Goal: Task Accomplishment & Management: Use online tool/utility

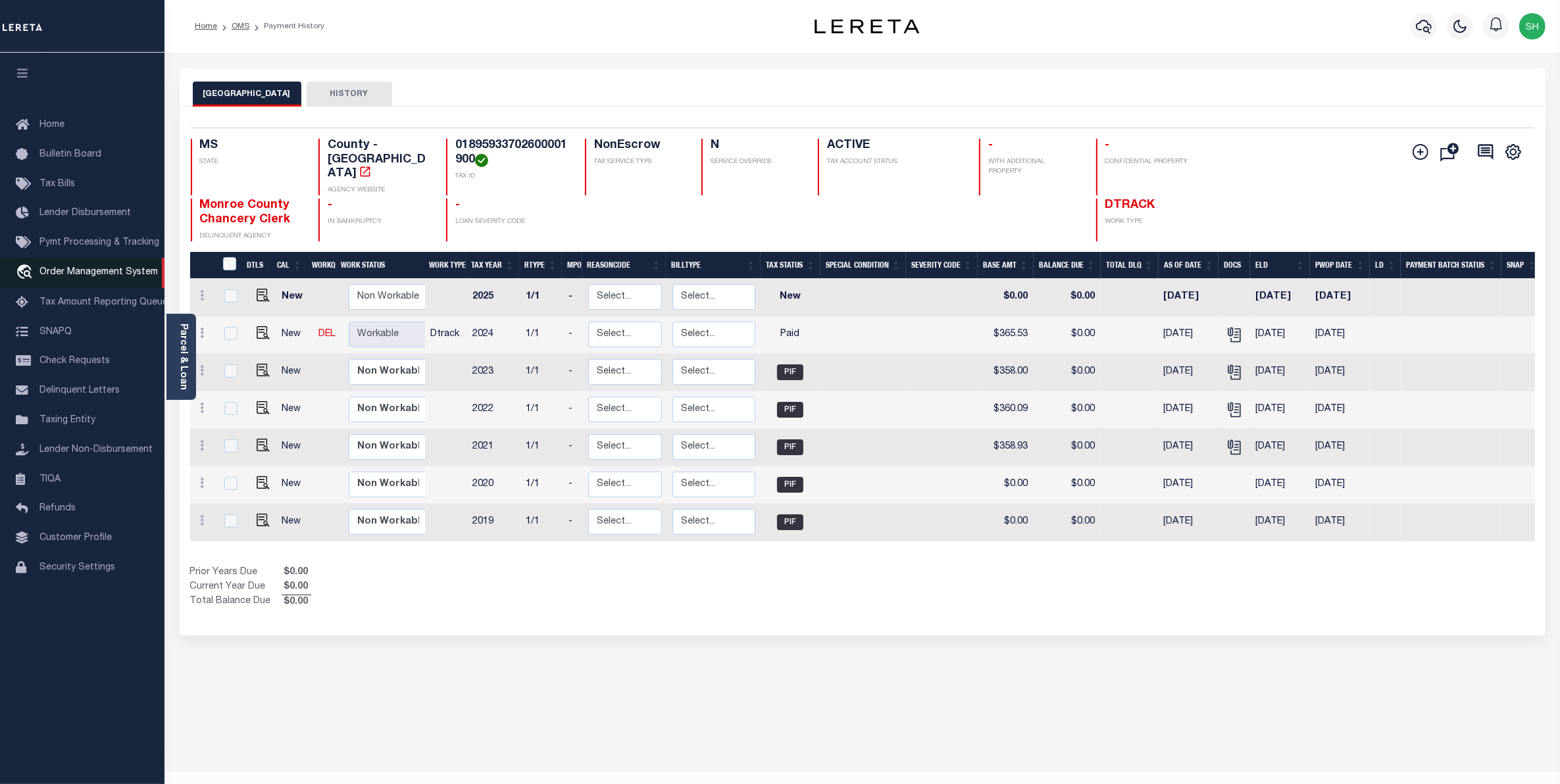
click at [66, 281] on link "travel_explore Order Management System" at bounding box center [82, 272] width 165 height 30
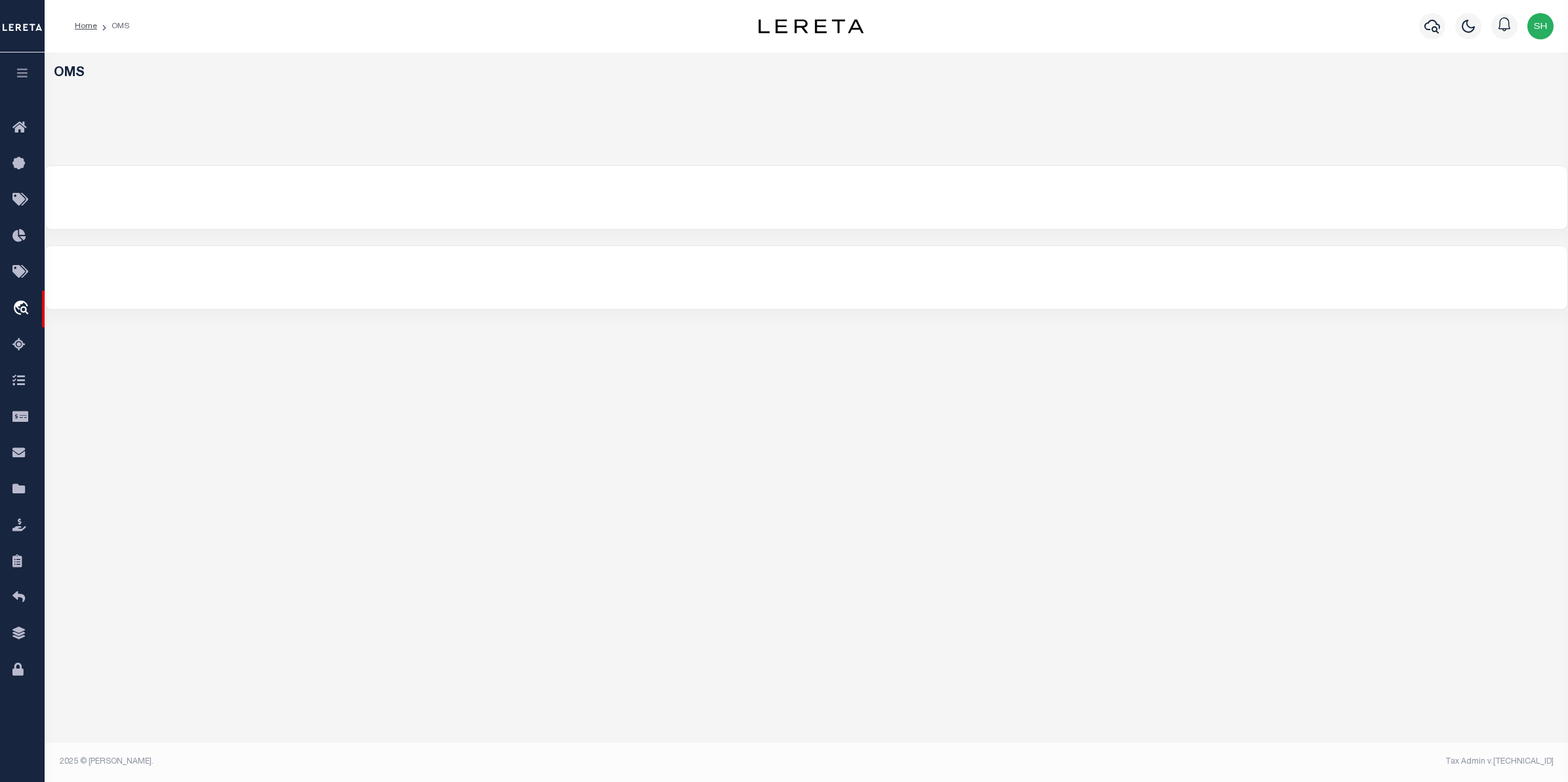
select select "200"
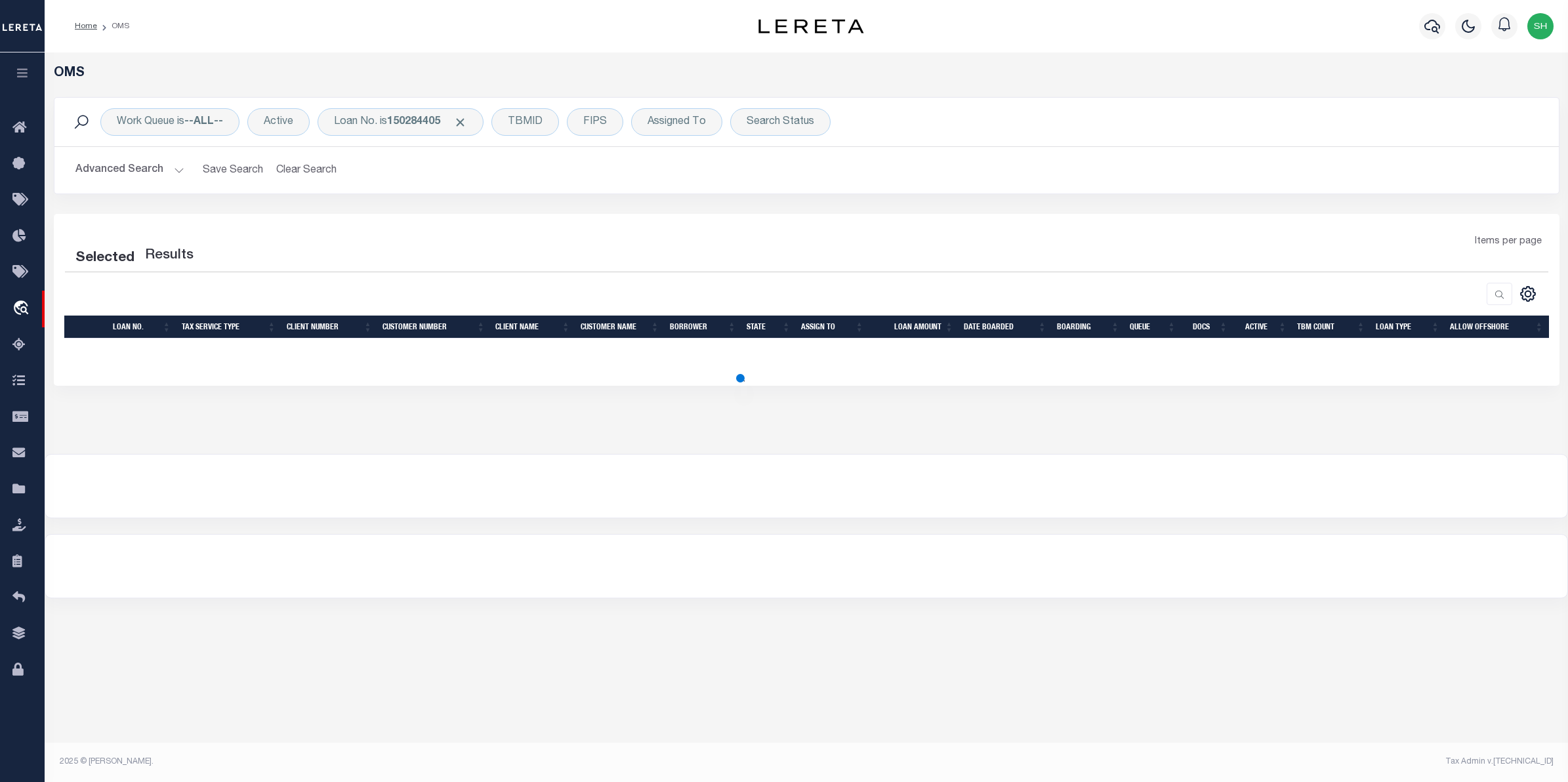
select select "200"
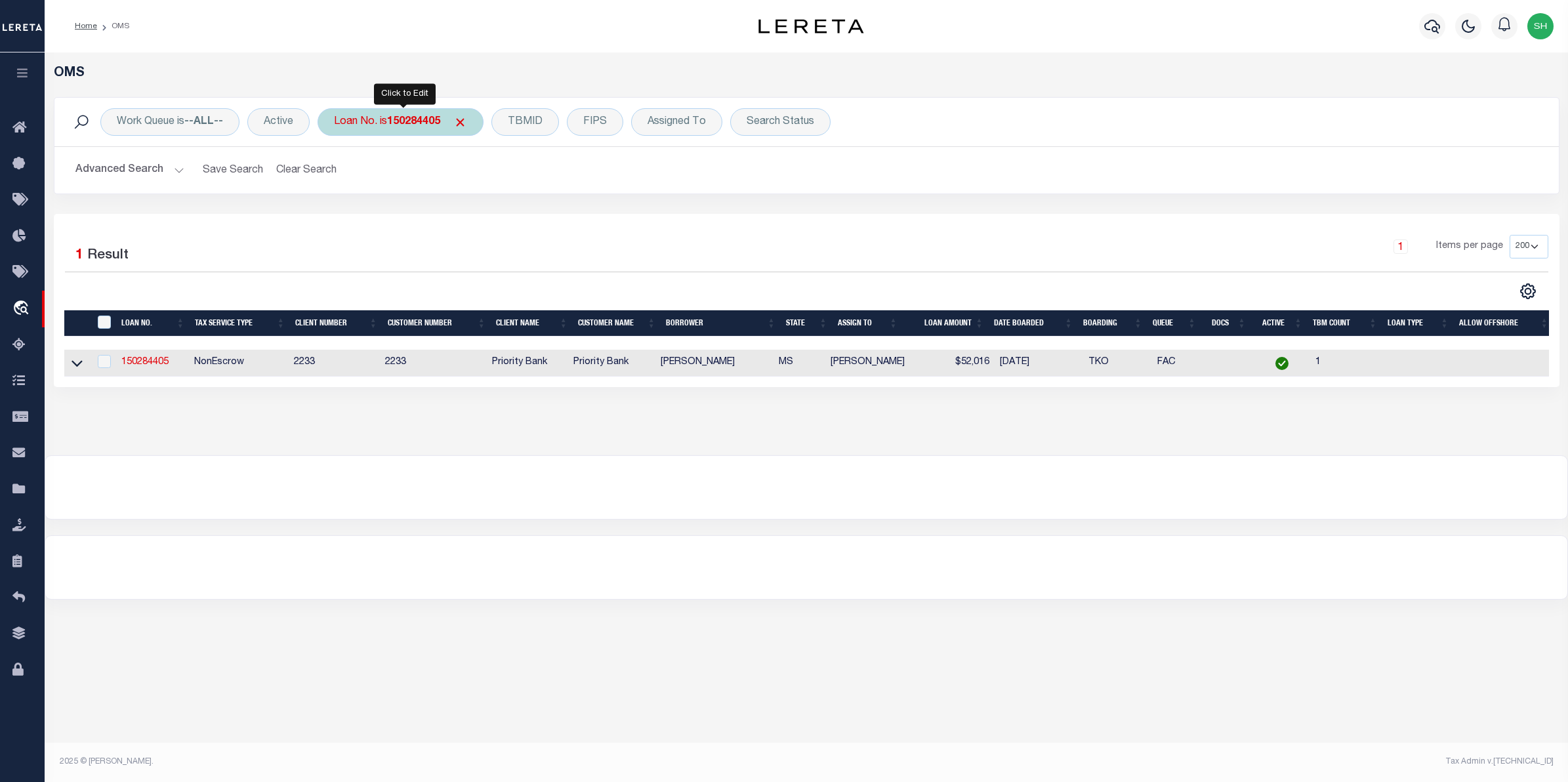
click at [405, 127] on b "150284405" at bounding box center [413, 122] width 53 height 11
type input "10021674"
click at [504, 218] on input "Apply" at bounding box center [508, 215] width 39 height 21
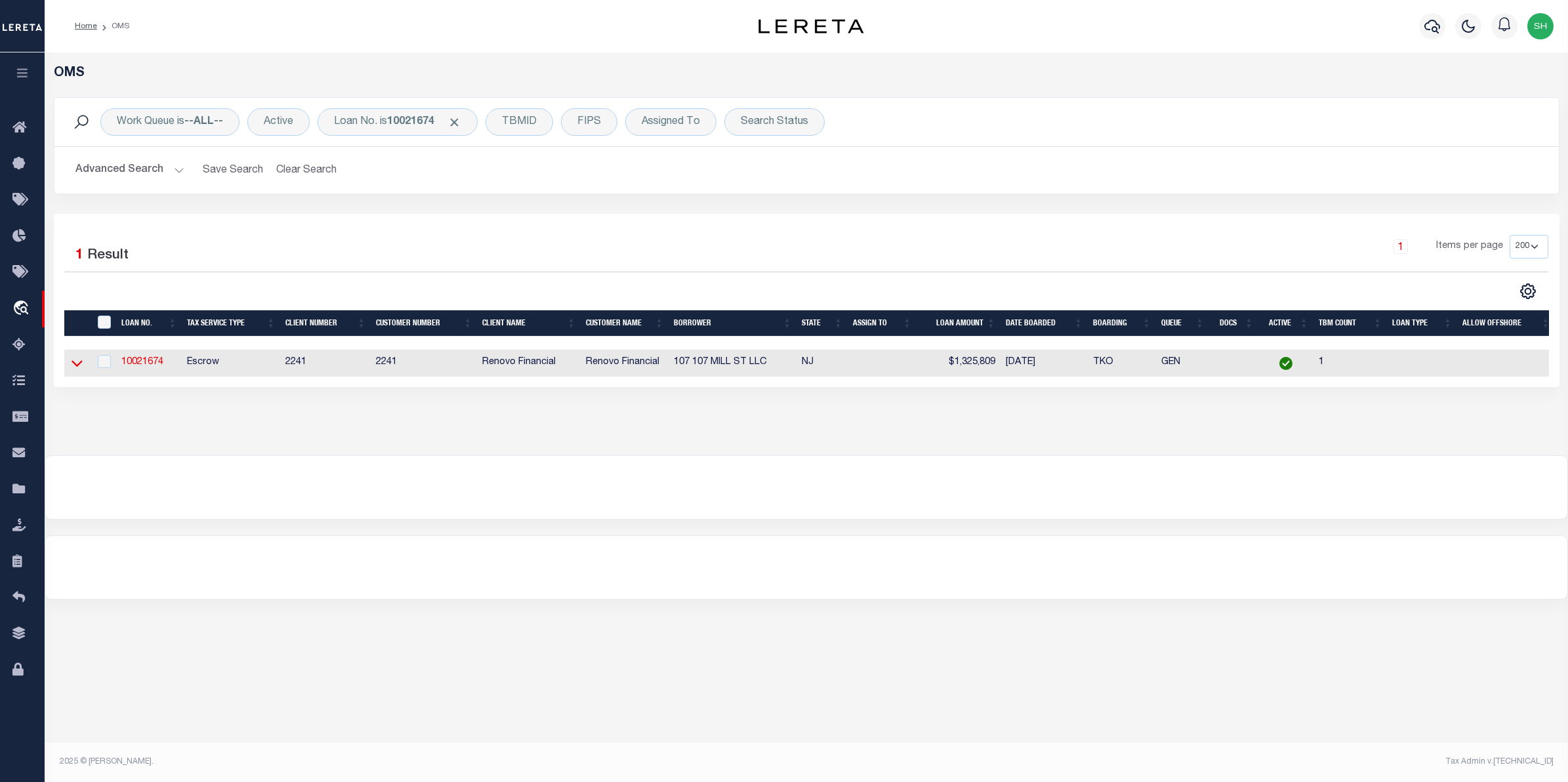
click at [80, 362] on icon at bounding box center [77, 363] width 12 height 14
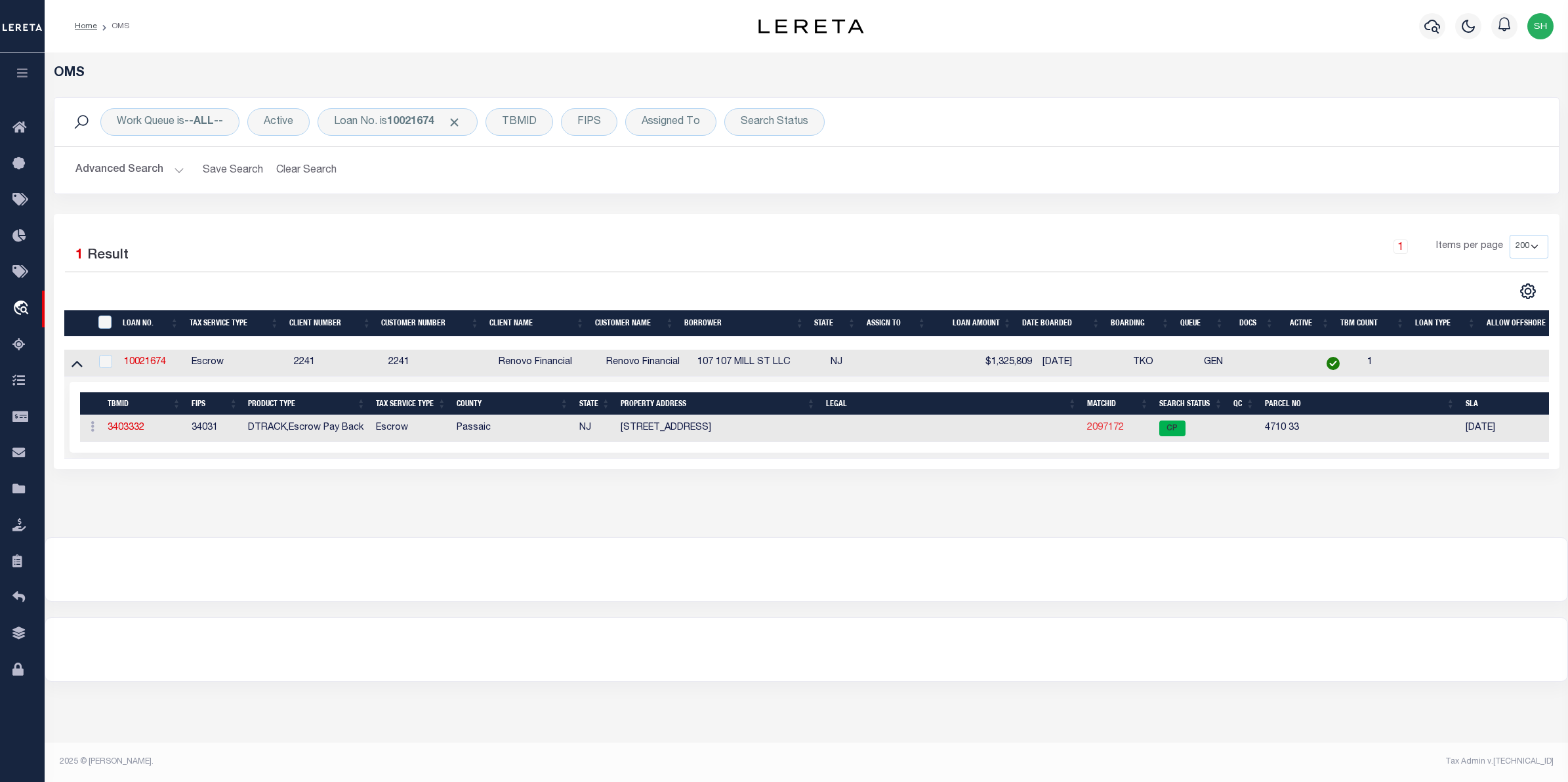
click at [1106, 427] on link "2097172" at bounding box center [1106, 428] width 37 height 10
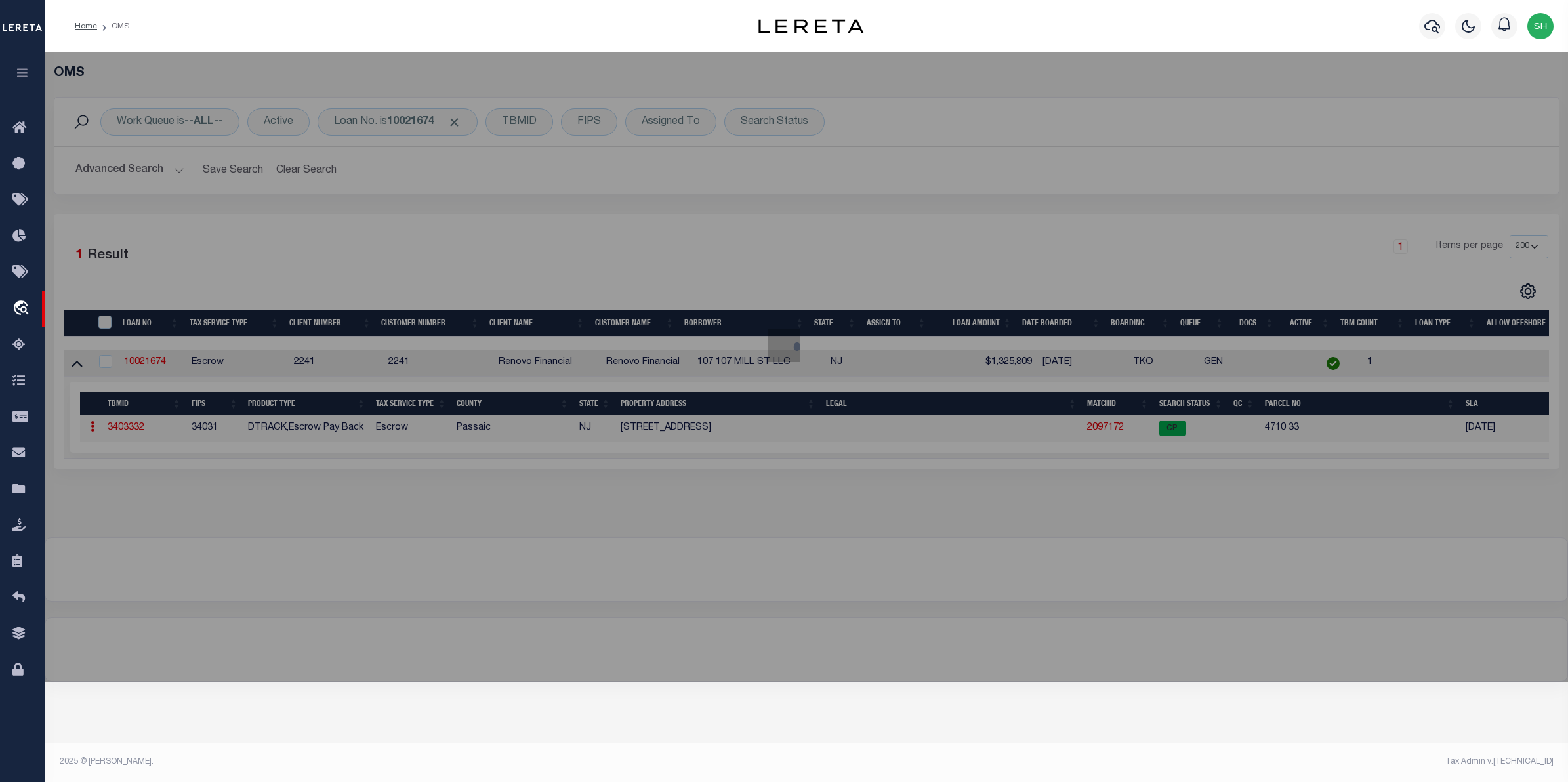
checkbox input "false"
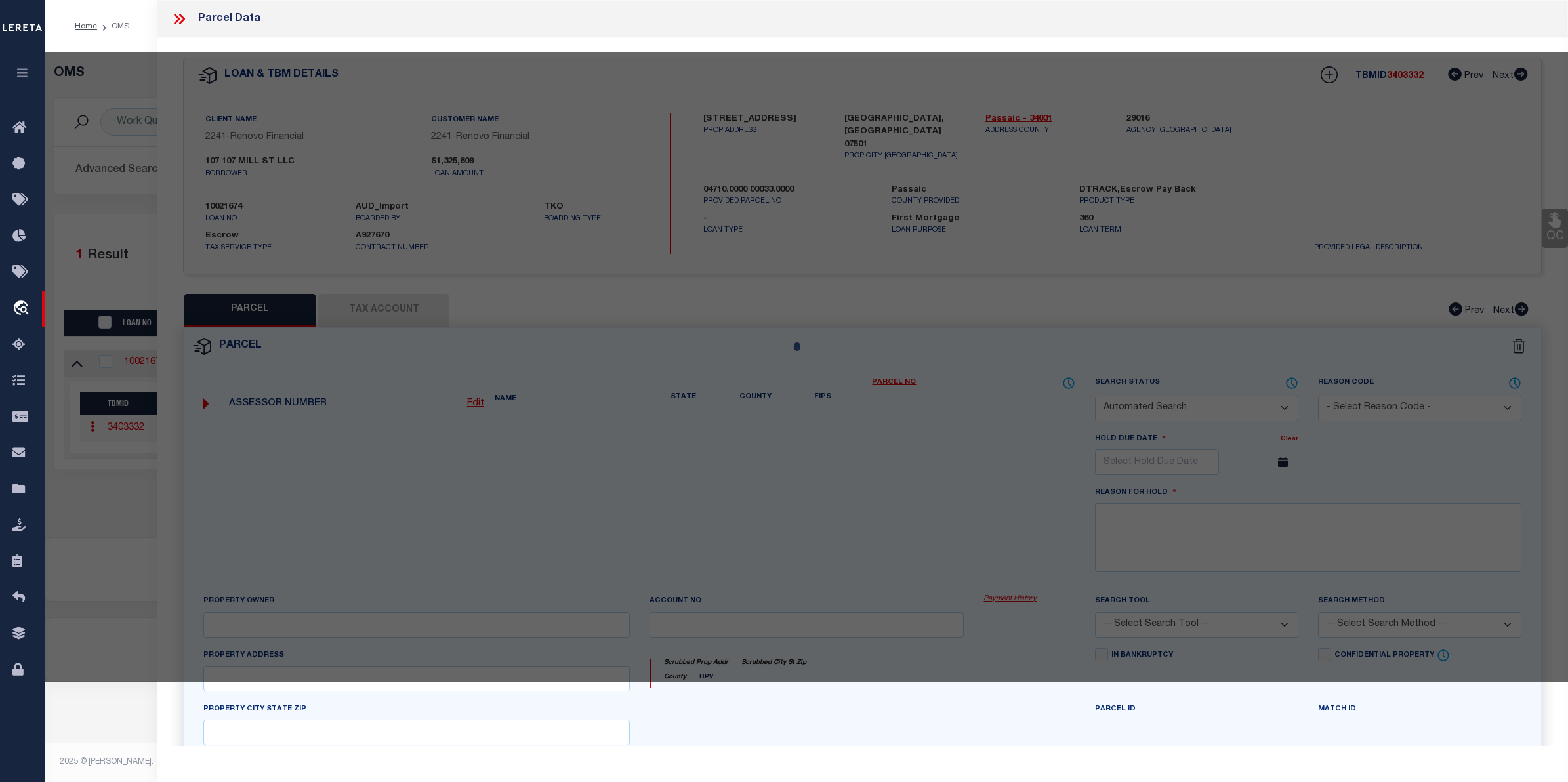
select select "CP"
type input "107 MILL ST LLC"
select select
type input "107 MILL ST"
checkbox input "false"
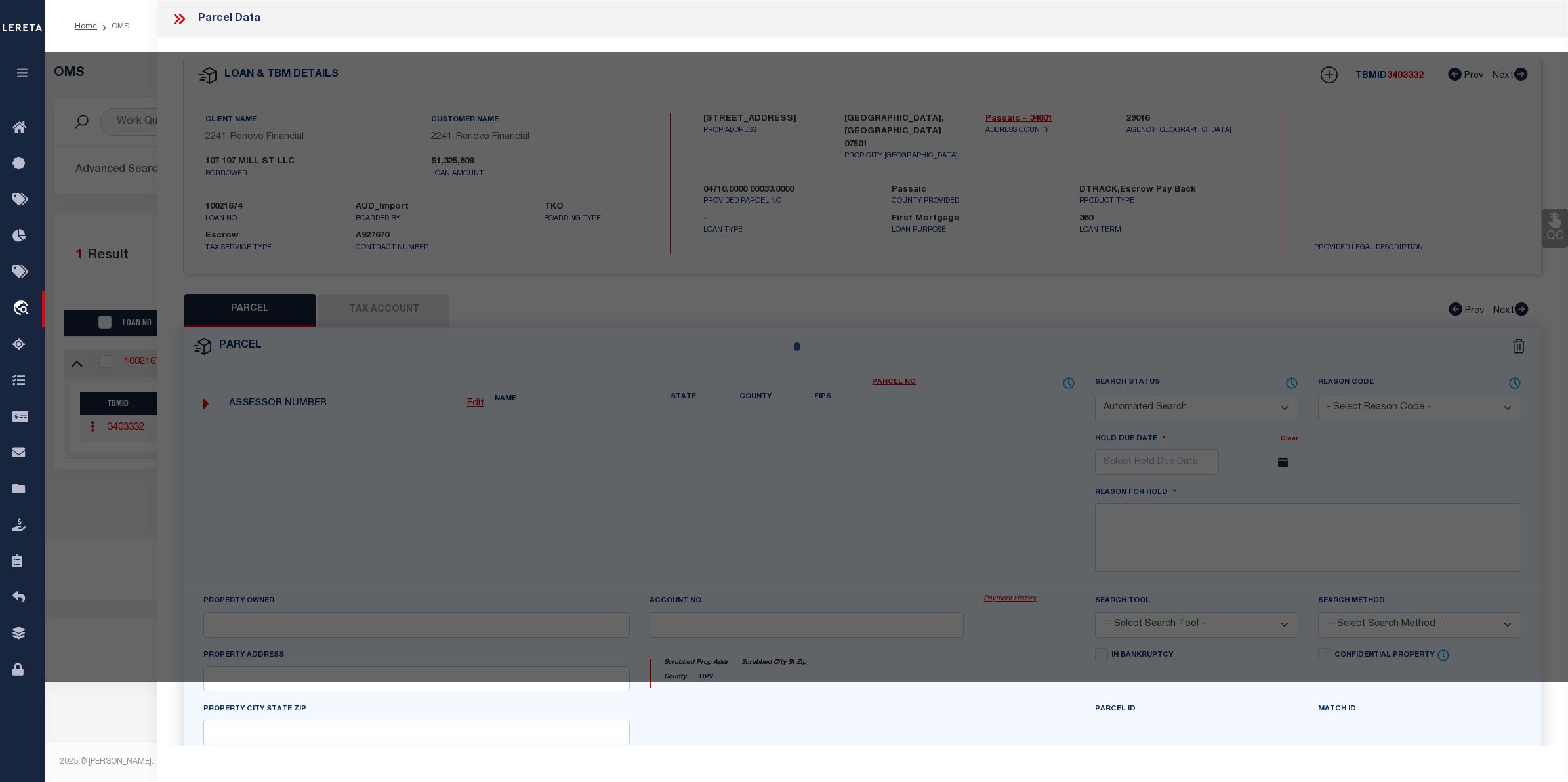
type input "PATERSON NJ"
type textarea "29X115"
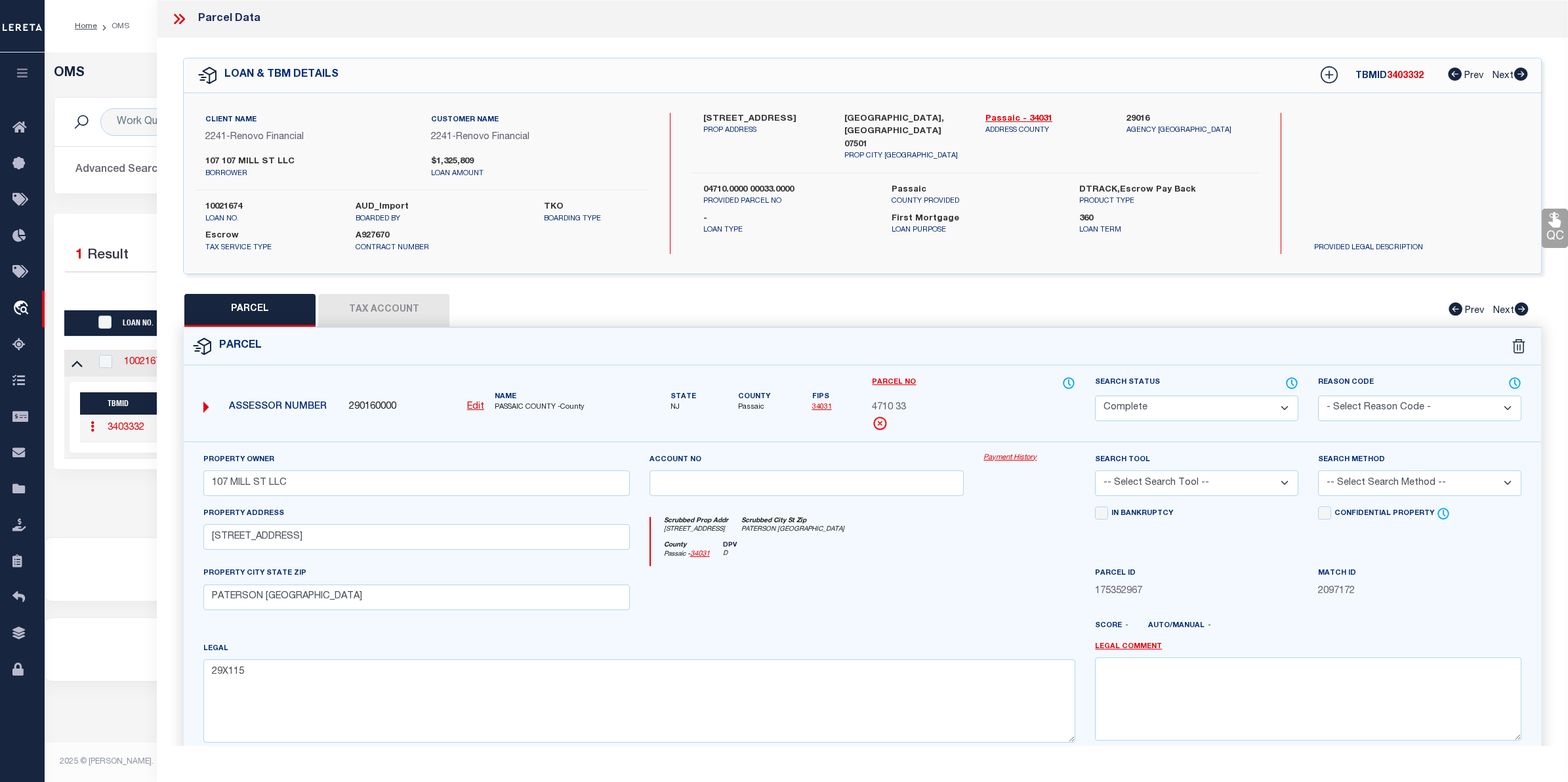
click at [1029, 456] on link "Payment History" at bounding box center [1029, 458] width 92 height 12
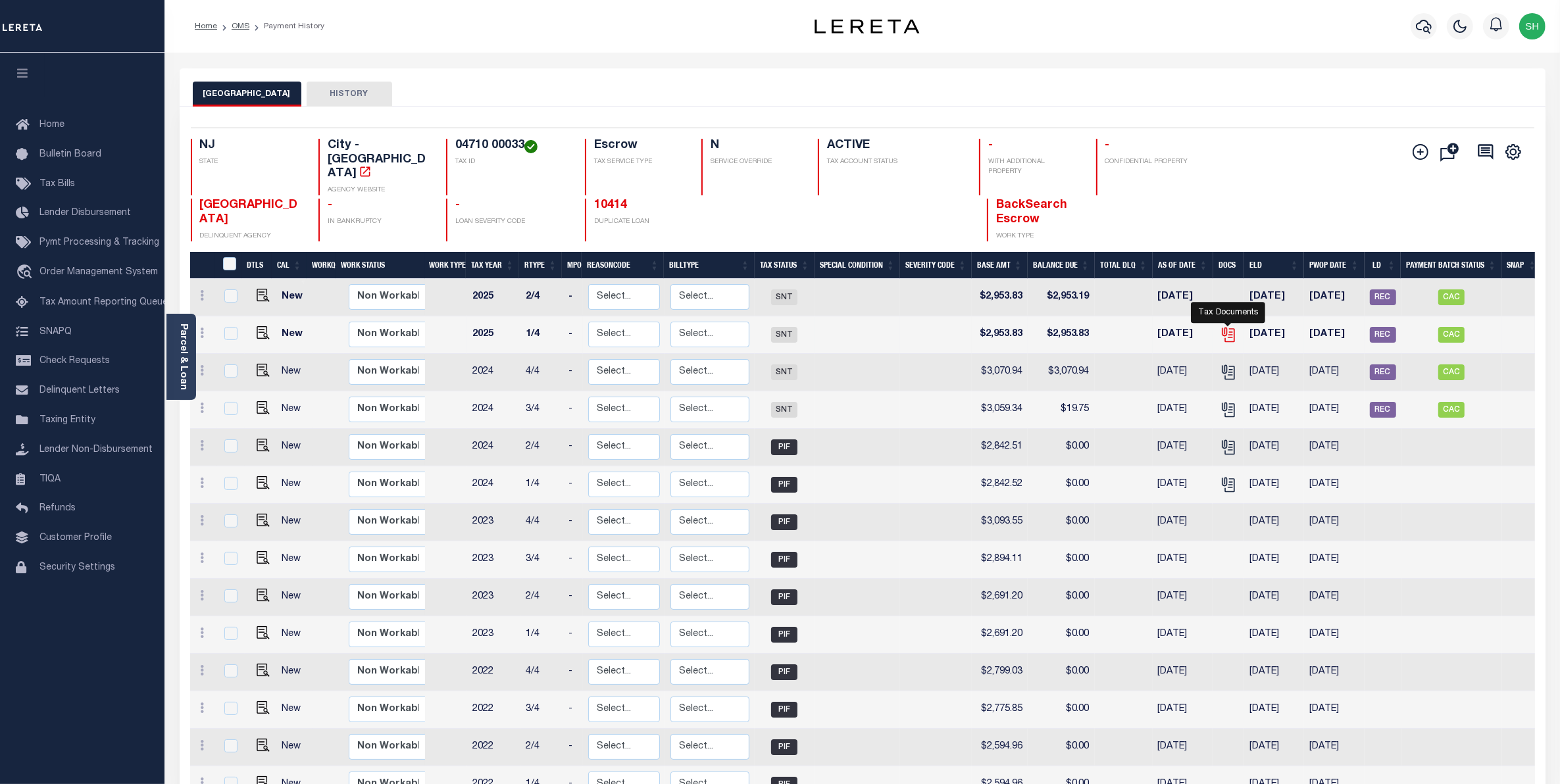
click at [1226, 327] on icon "" at bounding box center [1228, 335] width 17 height 17
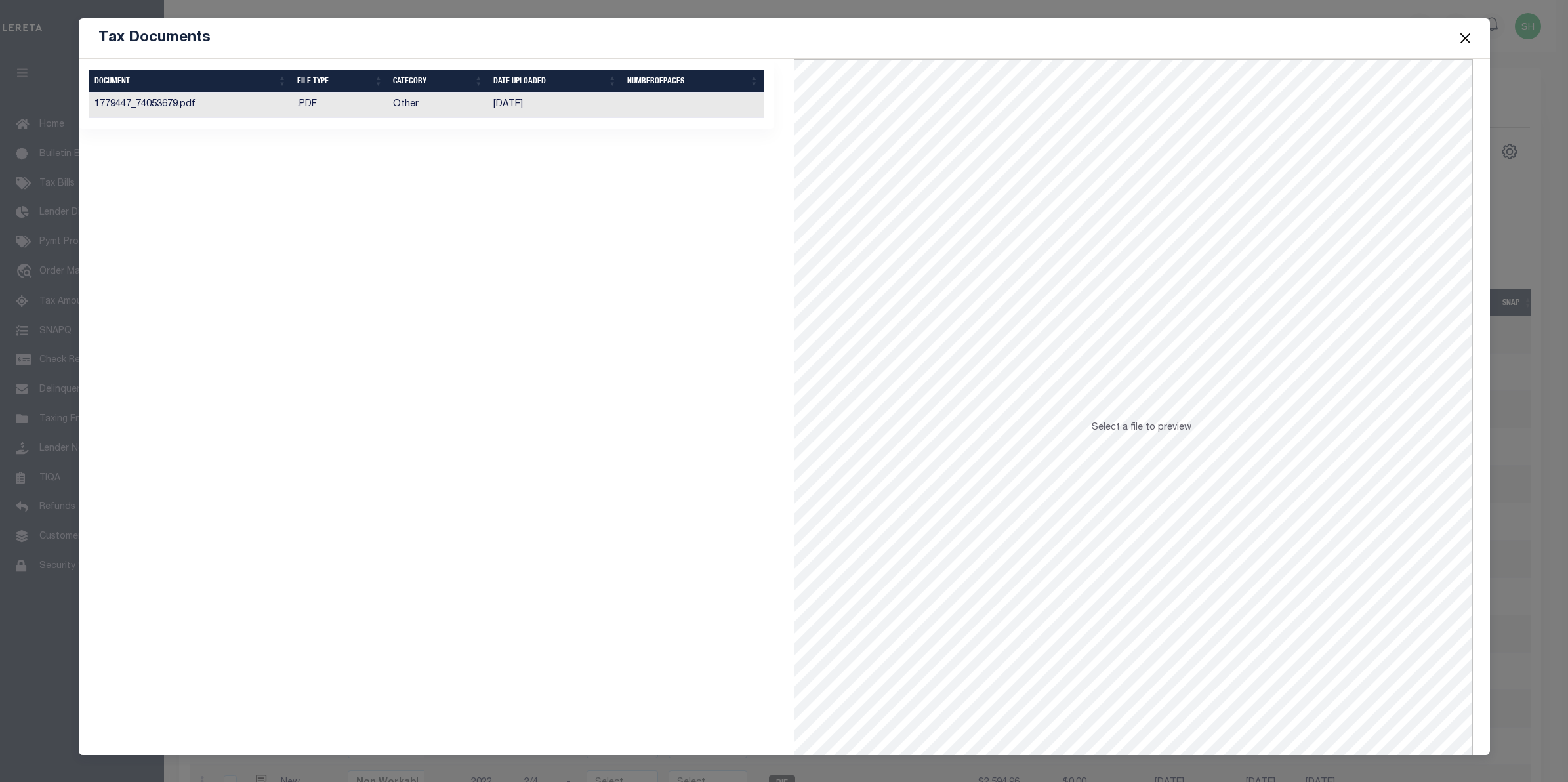
click at [398, 101] on td "Other" at bounding box center [438, 105] width 101 height 25
click at [1461, 41] on button "Close" at bounding box center [1466, 39] width 17 height 17
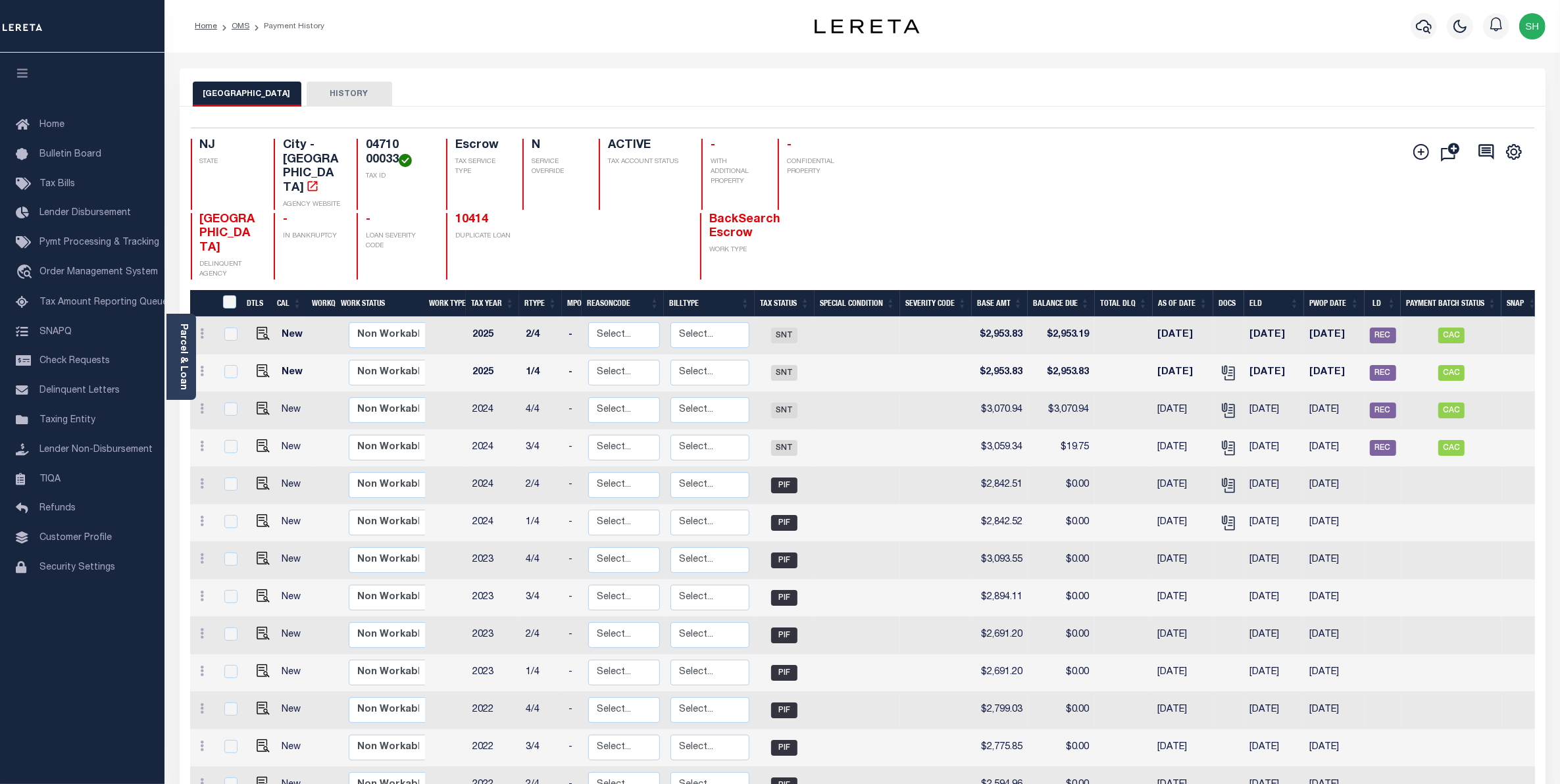
click at [862, 767] on td at bounding box center [857, 785] width 85 height 38
checkbox input "true"
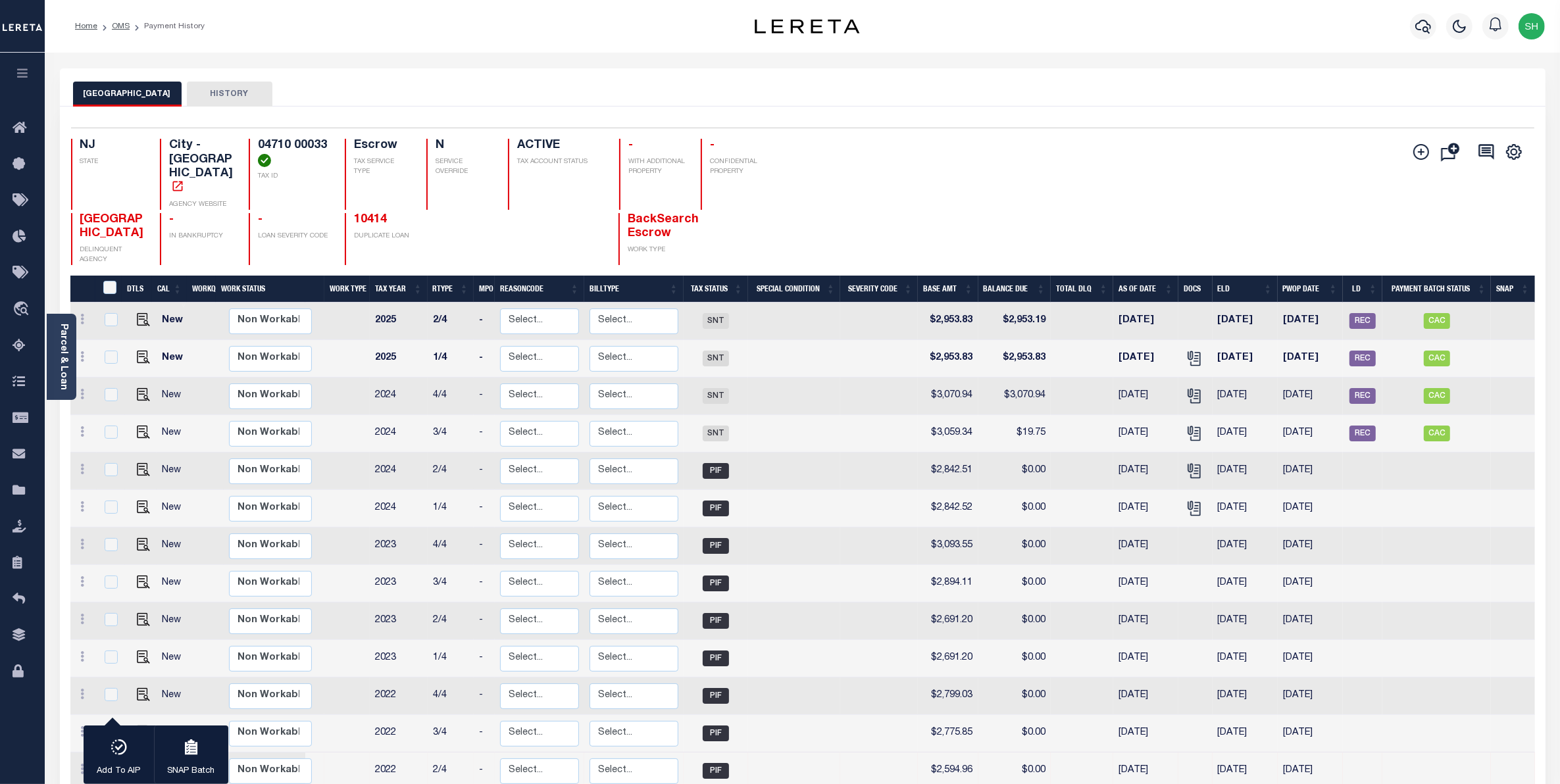
click at [23, 82] on button "button" at bounding box center [22, 75] width 45 height 45
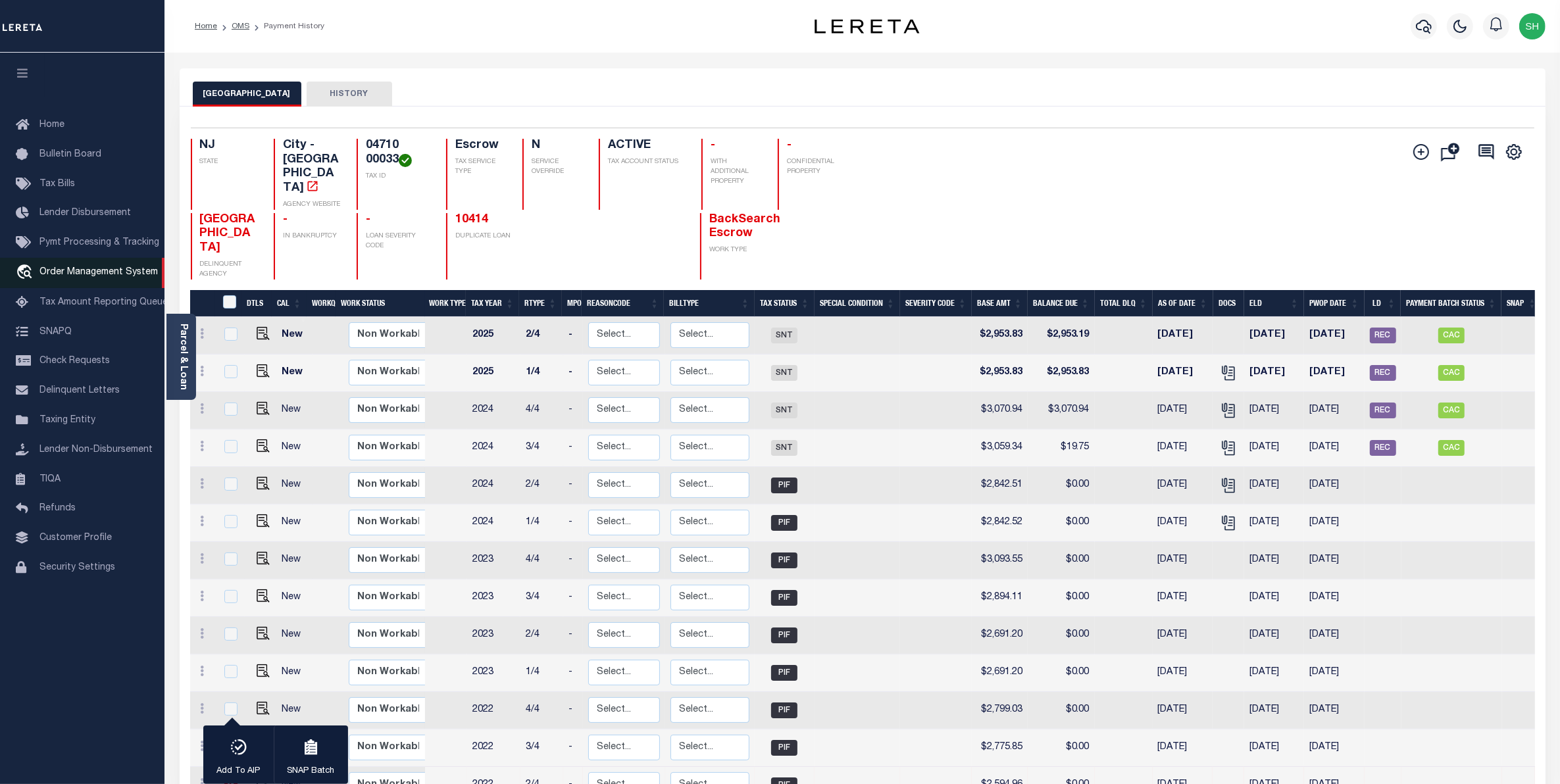
click at [77, 271] on span "Order Management System" at bounding box center [99, 272] width 118 height 10
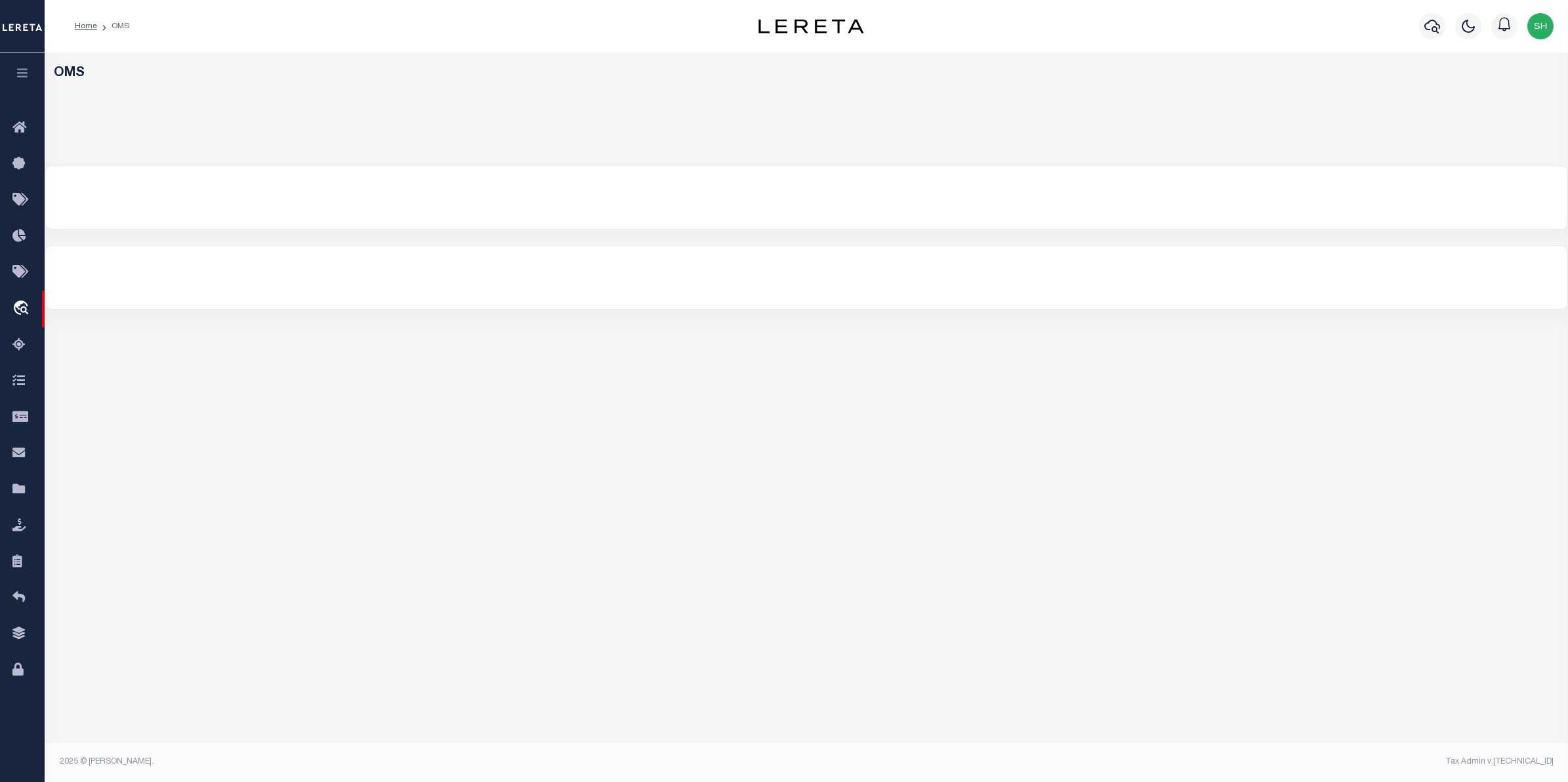
select select "200"
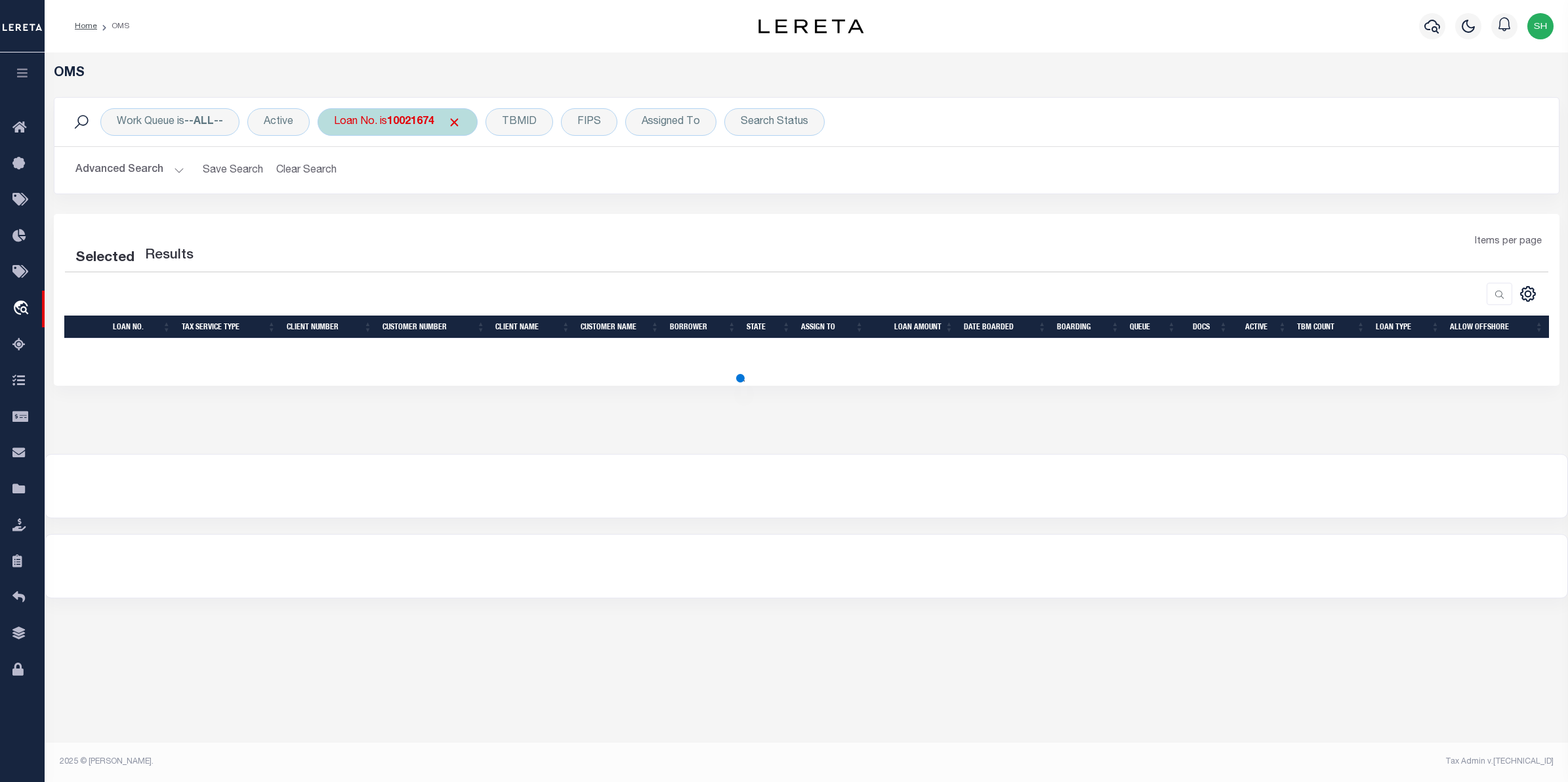
select select "200"
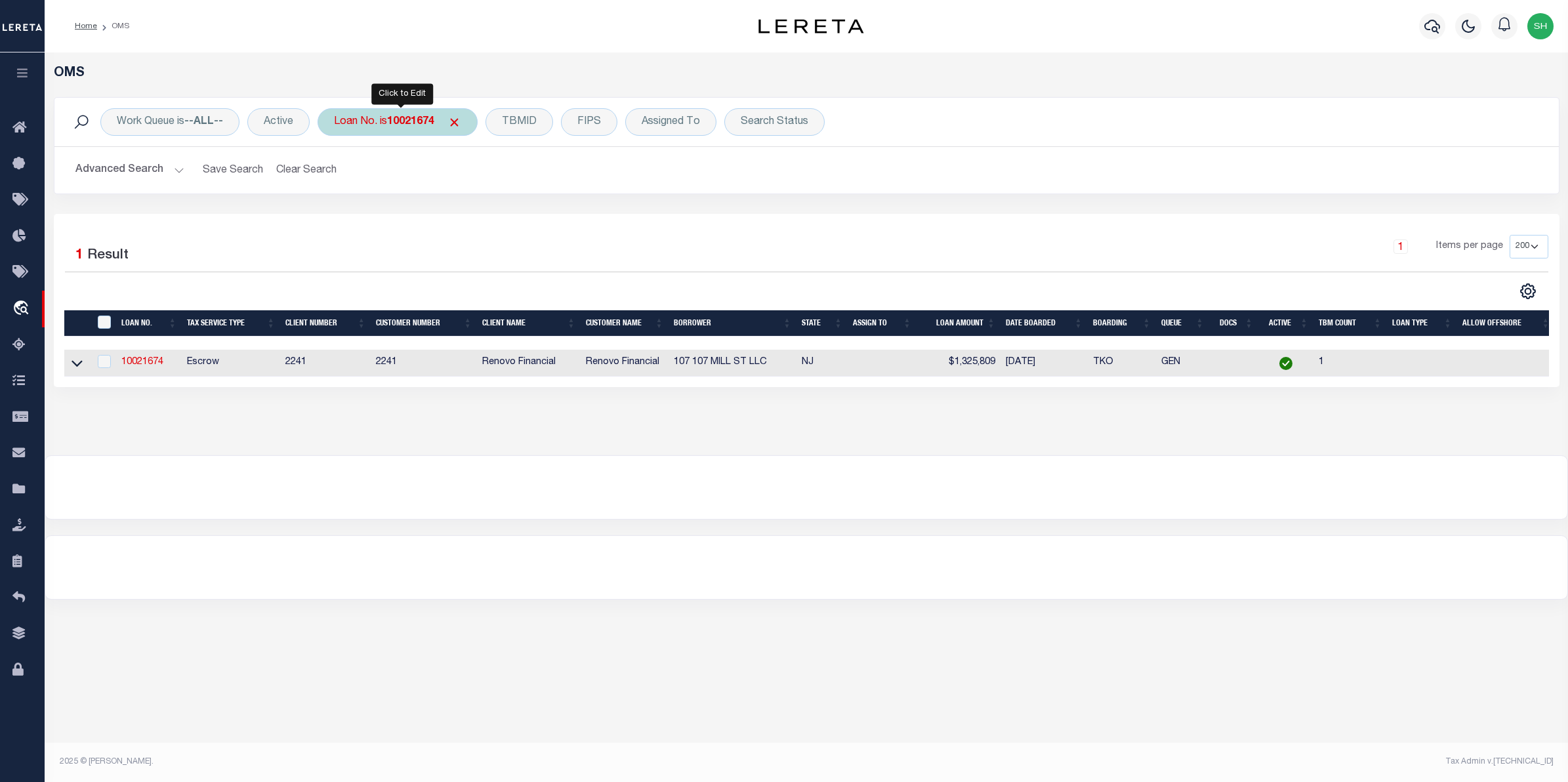
click at [421, 123] on b "10021674" at bounding box center [410, 122] width 47 height 11
type input "175001554"
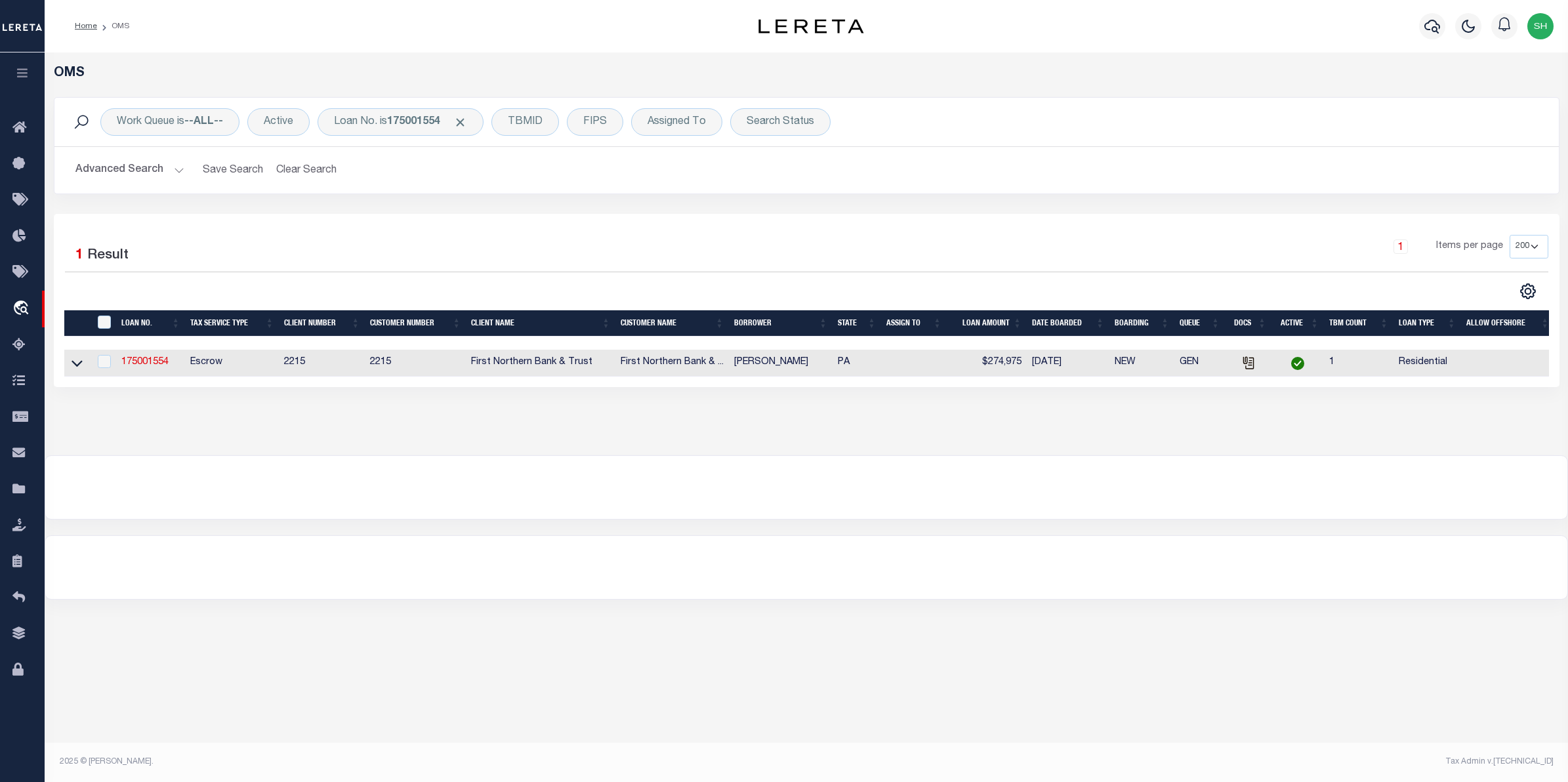
drag, startPoint x: 76, startPoint y: 362, endPoint x: 172, endPoint y: 379, distance: 97.5
click at [76, 362] on icon at bounding box center [77, 363] width 12 height 14
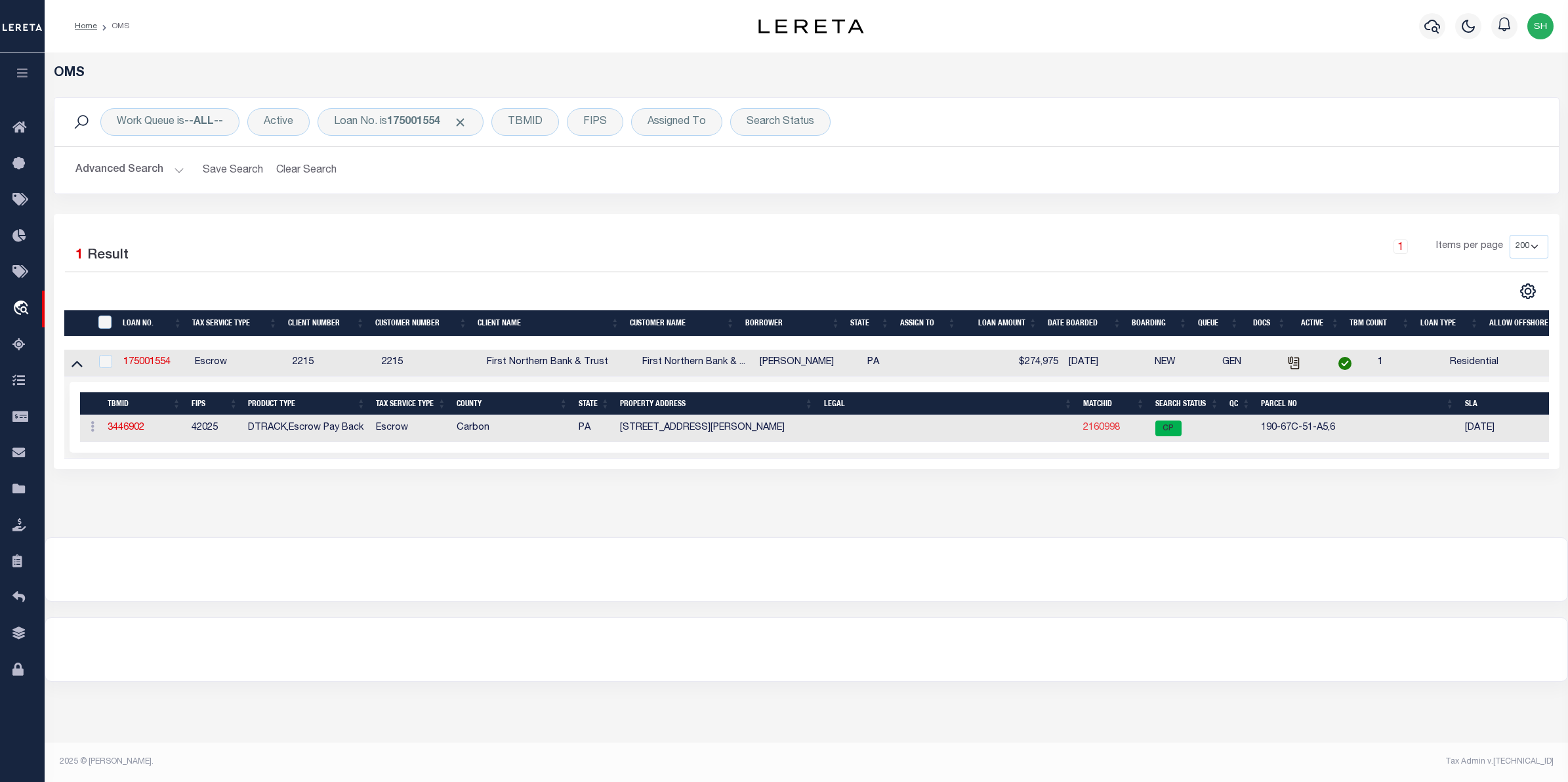
click at [1097, 427] on link "2160998" at bounding box center [1102, 428] width 37 height 10
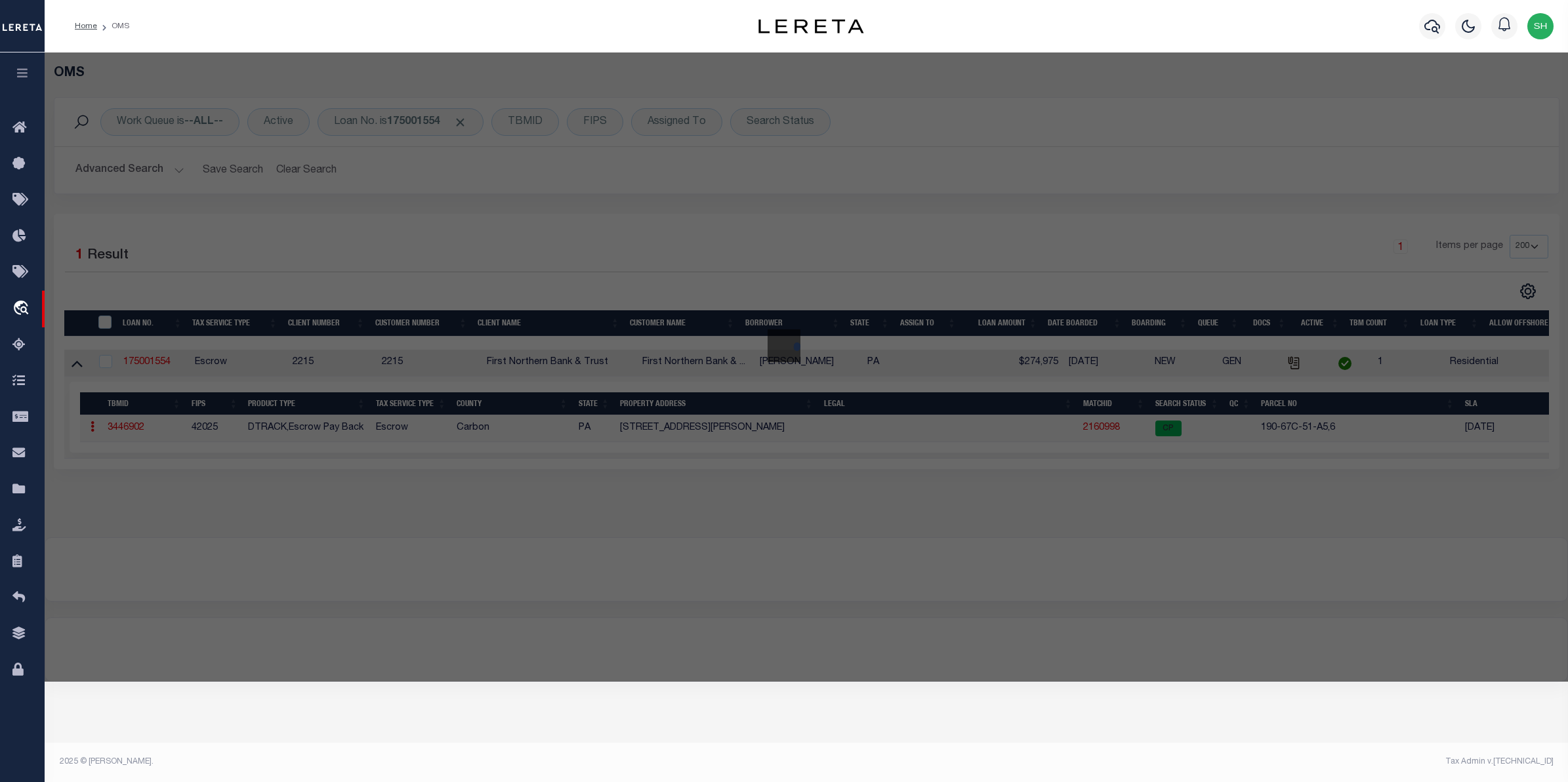
checkbox input "false"
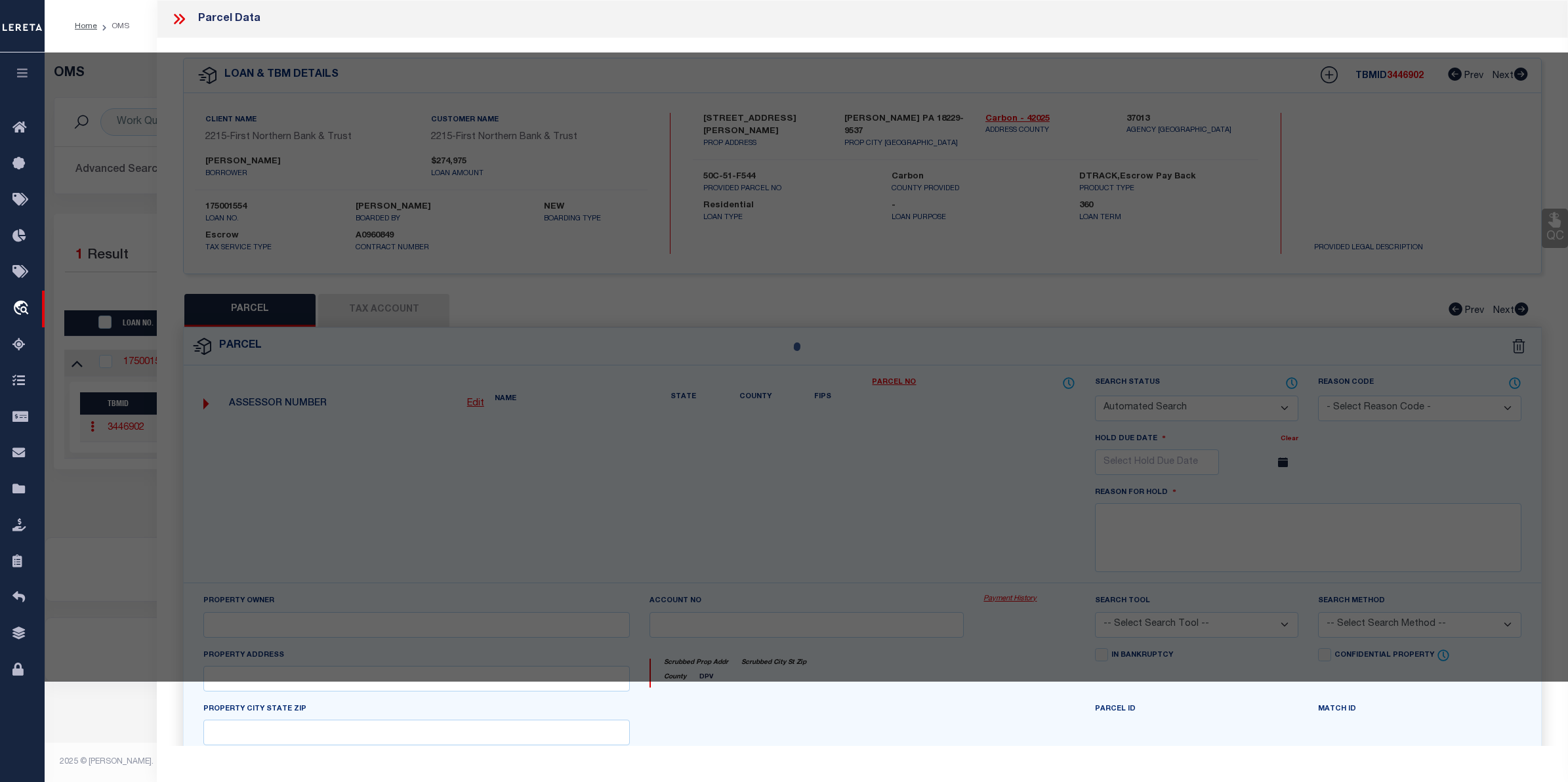
select select "CP"
type input "STEBER,JOSEPH F"
select select "ATL"
select select "ADD"
type input "65 BEHRENS RD"
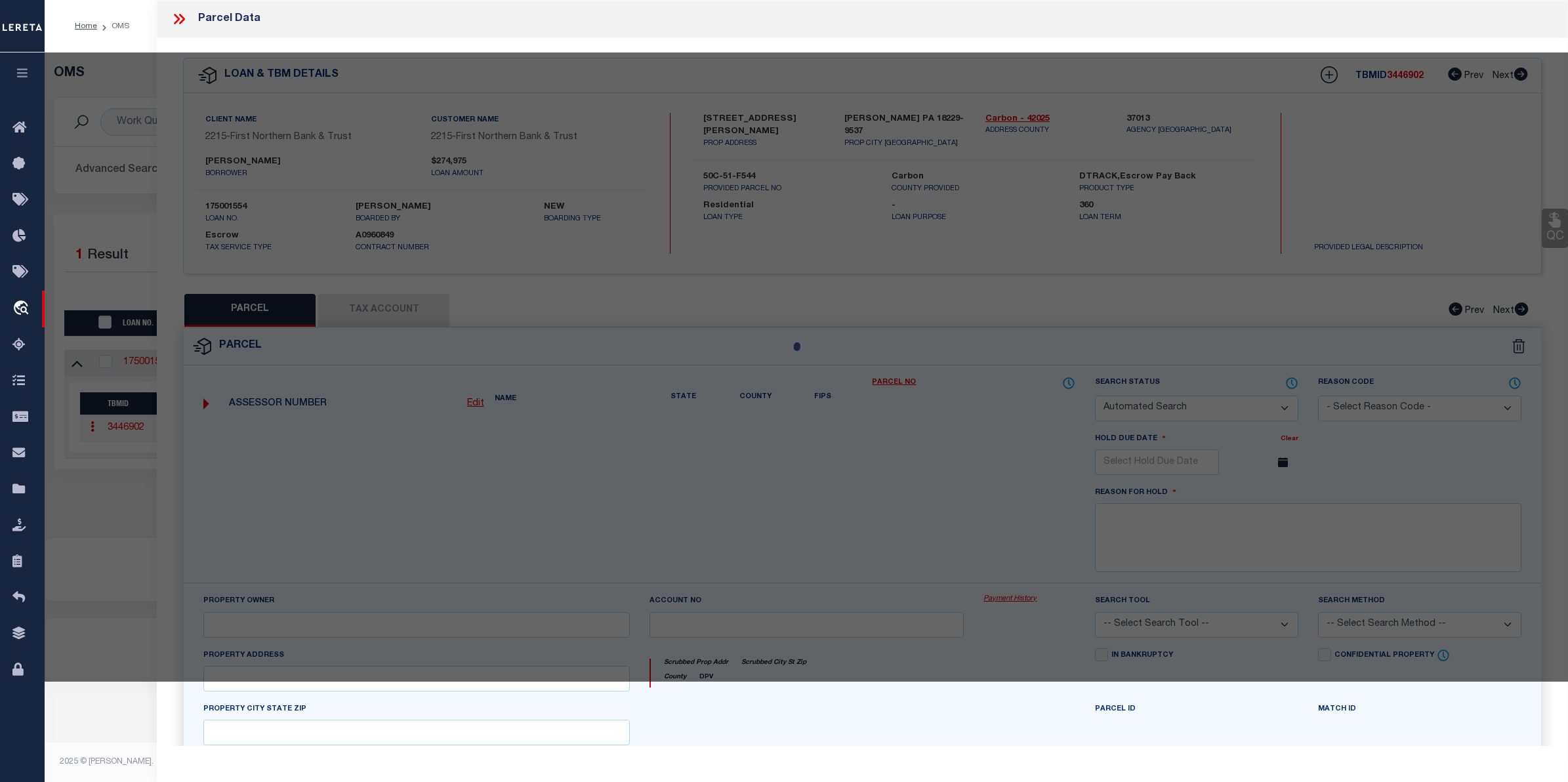
checkbox input "false"
type input "JIM THORPE, PA 18229"
type textarea "DIST:19 CITY/MUNI/TWP:PENN FOREST TWP"
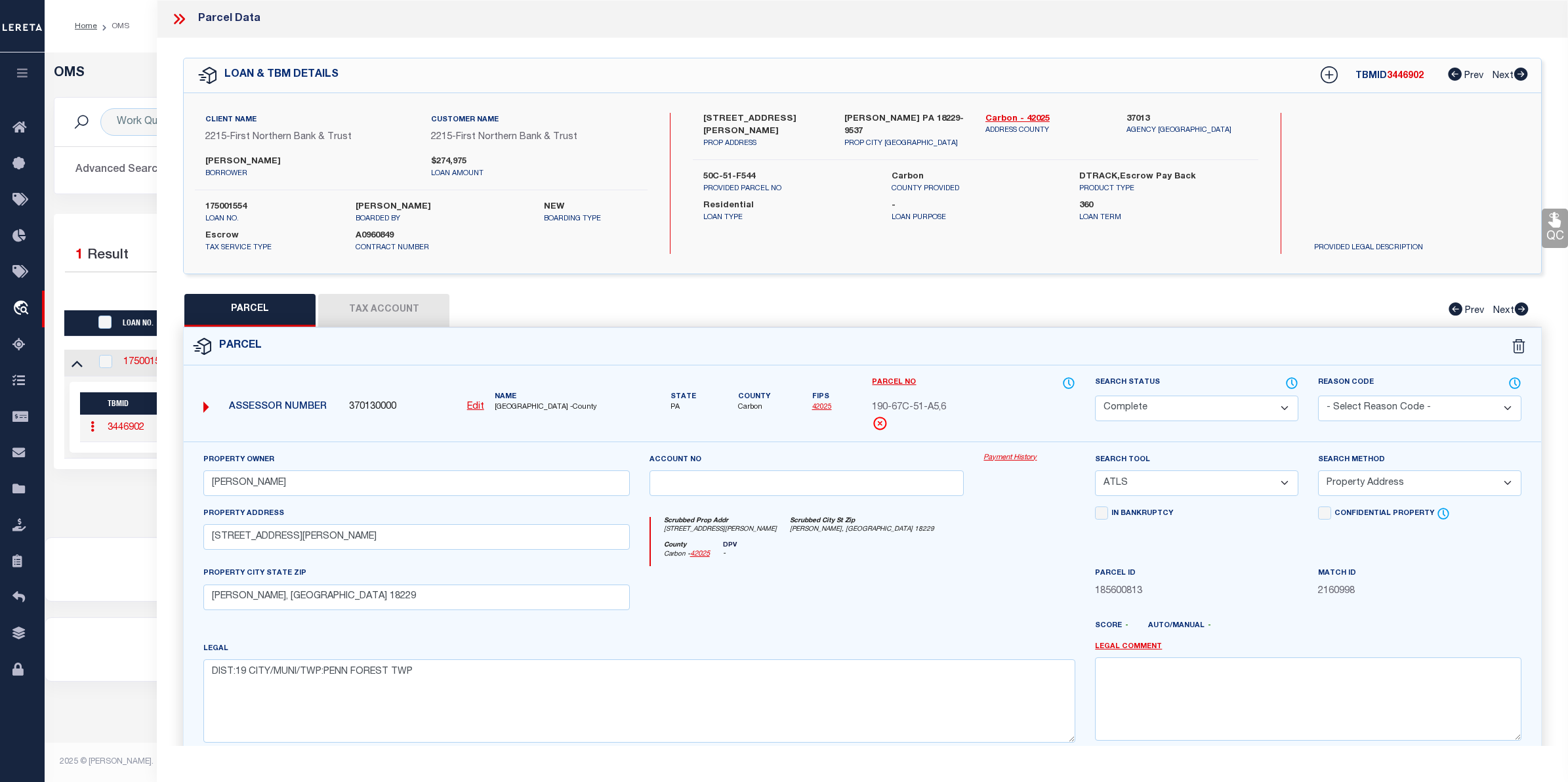
click at [996, 462] on link "Payment History" at bounding box center [1029, 458] width 92 height 12
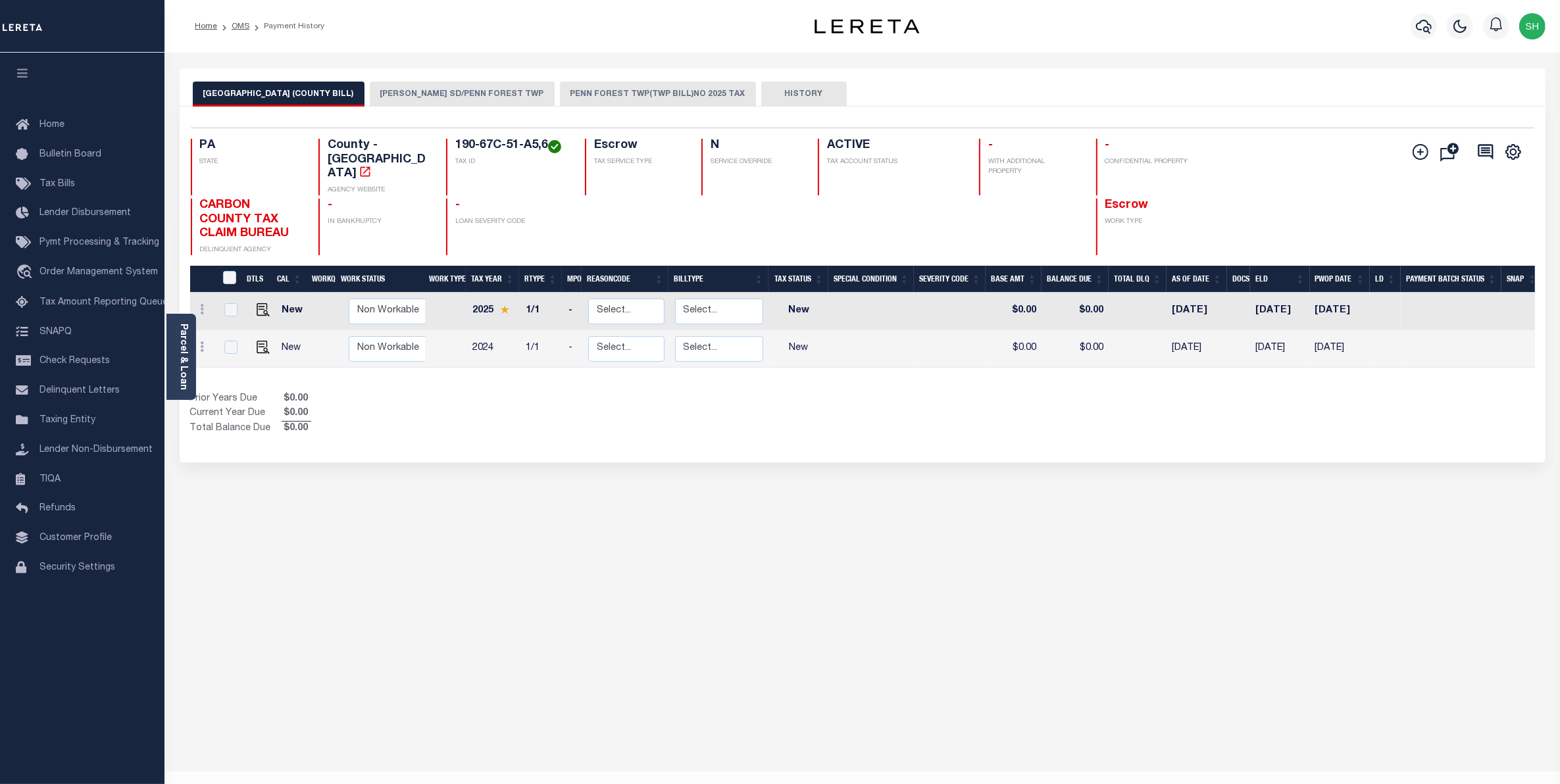
click at [456, 87] on button "JIM THORPE SD/PENN FOREST TWP" at bounding box center [462, 94] width 185 height 25
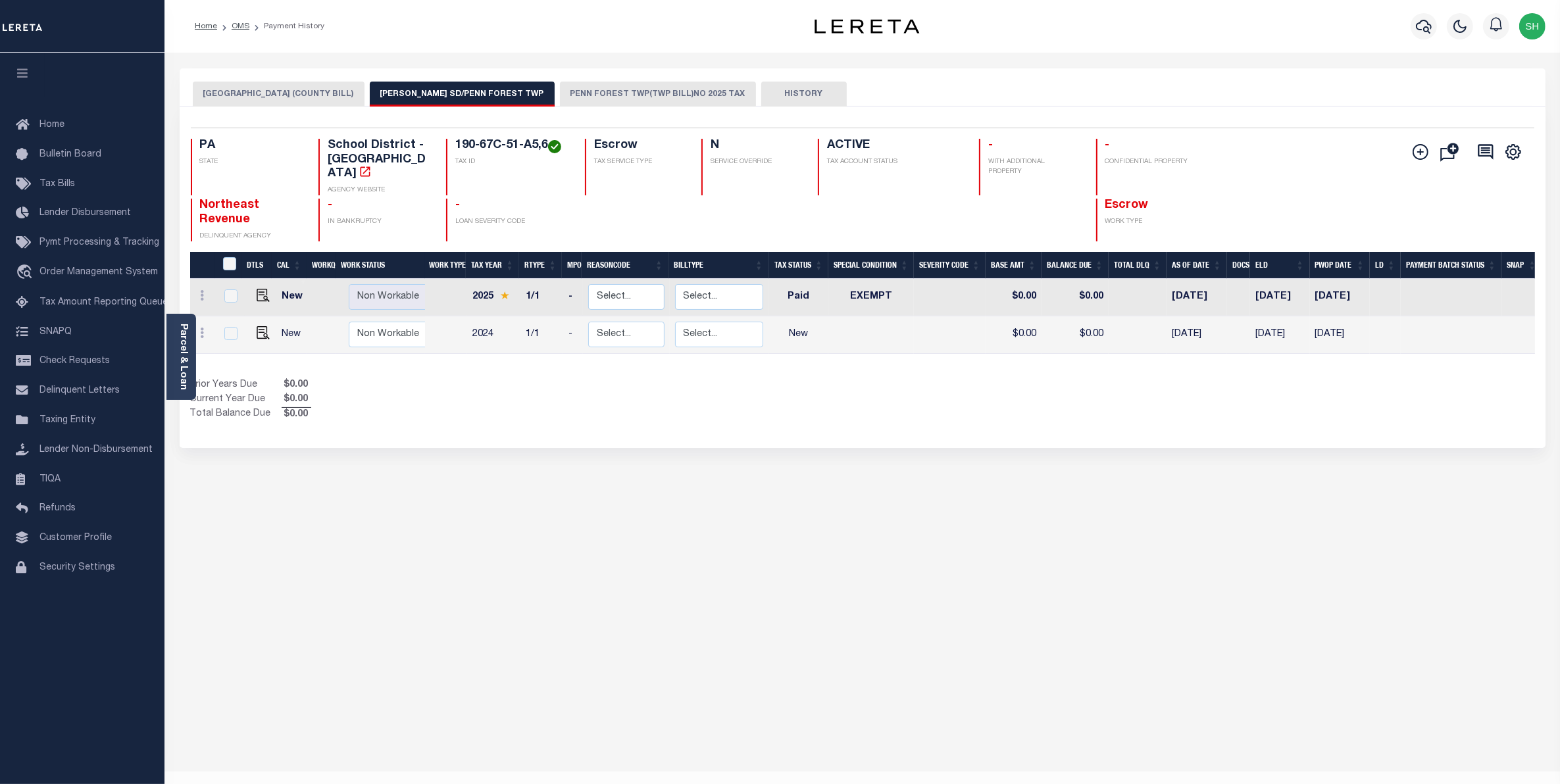
click at [573, 96] on button "PENN FOREST TWP(TWP BILL)NO 2025 TAX" at bounding box center [658, 94] width 196 height 25
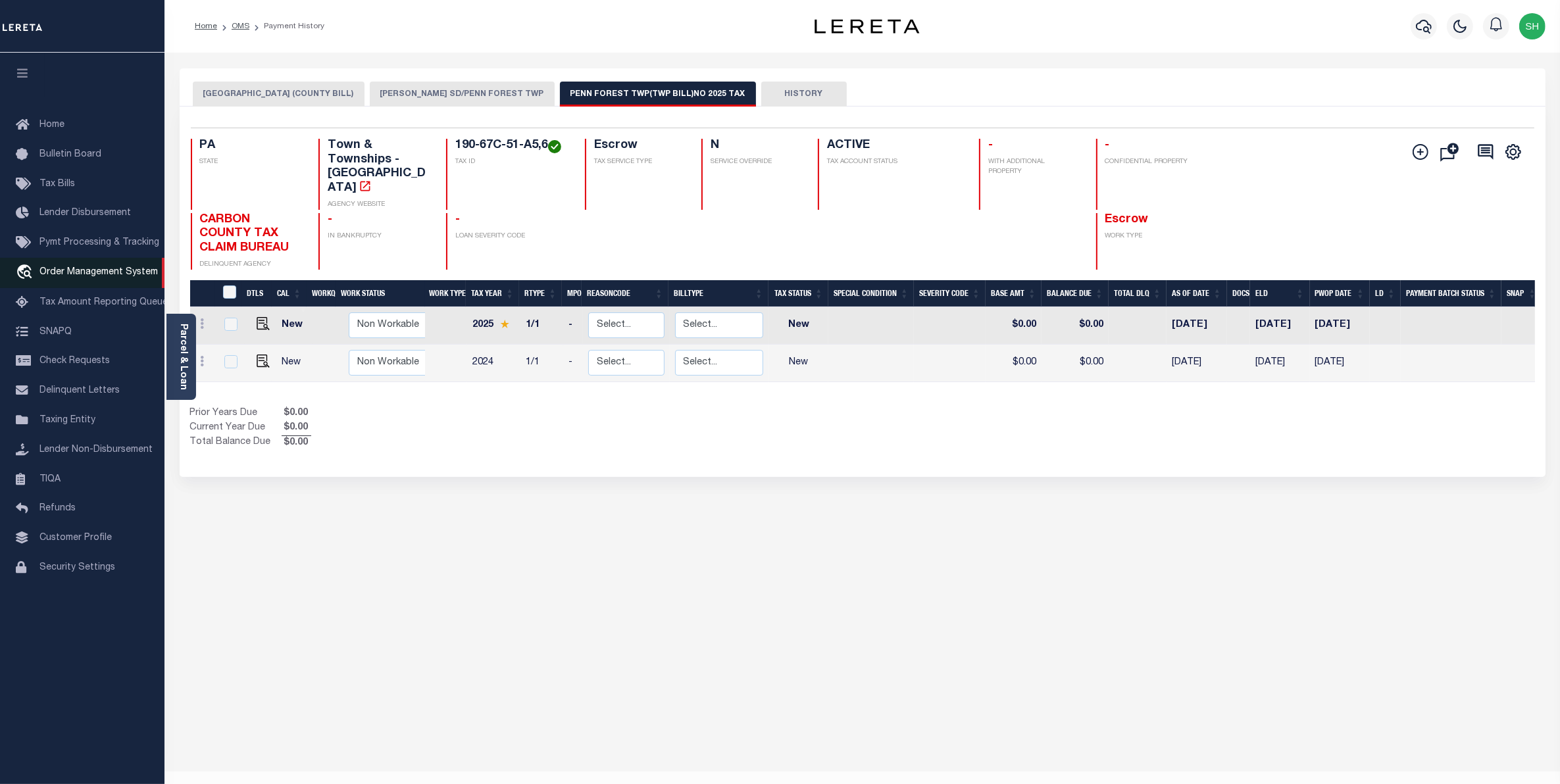
click at [103, 277] on span "Order Management System" at bounding box center [99, 272] width 118 height 10
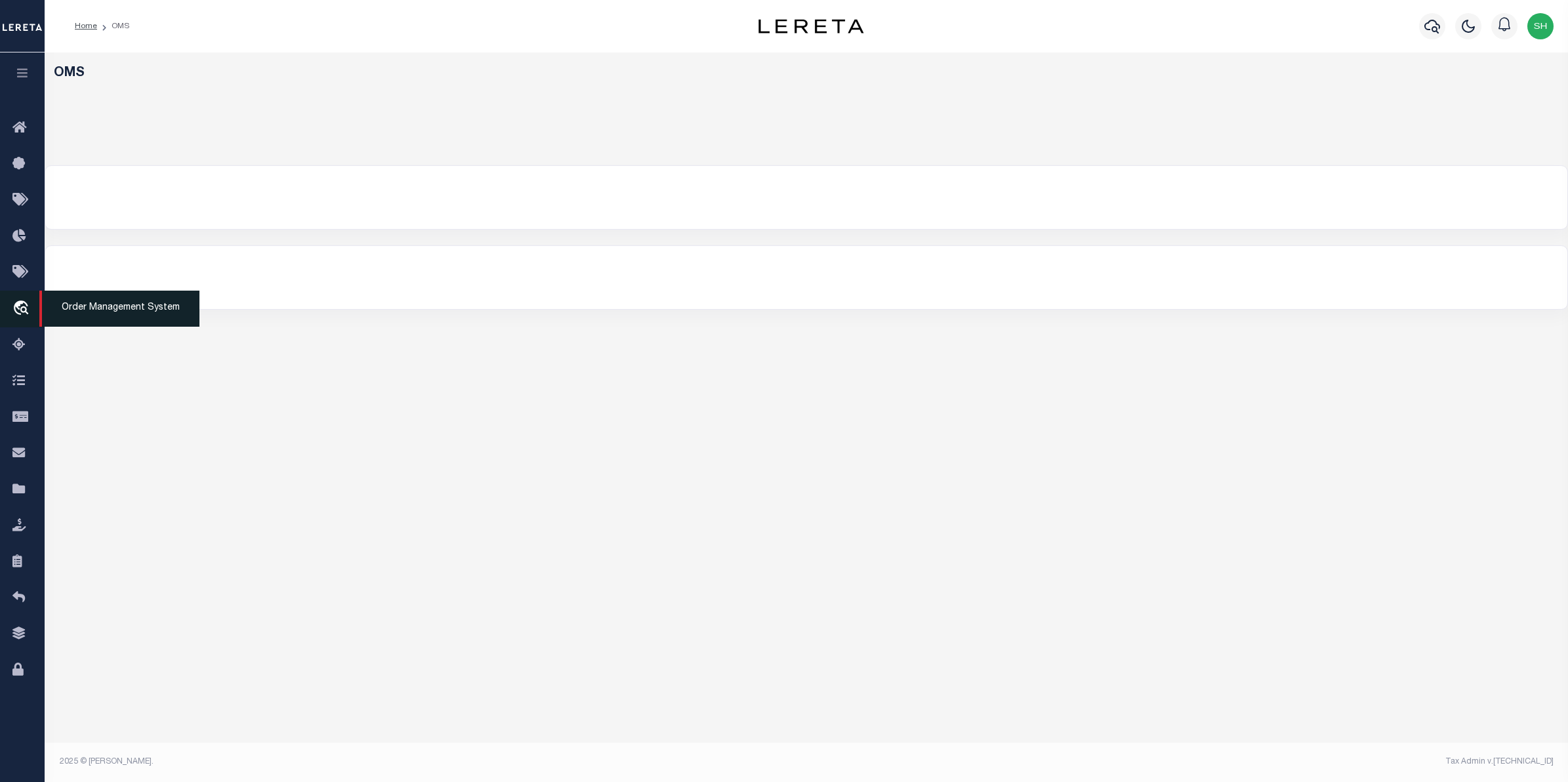
select select "200"
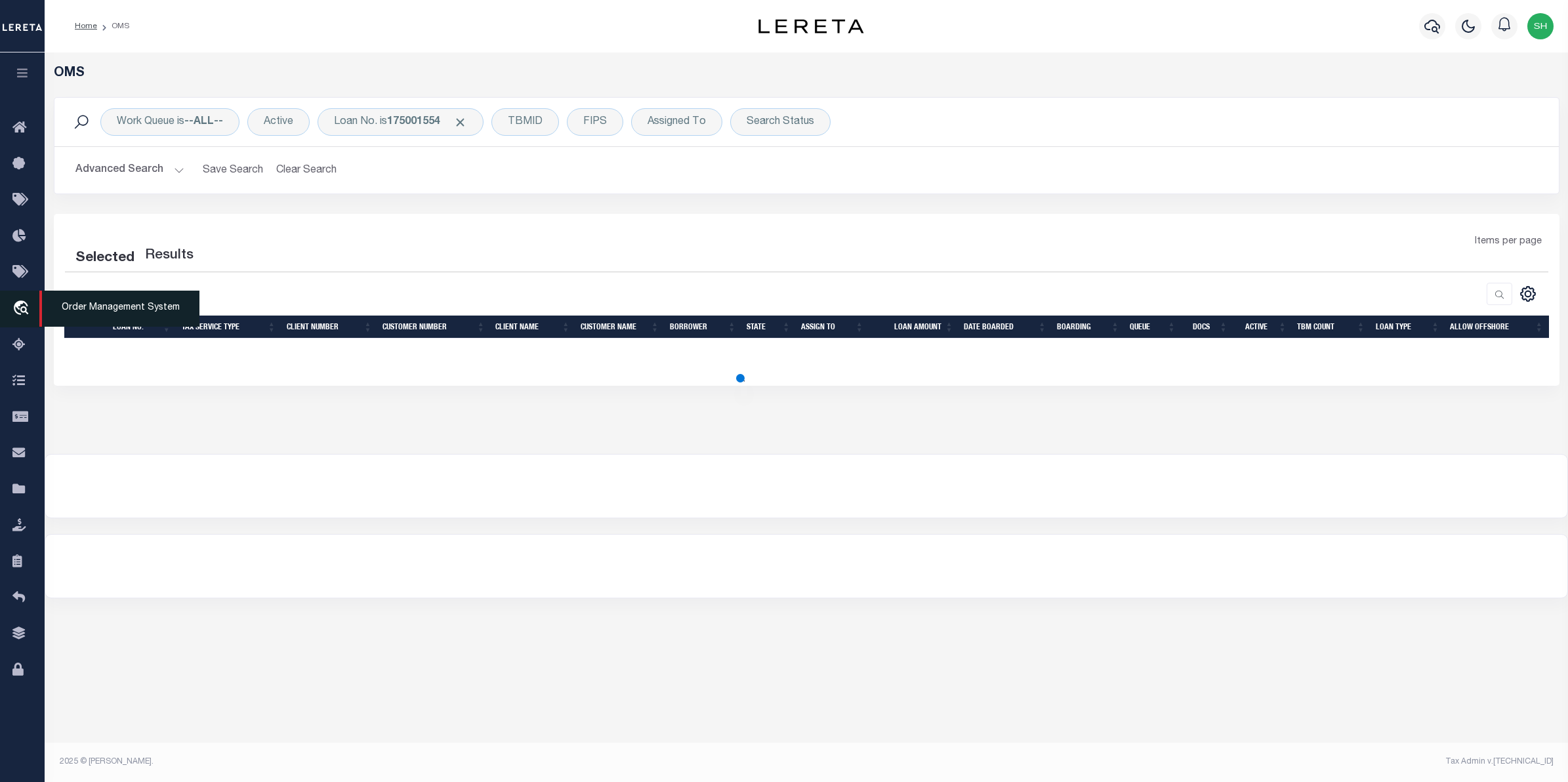
select select "200"
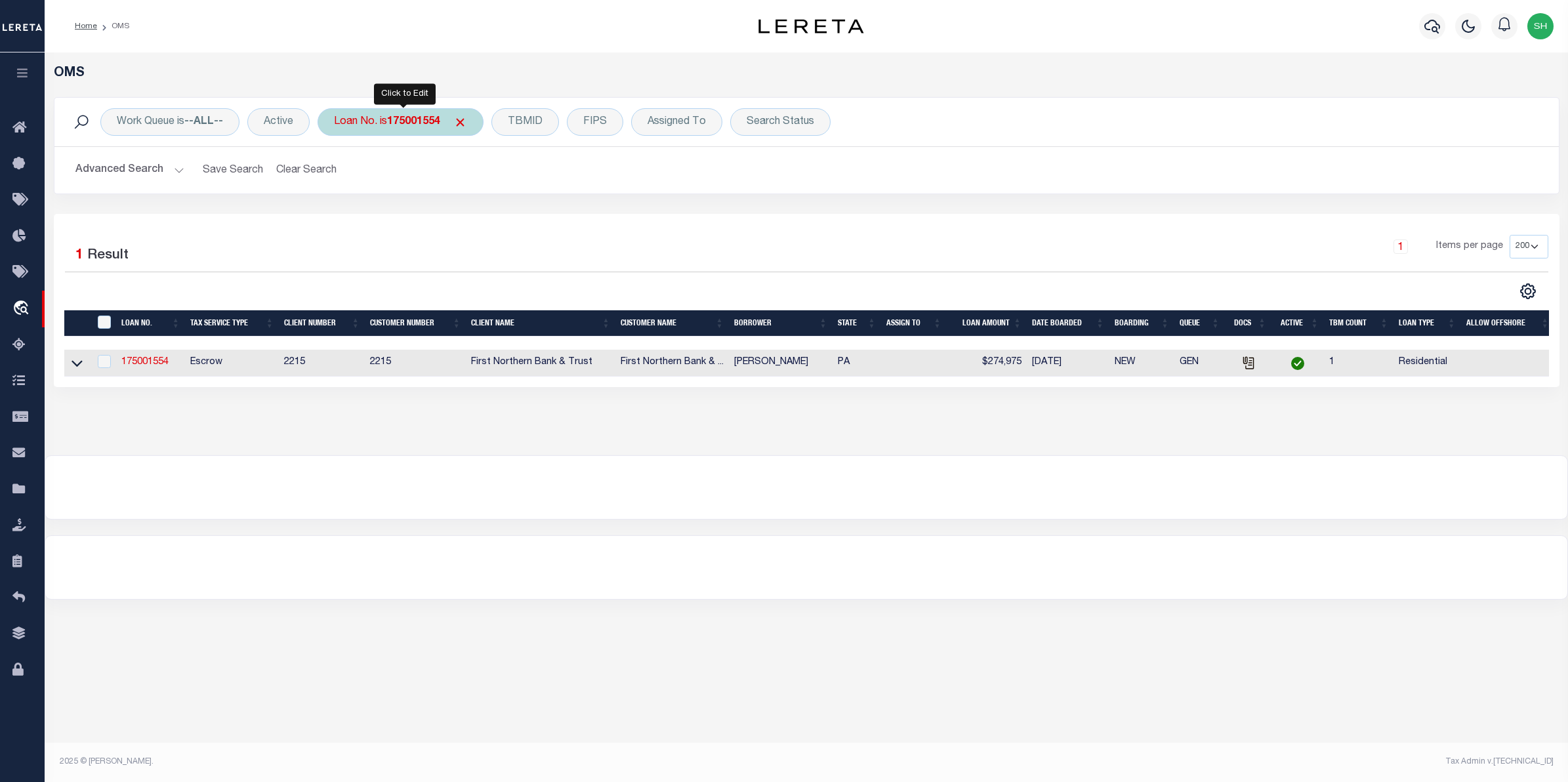
click at [344, 130] on div "Loan No. is 175001554" at bounding box center [400, 122] width 166 height 28
type input "10021125"
click at [497, 212] on input "Apply" at bounding box center [508, 215] width 39 height 21
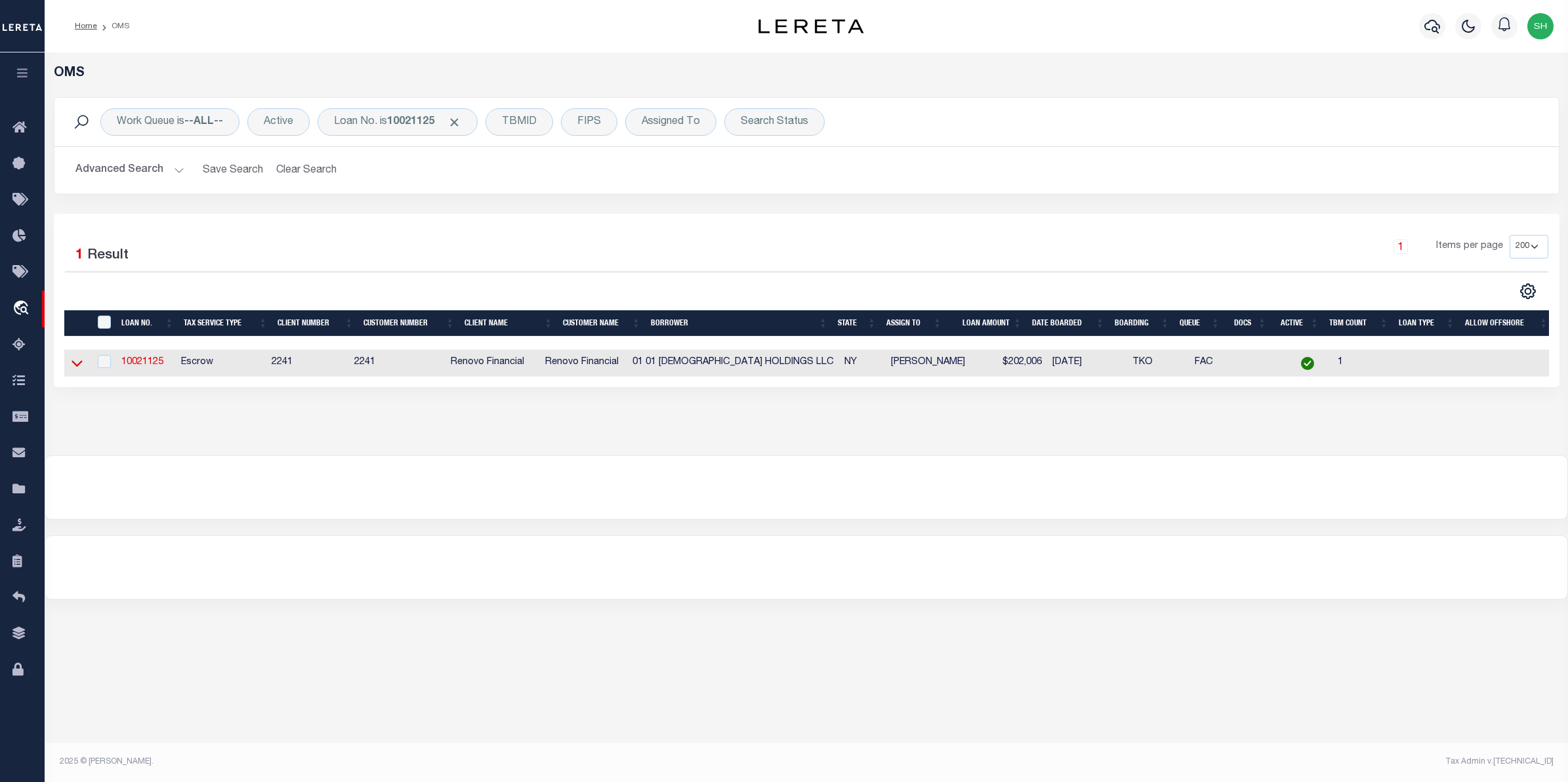
click at [80, 362] on icon at bounding box center [77, 363] width 12 height 14
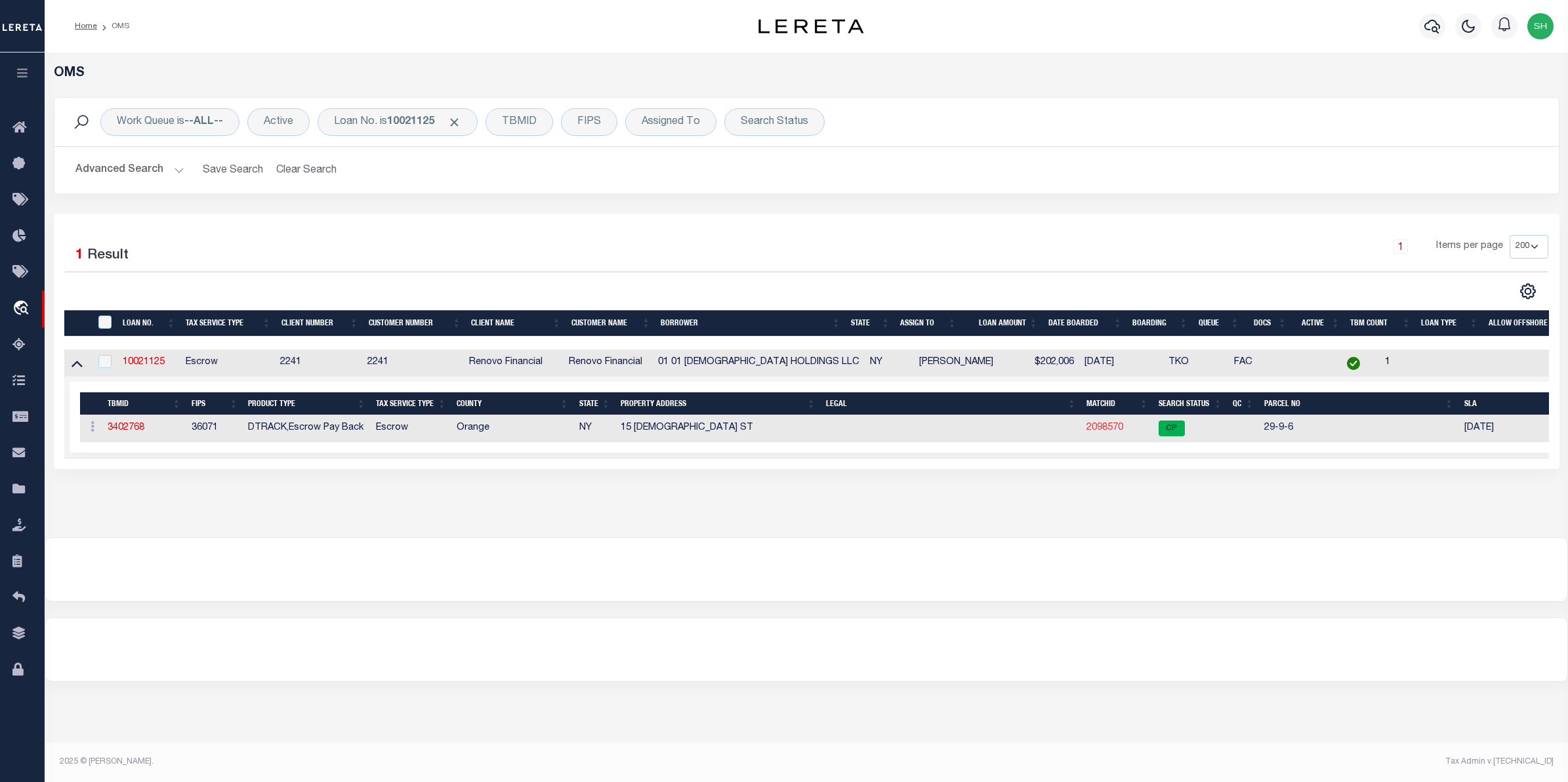
click at [1104, 432] on link "2098570" at bounding box center [1105, 428] width 37 height 10
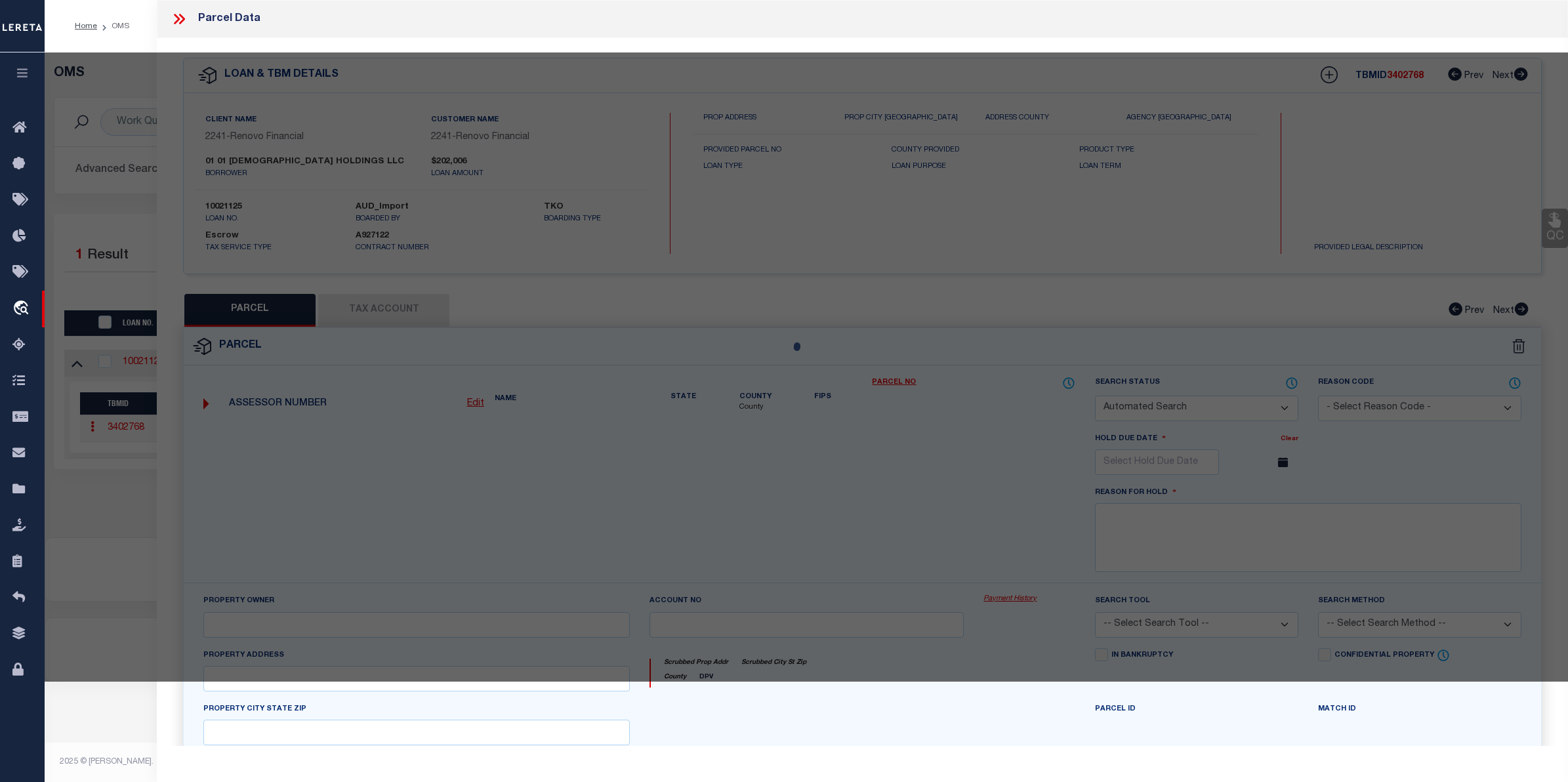
checkbox input "false"
select select "CP"
type input "01 Lutheran Holdings LLC"
select select "AGW"
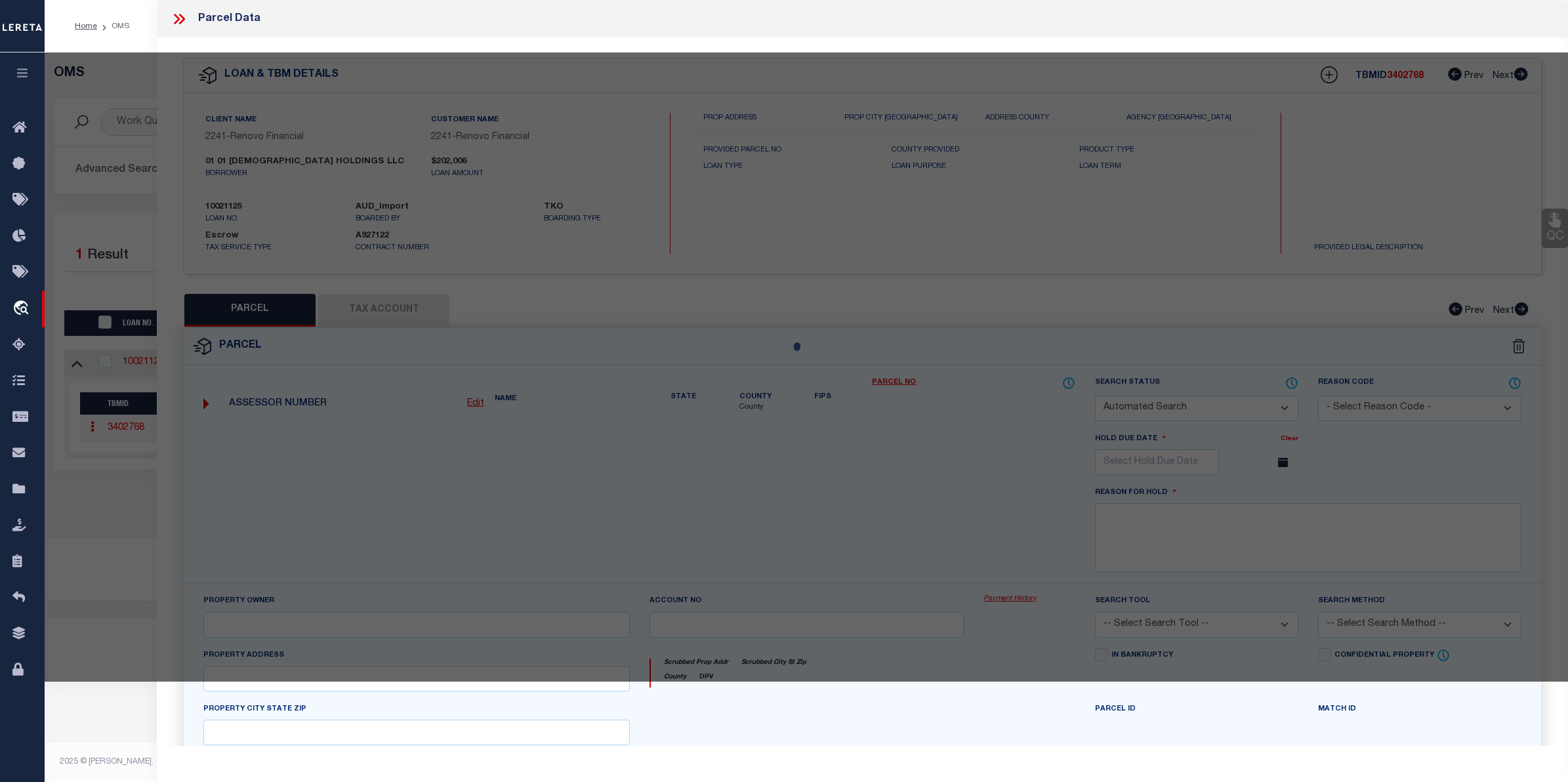
select select "ADD"
type input "[STREET_ADDRESS][DEMOGRAPHIC_DATA]"
type input "[GEOGRAPHIC_DATA]"
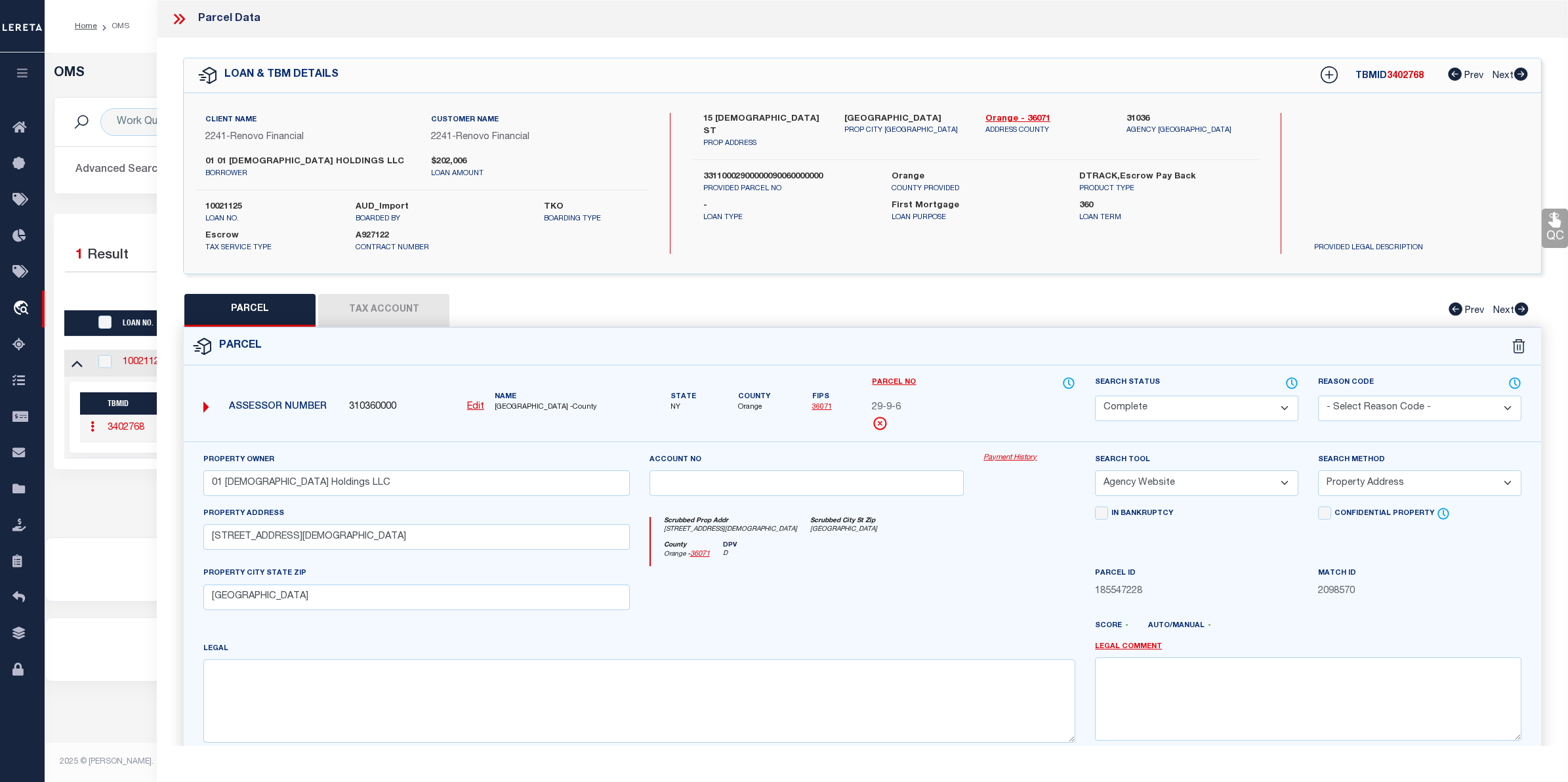
click at [1017, 453] on link "Payment History" at bounding box center [1029, 458] width 92 height 12
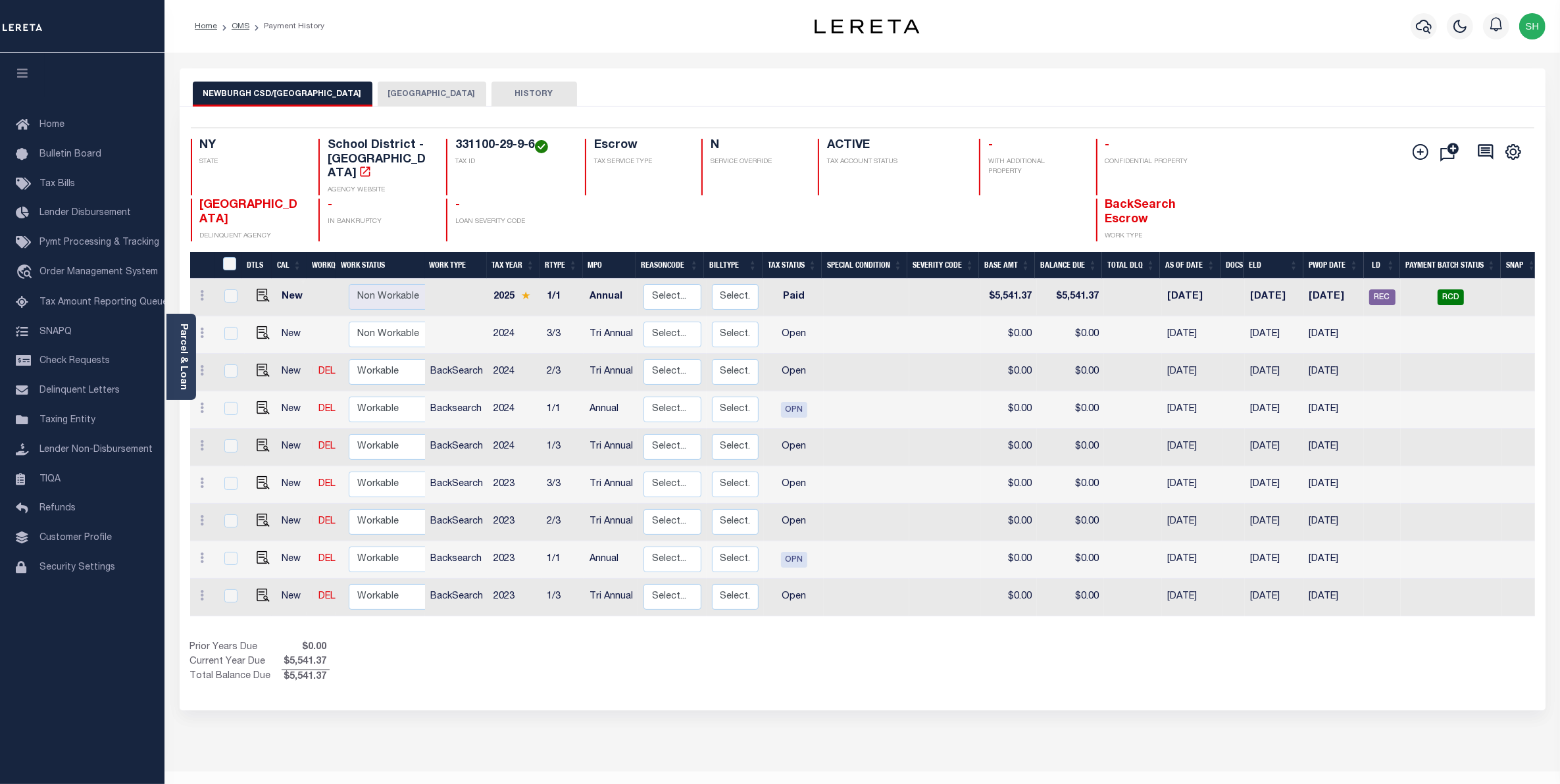
click at [410, 100] on button "[GEOGRAPHIC_DATA]" at bounding box center [432, 94] width 109 height 25
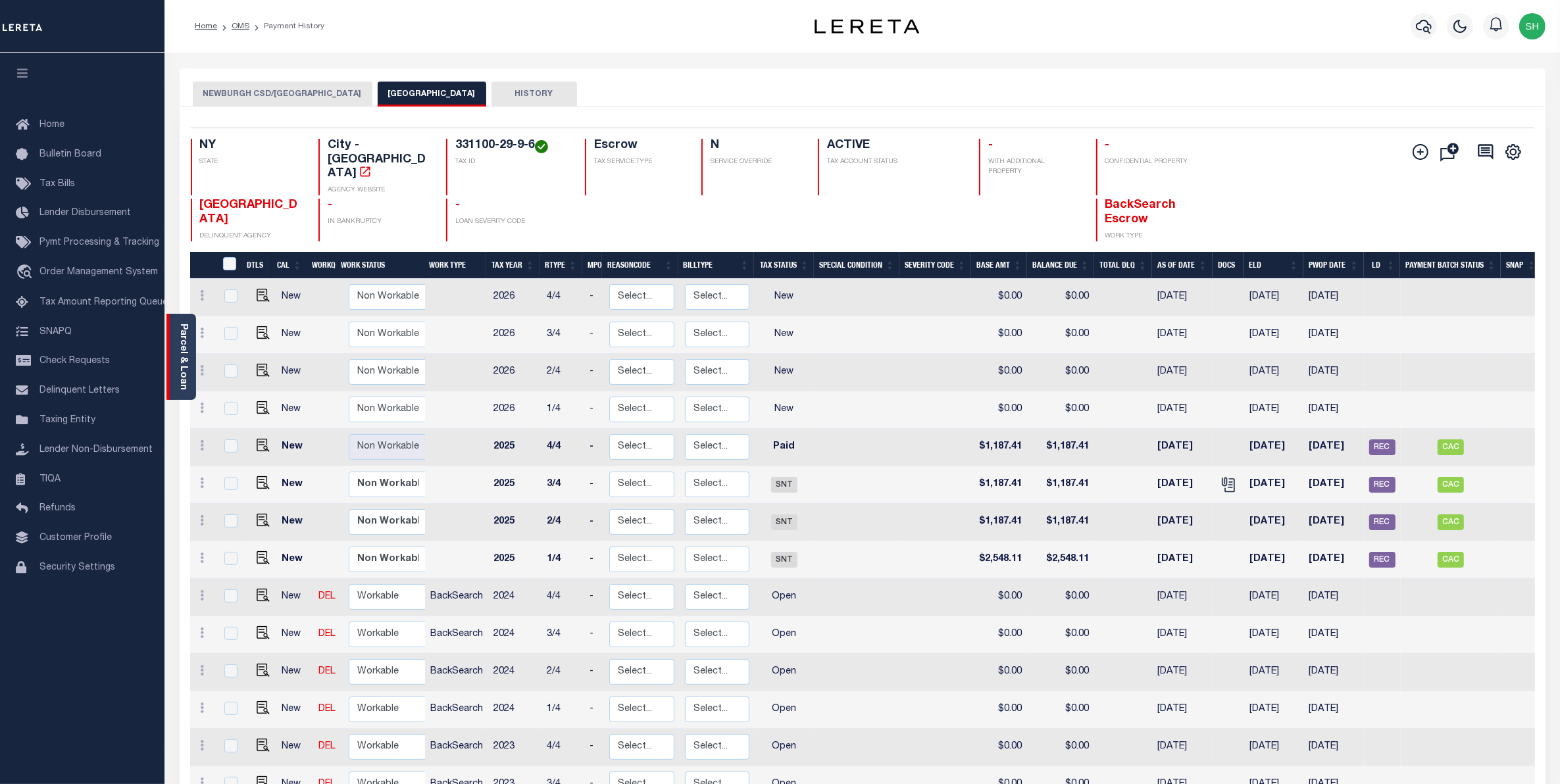
click at [189, 360] on div "Parcel & Loan" at bounding box center [181, 357] width 30 height 86
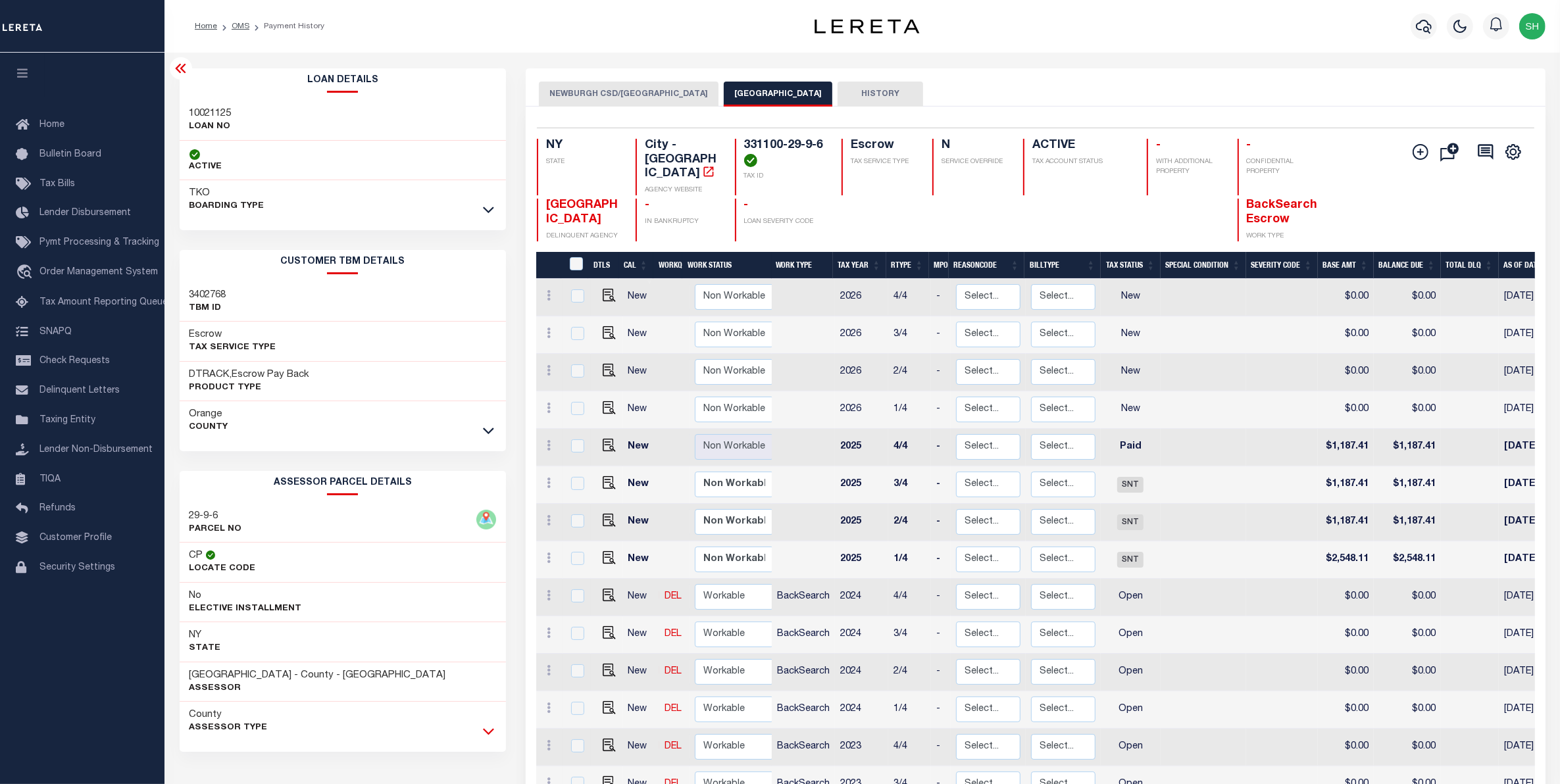
click at [491, 732] on icon at bounding box center [489, 731] width 12 height 14
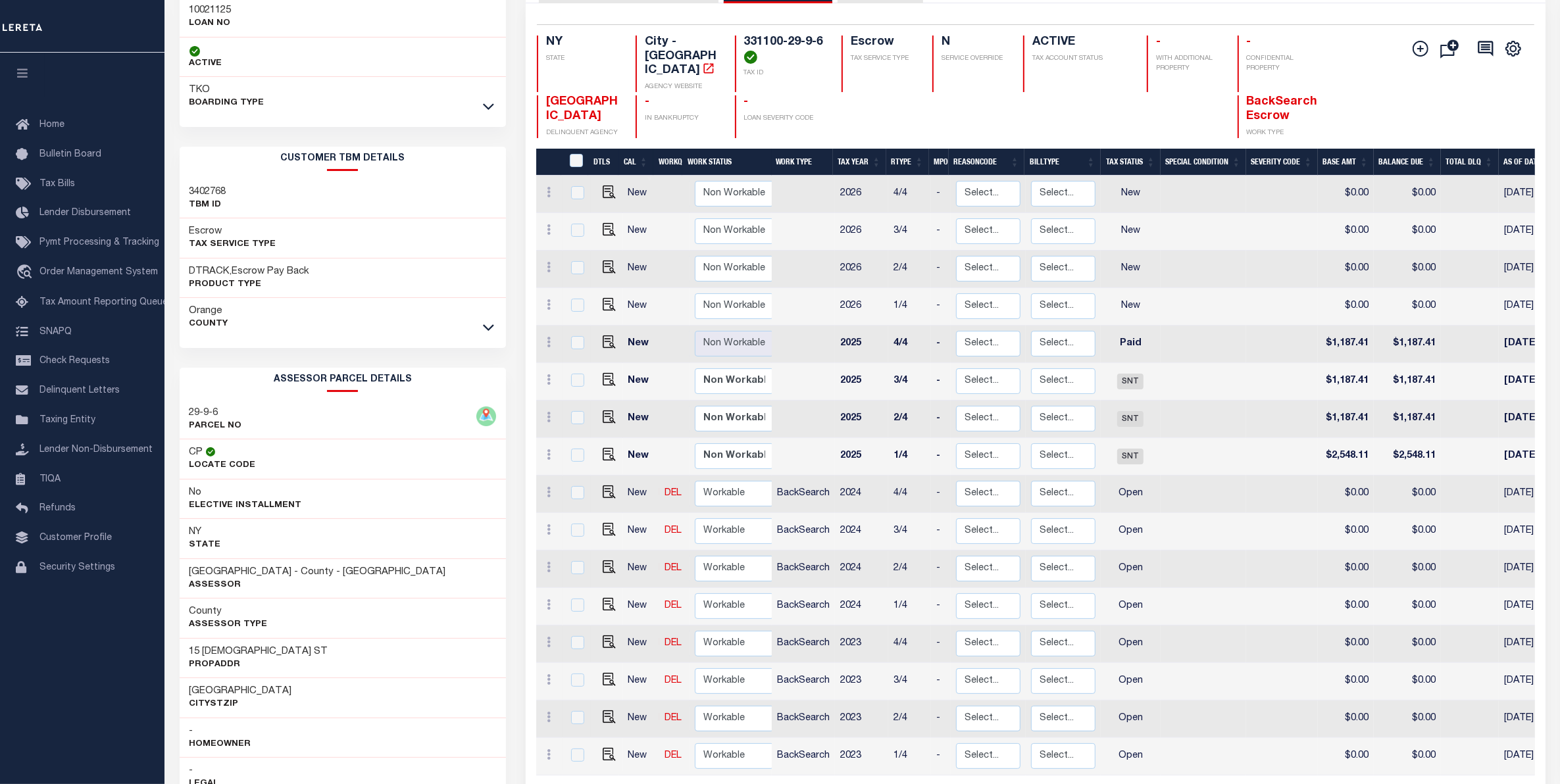
scroll to position [165, 0]
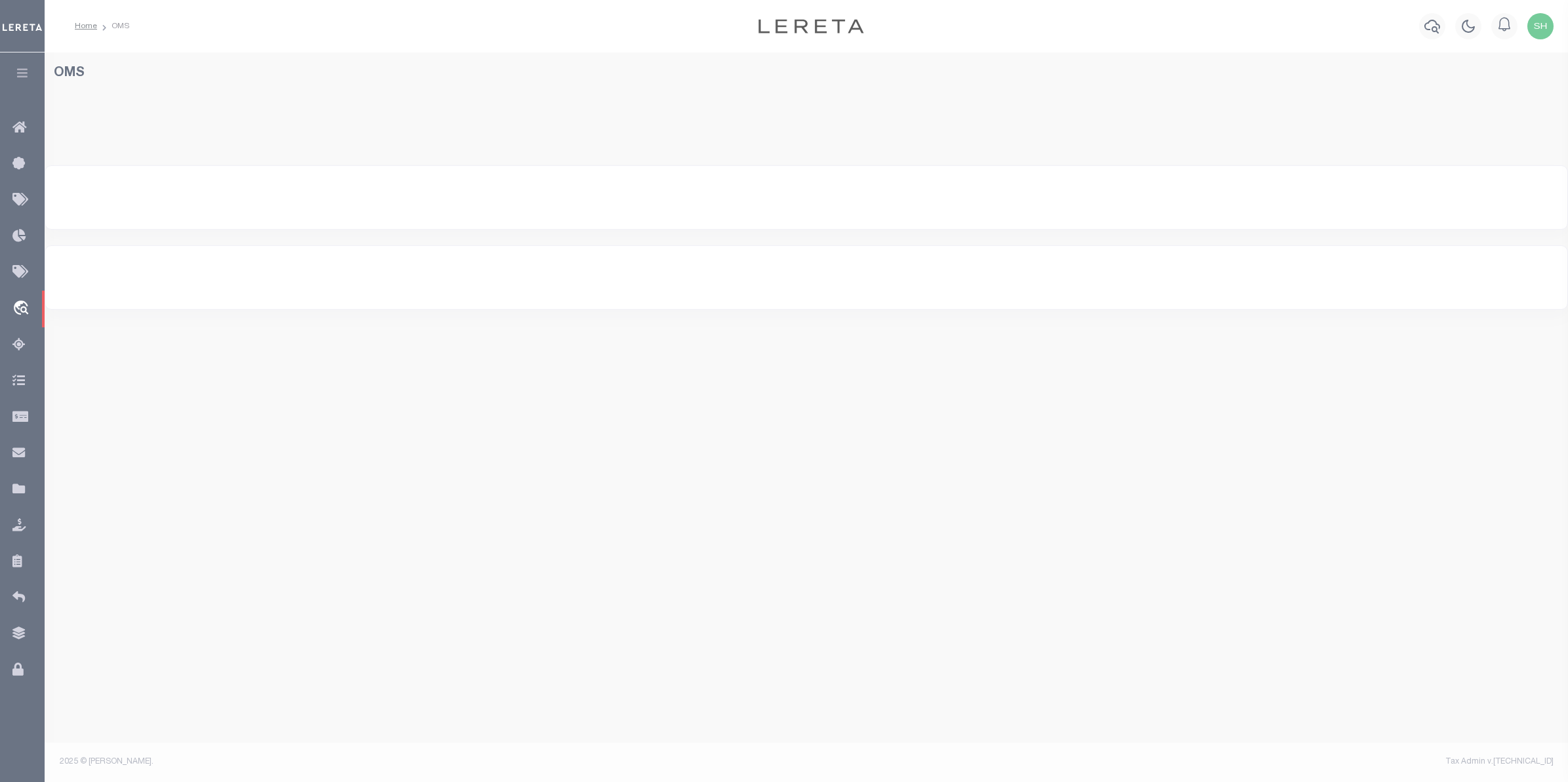
select select "200"
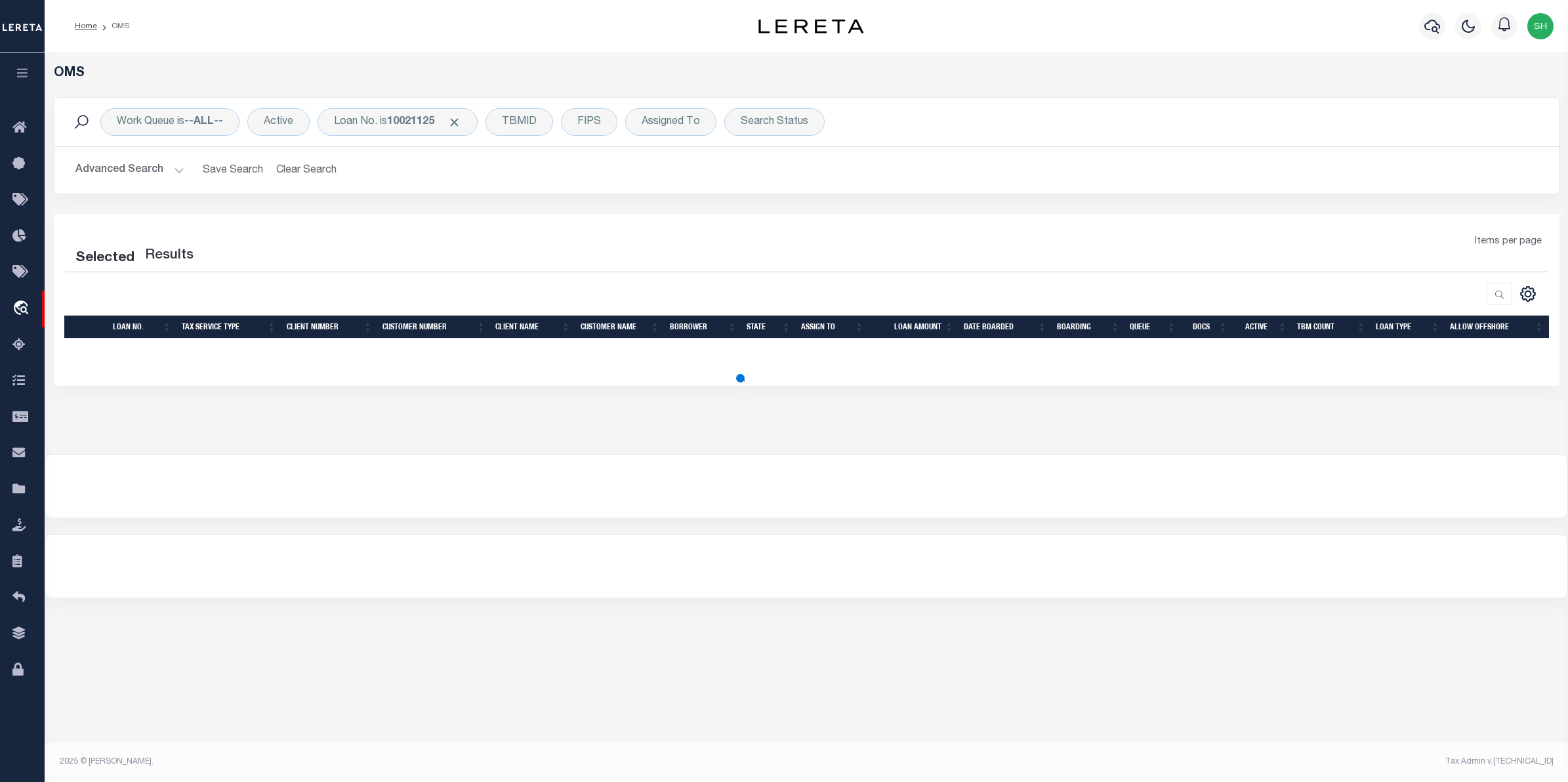
select select "200"
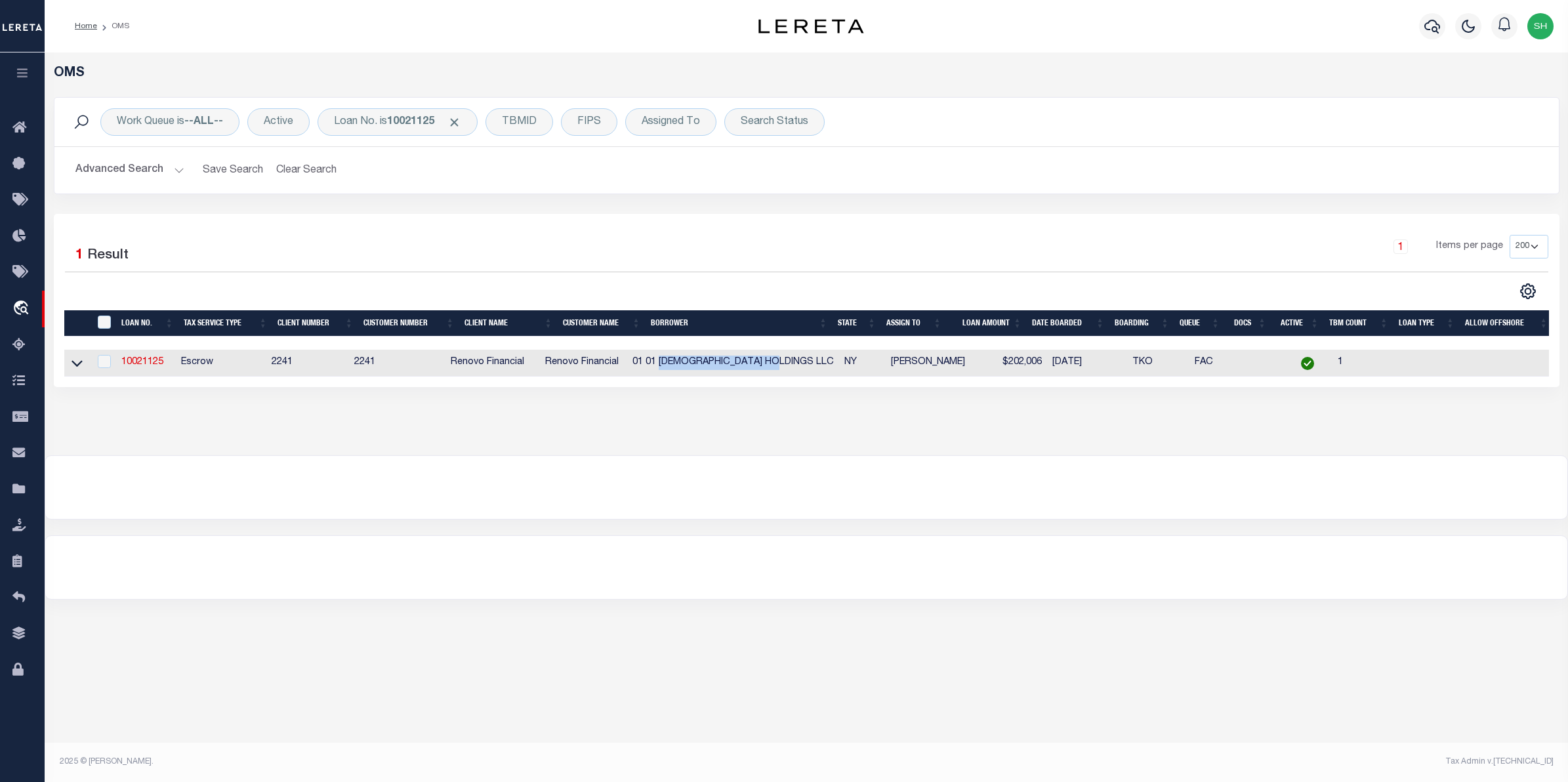
drag, startPoint x: 805, startPoint y: 365, endPoint x: 679, endPoint y: 360, distance: 126.1
click at [679, 360] on td "01 01 [DEMOGRAPHIC_DATA] HOLDINGS LLC" at bounding box center [733, 363] width 212 height 27
checkbox input "true"
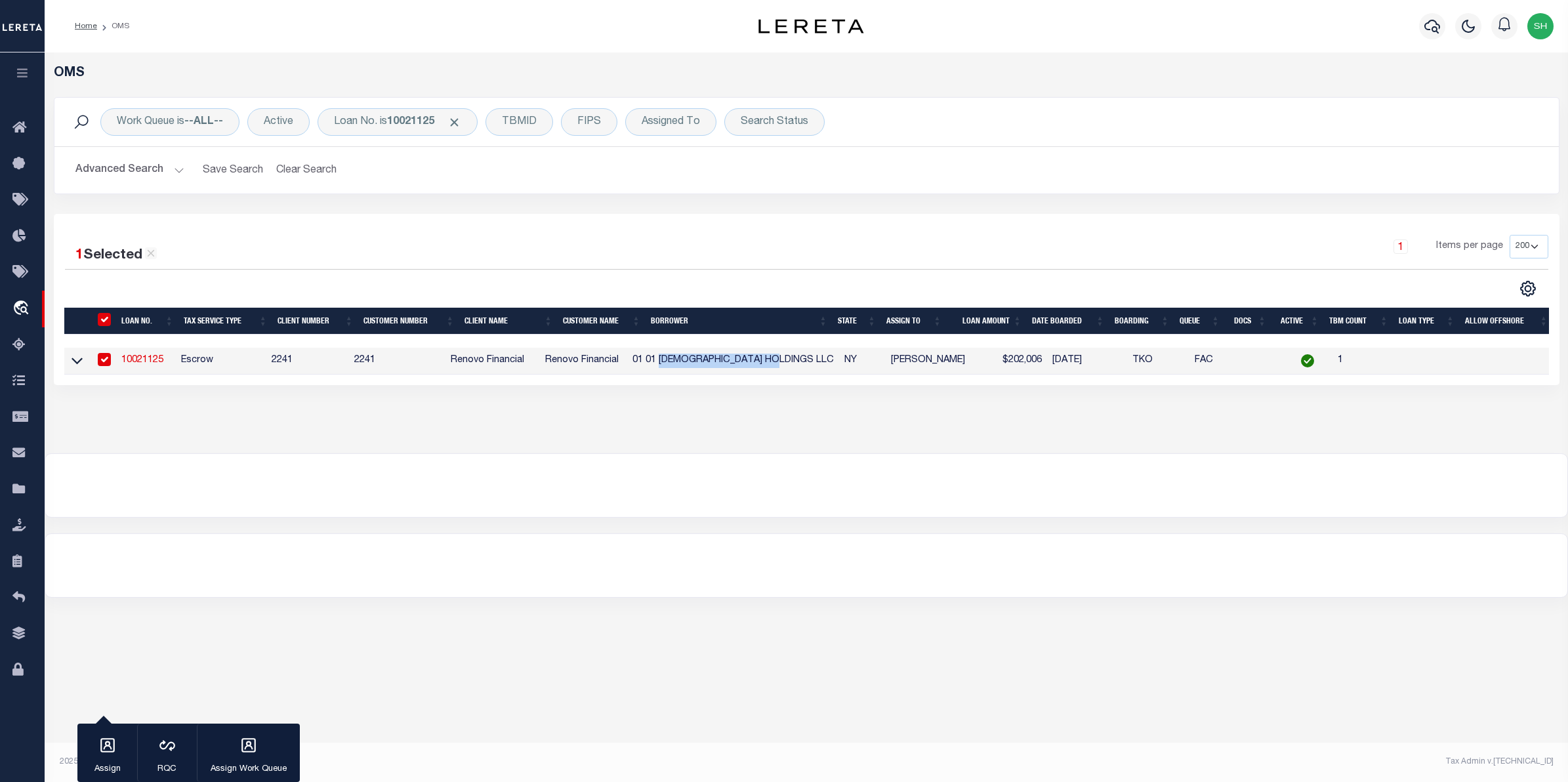
copy td "LUTHERAN HOLDINGS LLC"
click at [76, 364] on icon at bounding box center [77, 362] width 12 height 7
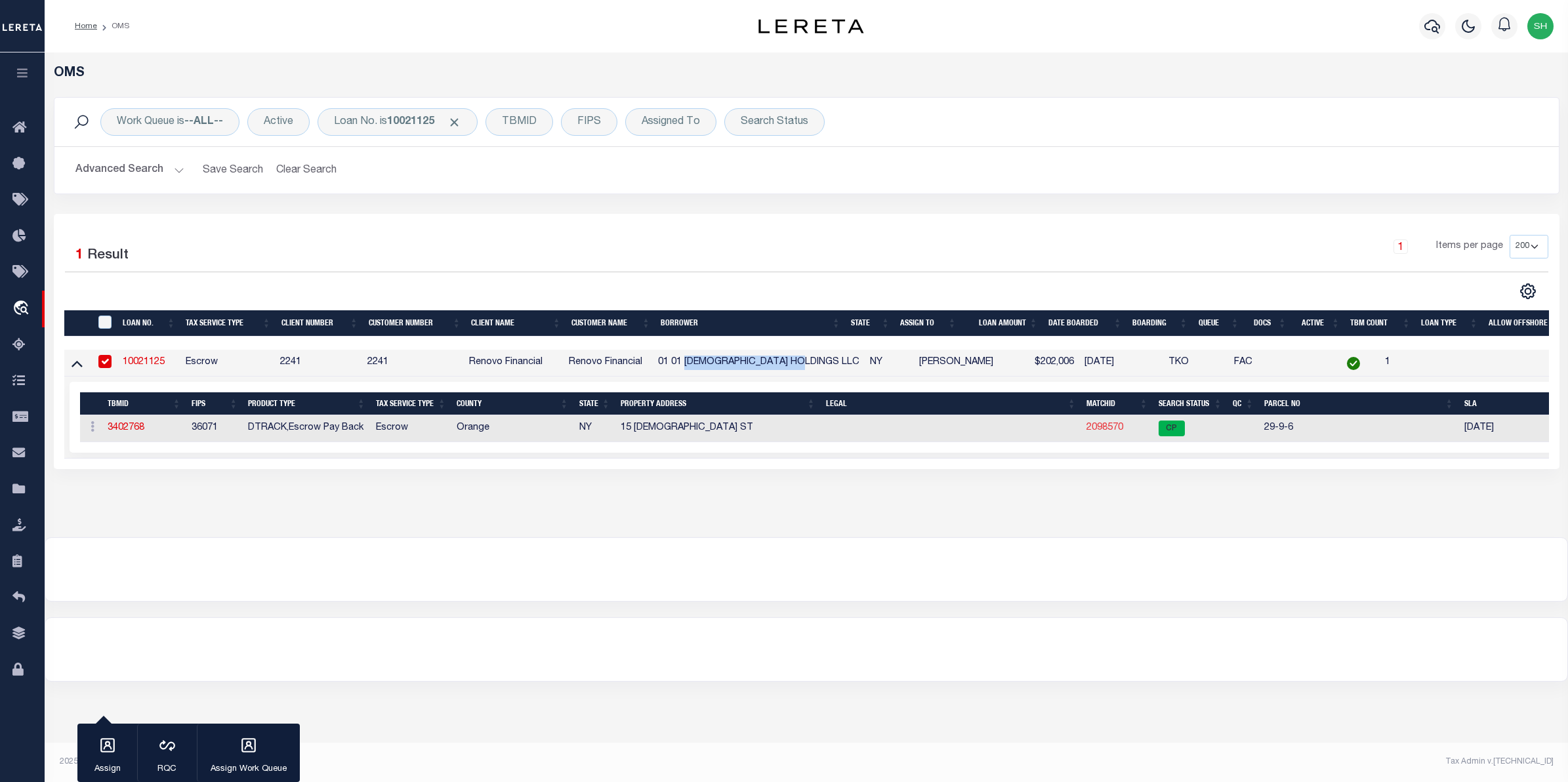
click at [1118, 432] on link "2098570" at bounding box center [1105, 428] width 37 height 10
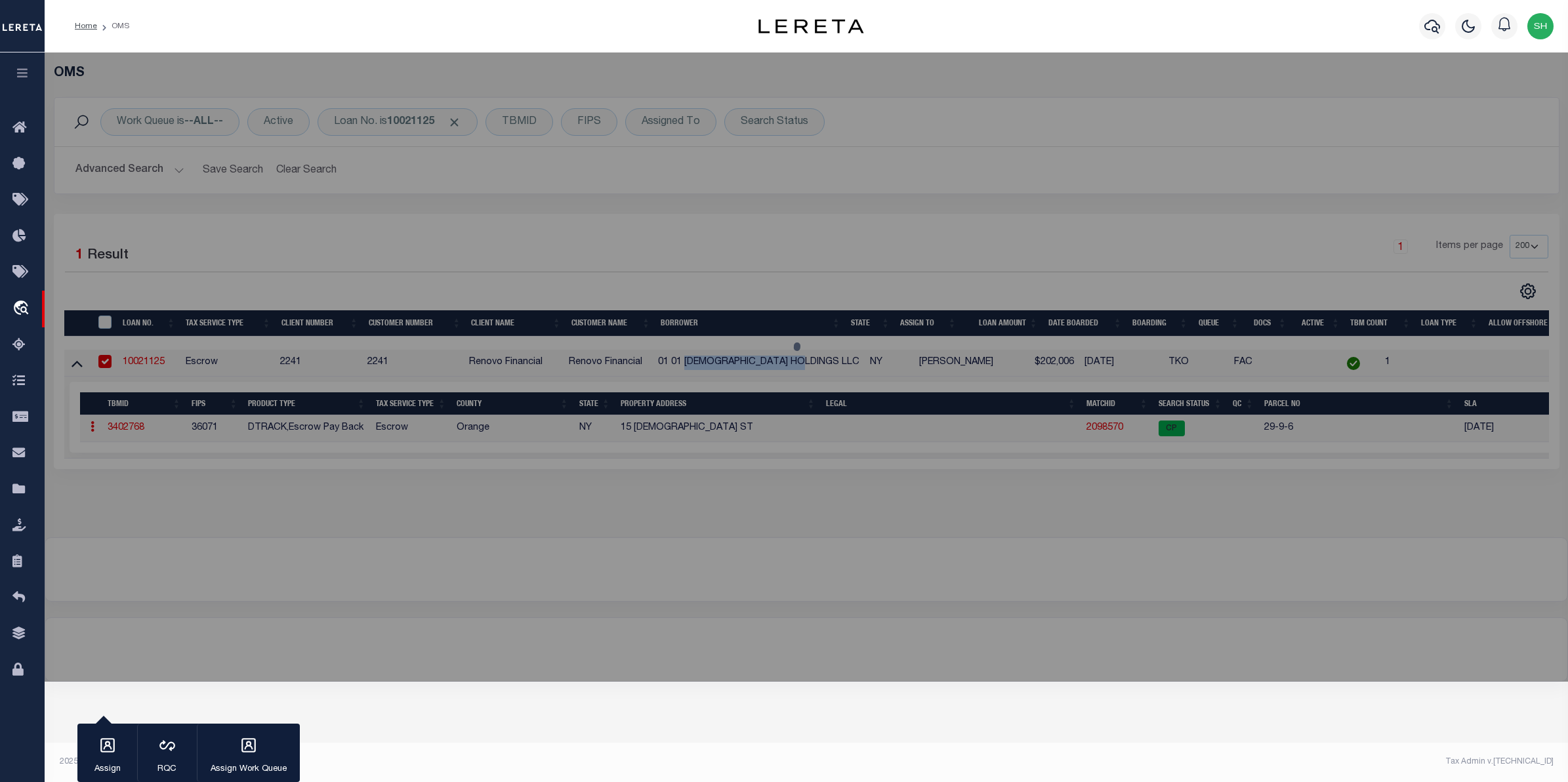
select select "AS"
select select
checkbox input "false"
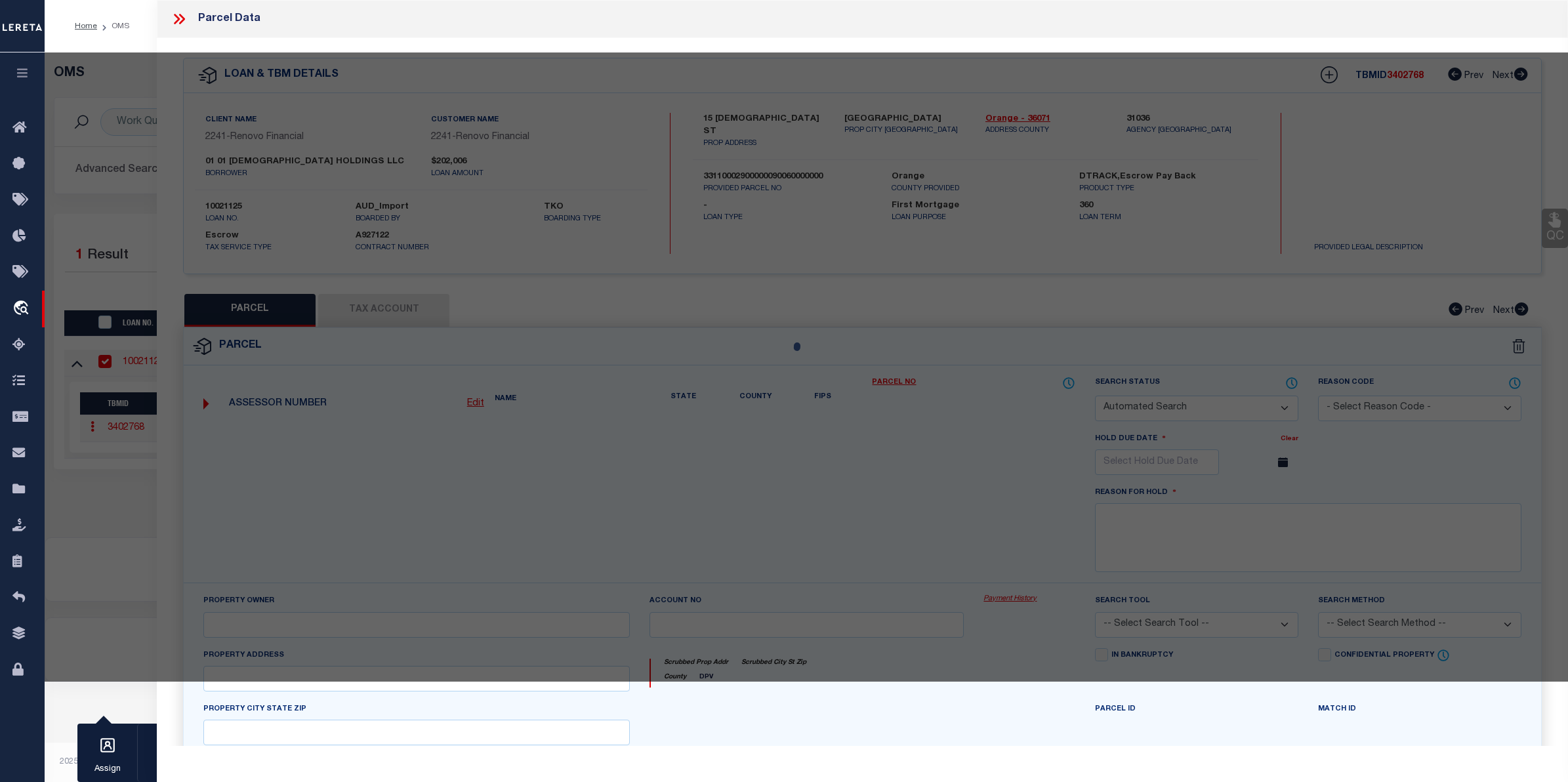
select select "CP"
type input "01 Lutheran Holdings LLC"
select select "AGW"
select select "ADD"
type input "15 Lutheran St"
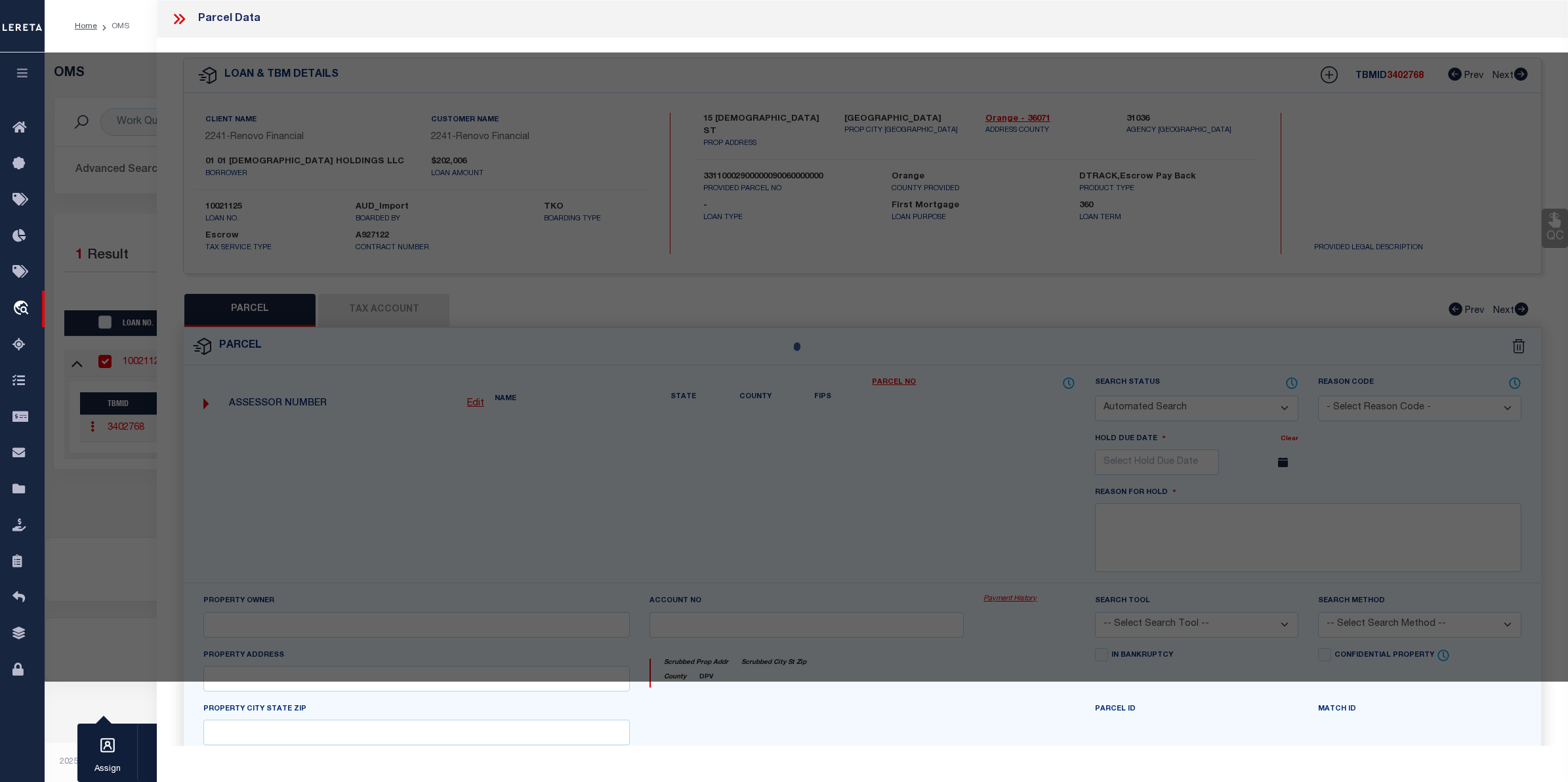
type input "NEWBURGH, NY 12550"
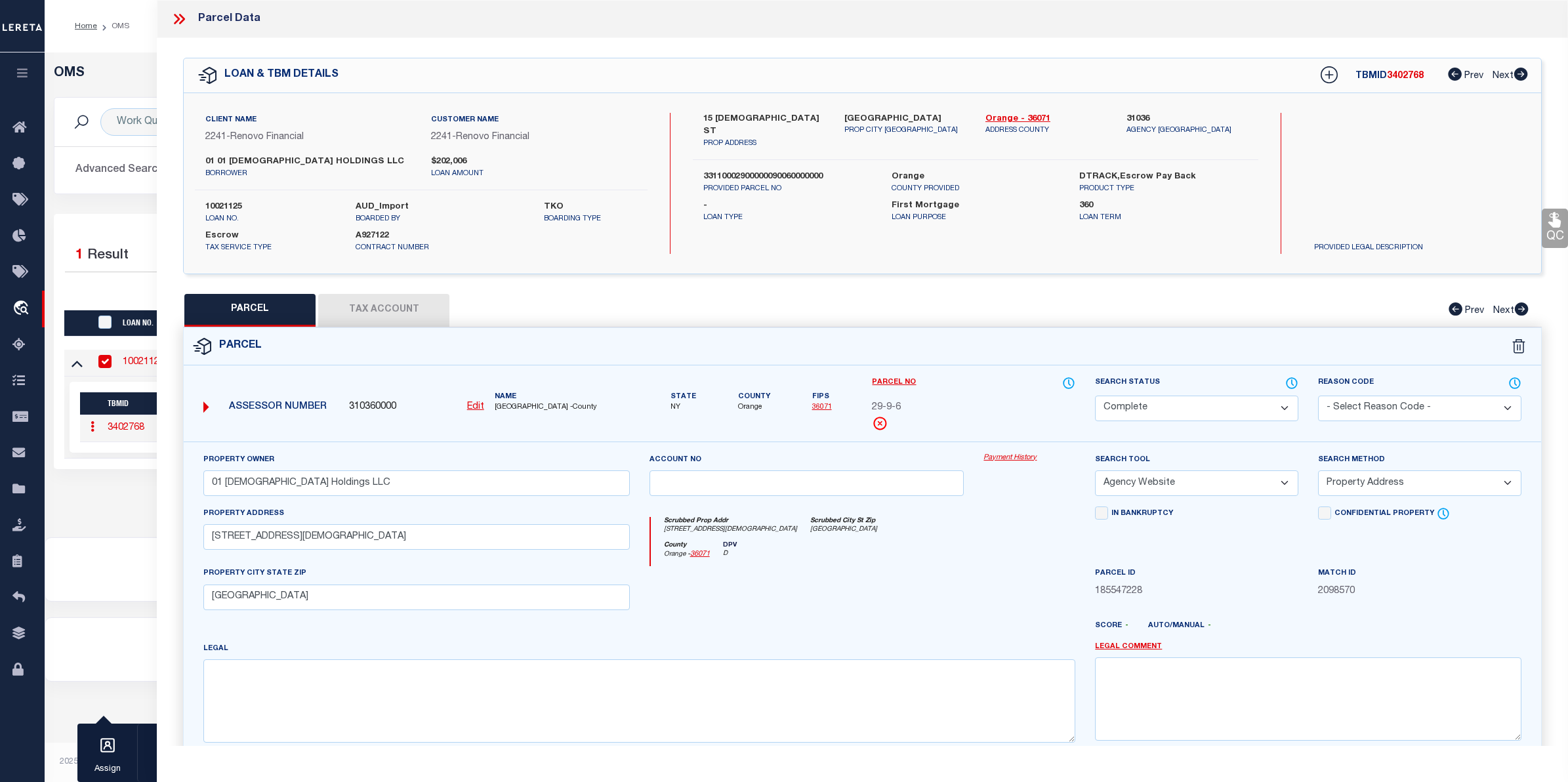
click at [992, 456] on link "Payment History" at bounding box center [1029, 458] width 92 height 12
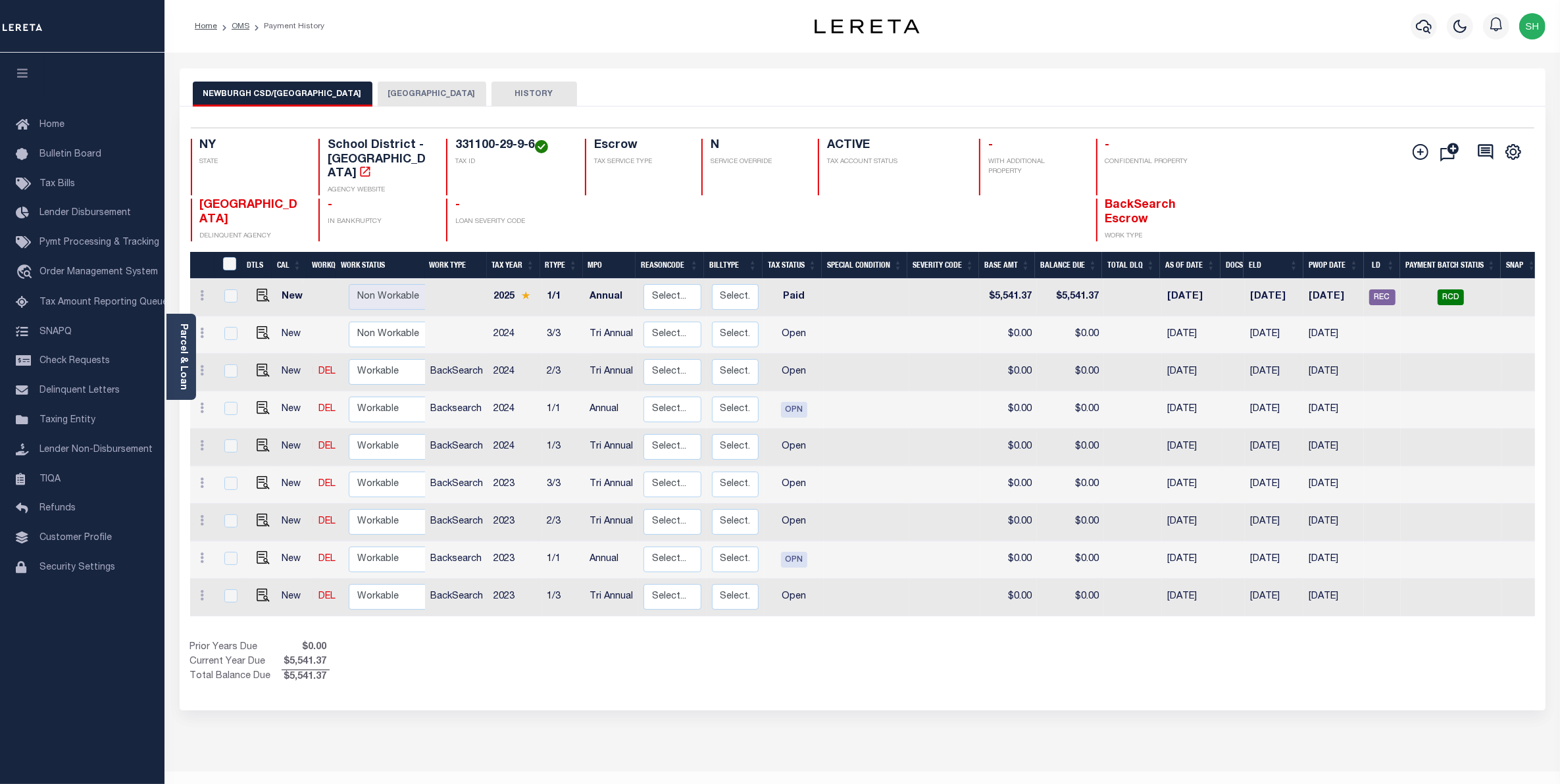
click at [415, 87] on button "NEWBURGH CITY" at bounding box center [432, 94] width 109 height 25
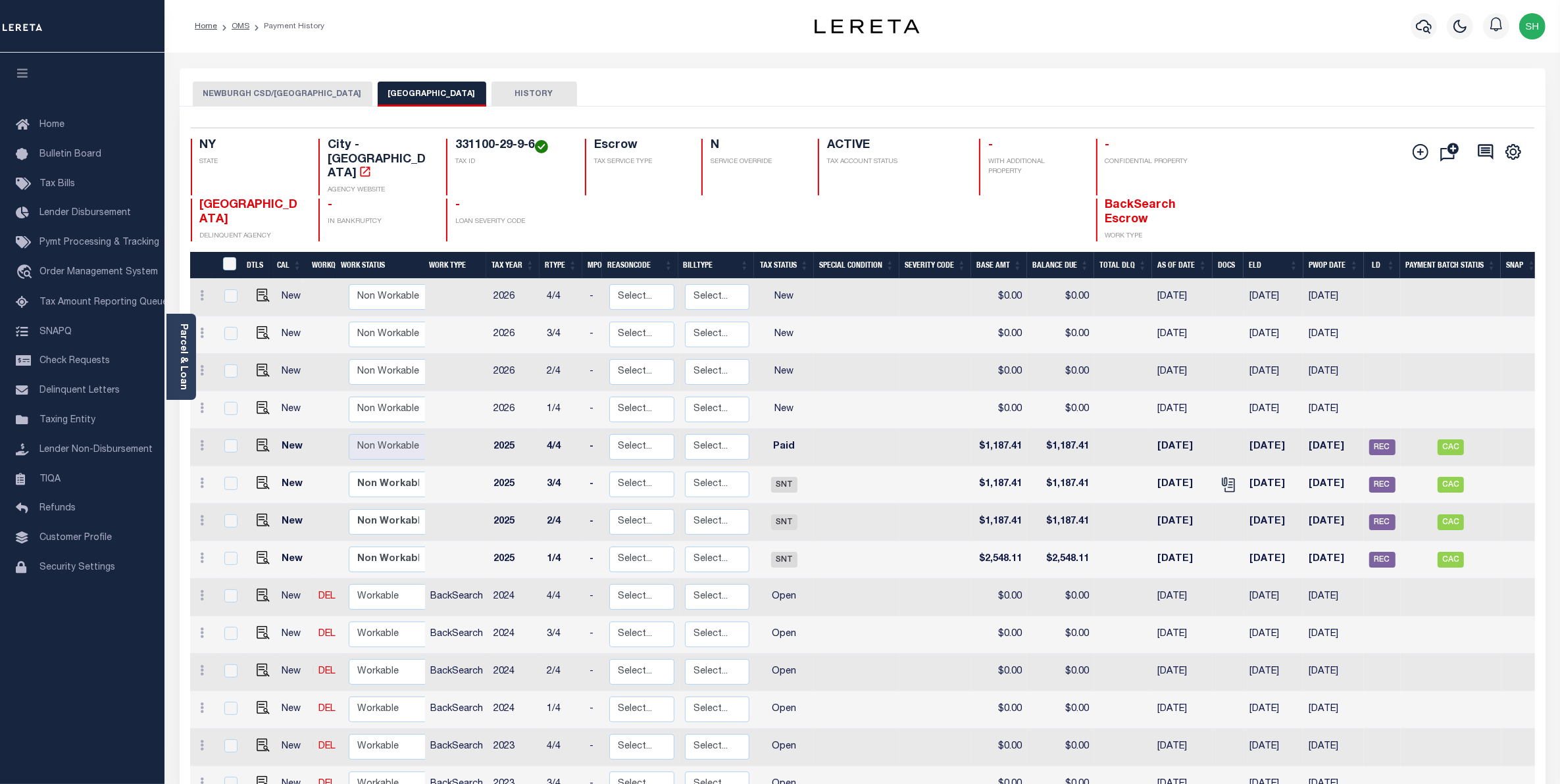
click at [271, 87] on button "NEWBURGH CSD/NEWBURGH CITY" at bounding box center [282, 94] width 179 height 25
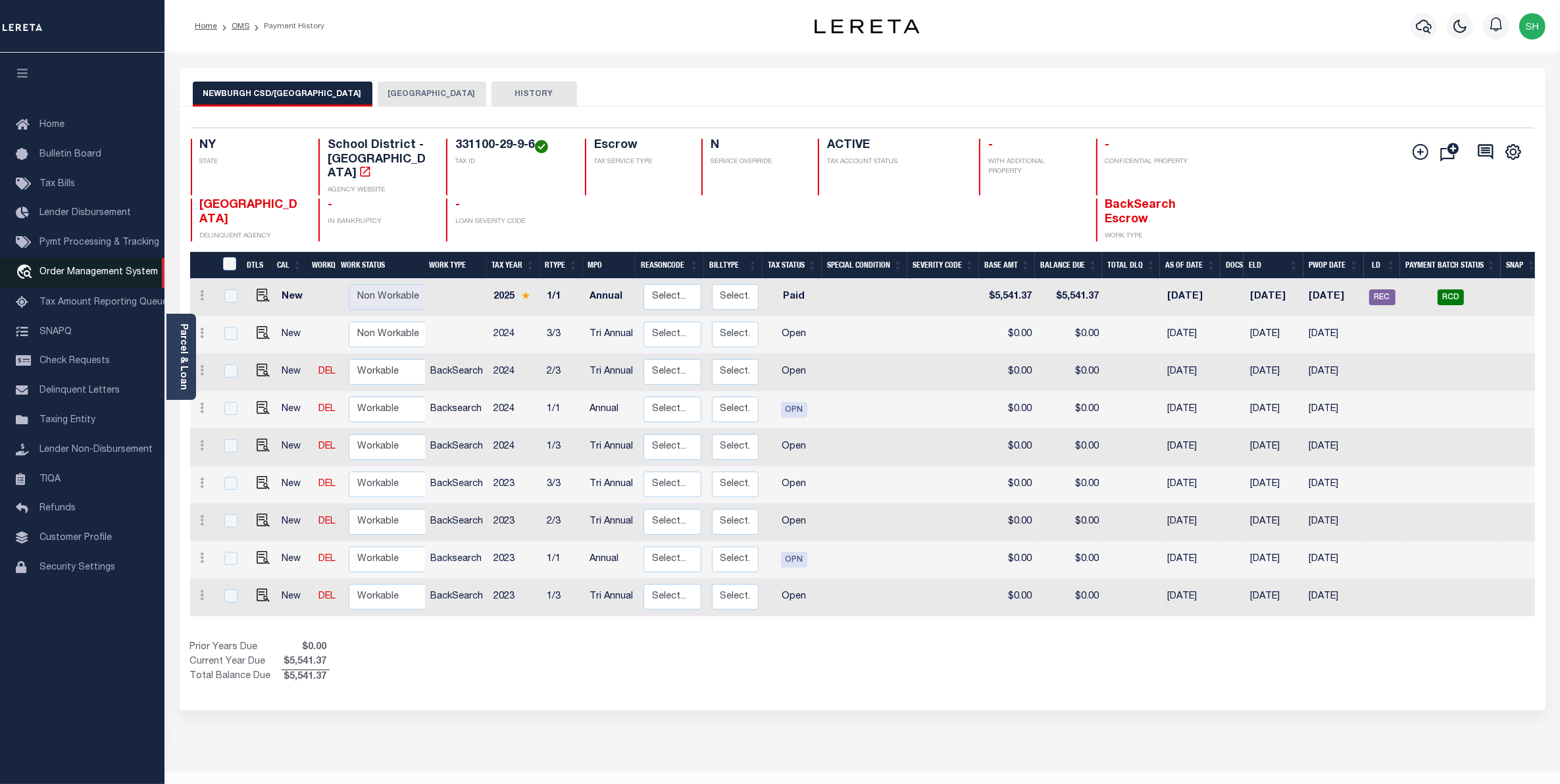
click at [75, 271] on span "Order Management System" at bounding box center [99, 272] width 118 height 10
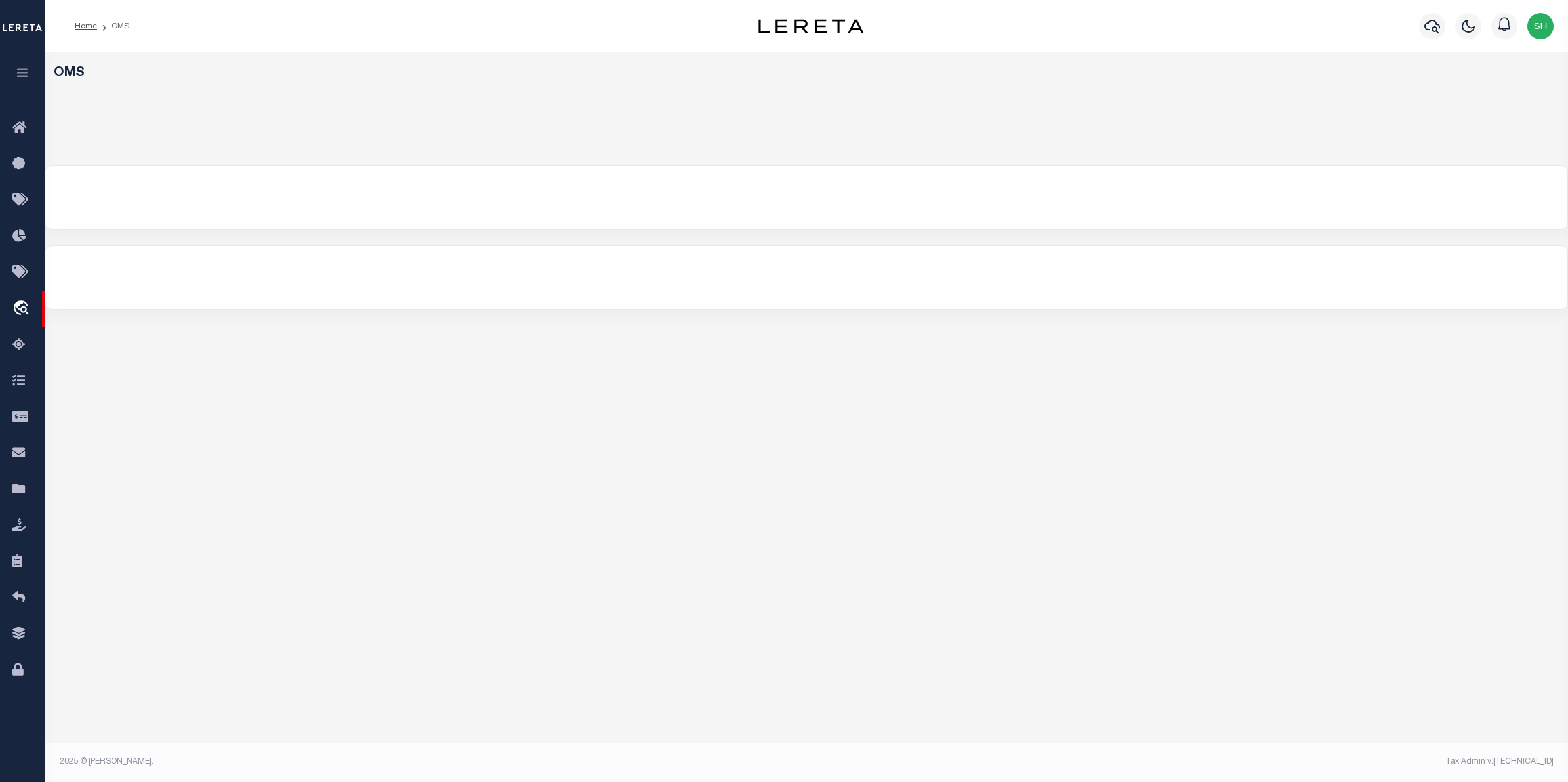
select select "200"
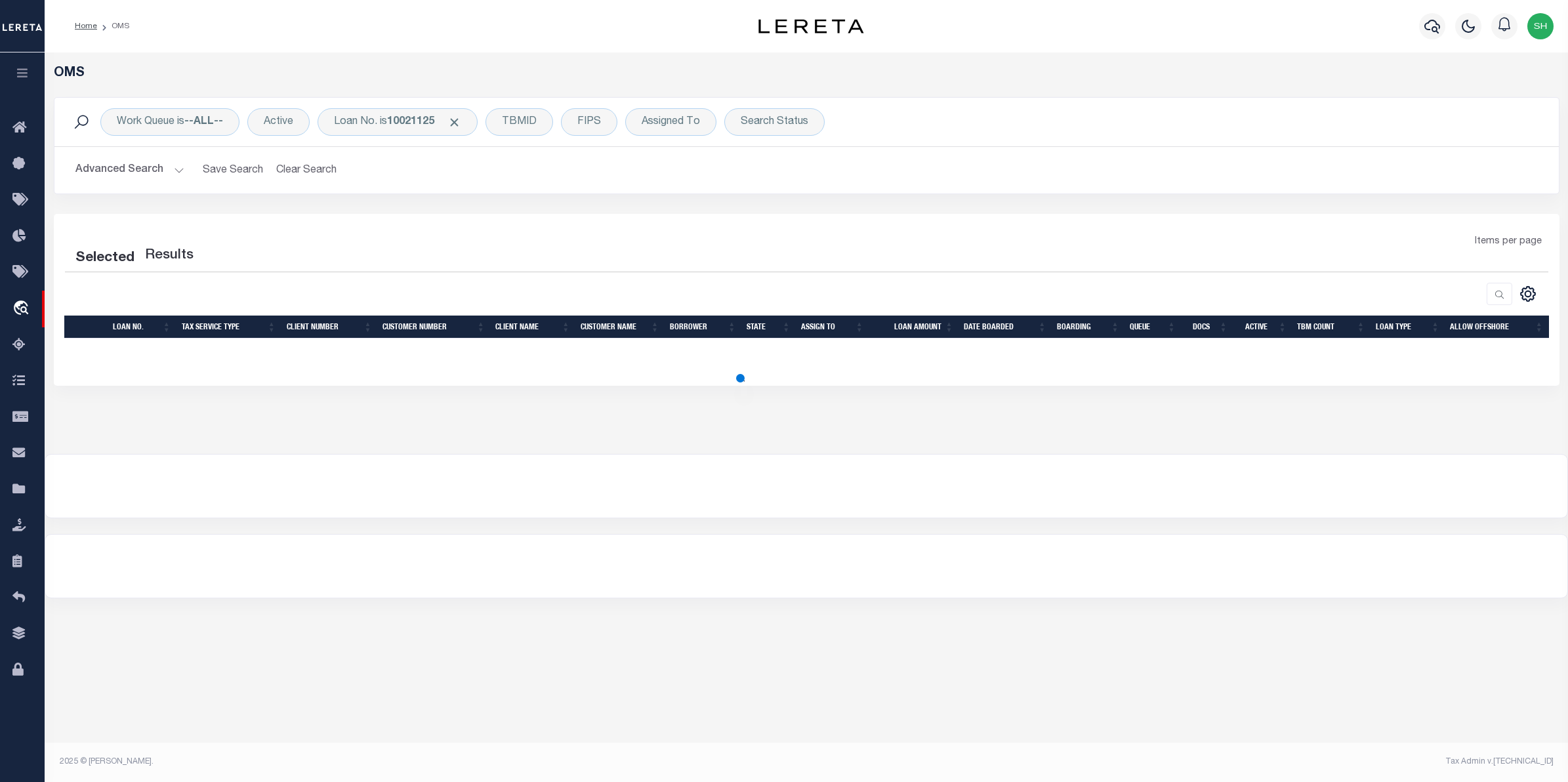
select select "200"
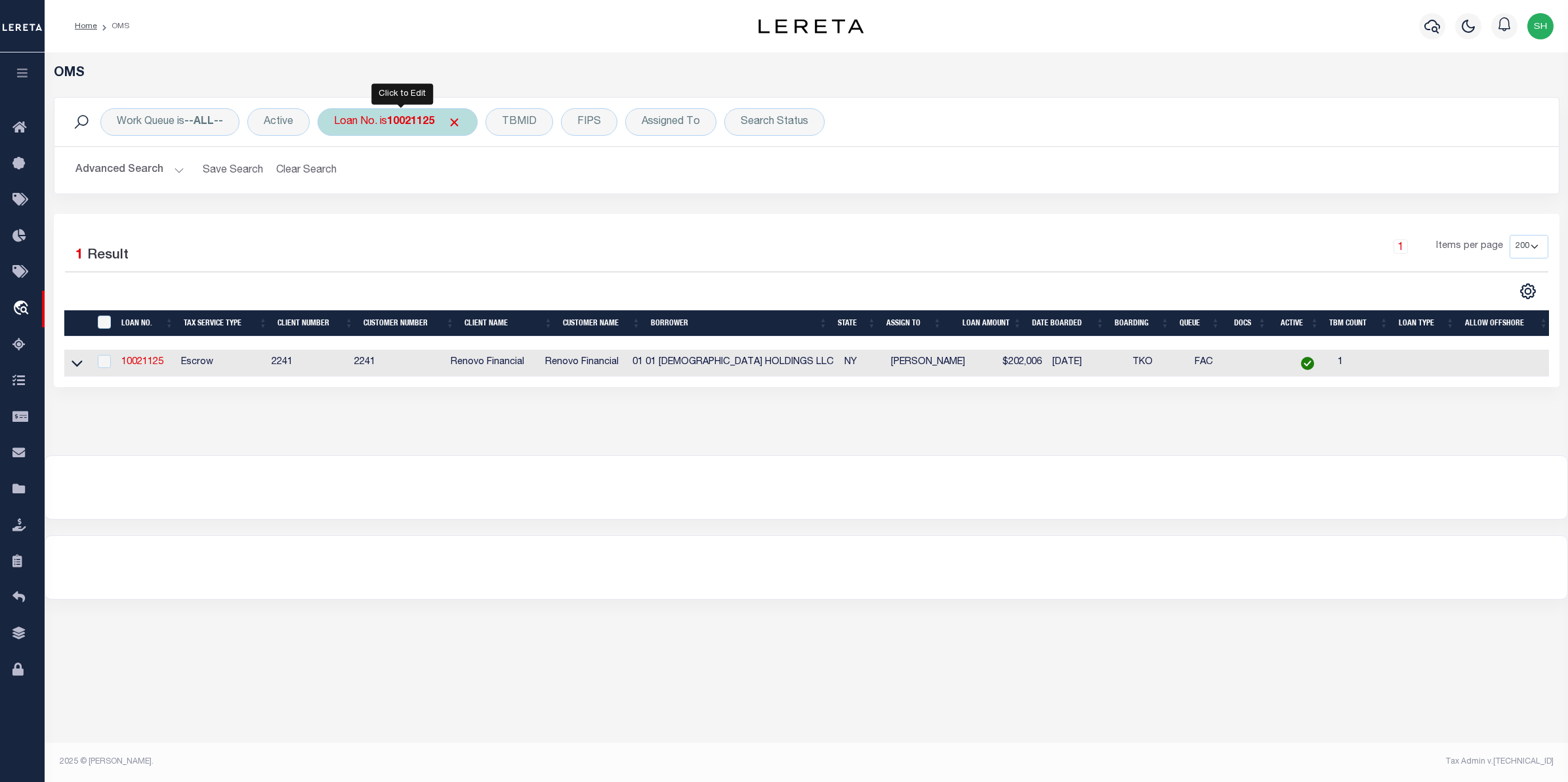
click at [423, 122] on b "10021125" at bounding box center [410, 122] width 47 height 11
type input "115820"
click at [513, 214] on input "Apply" at bounding box center [508, 215] width 39 height 21
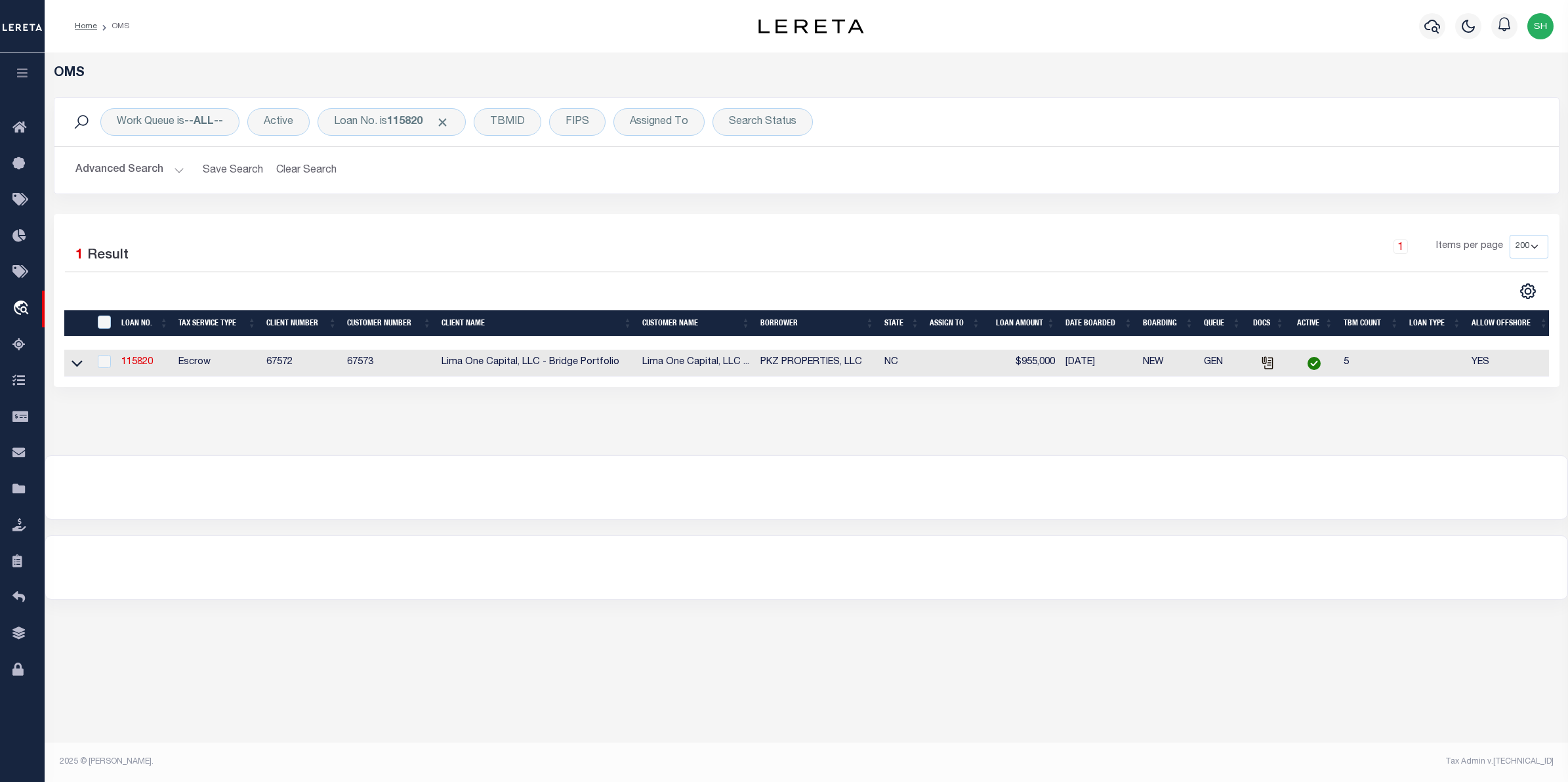
drag, startPoint x: 80, startPoint y: 365, endPoint x: 97, endPoint y: 375, distance: 19.7
click at [80, 365] on icon at bounding box center [77, 363] width 12 height 7
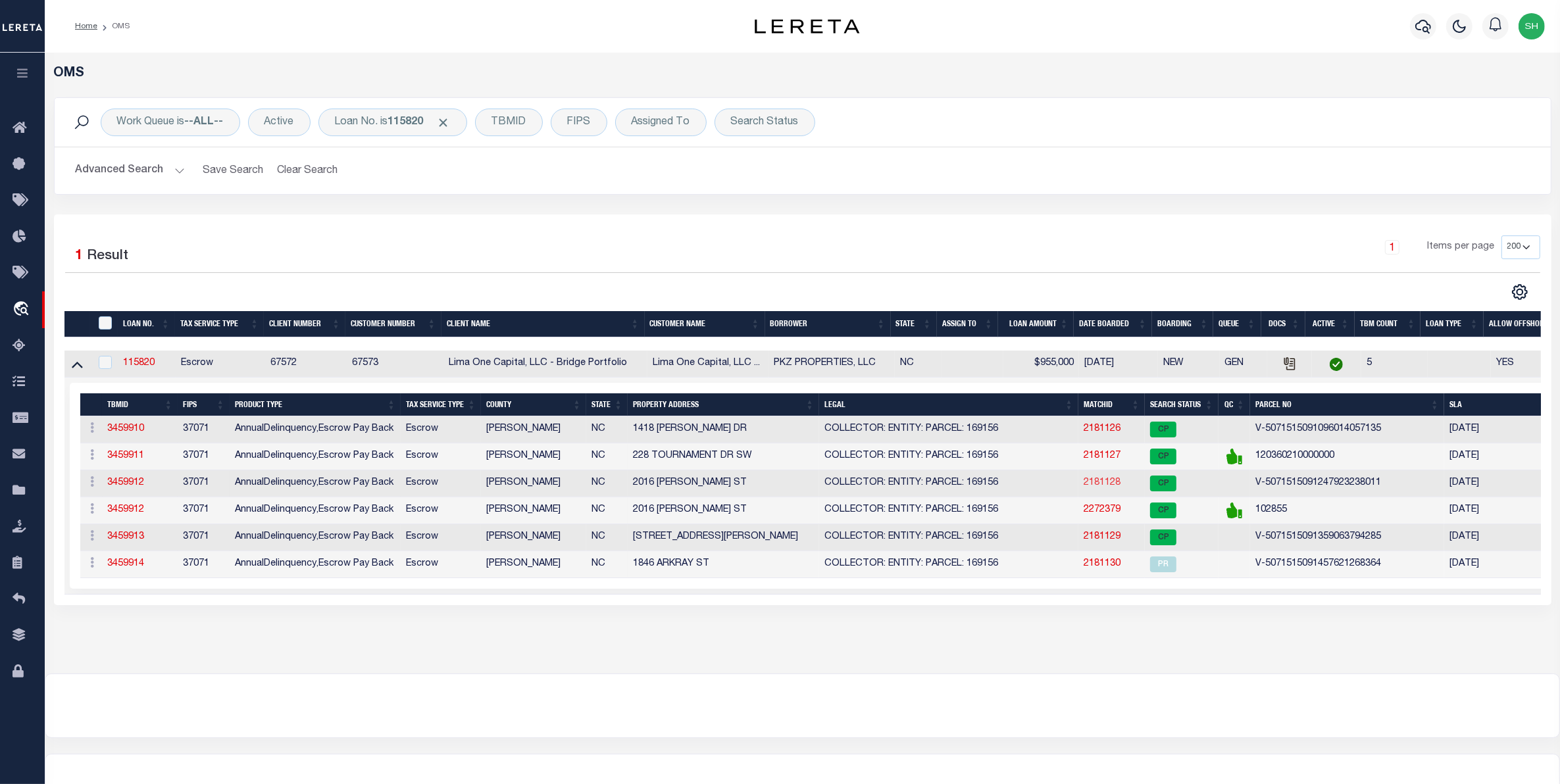
click at [1113, 487] on link "2181128" at bounding box center [1102, 483] width 37 height 10
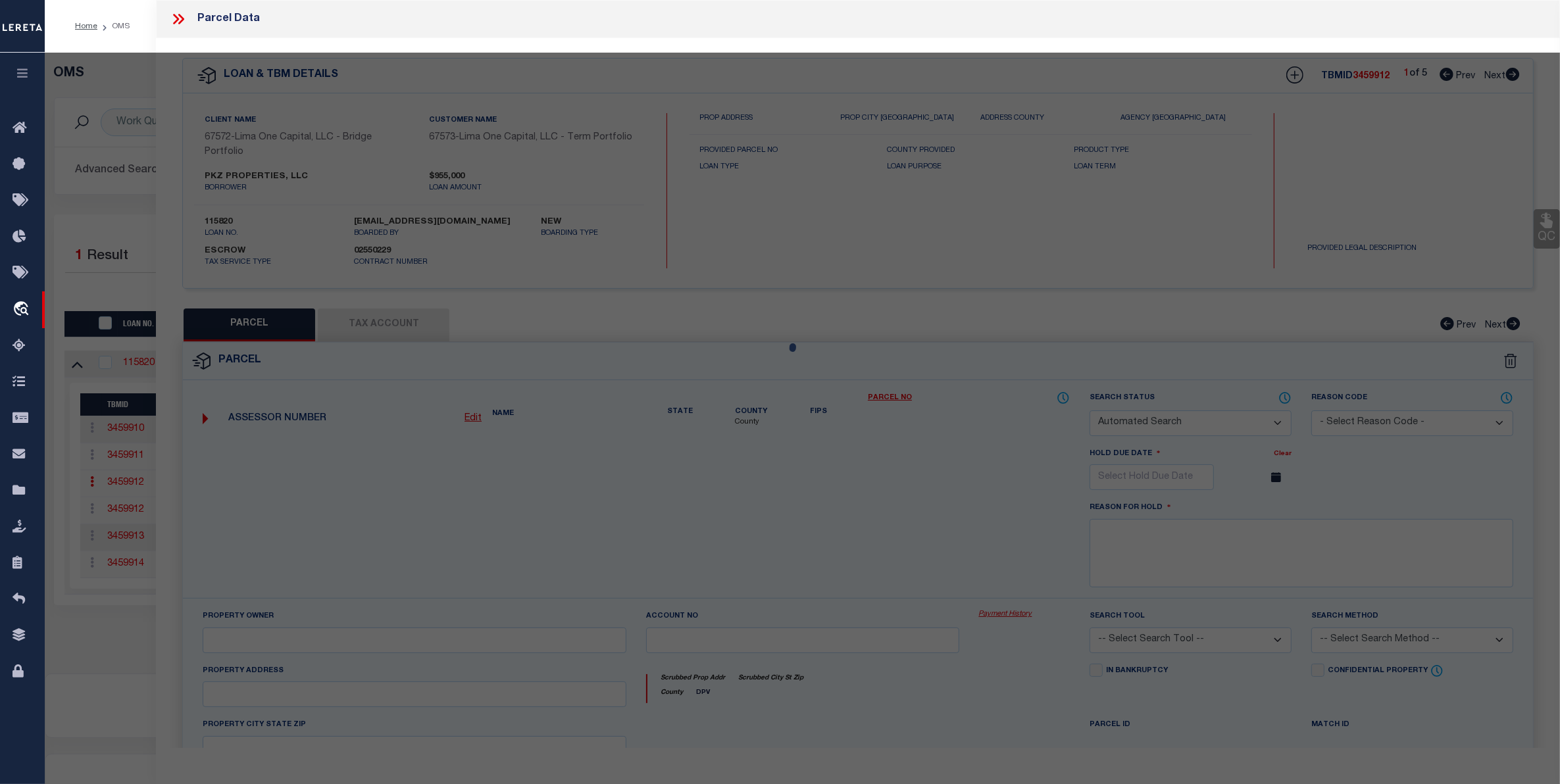
checkbox input "false"
select select "CP"
select select "AGW"
select select
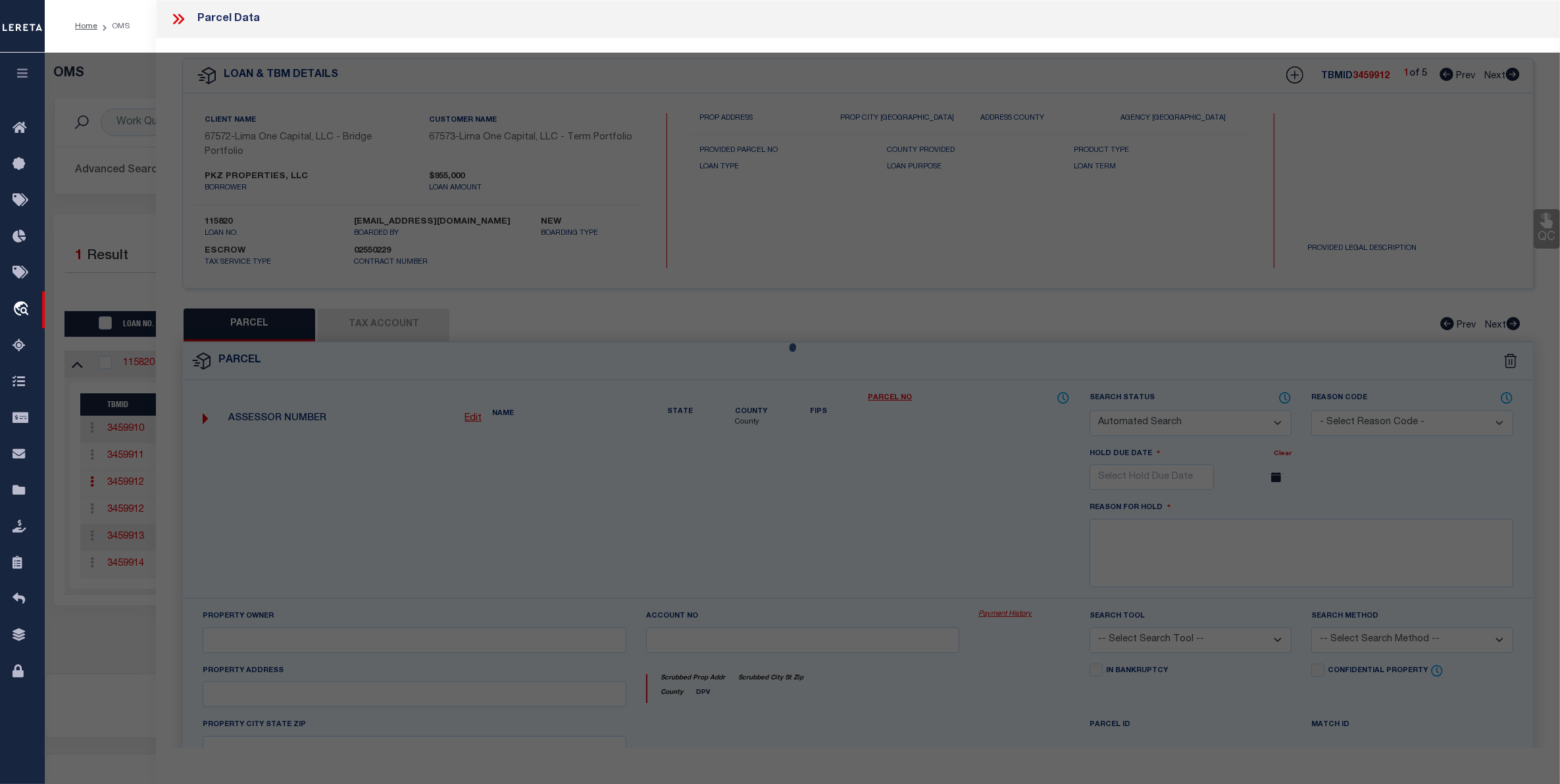
type input "2016 [PERSON_NAME] ST"
type input "GASTONIA NC 28054"
type textarea "[DATE] parcel verified"
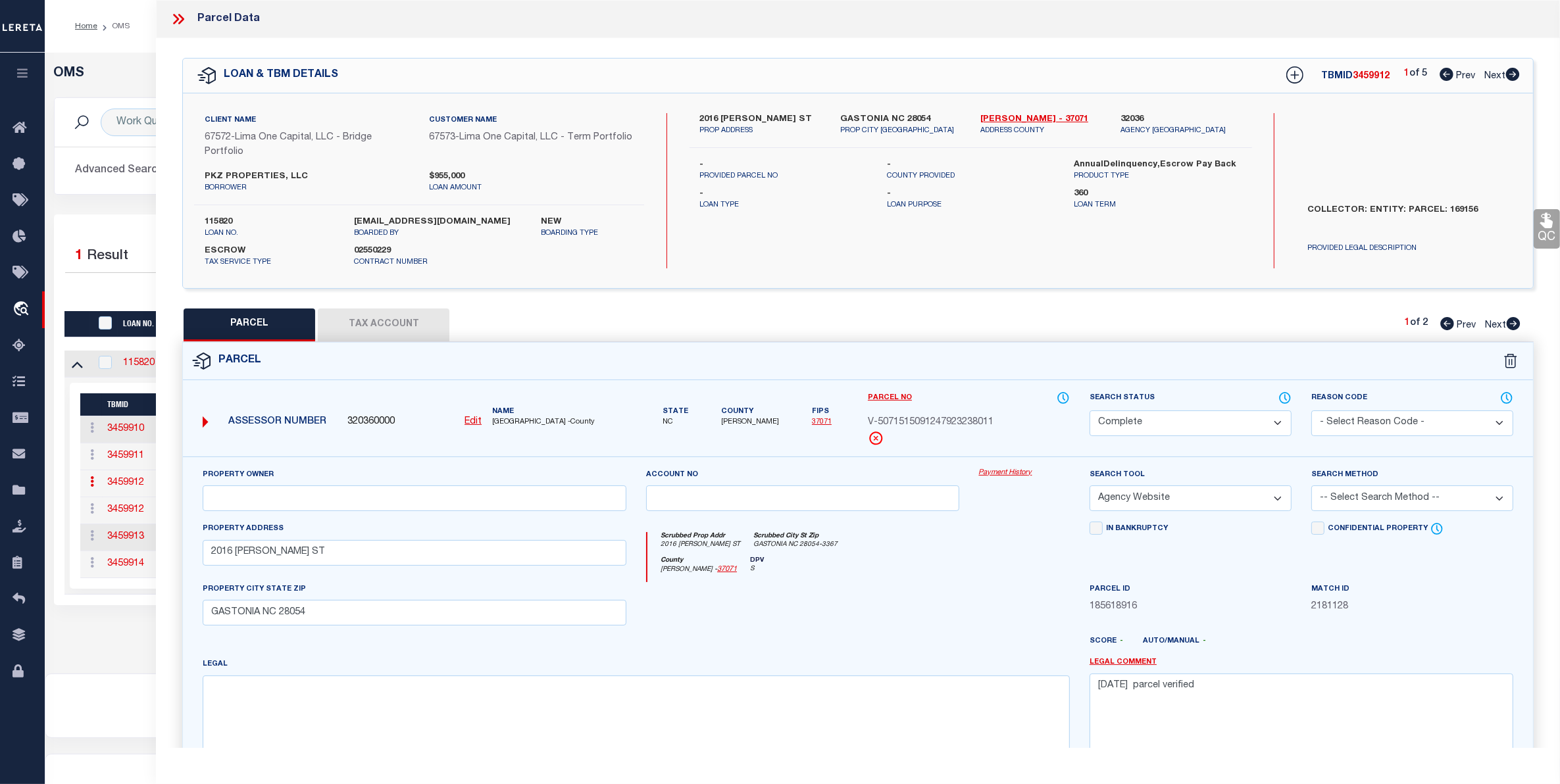
click at [1007, 477] on link "Payment History" at bounding box center [1025, 474] width 91 height 12
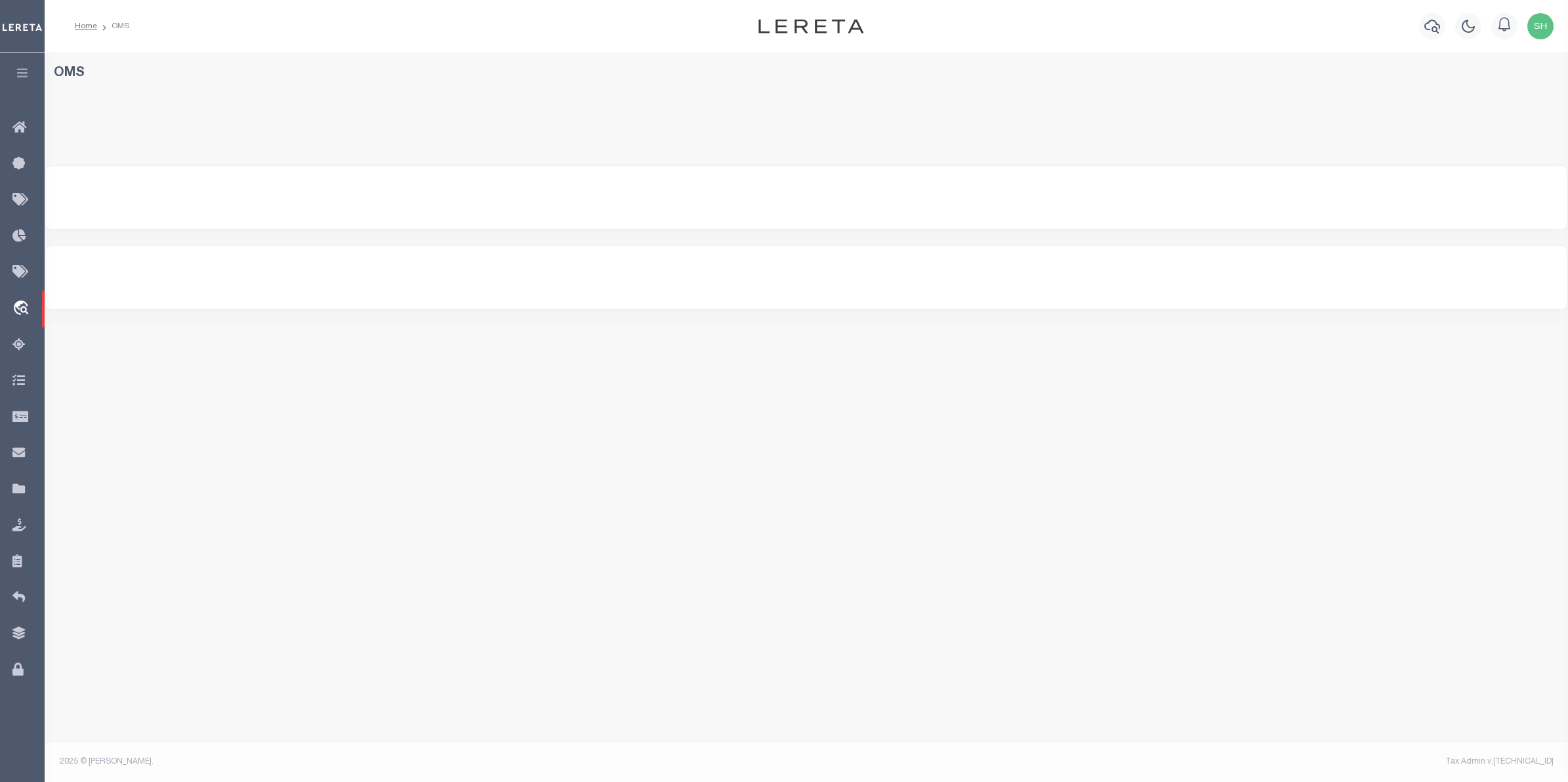
select select "200"
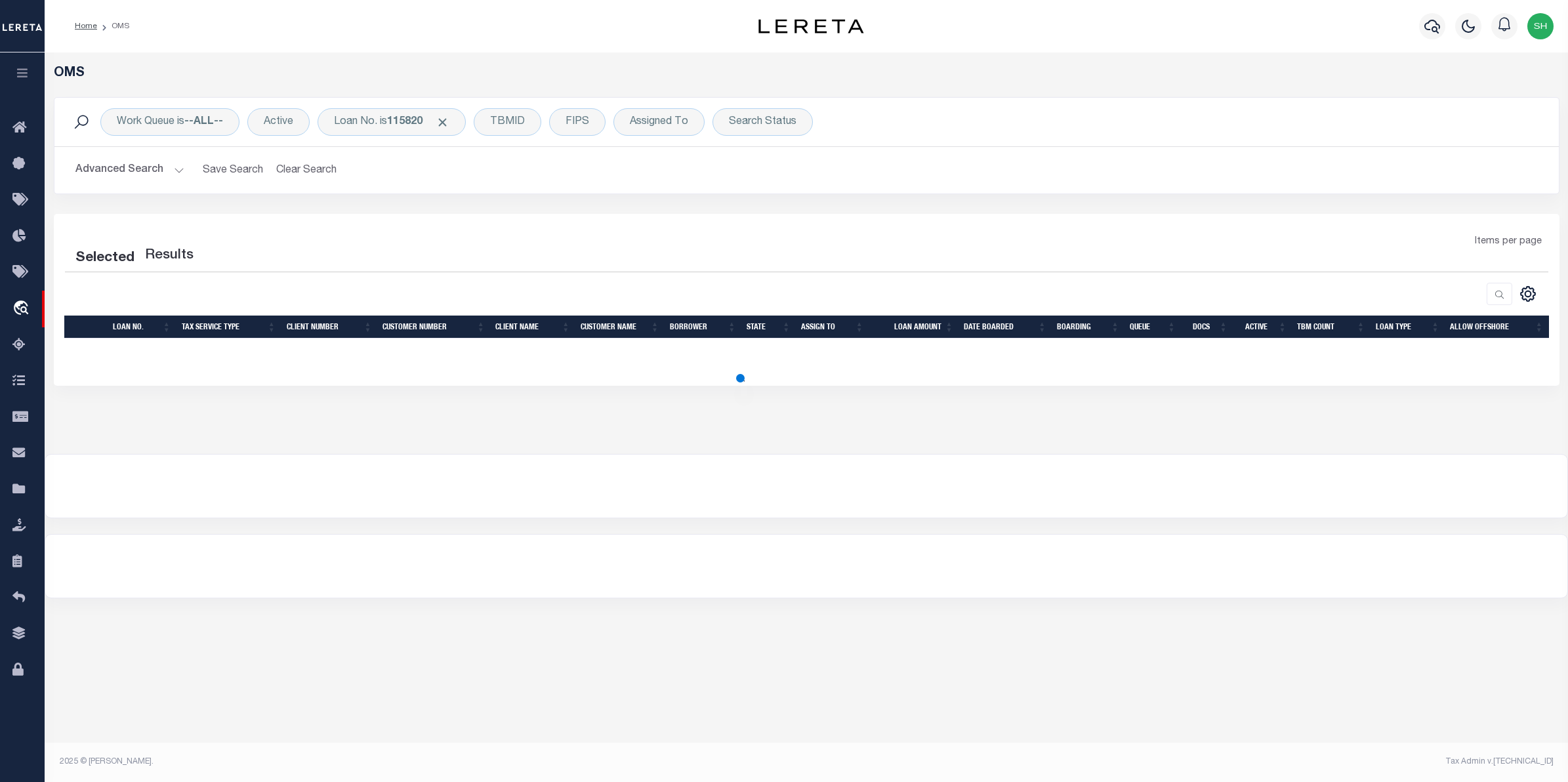
select select "200"
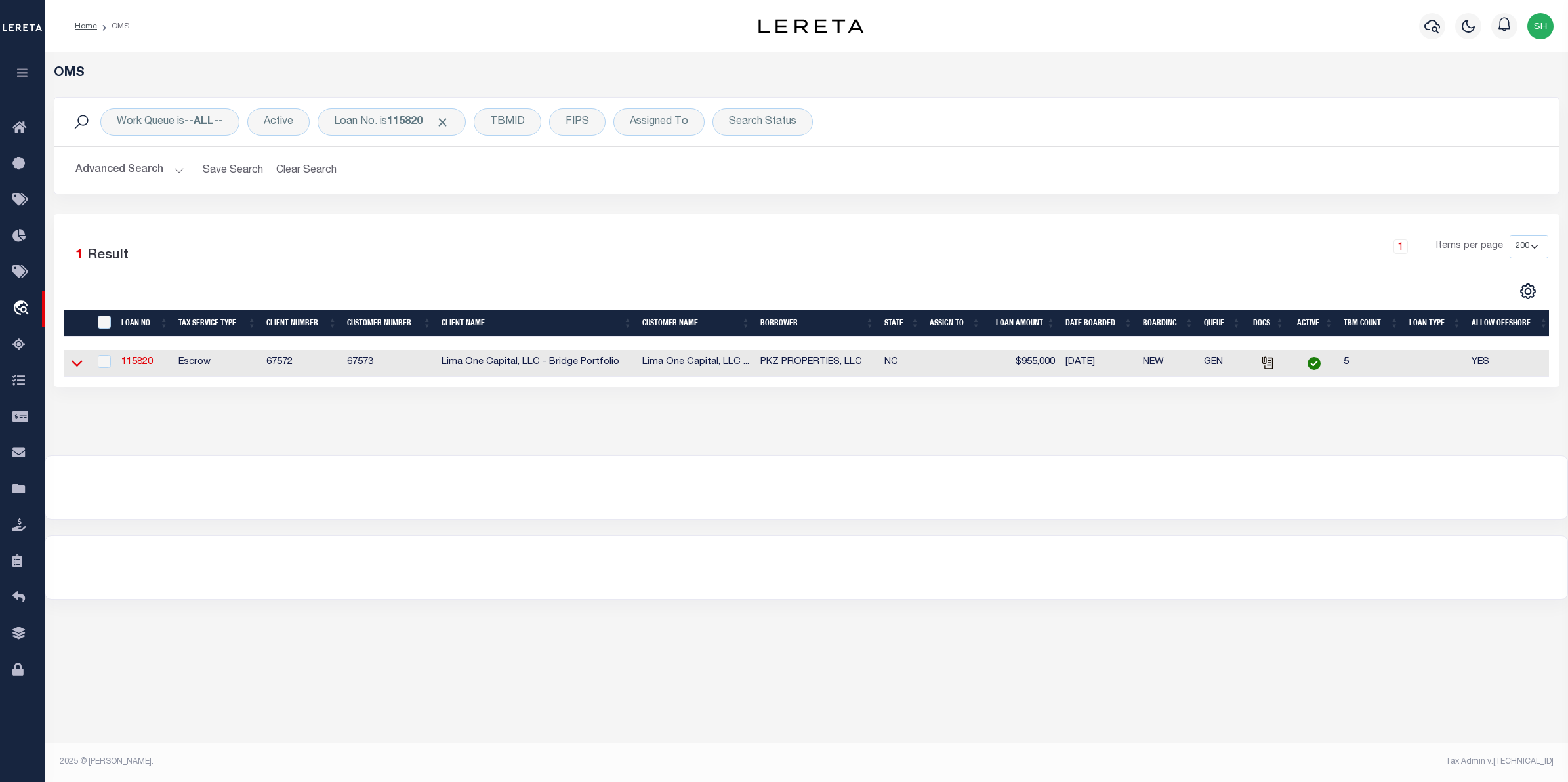
click at [78, 367] on icon at bounding box center [77, 363] width 12 height 7
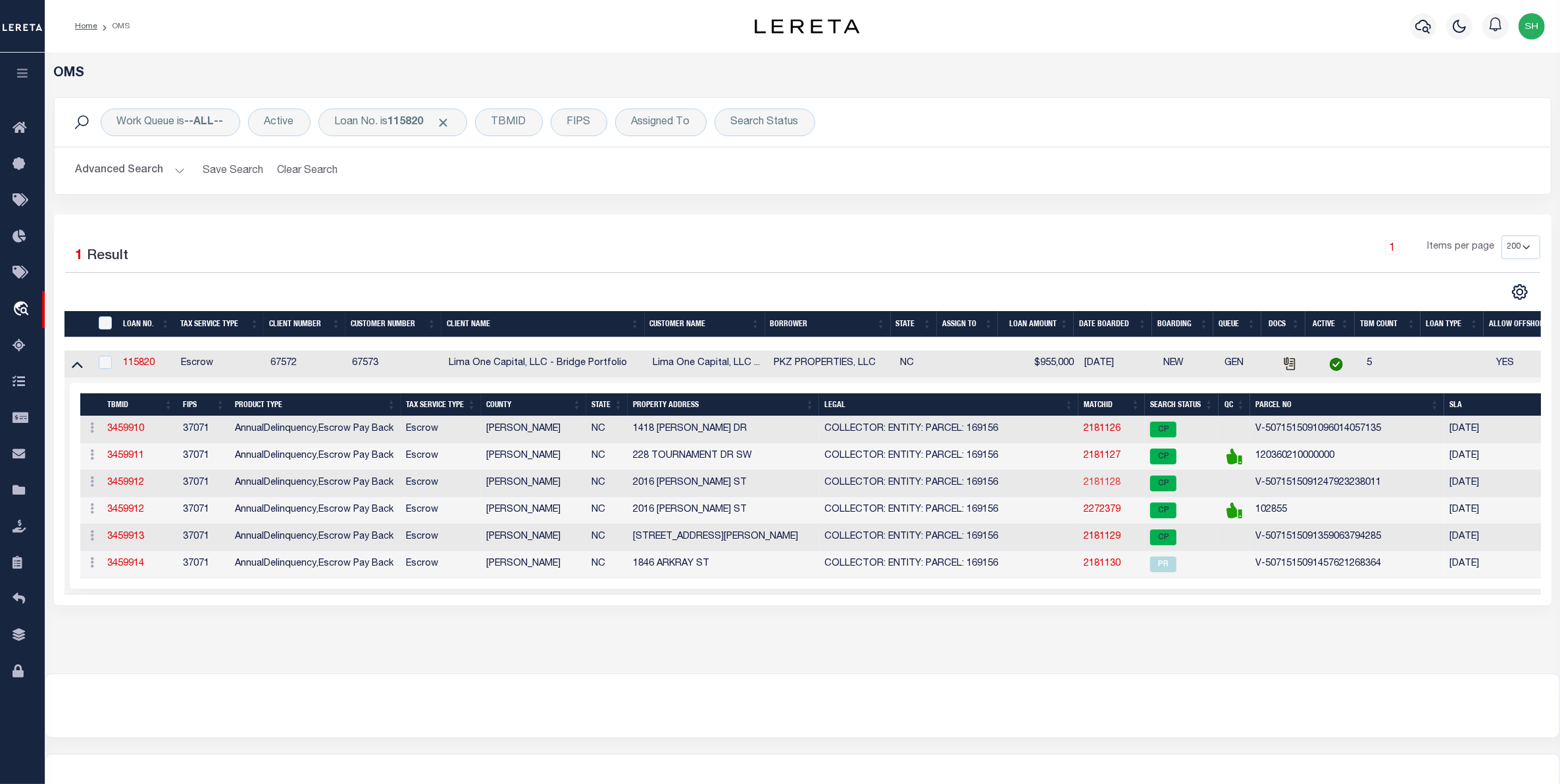
click at [1100, 487] on link "2181128" at bounding box center [1102, 483] width 37 height 10
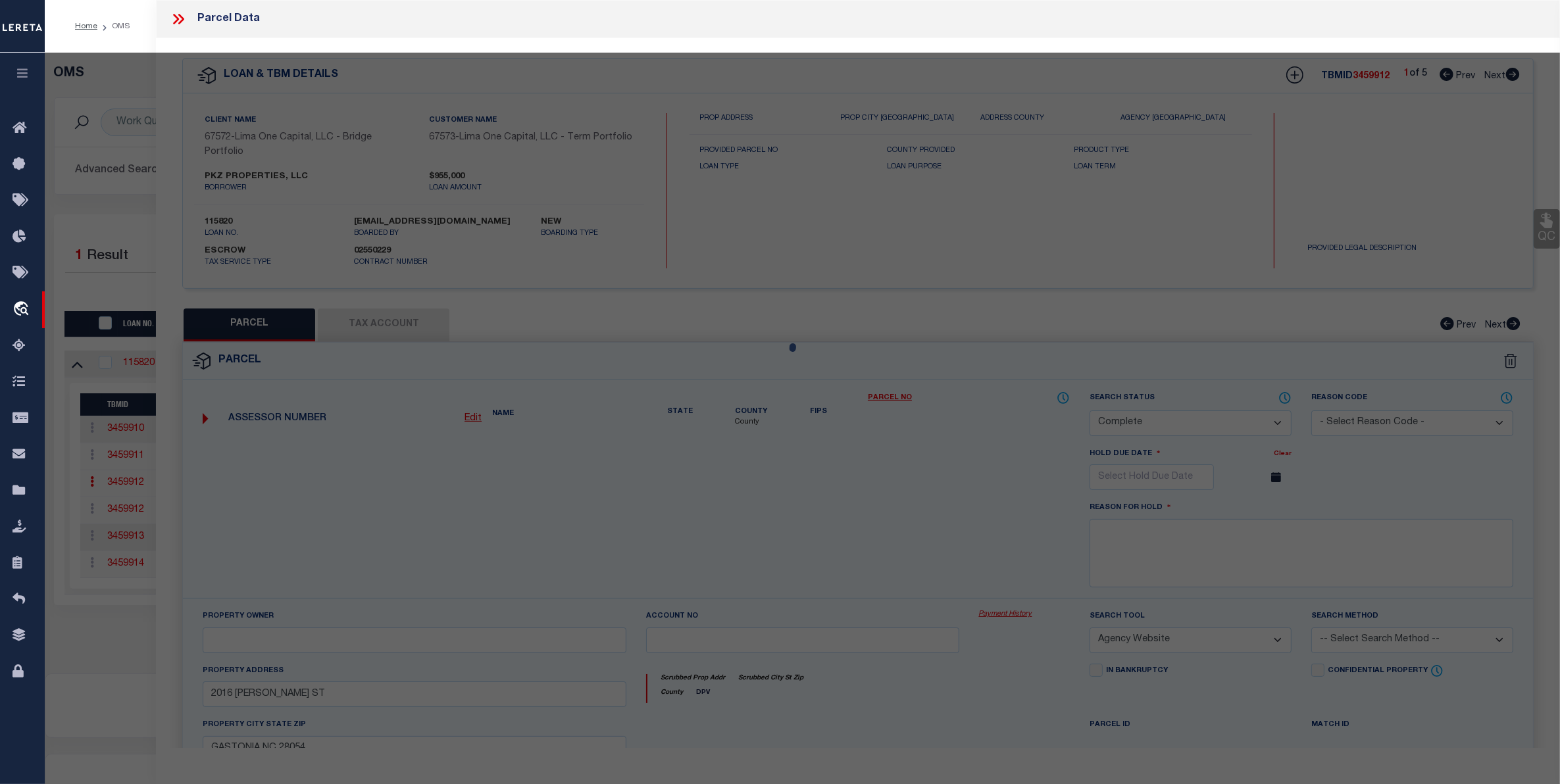
select select "AS"
select select
checkbox input "false"
select select "CP"
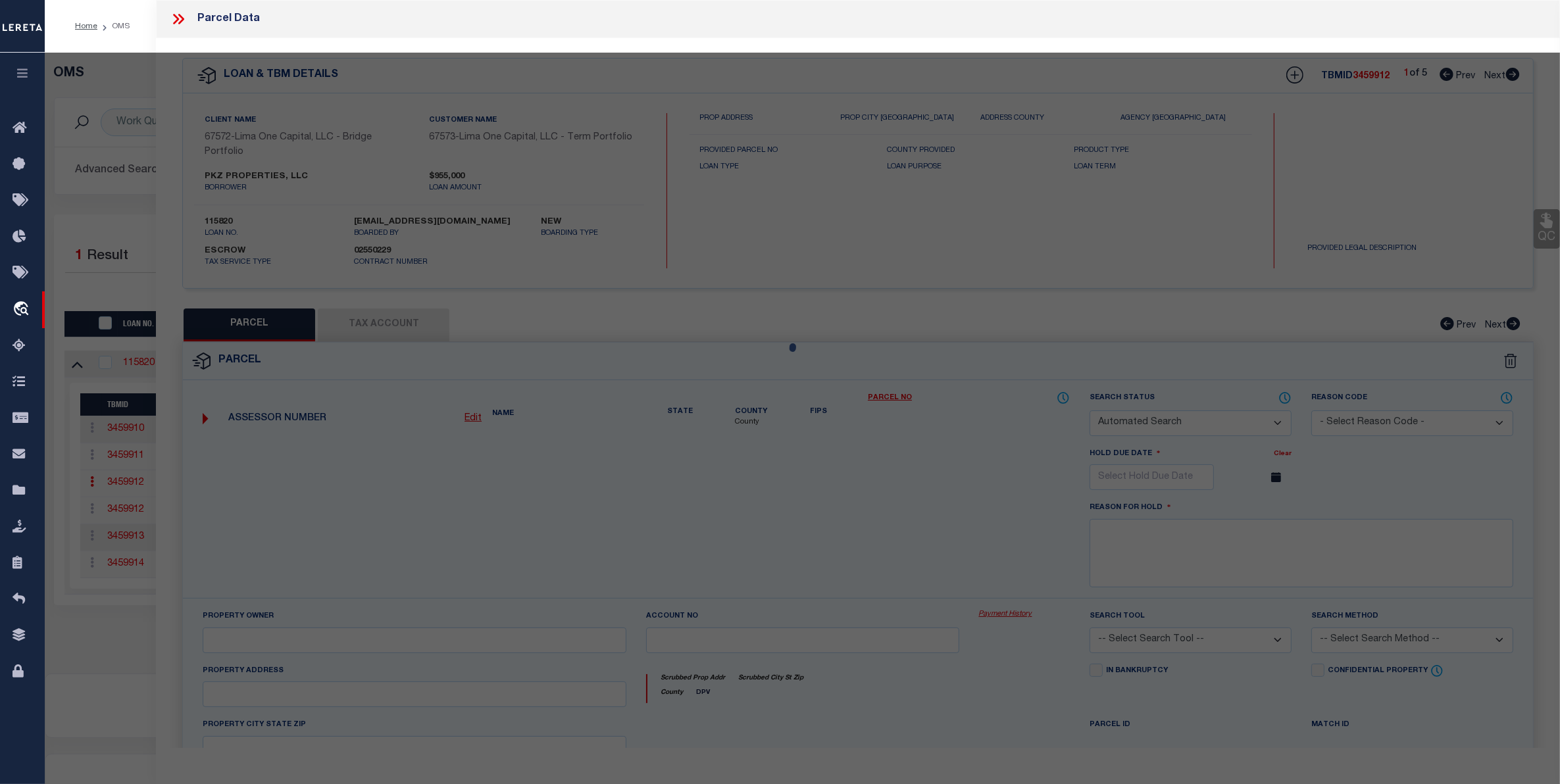
select select "AGW"
select select
type input "2016 WITHERS ST"
type input "GASTONIA NC 28054"
type textarea "9/30/25 parcel verified"
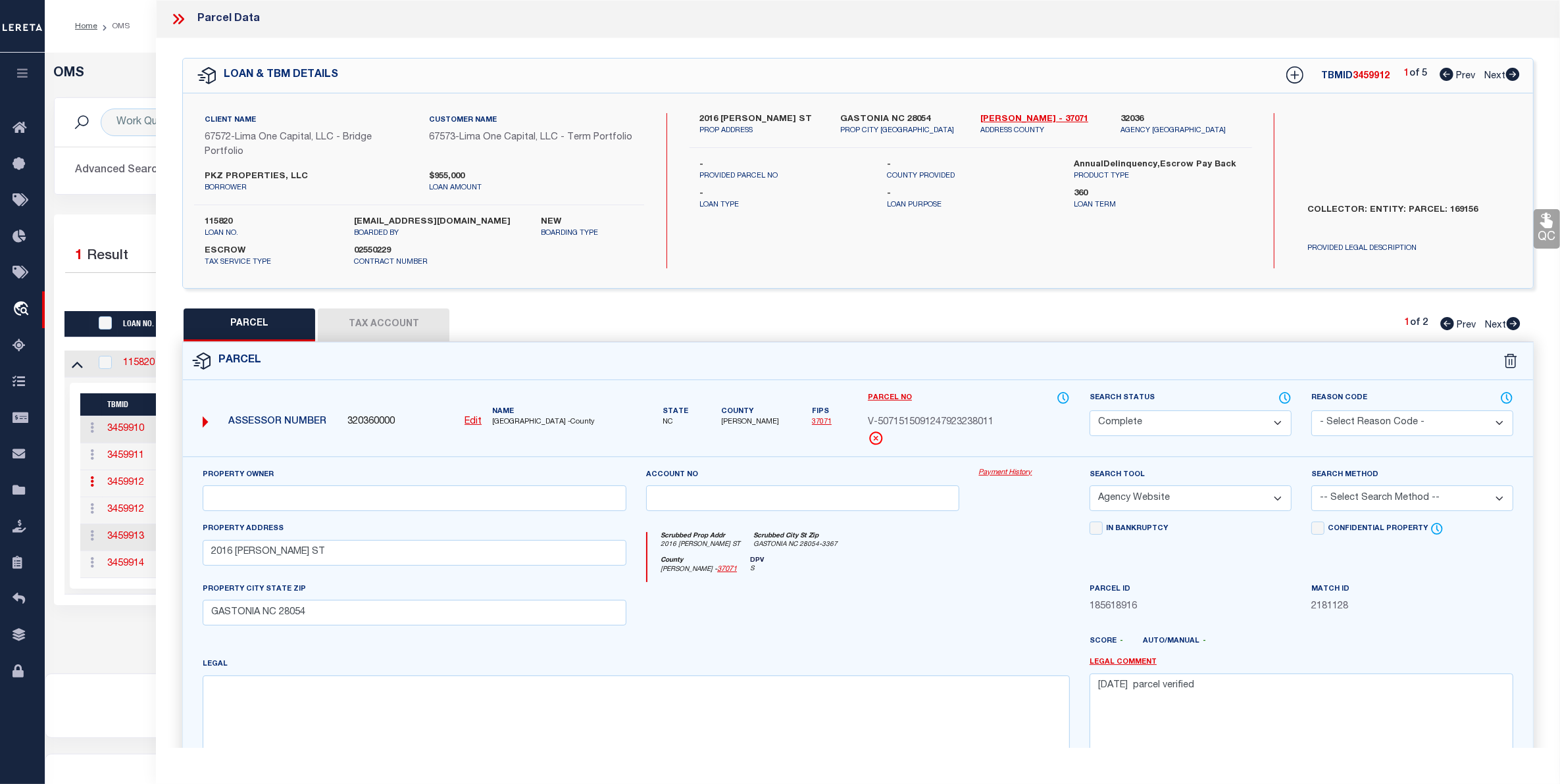
click at [1029, 471] on link "Payment History" at bounding box center [1025, 474] width 91 height 12
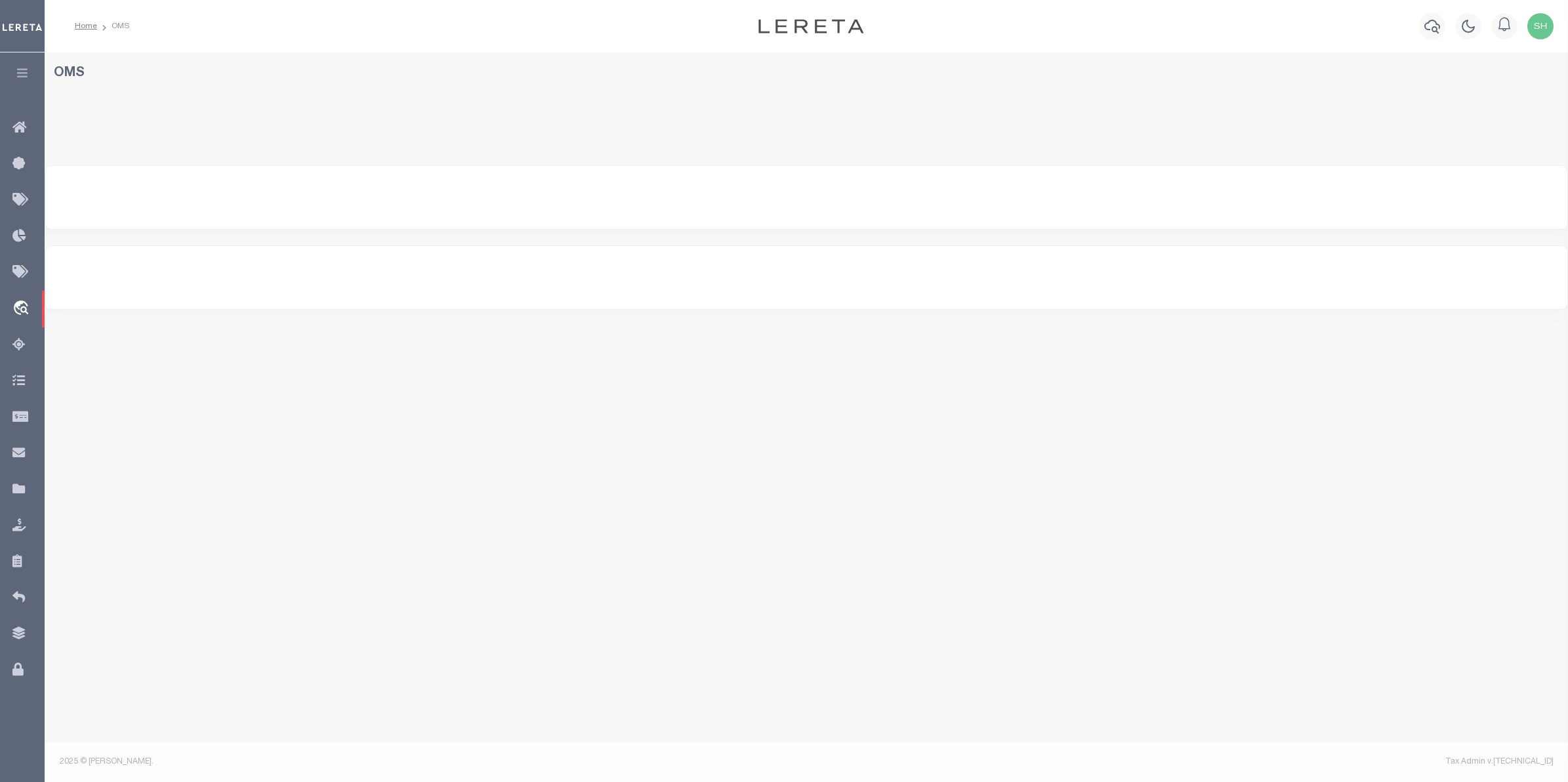
select select "200"
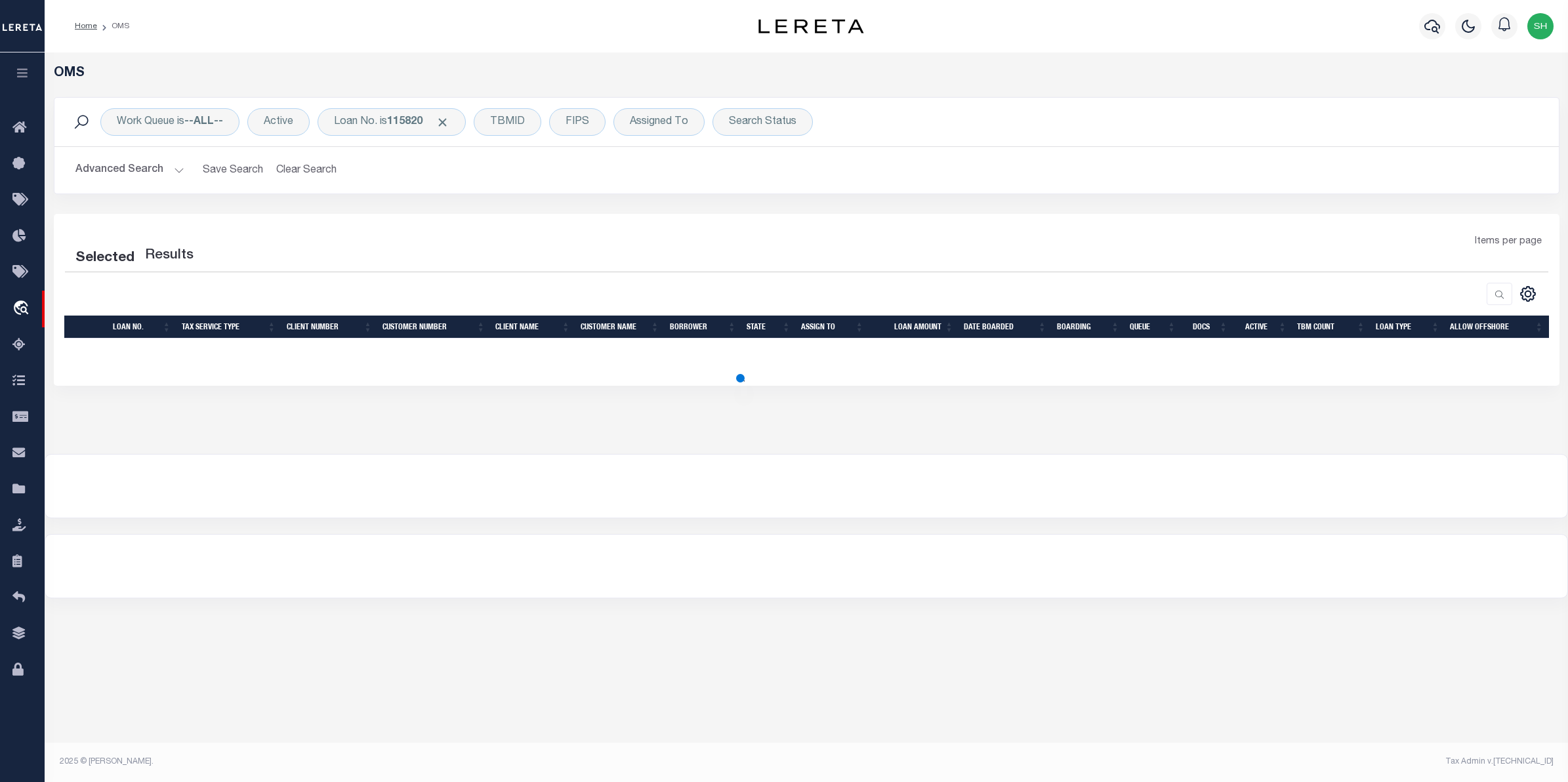
select select "200"
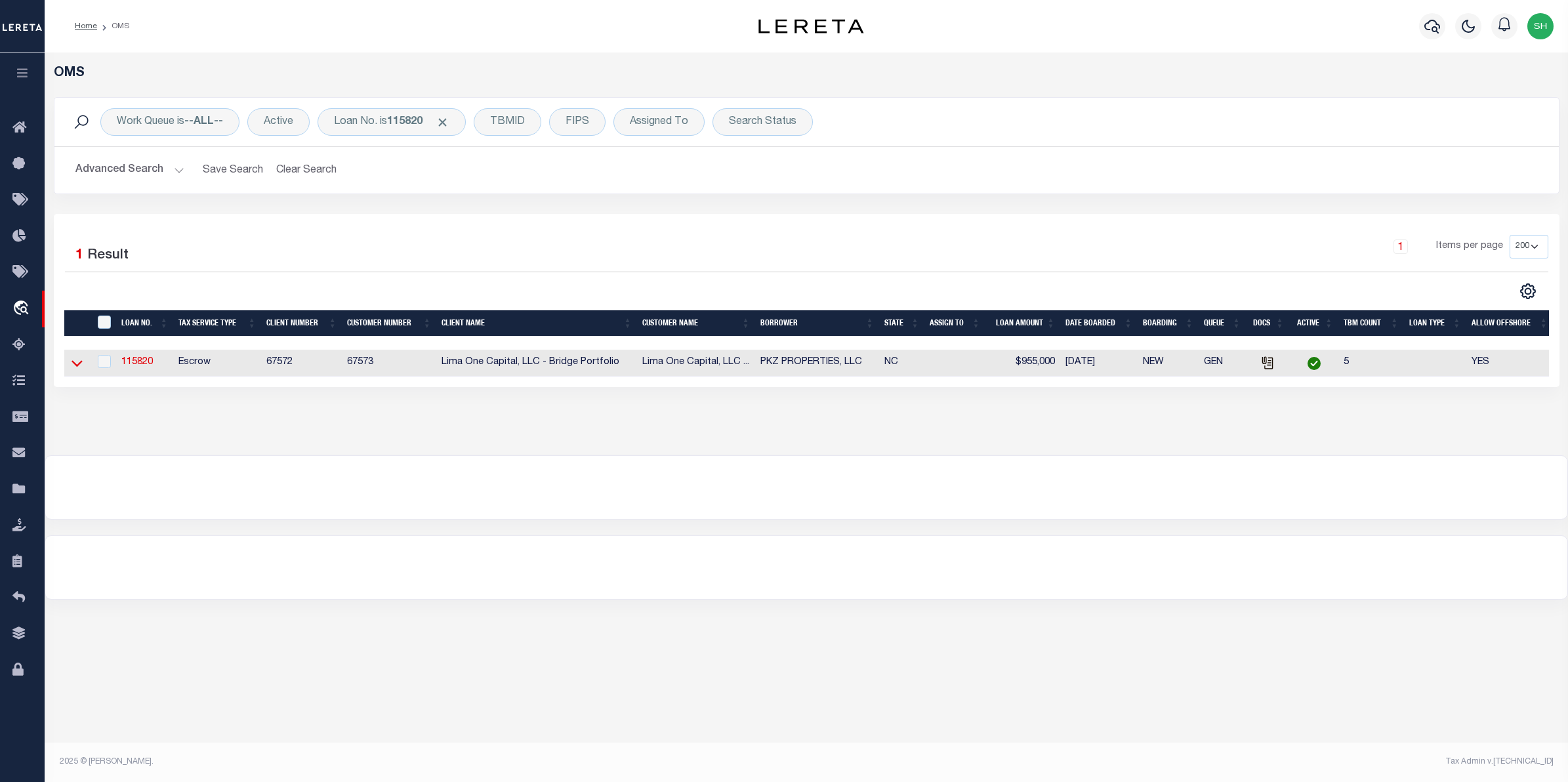
click at [73, 370] on icon at bounding box center [77, 363] width 12 height 14
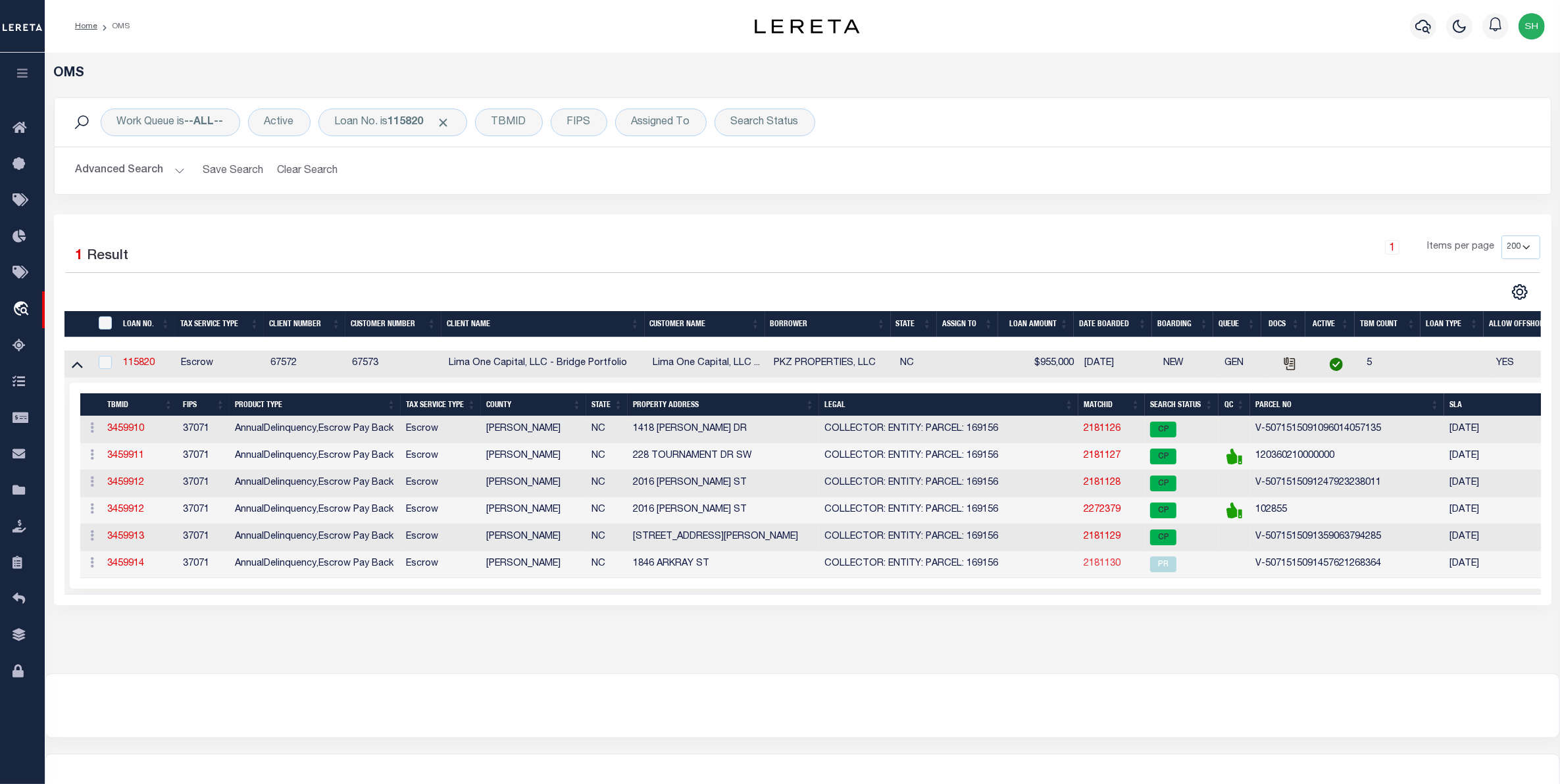
click at [1116, 568] on link "2181130" at bounding box center [1102, 564] width 37 height 10
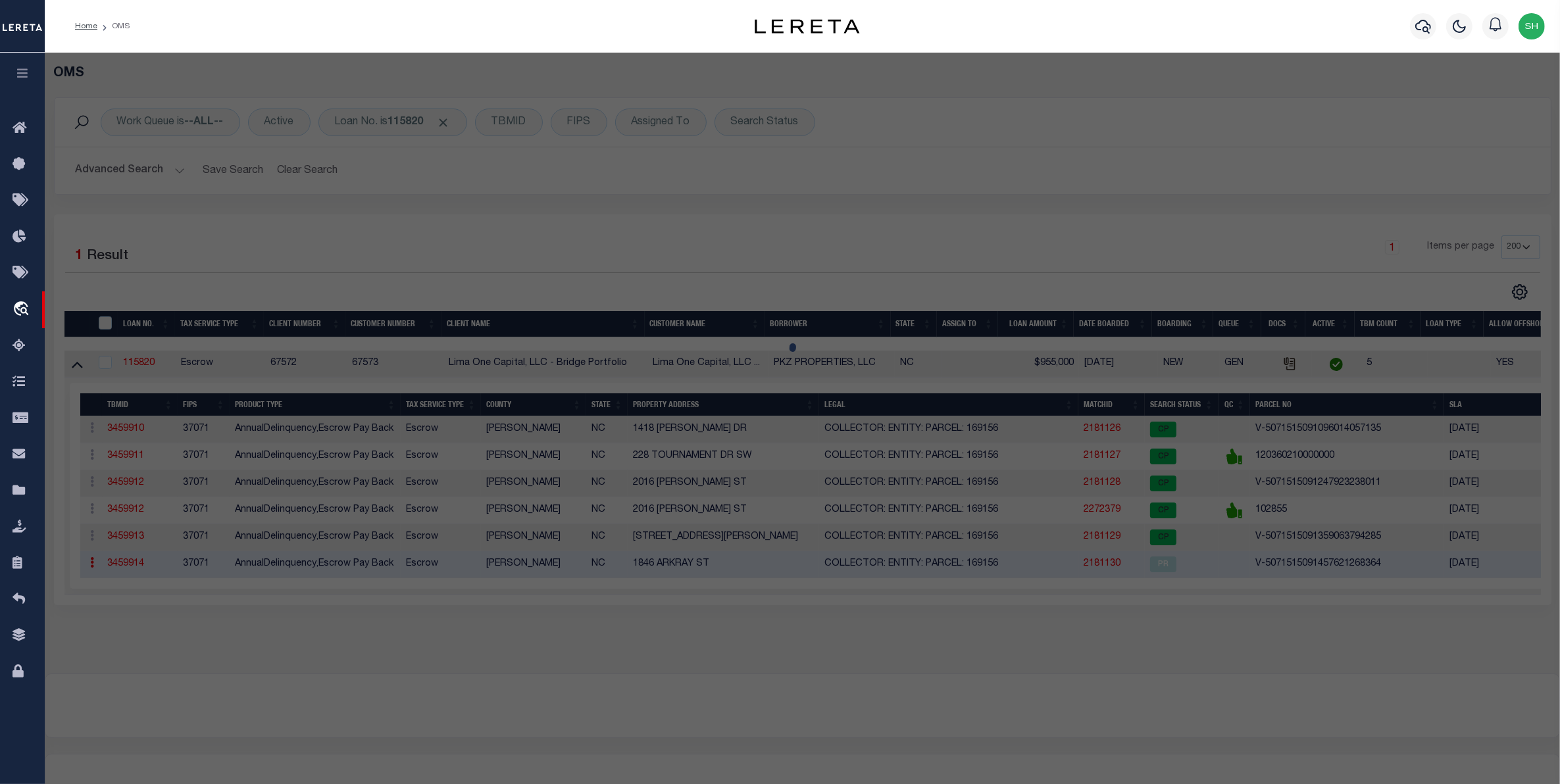
select select "AS"
select select
checkbox input "false"
select select "PR"
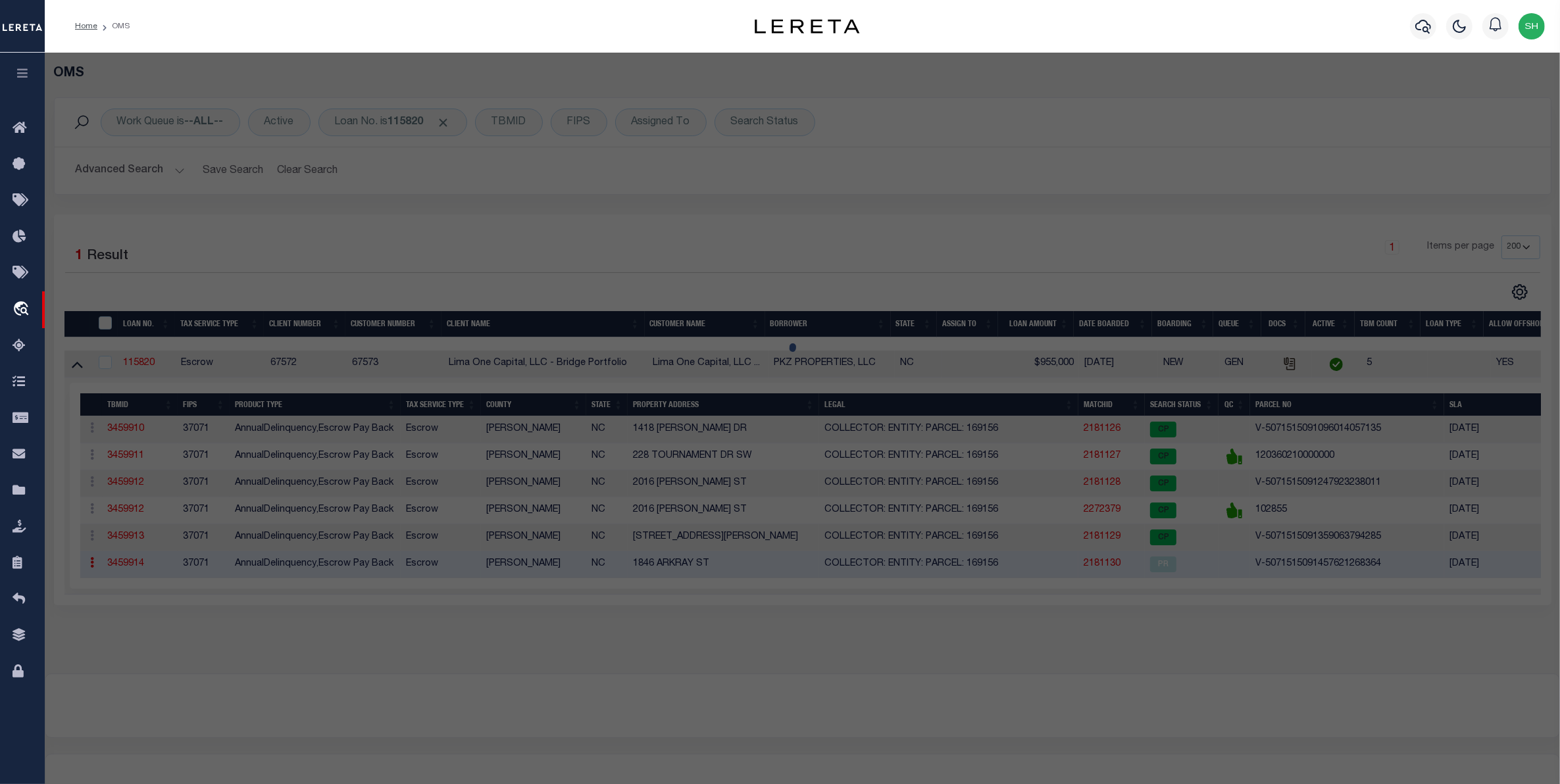
type input "1846 ARKRAY ST"
checkbox input "false"
type input "GASTONIA NC 28052"
type textarea "Legacy Inactive"
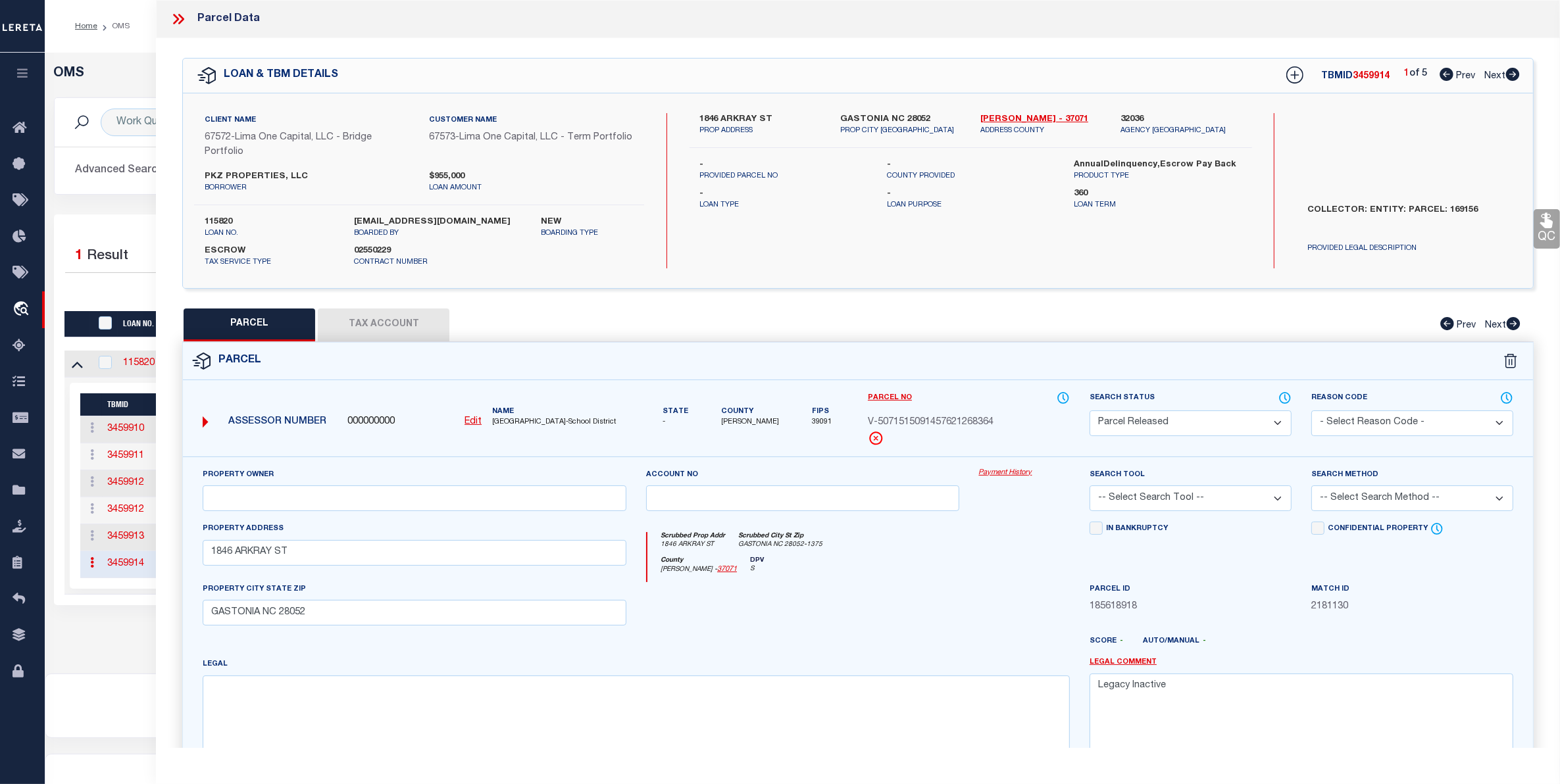
click at [989, 474] on link "Payment History" at bounding box center [1025, 474] width 91 height 12
click at [1015, 475] on link "Payment History" at bounding box center [1025, 474] width 91 height 12
click at [148, 634] on div "OMS Work Queue is --ALL-- Active Loan No. is 115820 TBMID FIPS Assigned To Sear…" at bounding box center [802, 350] width 1508 height 568
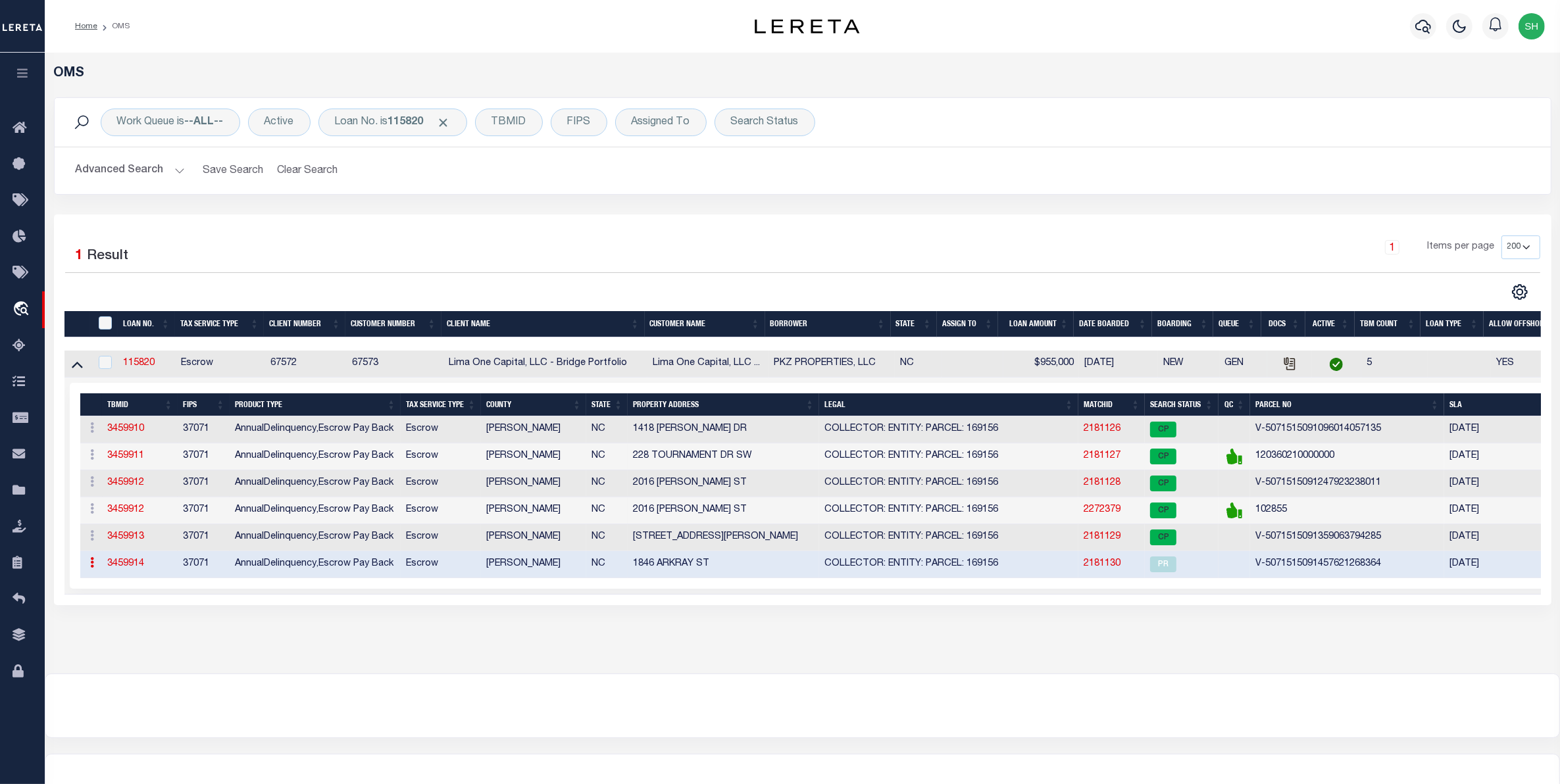
click at [1107, 568] on link "2181130" at bounding box center [1102, 564] width 37 height 10
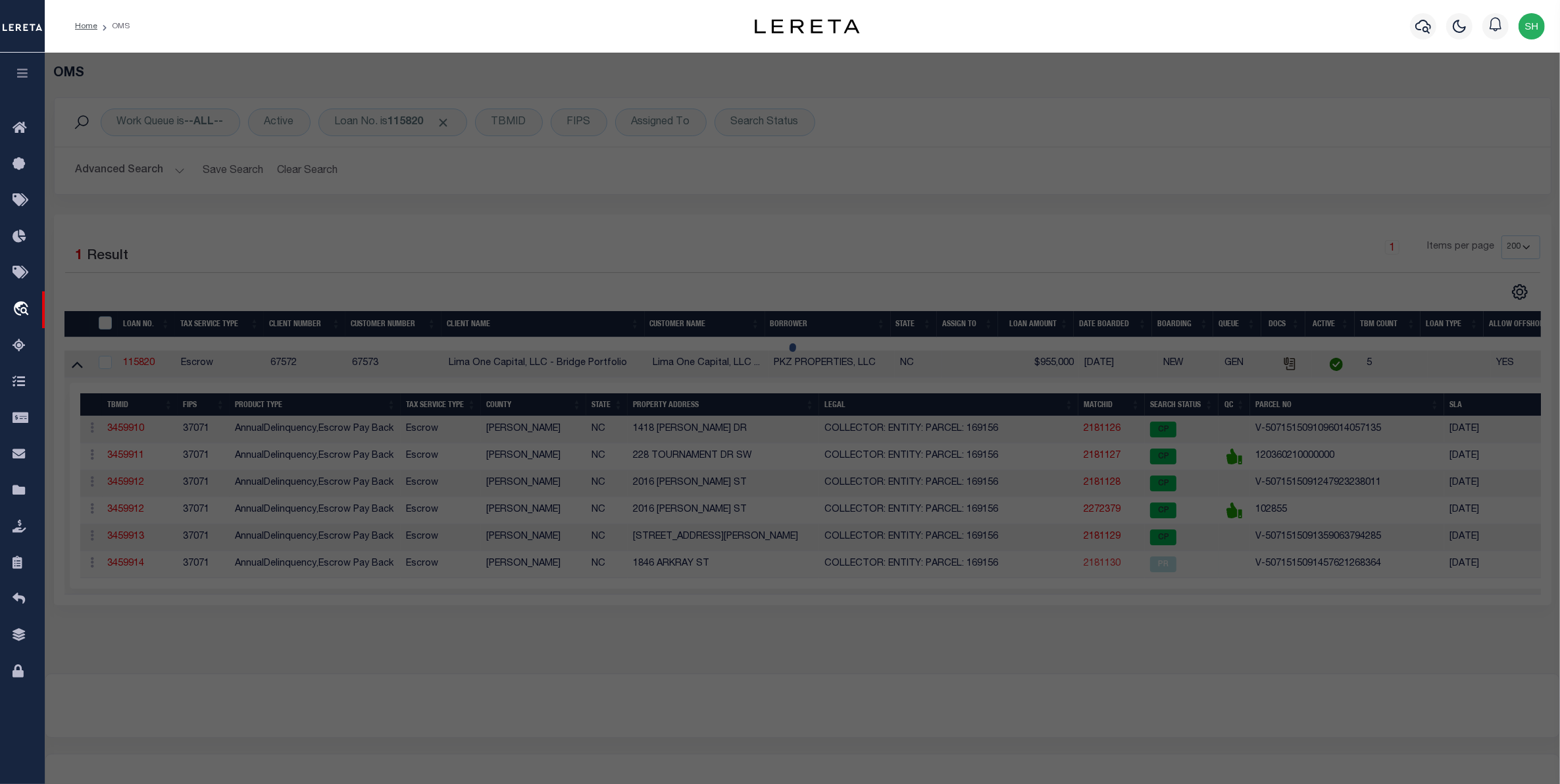
select select "AS"
checkbox input "false"
select select "PR"
type input "1846 ARKRAY ST"
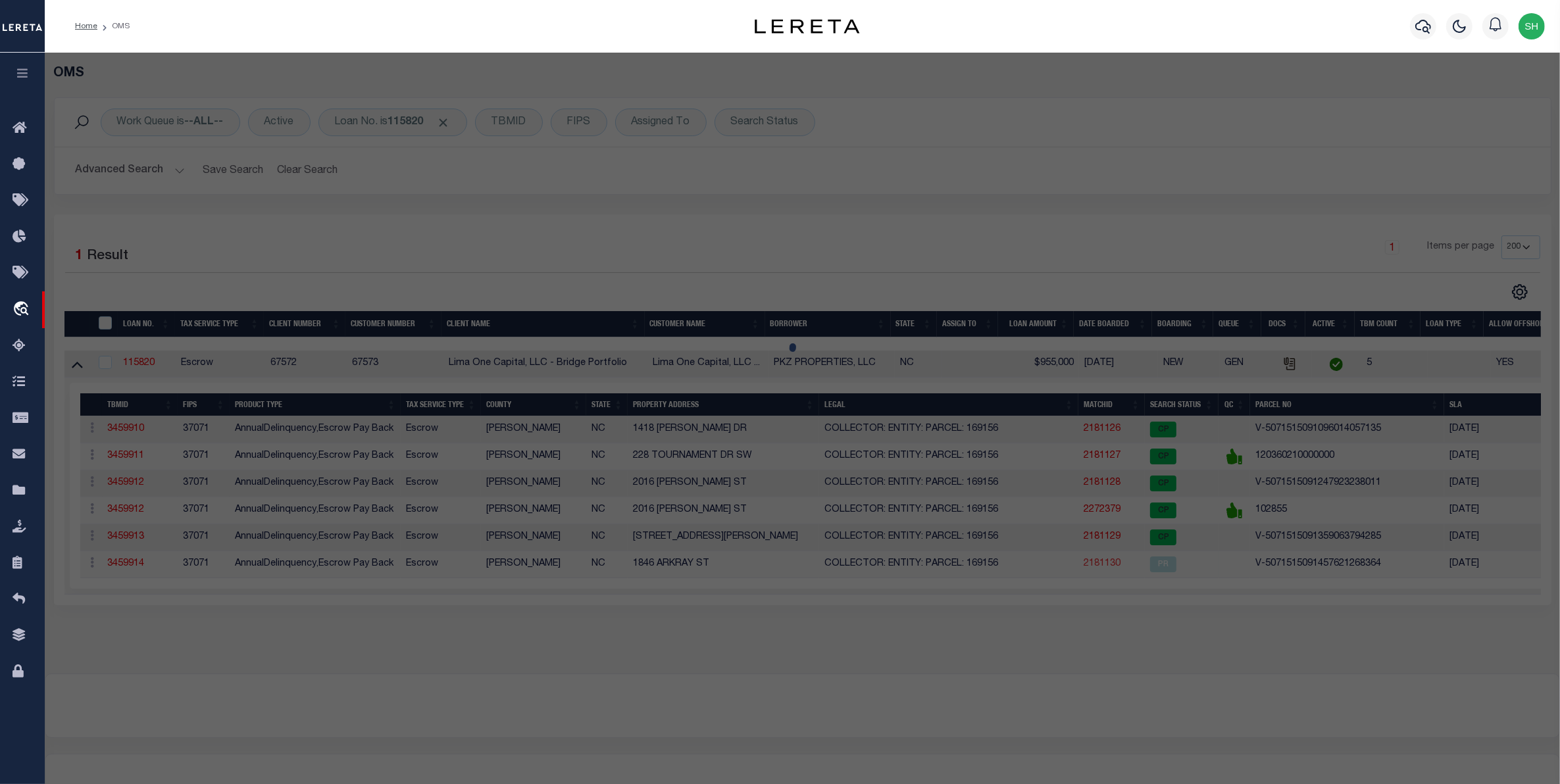
checkbox input "false"
type input "GASTONIA NC 28052"
type textarea "Legacy Inactive"
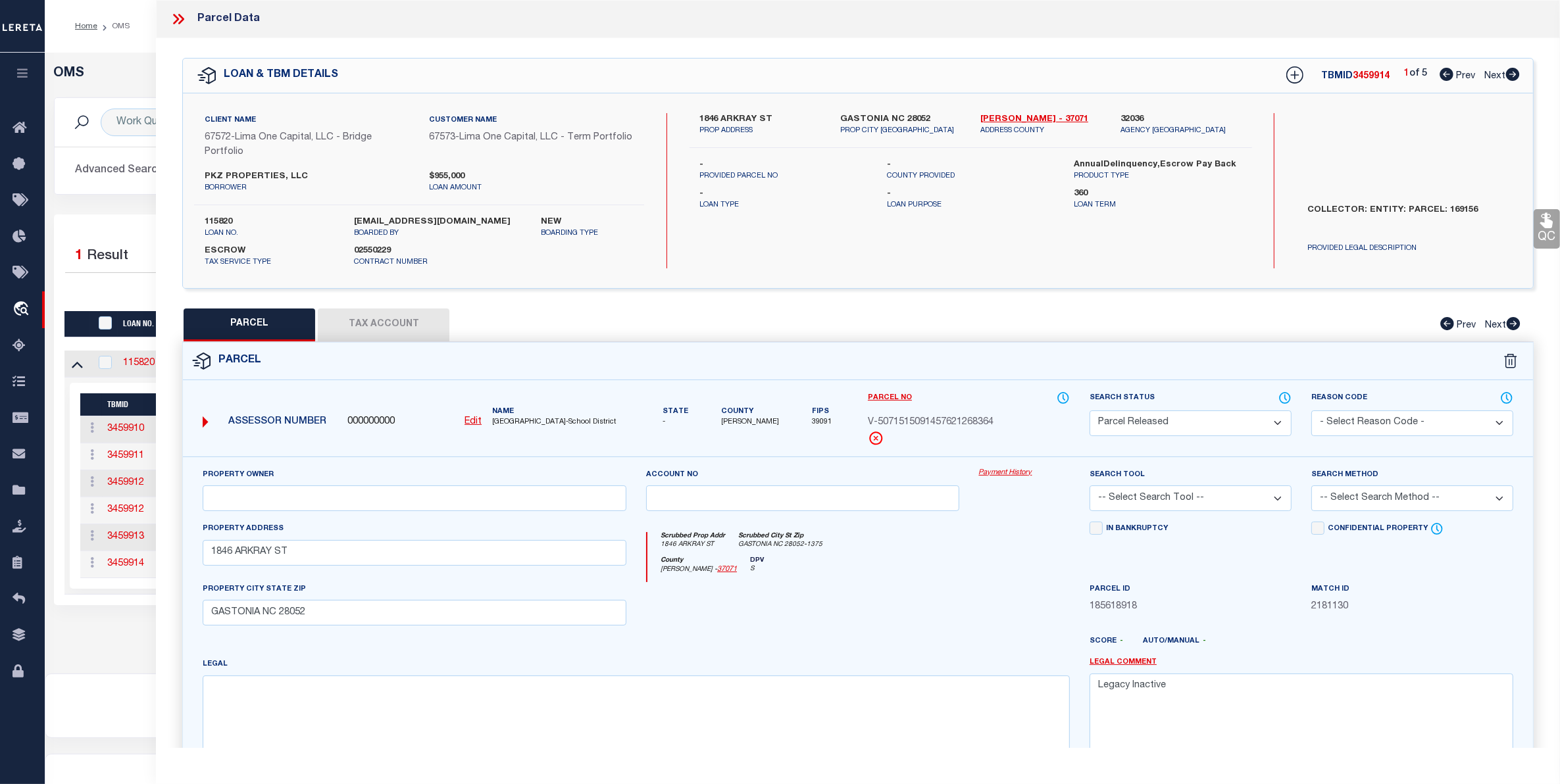
click at [1002, 471] on link "Payment History" at bounding box center [1025, 474] width 91 height 12
click at [110, 654] on div "OMS Work Queue is --ALL-- Active Loan No. is 115820 TBMID FIPS Assigned To Sear…" at bounding box center [802, 362] width 1515 height 621
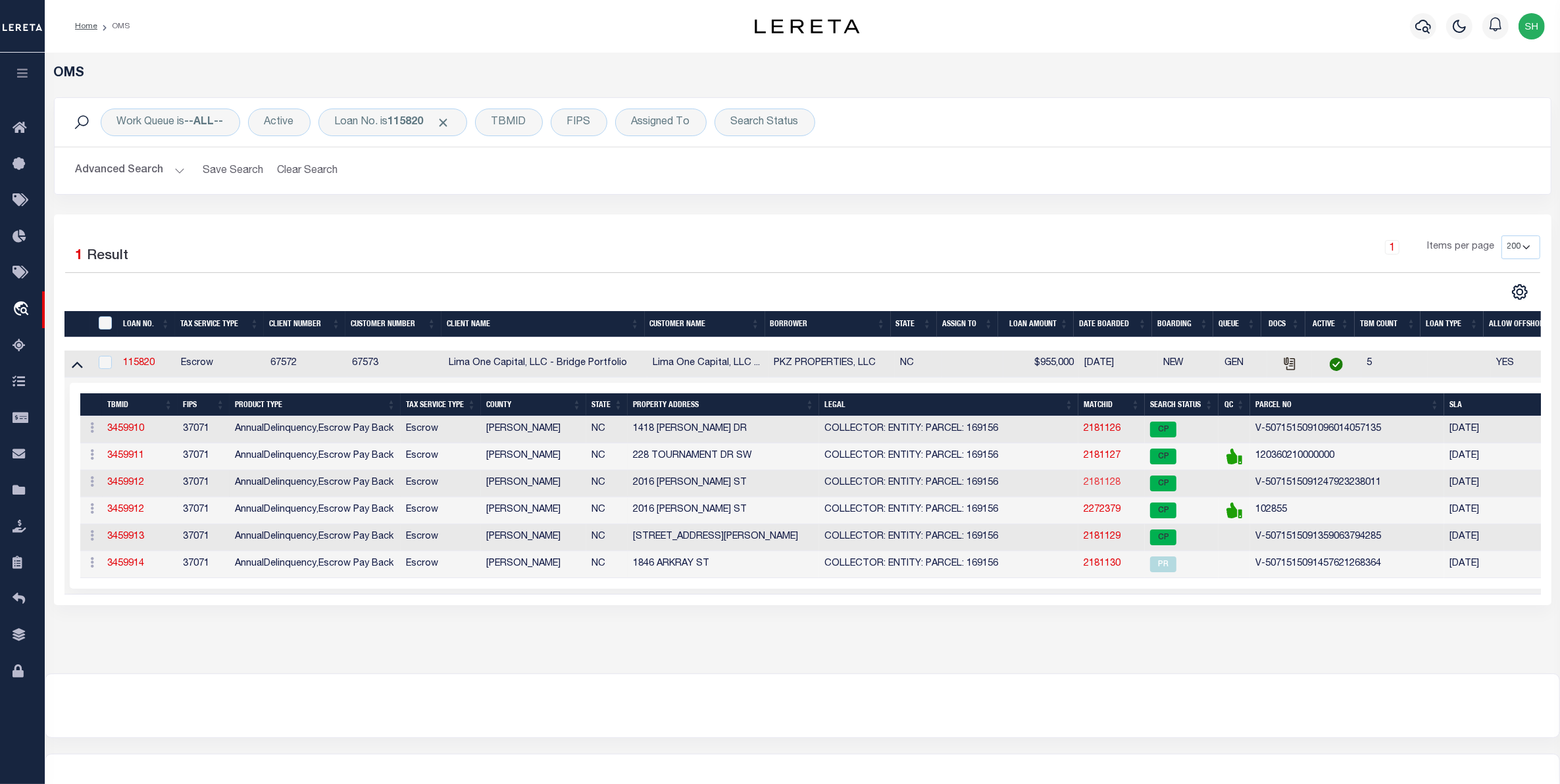
click at [1102, 487] on link "2181128" at bounding box center [1102, 483] width 37 height 10
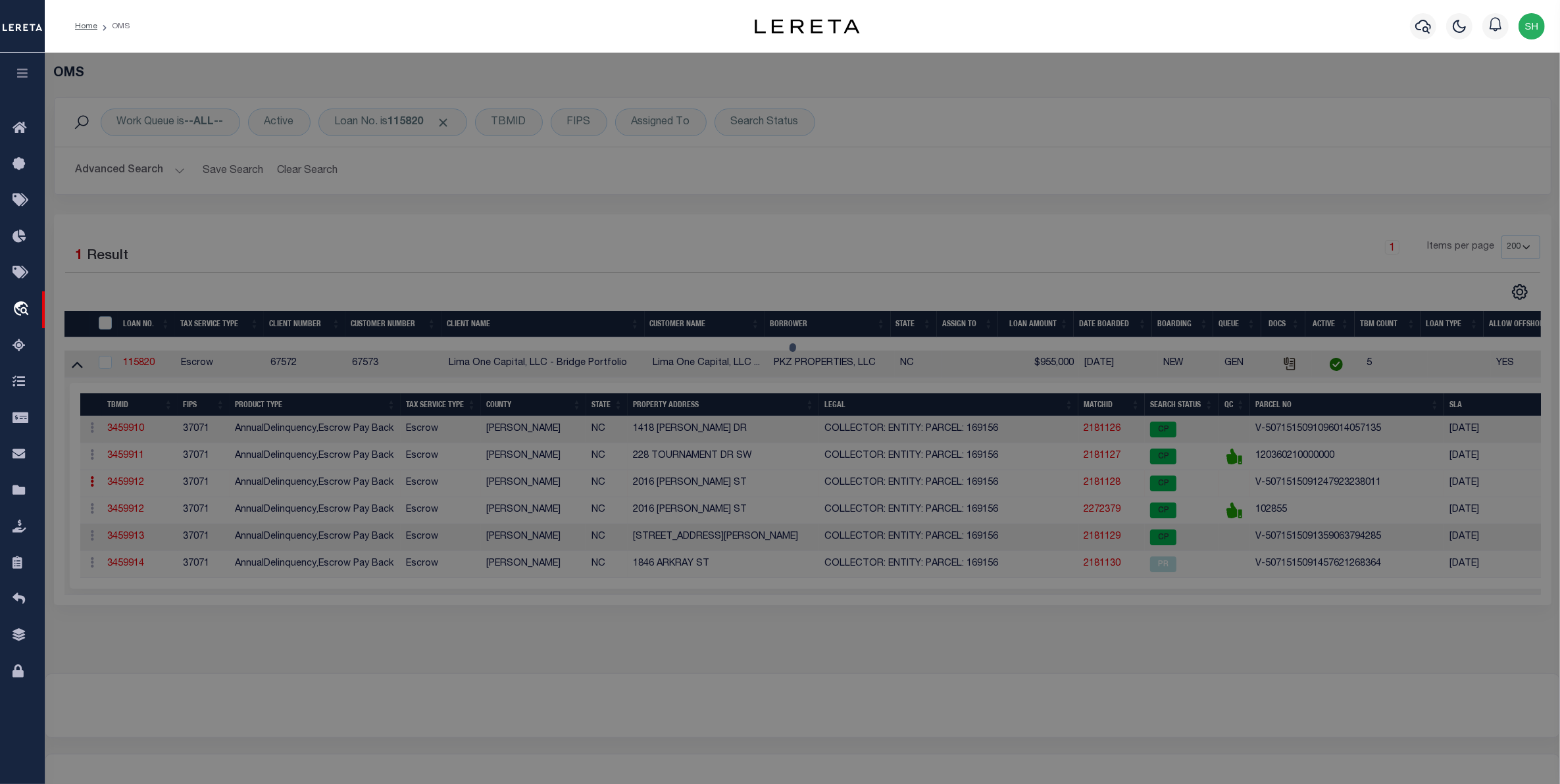
select select "AS"
checkbox input "false"
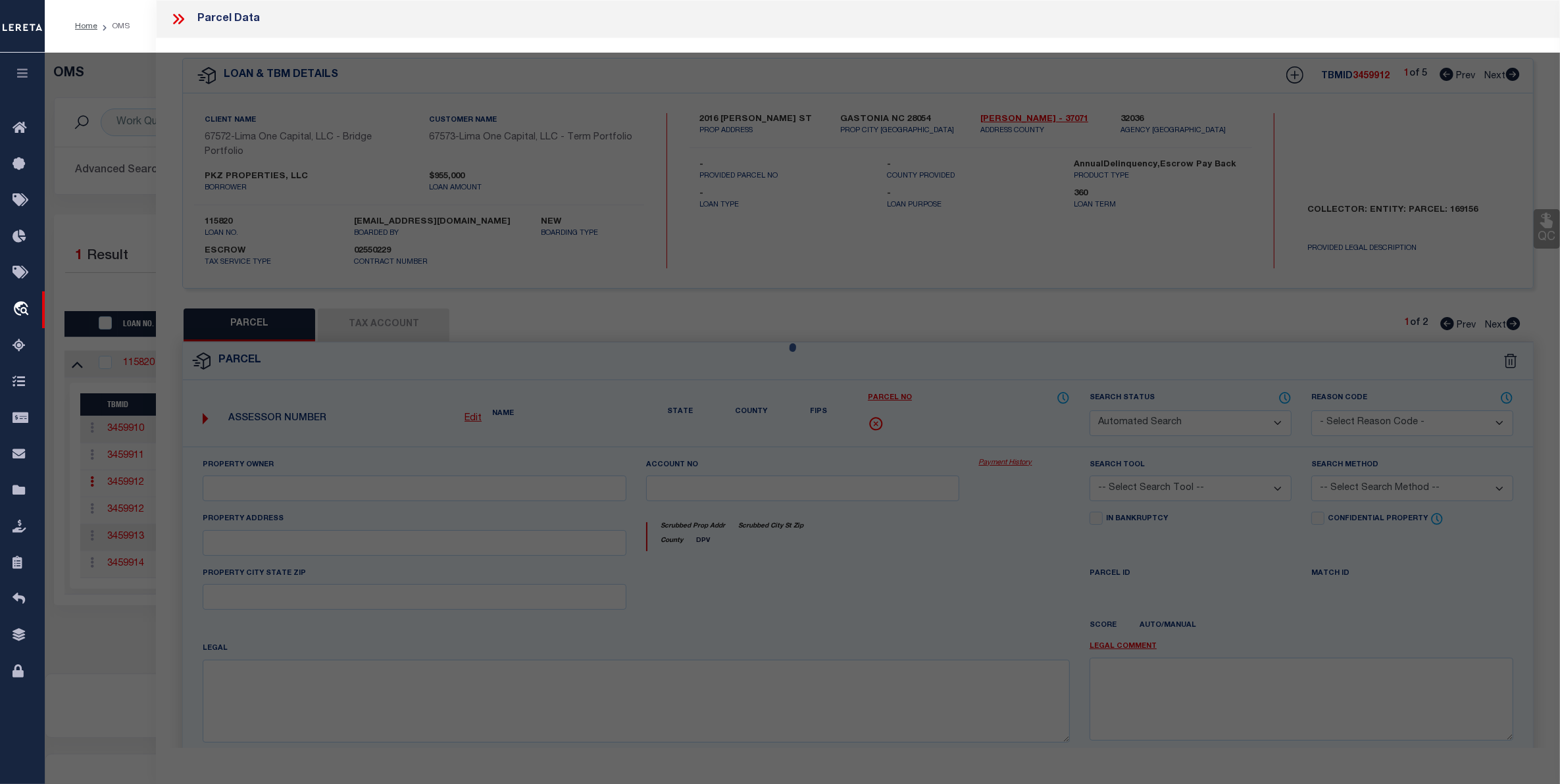
select select "CP"
select select "AGW"
select select
type input "2016 WITHERS ST"
type input "GASTONIA NC 28054"
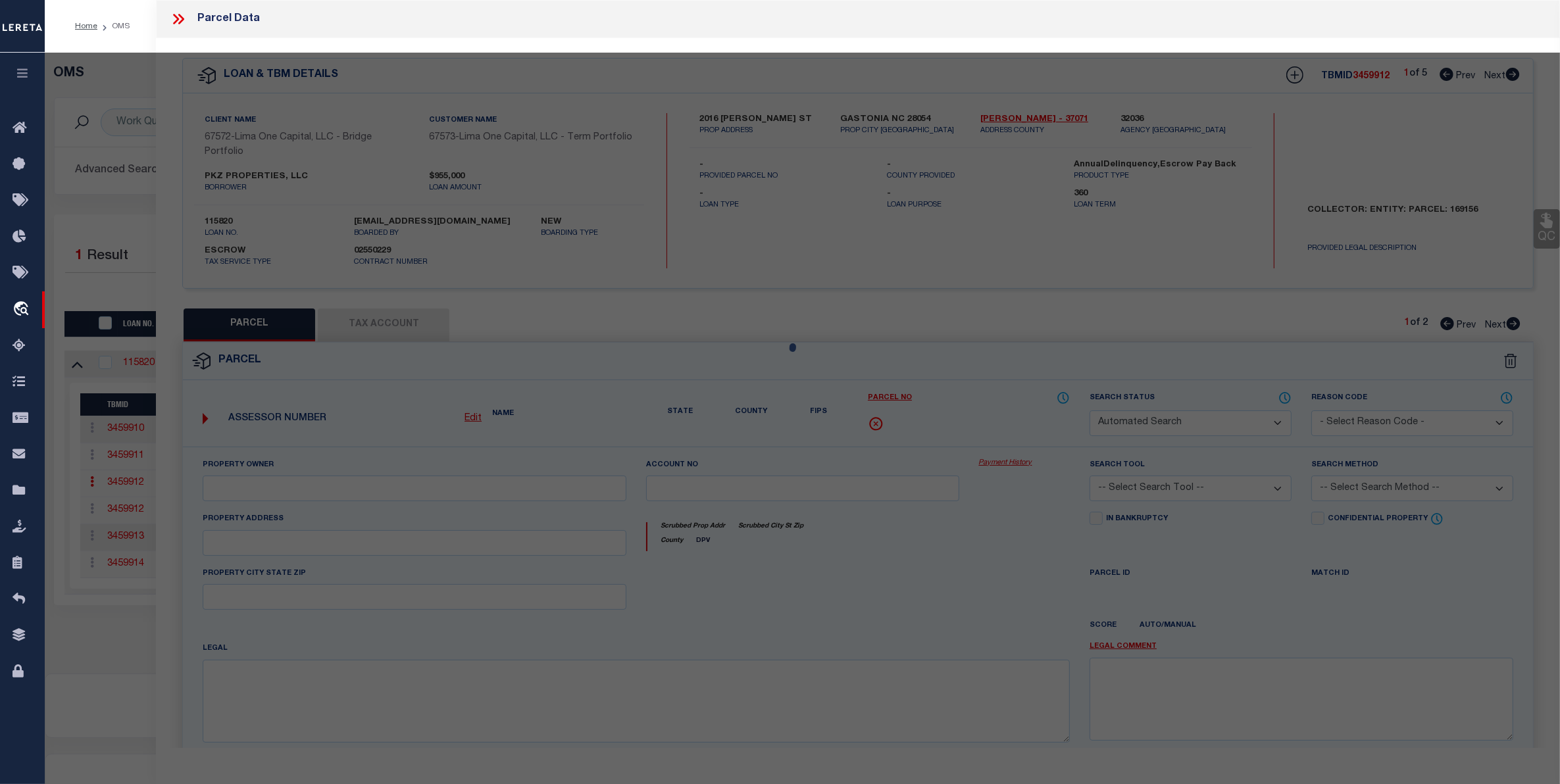
type textarea "9/30/25 parcel verified"
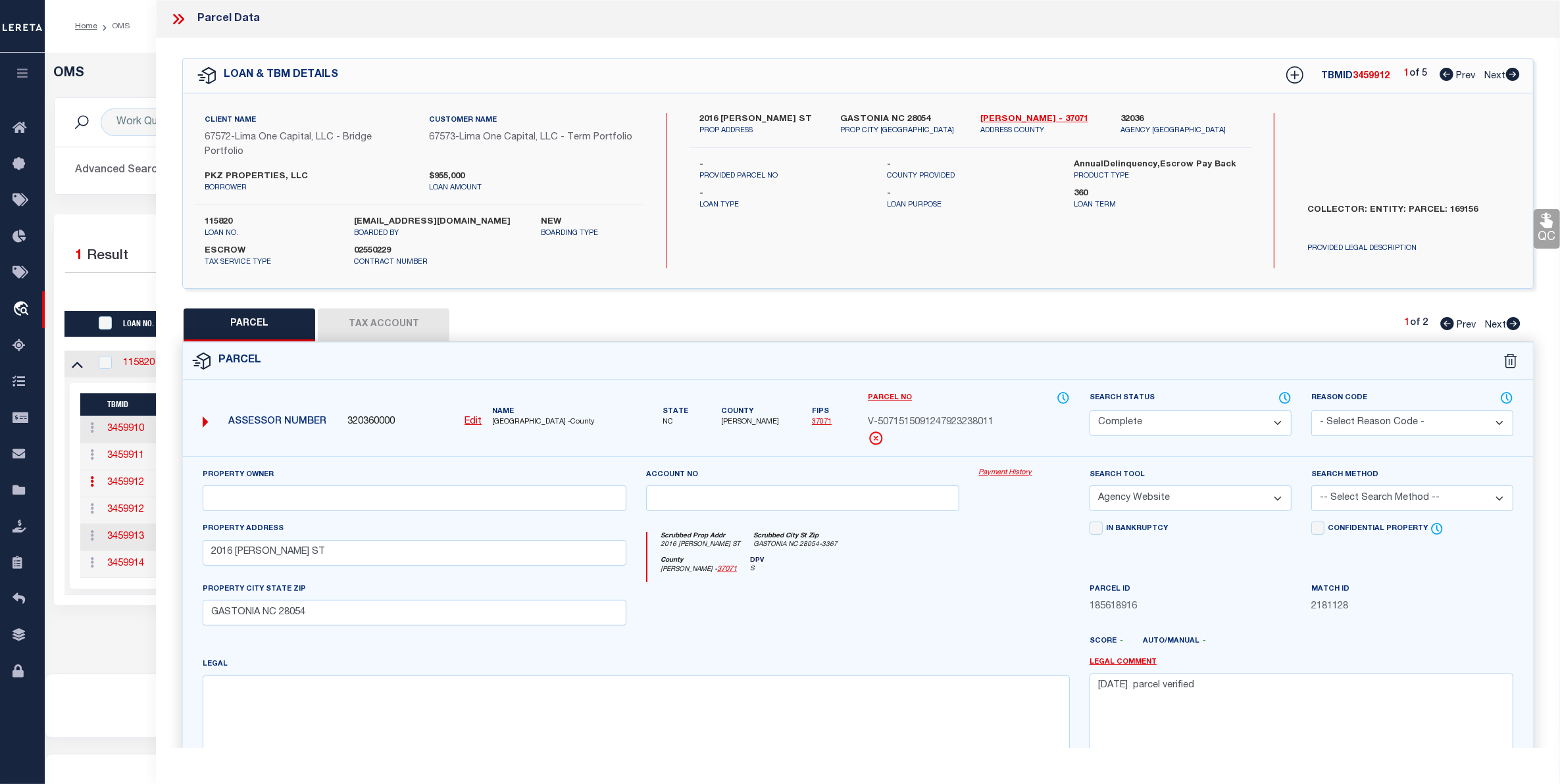
click at [1021, 477] on link "Payment History" at bounding box center [1025, 474] width 91 height 12
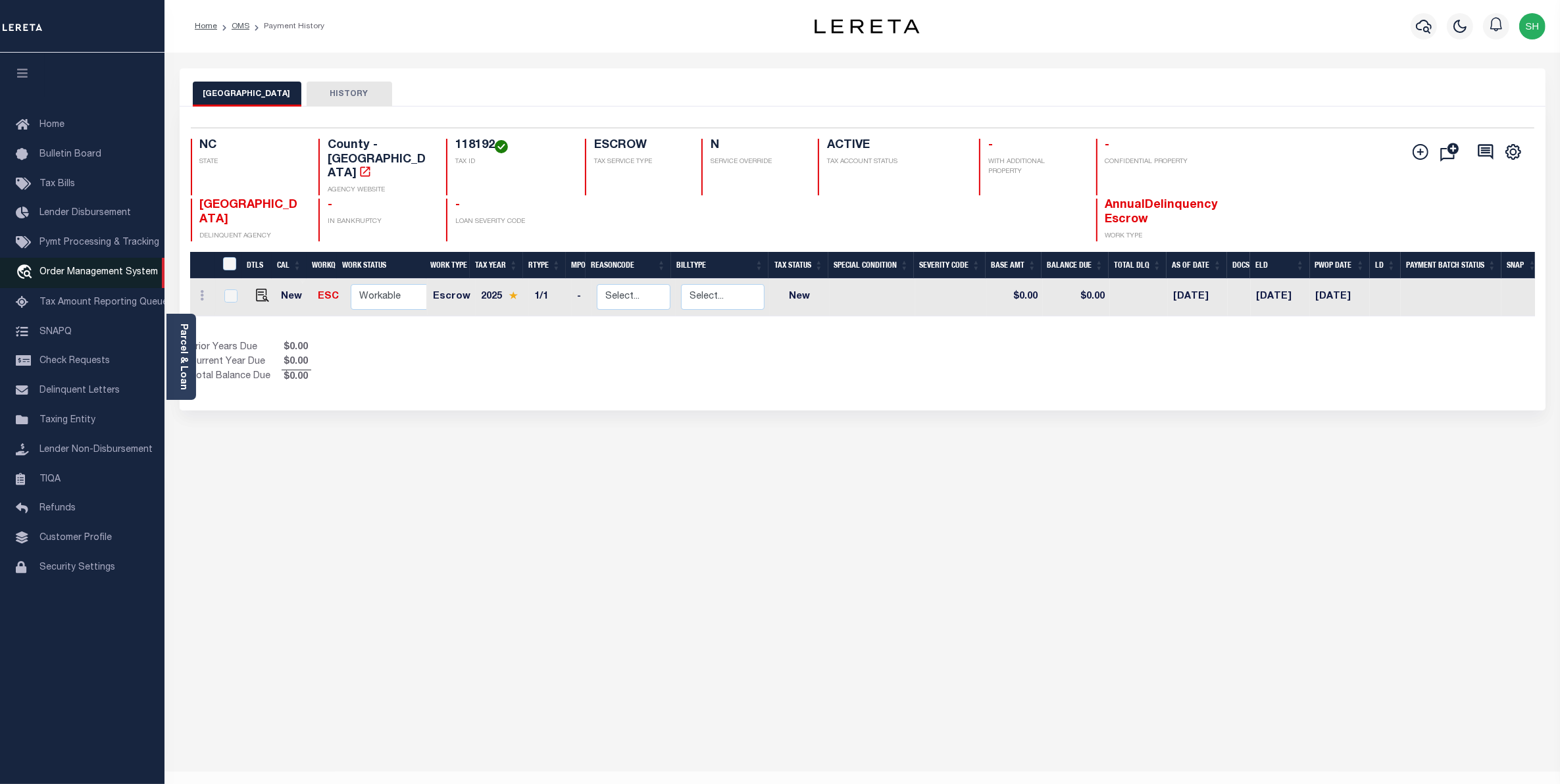
click at [69, 273] on span "Order Management System" at bounding box center [99, 272] width 118 height 10
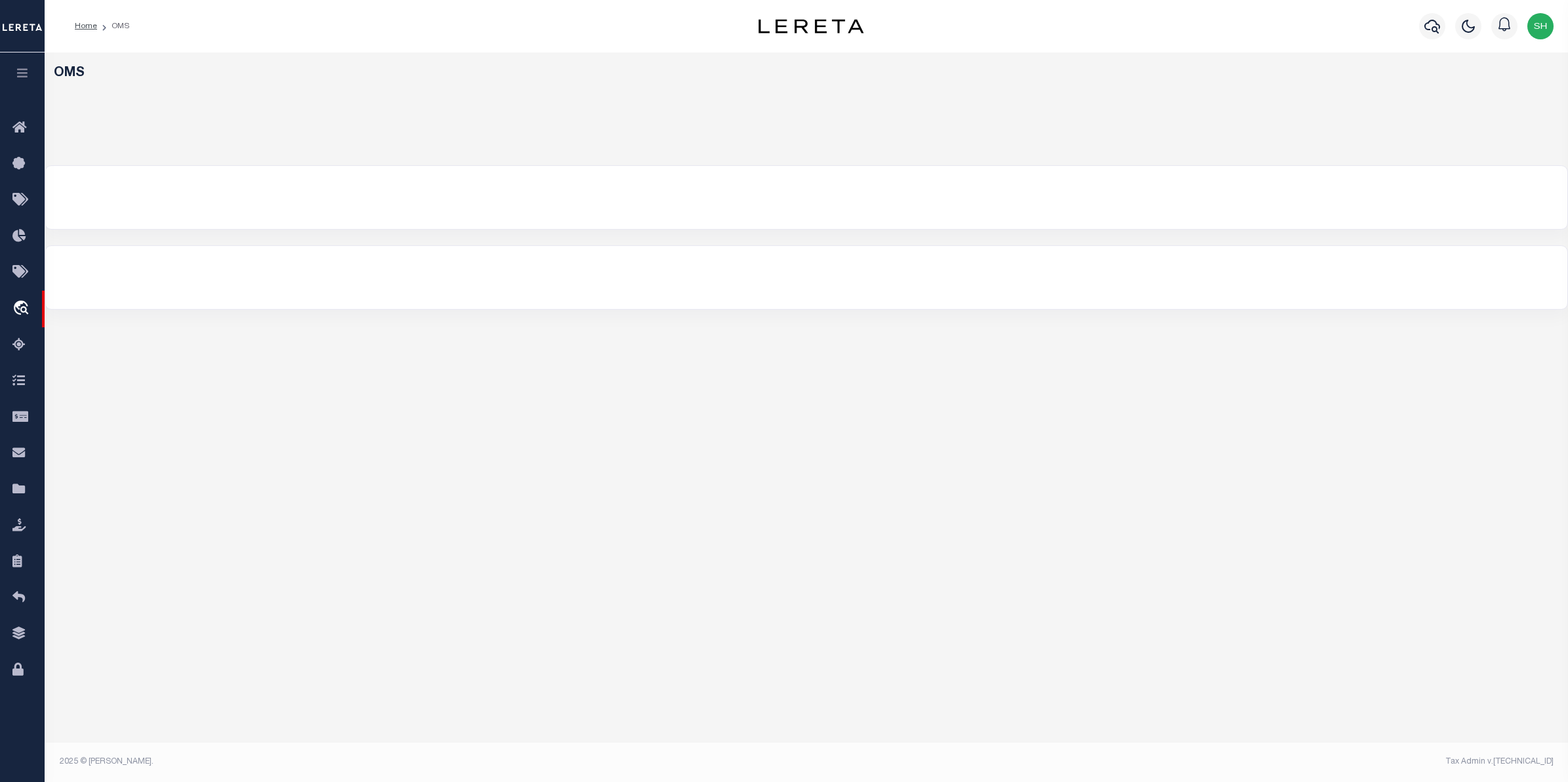
select select "200"
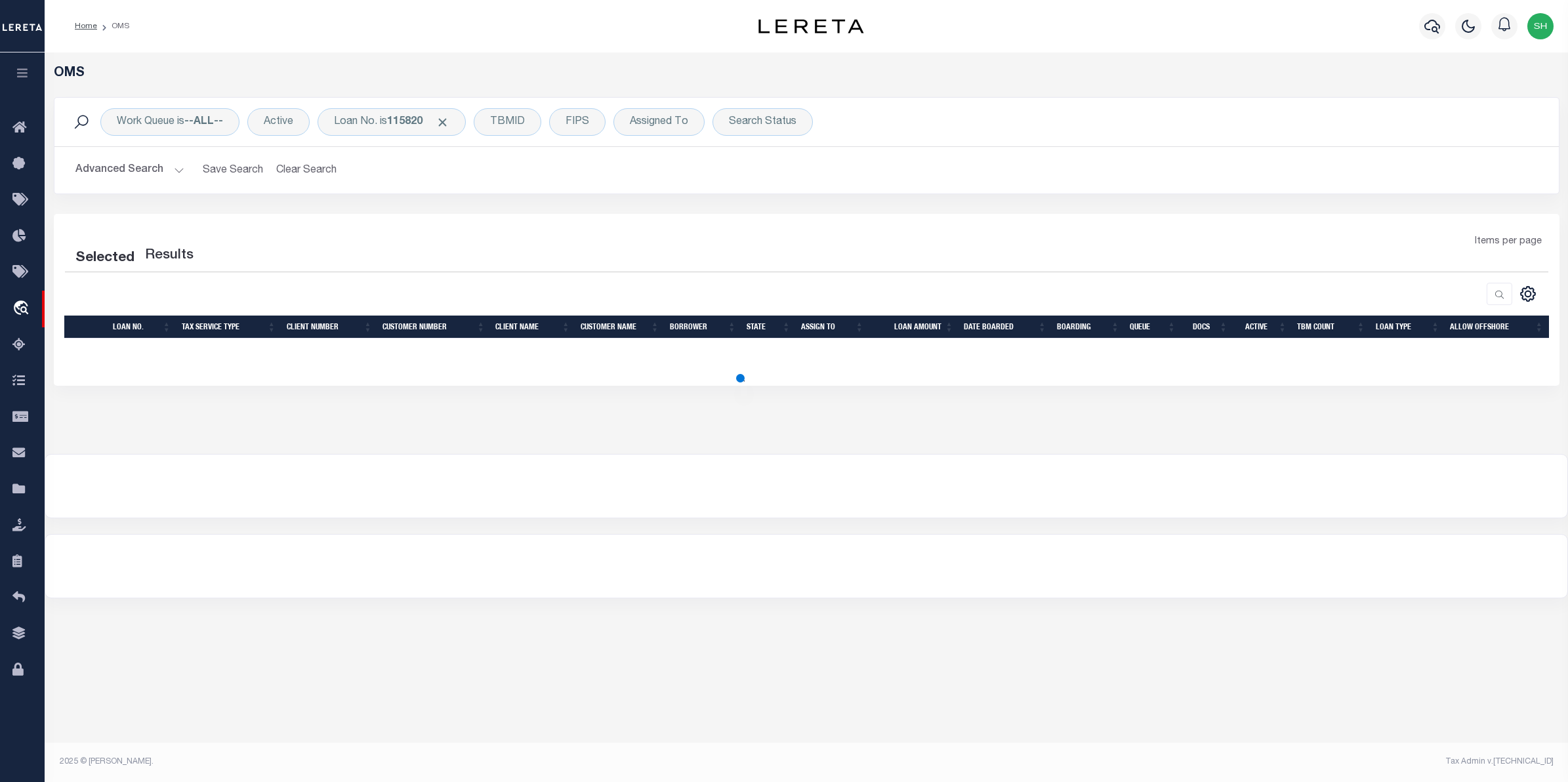
select select "200"
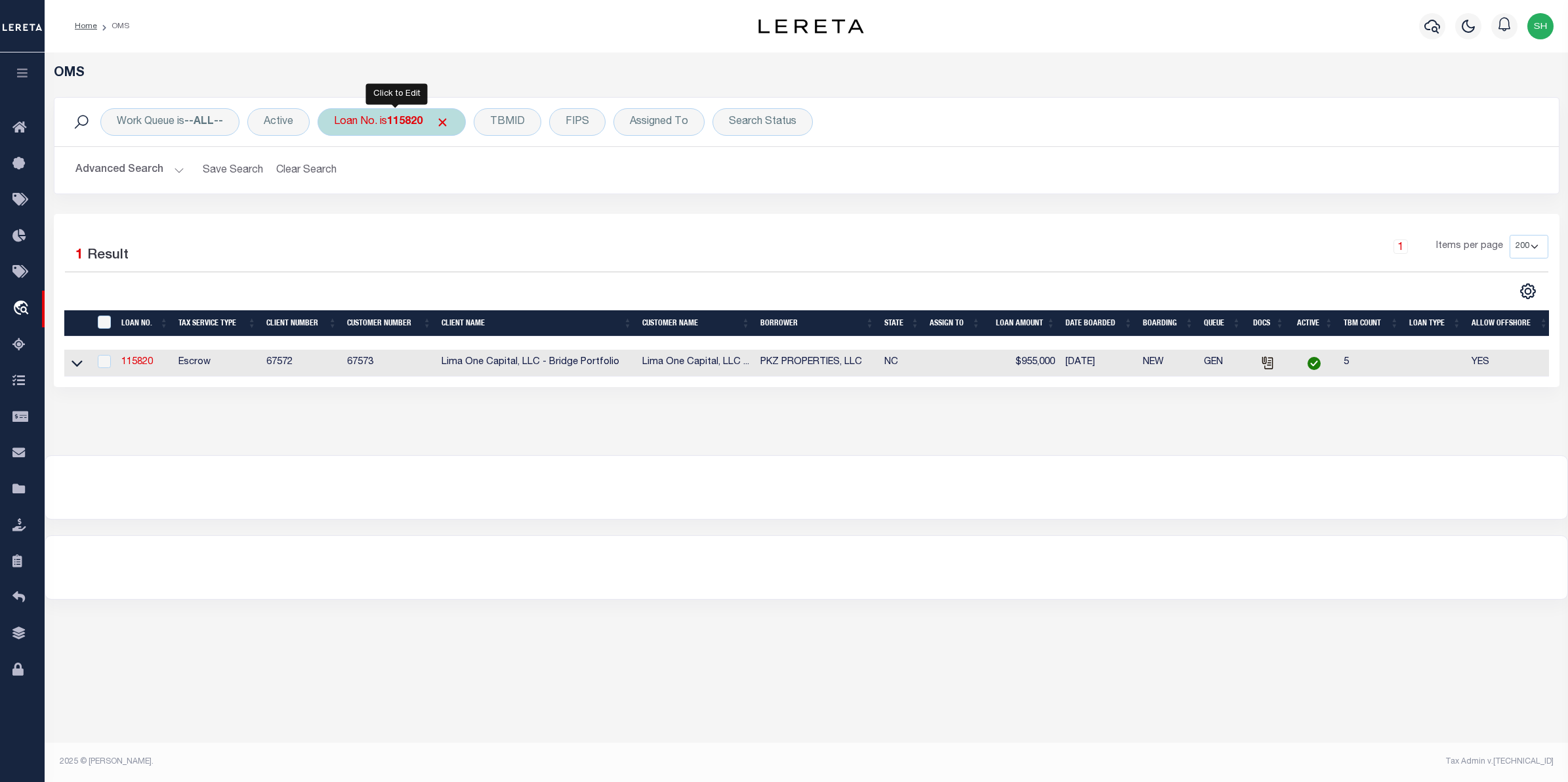
click at [360, 128] on div "Loan No. is 115820" at bounding box center [391, 122] width 148 height 28
type input "150130946"
click at [500, 218] on input "Apply" at bounding box center [508, 215] width 39 height 21
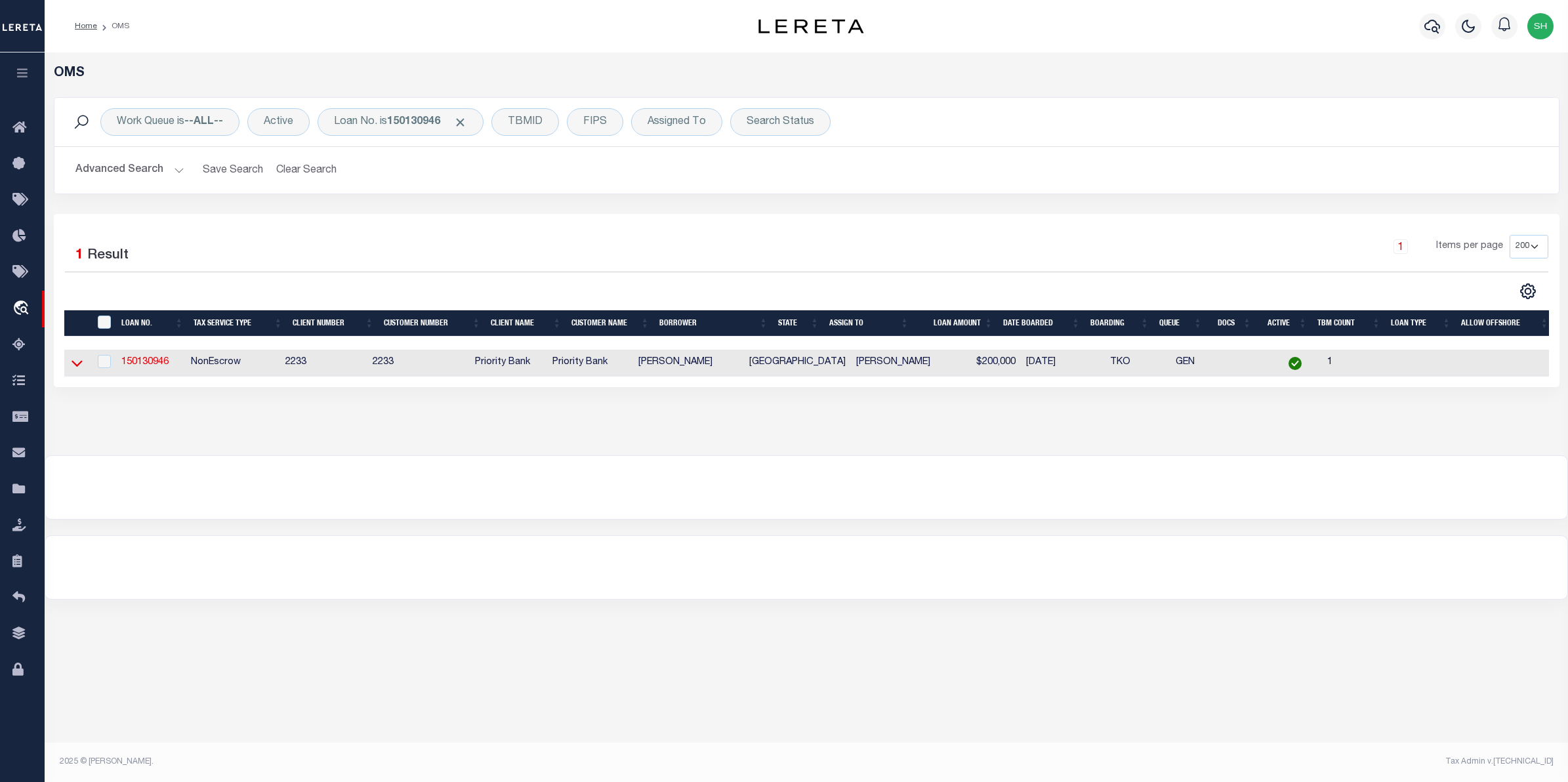
click at [80, 364] on icon at bounding box center [77, 363] width 12 height 7
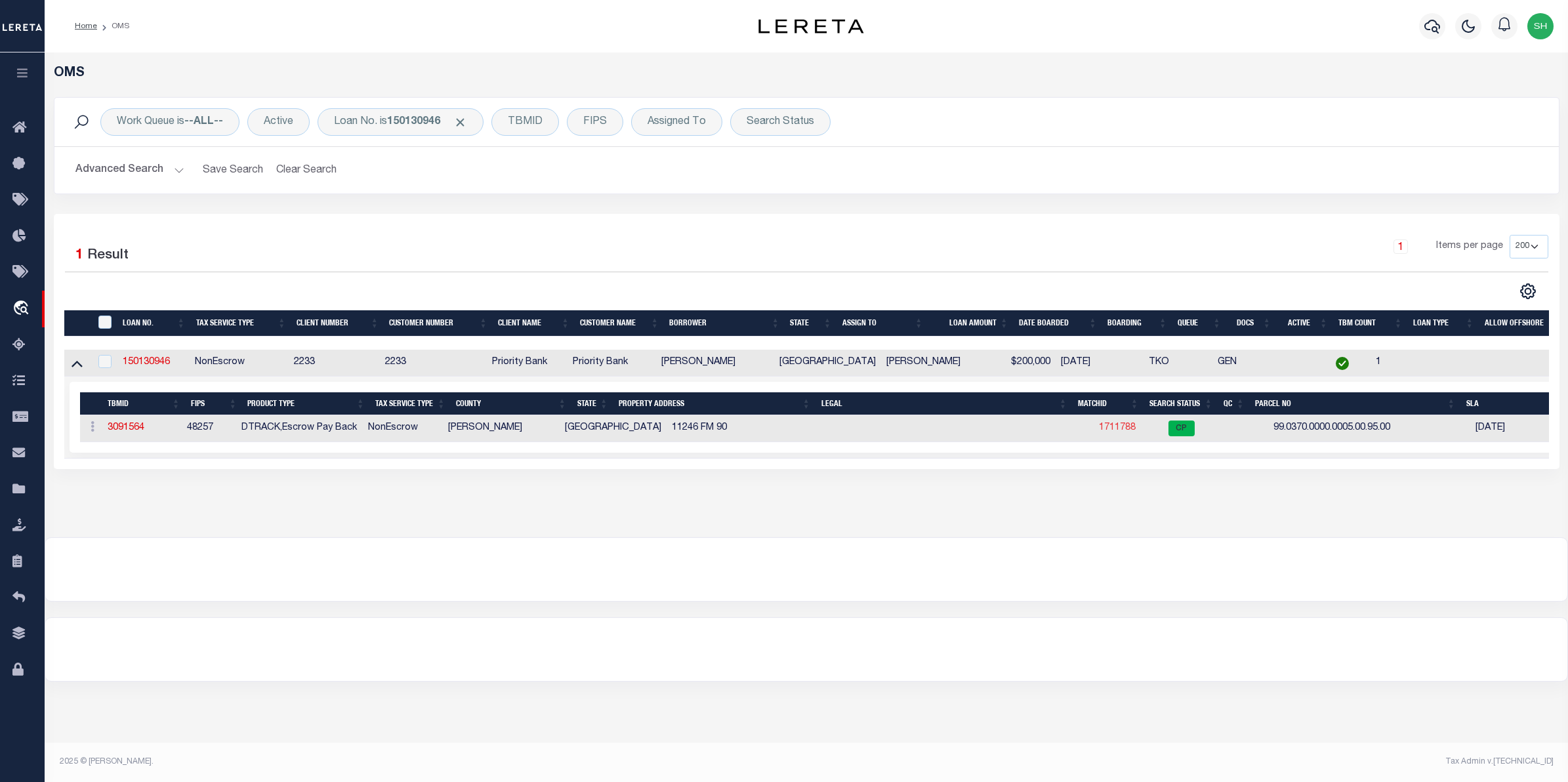
click at [1103, 428] on link "1711788" at bounding box center [1118, 428] width 37 height 10
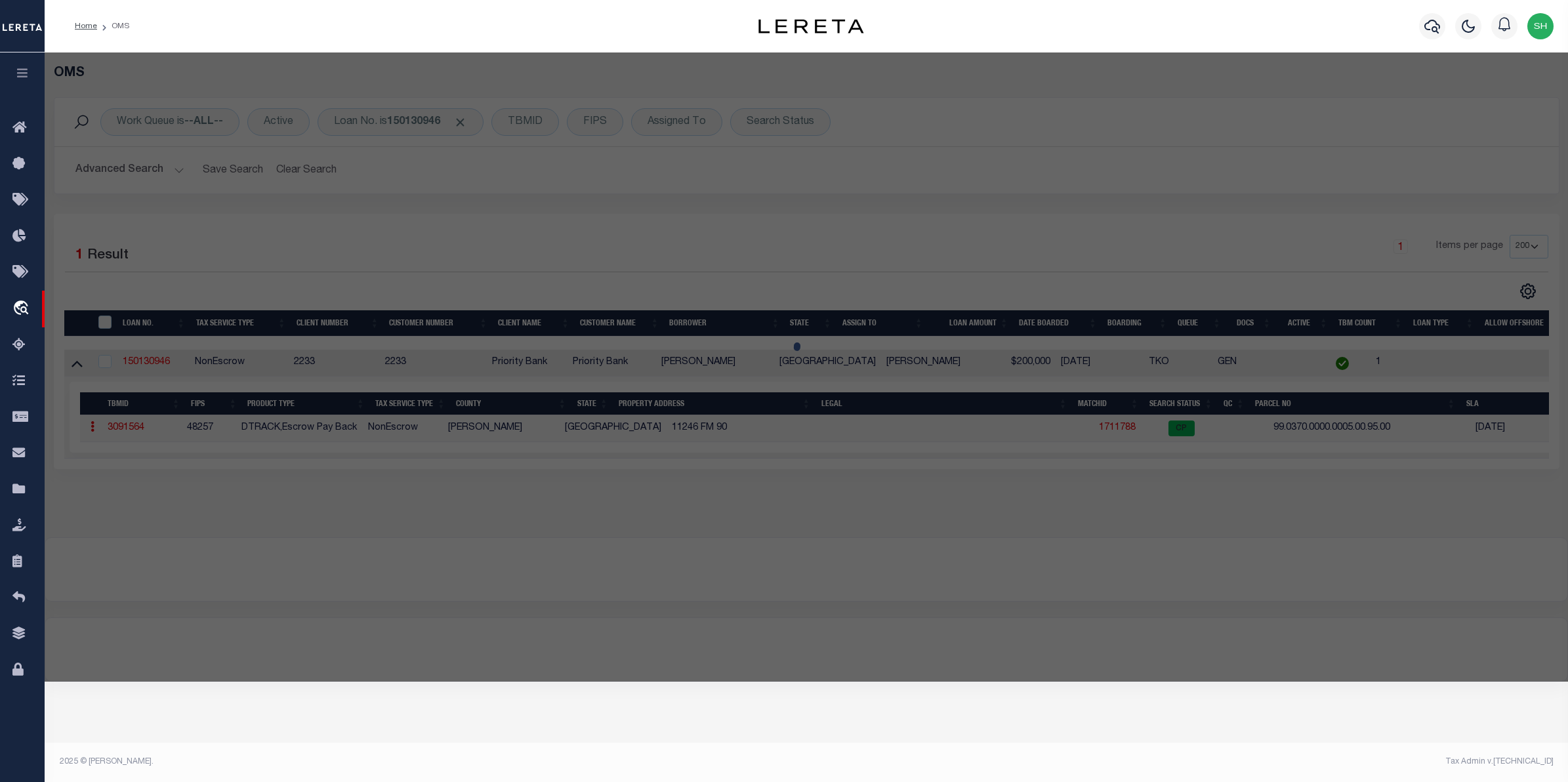
checkbox input "false"
select select "CP"
type input "[PERSON_NAME]"
select select
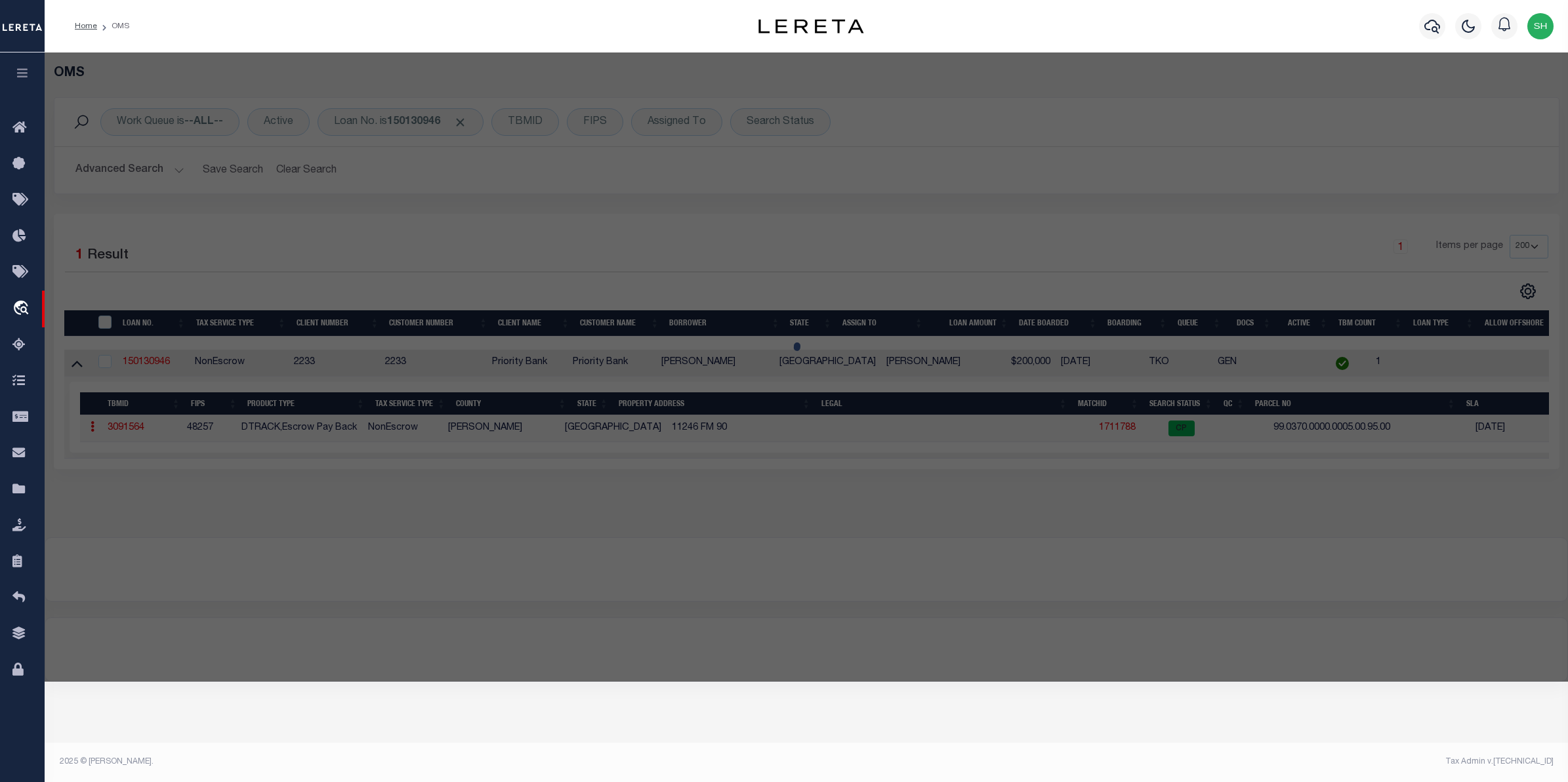
type input "[STREET_ADDRESS]"
checkbox input "false"
type input "[GEOGRAPHIC_DATA]"
type textarea "[PERSON_NAME], .882 ACRES, & HOUSE"
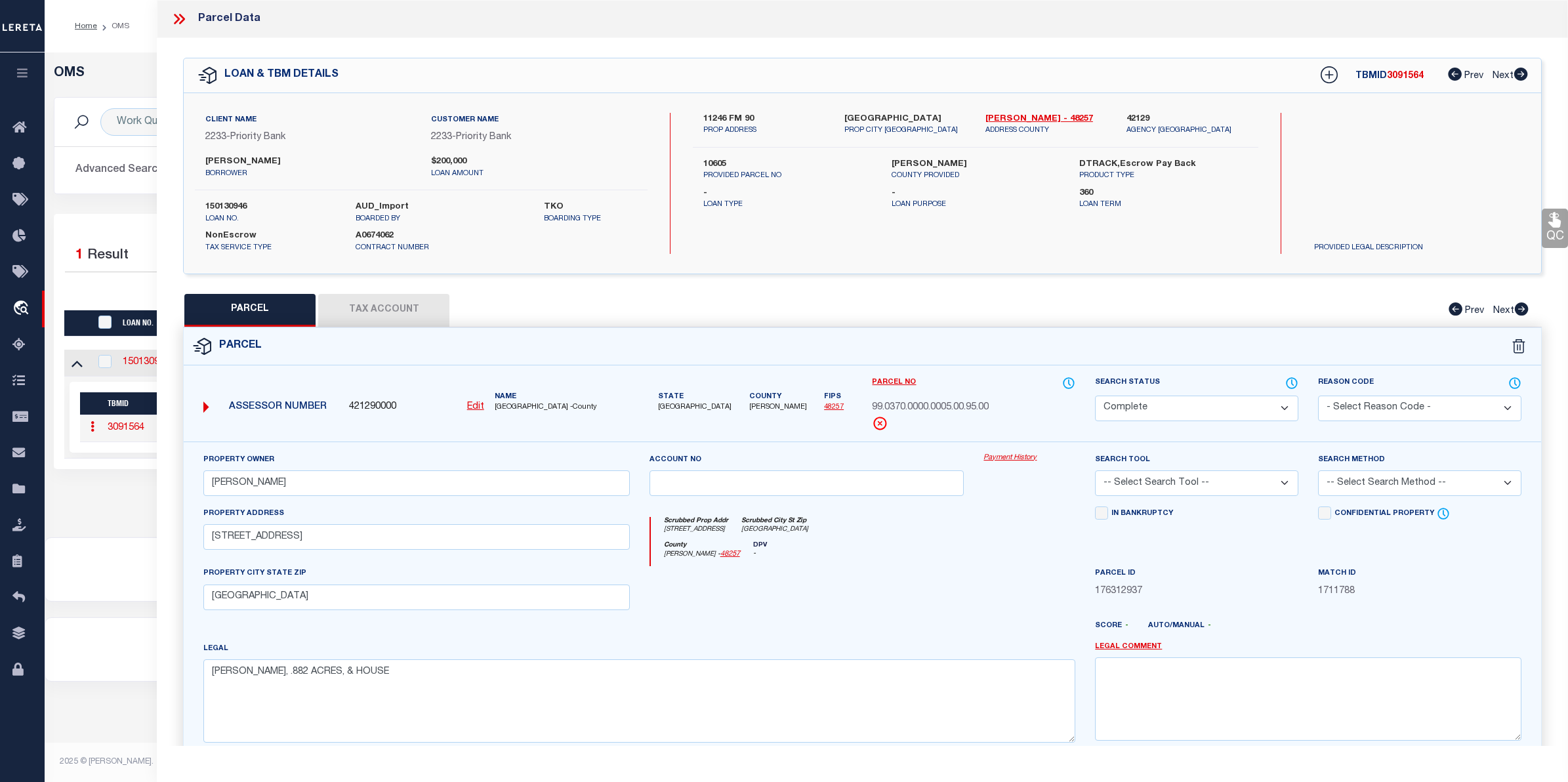
click at [1002, 459] on link "Payment History" at bounding box center [1029, 458] width 92 height 12
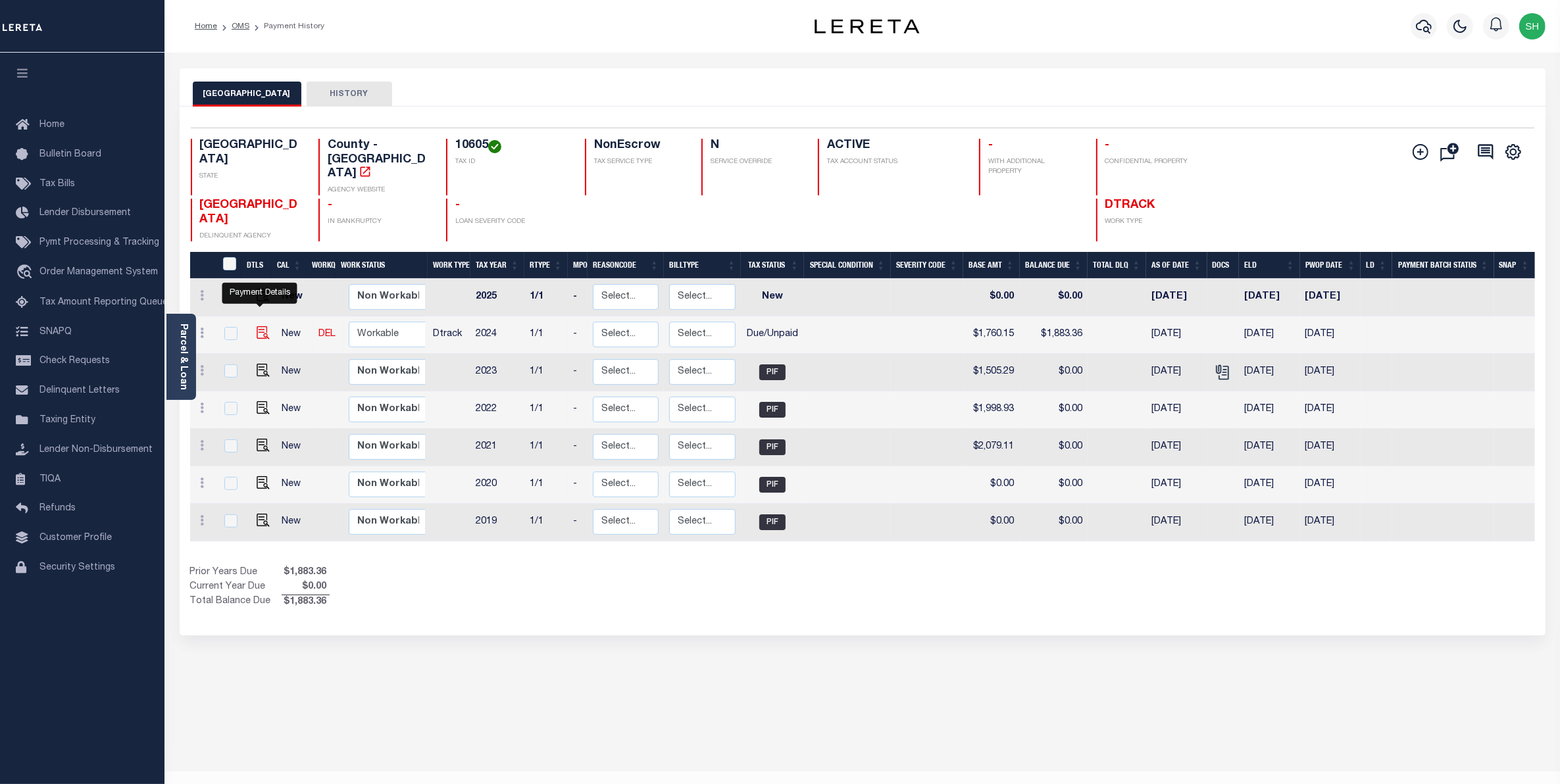
click at [257, 327] on img "" at bounding box center [264, 333] width 14 height 14
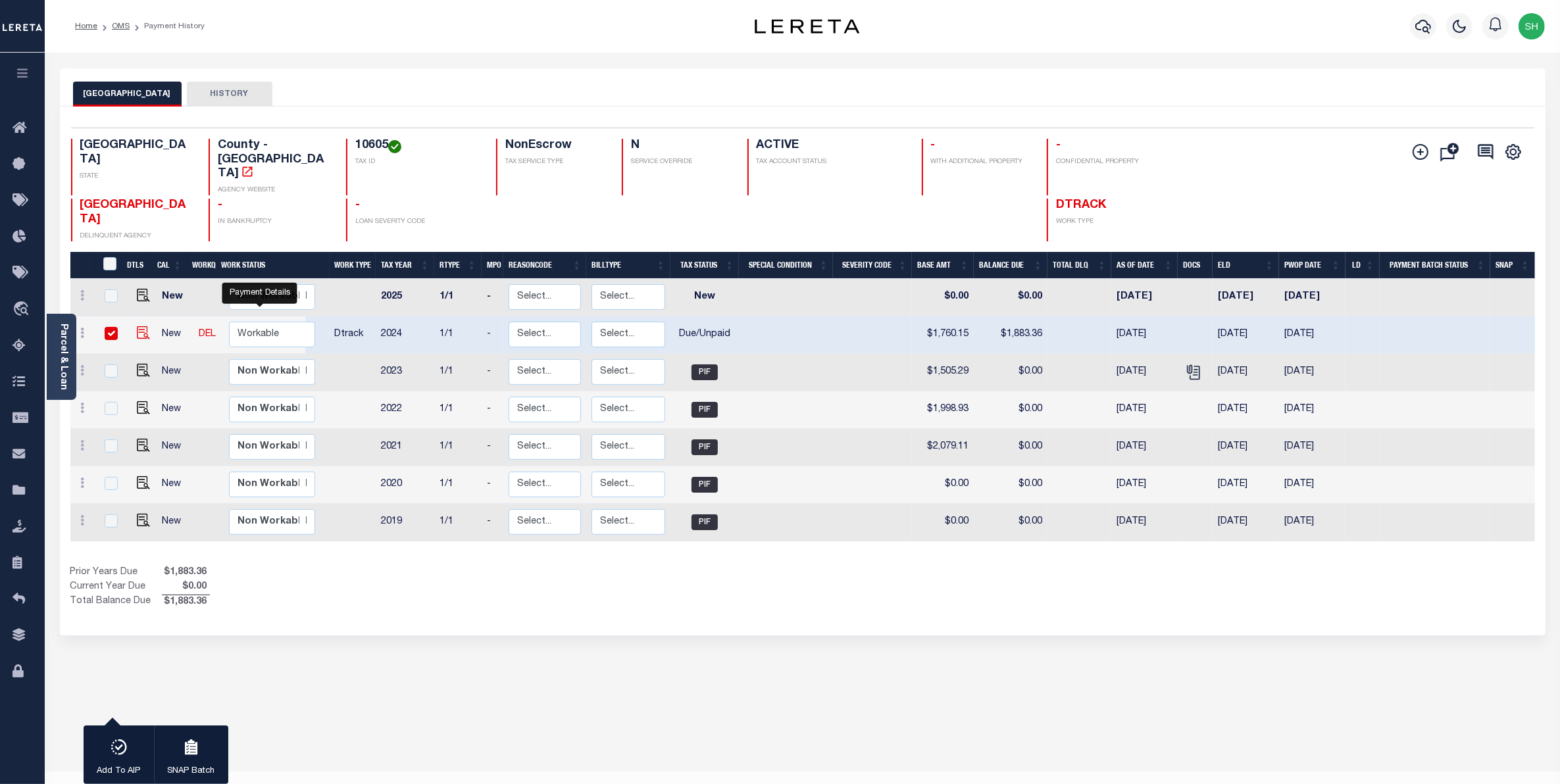
checkbox input "true"
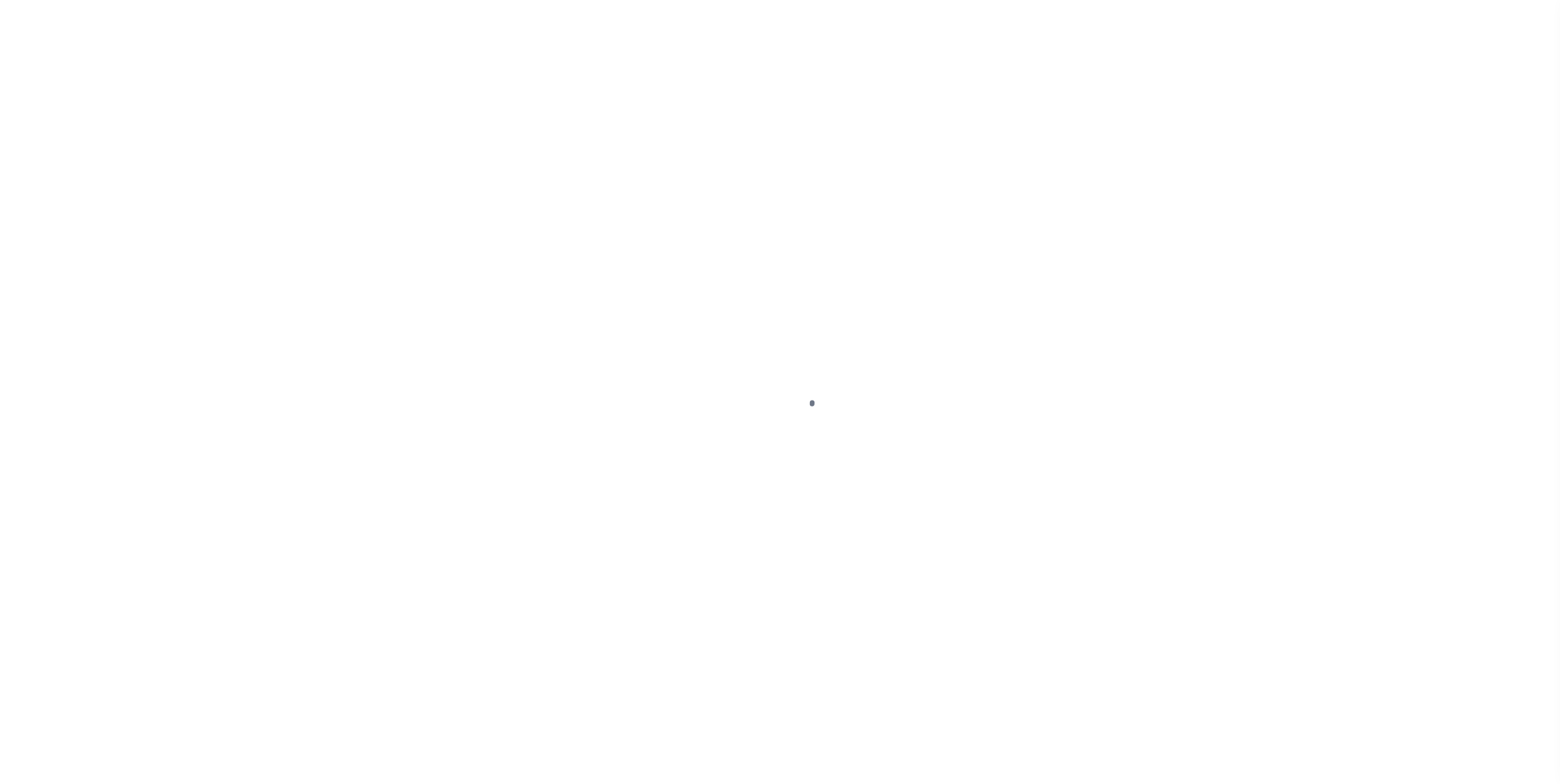
select select "DUE"
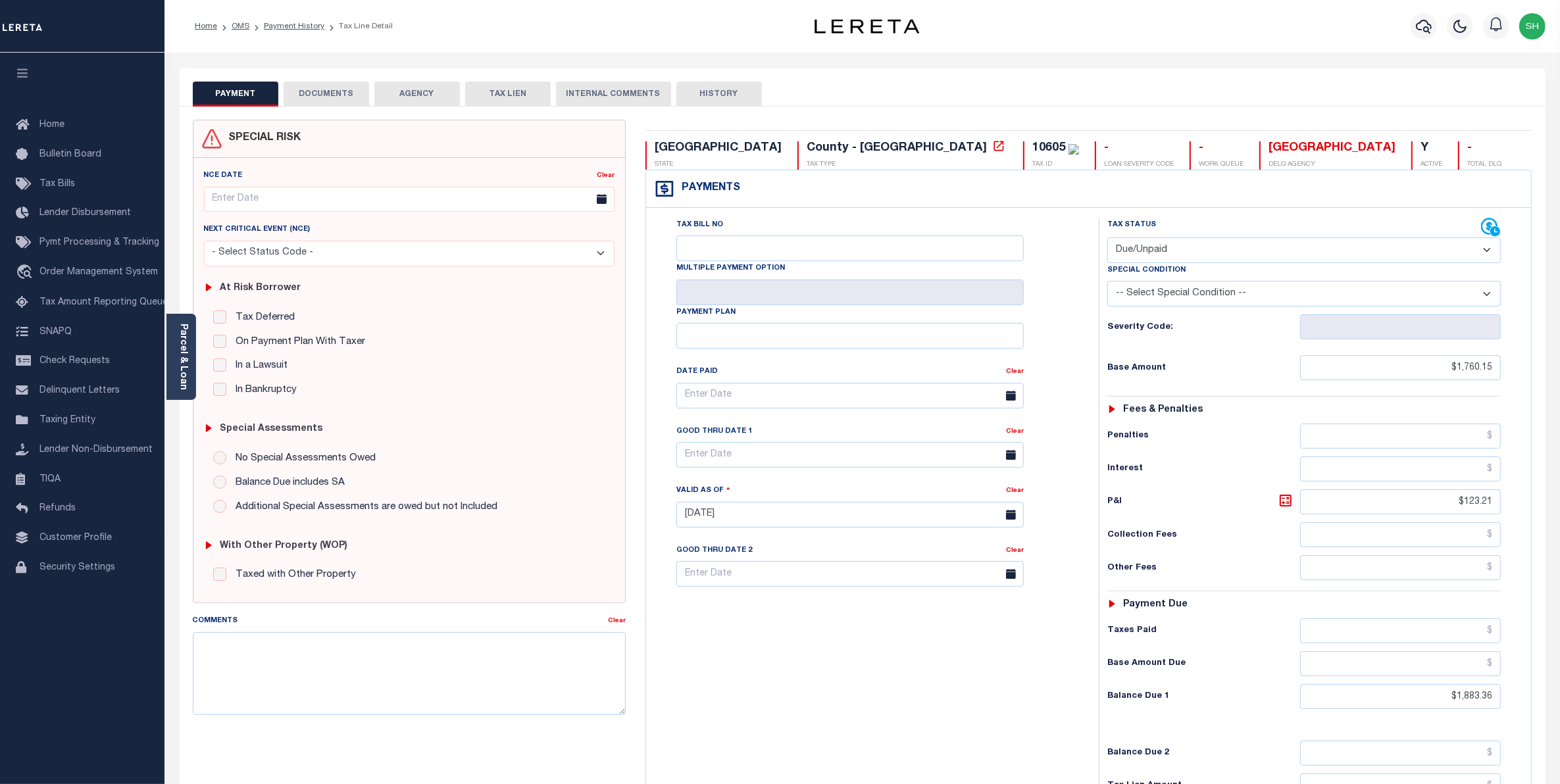
click at [335, 94] on button "DOCUMENTS" at bounding box center [327, 94] width 85 height 25
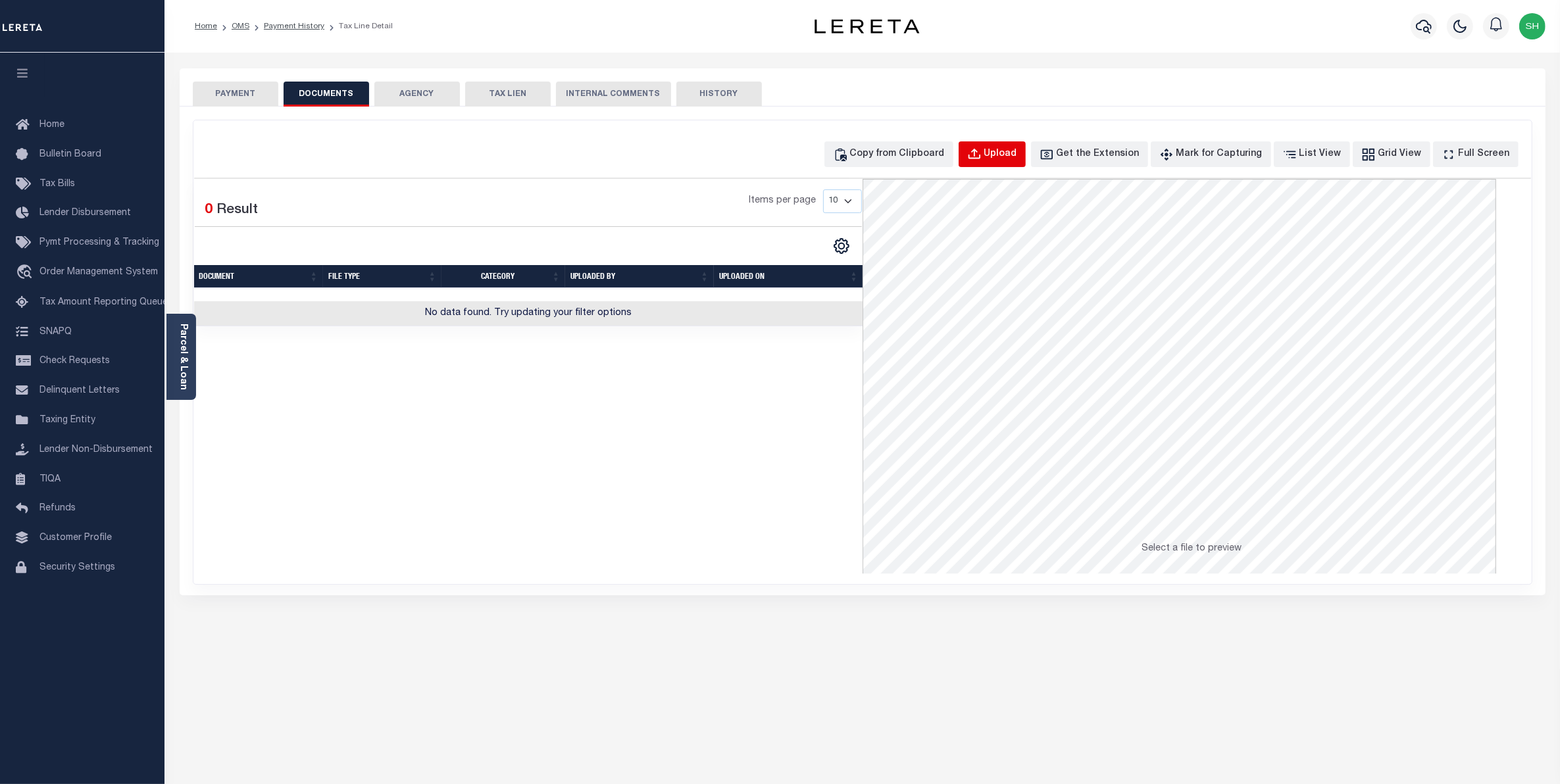
click at [1014, 149] on div "Upload" at bounding box center [1001, 154] width 33 height 15
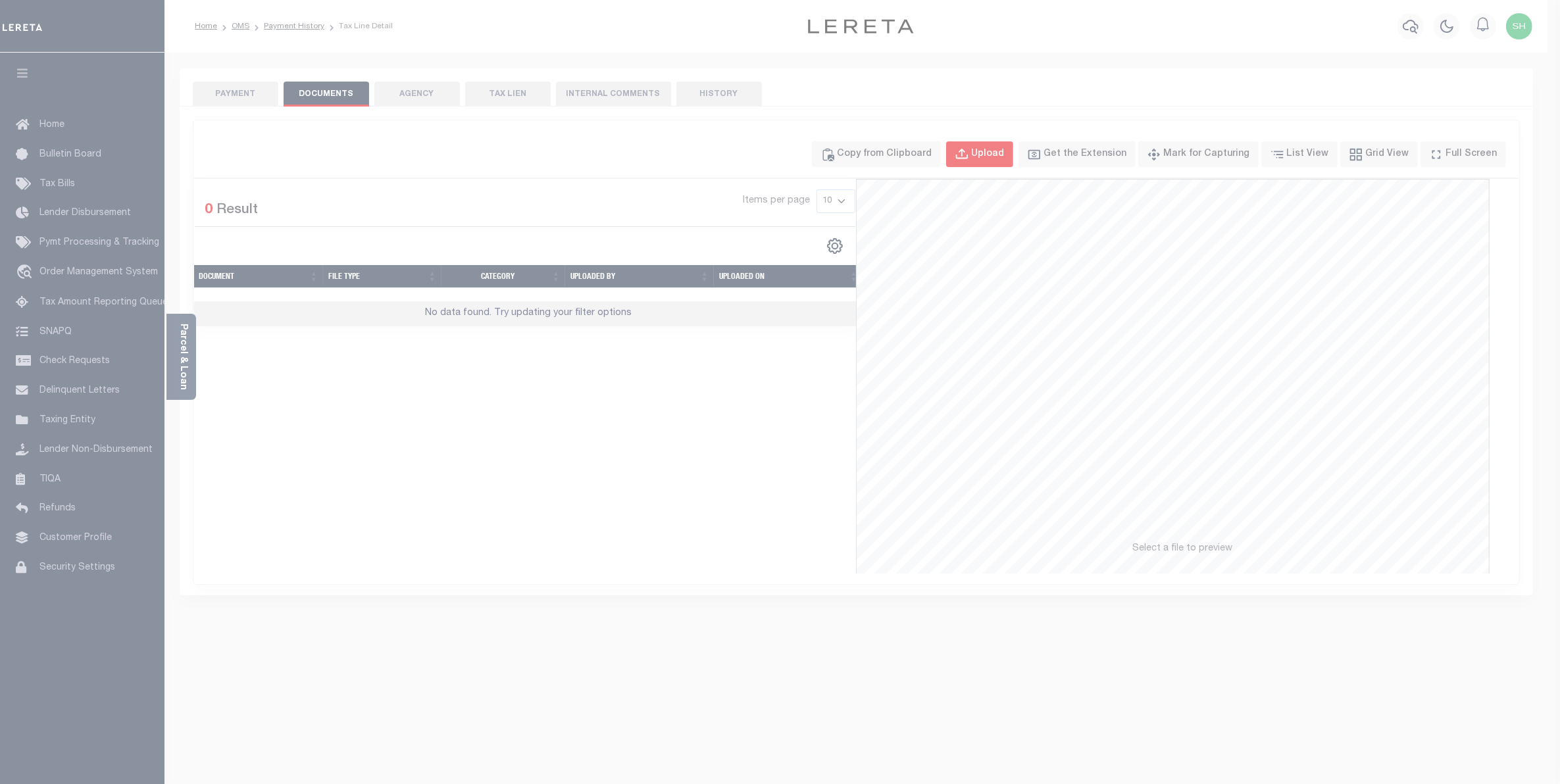
select select "POP"
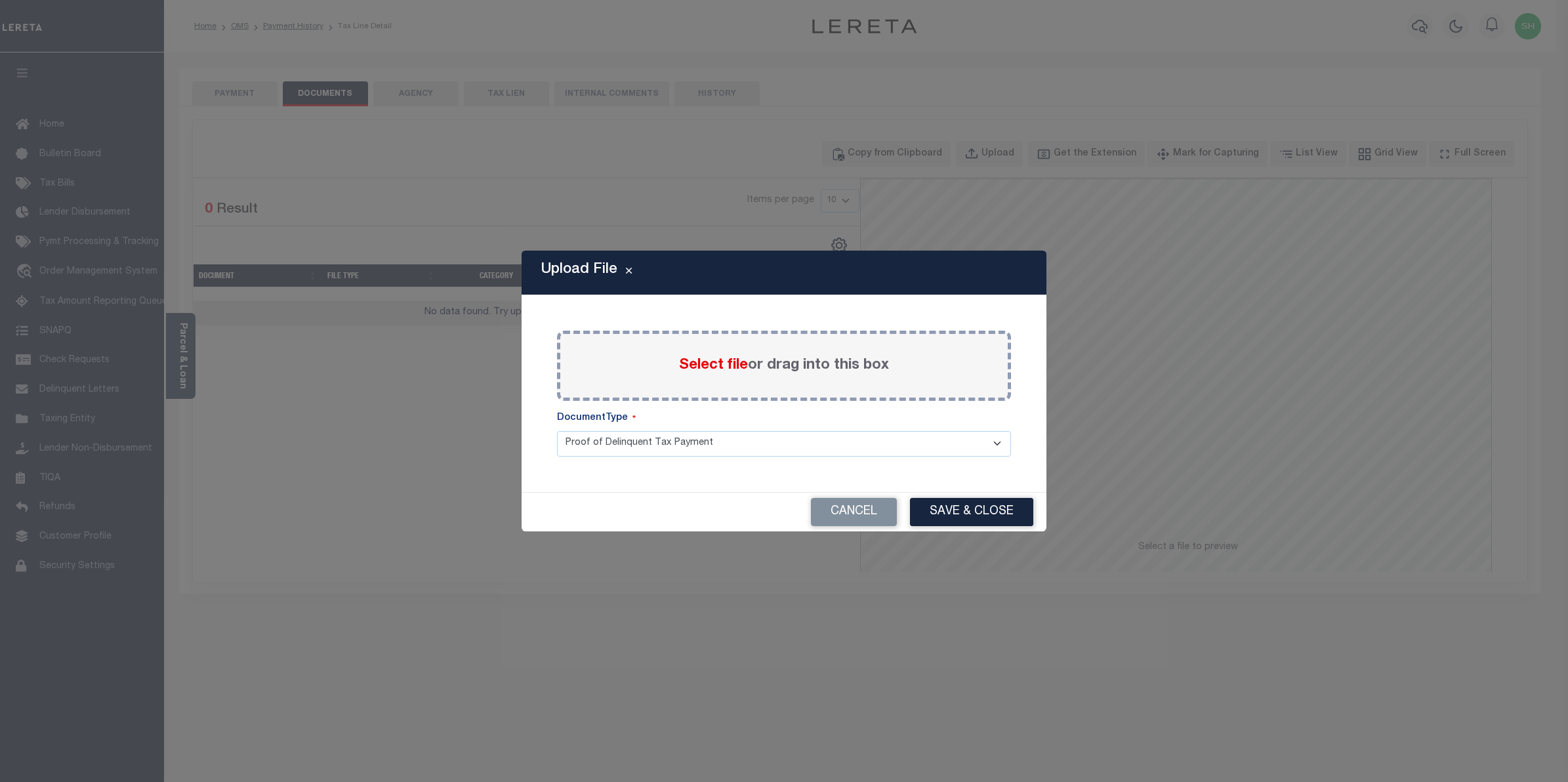
click at [690, 366] on span "Select file" at bounding box center [712, 365] width 69 height 14
click at [0, 0] on input "Select file or drag into this box" at bounding box center [0, 0] width 0 height 0
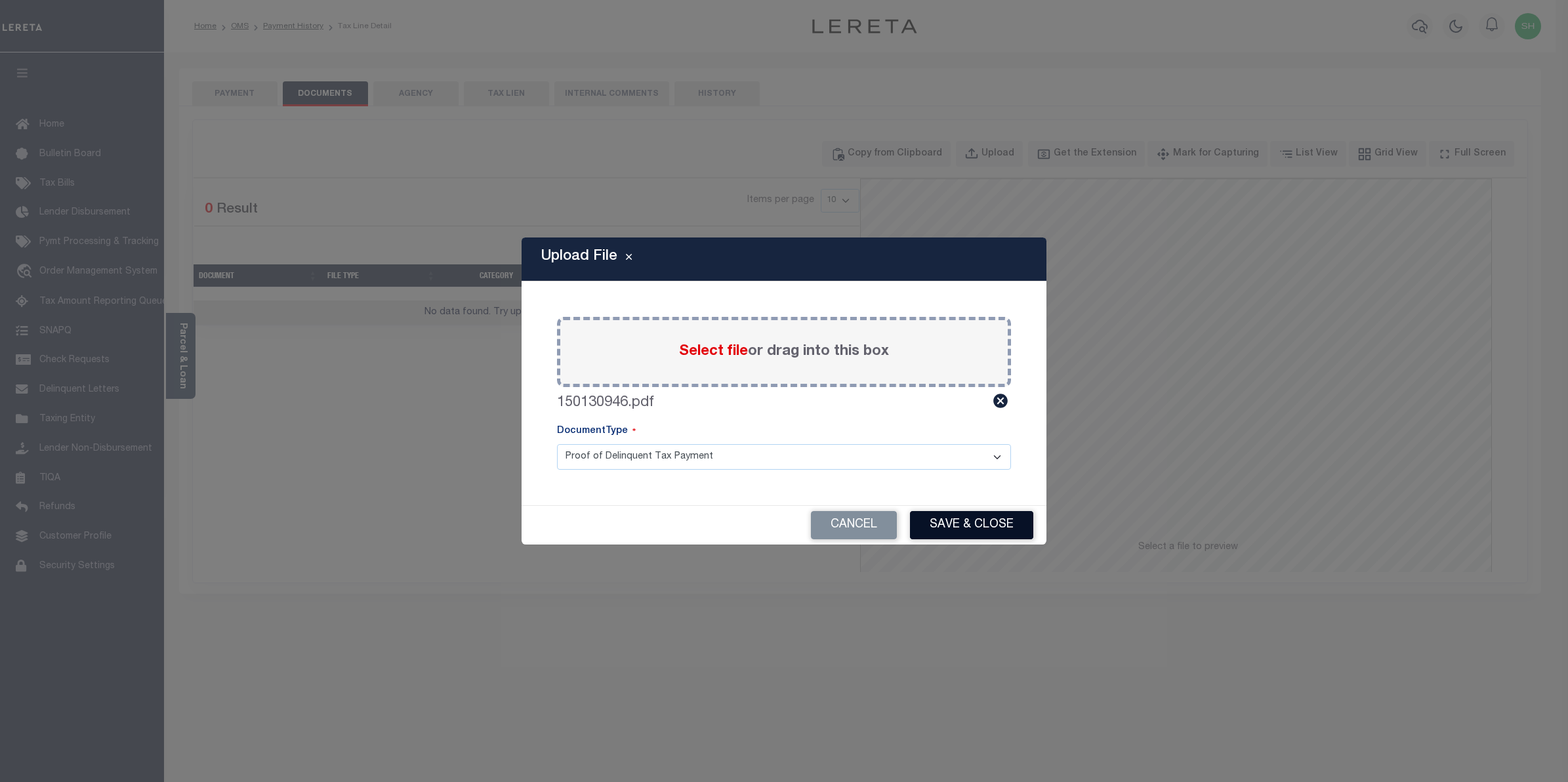
click at [955, 519] on button "Save & Close" at bounding box center [972, 525] width 124 height 28
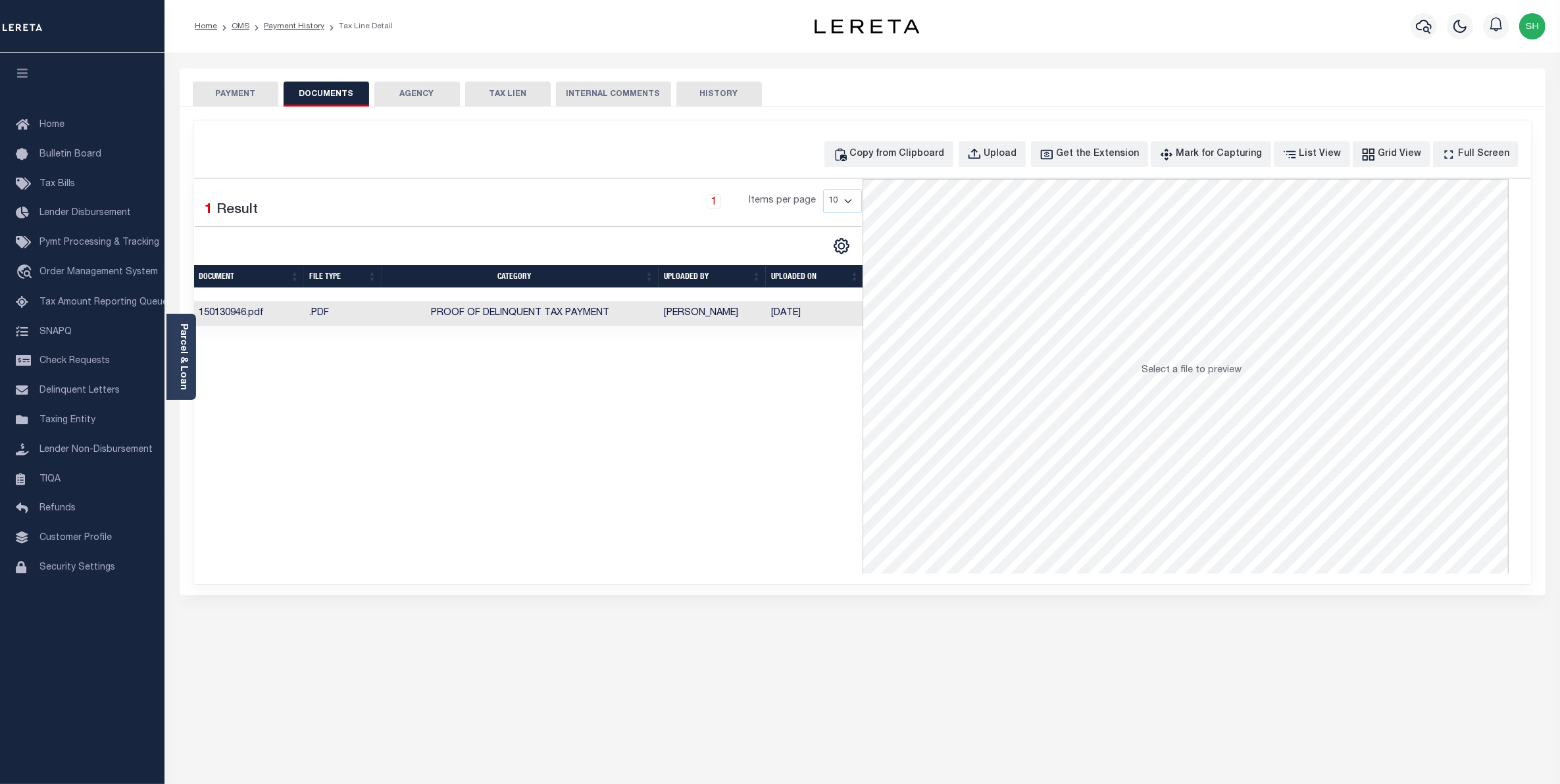
click at [238, 90] on button "PAYMENT" at bounding box center [236, 94] width 85 height 25
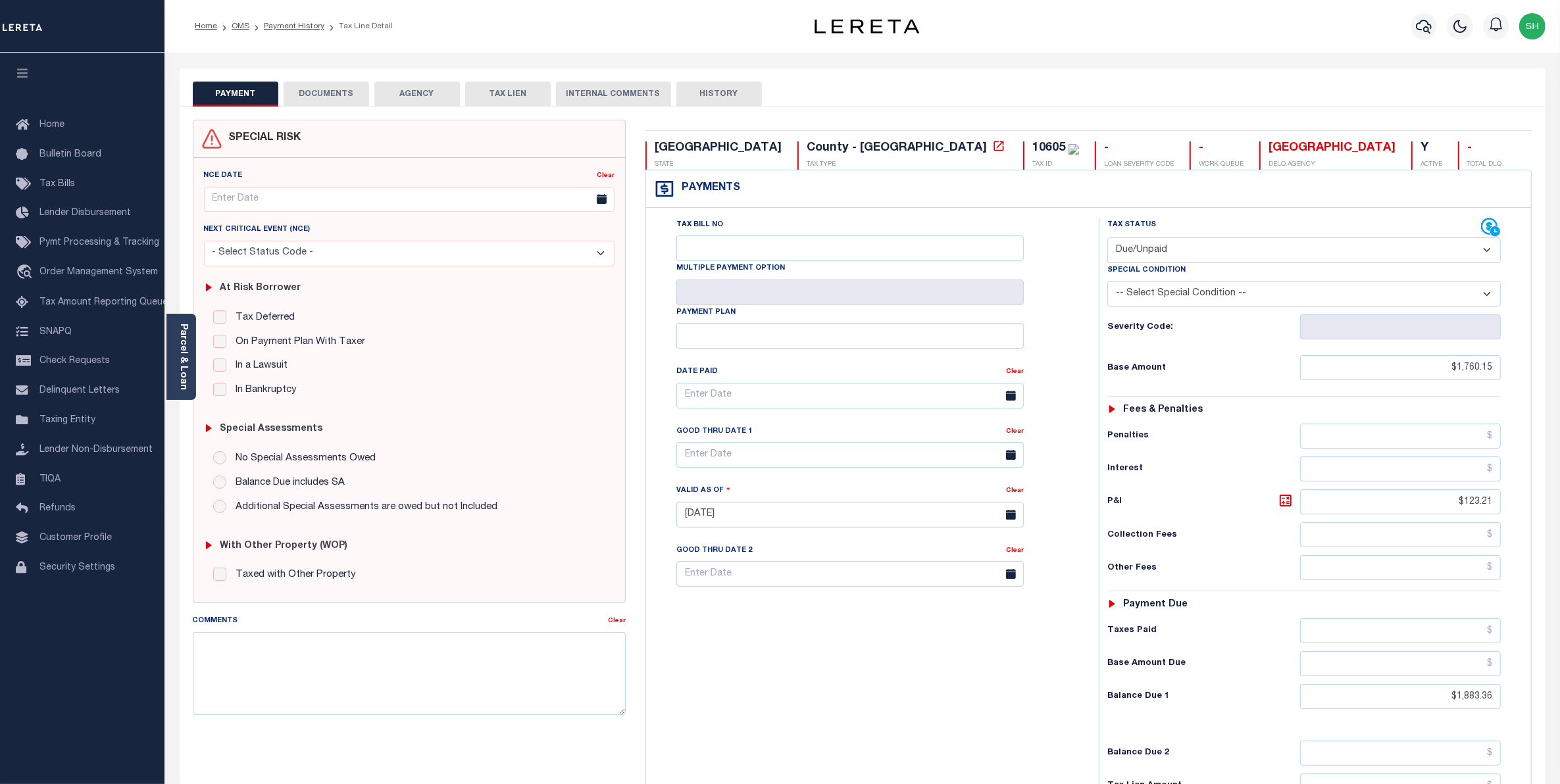
click at [1484, 251] on select "- Select Status Code - Open Due/Unpaid Paid Incomplete No Tax Due Internal Refu…" at bounding box center [1304, 250] width 395 height 25
select select "PYD"
click at [1107, 238] on select "- Select Status Code - Open Due/Unpaid Paid Incomplete No Tax Due Internal Refu…" at bounding box center [1304, 250] width 395 height 25
type input "10/06/2025"
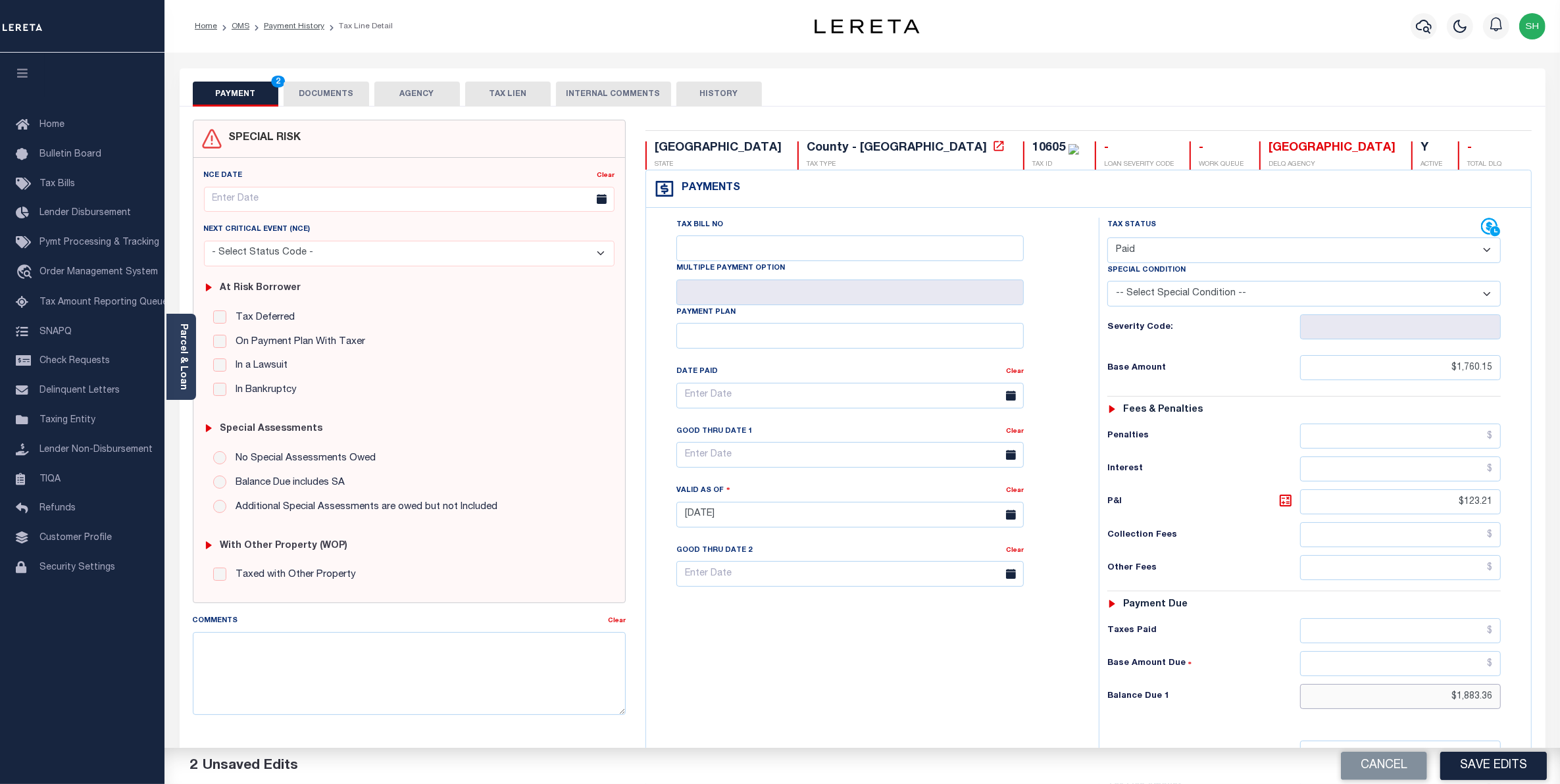
drag, startPoint x: 1439, startPoint y: 706, endPoint x: 1572, endPoint y: 640, distance: 148.5
click at [1559, 640] on html "Home OMS Payment History Tax Line Detail" at bounding box center [780, 483] width 1560 height 965
type input "$0.00"
click at [1504, 768] on button "Save Edits" at bounding box center [1494, 766] width 107 height 28
checkbox input "false"
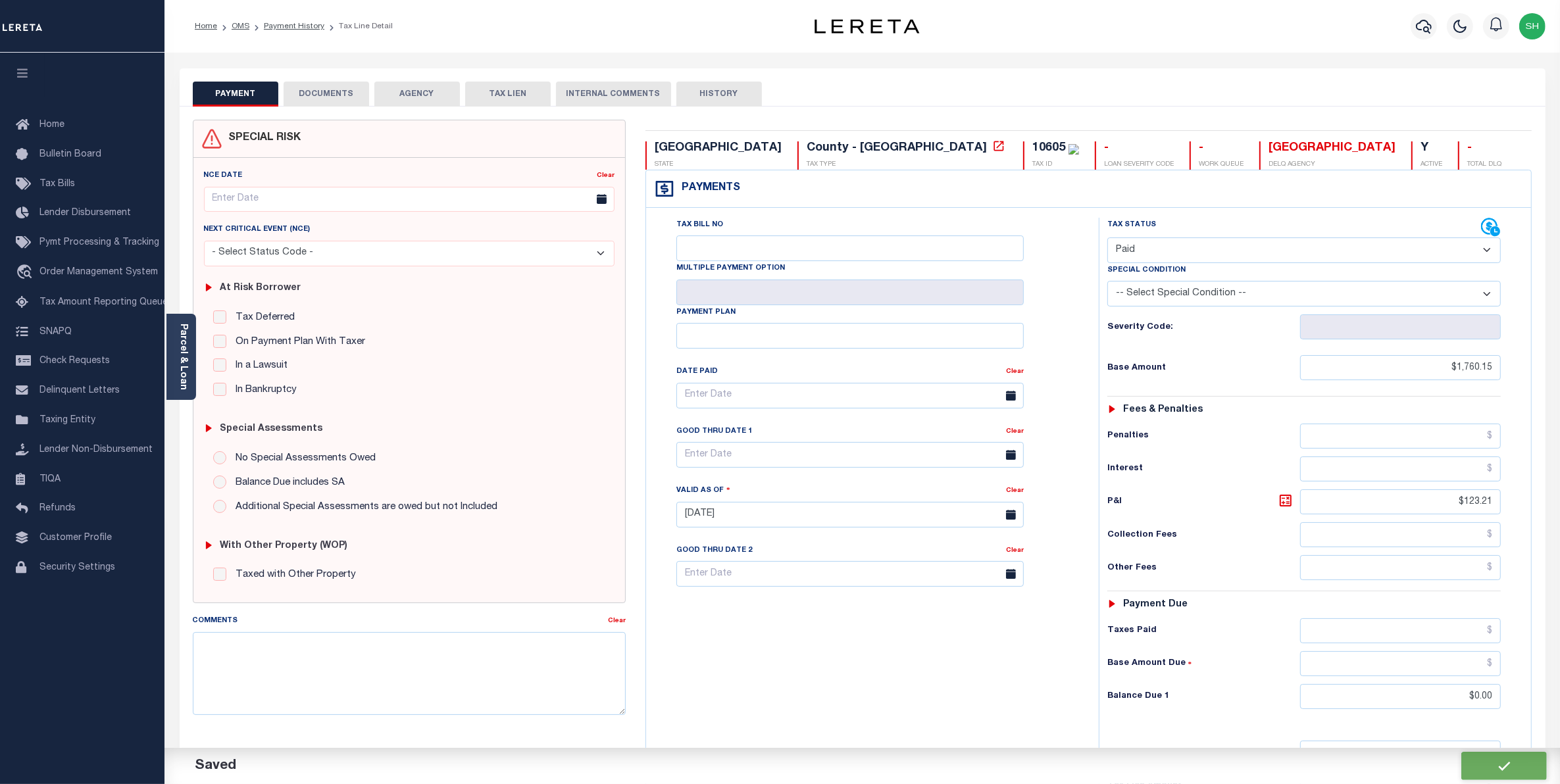
checkbox input "false"
type input "$1,760.15"
type input "$123.21"
type input "$0"
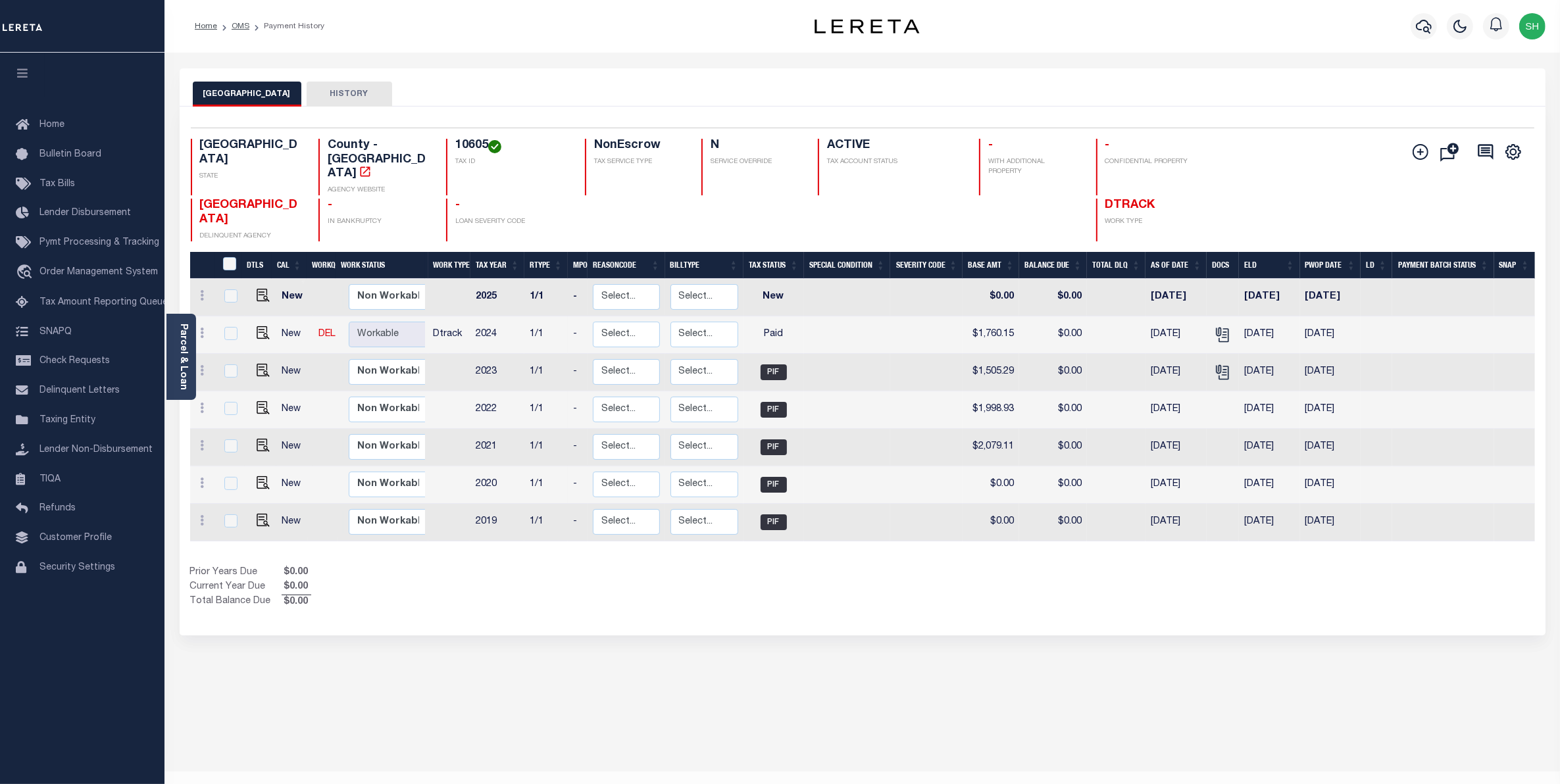
click at [705, 681] on div "KAUFMAN COUNTY HISTORY Selected 7 Results" at bounding box center [862, 440] width 1385 height 742
click at [865, 742] on div "KAUFMAN COUNTY HISTORY Selected 7 Results" at bounding box center [862, 440] width 1385 height 742
click at [855, 603] on div "Selected 7 Results 1 Items per page 25 50 100 TX STATE 10605 N" at bounding box center [862, 371] width 1366 height 529
click at [1264, 568] on div "Show Tax Lines before Bill Release Date Prior Years Due $0.00 Current Year Due …" at bounding box center [862, 587] width 1345 height 44
click at [1168, 696] on div "KAUFMAN COUNTY HISTORY Selected 7 Results" at bounding box center [862, 440] width 1385 height 742
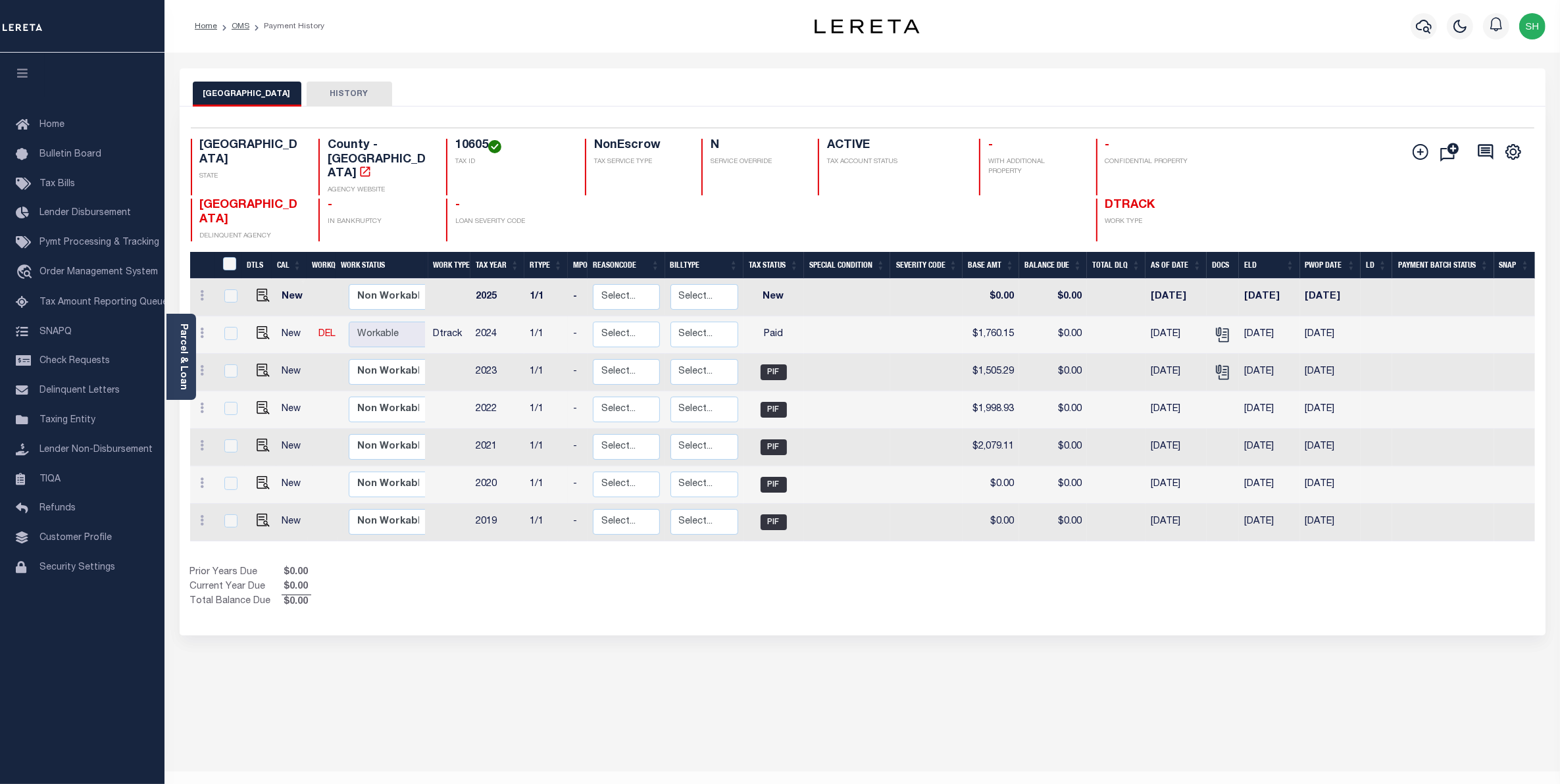
click at [1160, 746] on div "KAUFMAN COUNTY HISTORY Selected 7 Results" at bounding box center [862, 440] width 1385 height 742
click at [1189, 730] on div "KAUFMAN COUNTY HISTORY Selected 7 Results" at bounding box center [862, 440] width 1385 height 742
click at [1181, 770] on div "KAUFMAN COUNTY HISTORY Selected 7 Results" at bounding box center [862, 440] width 1385 height 742
click at [390, 710] on div "KAUFMAN COUNTY HISTORY Selected 7 Results" at bounding box center [862, 440] width 1385 height 742
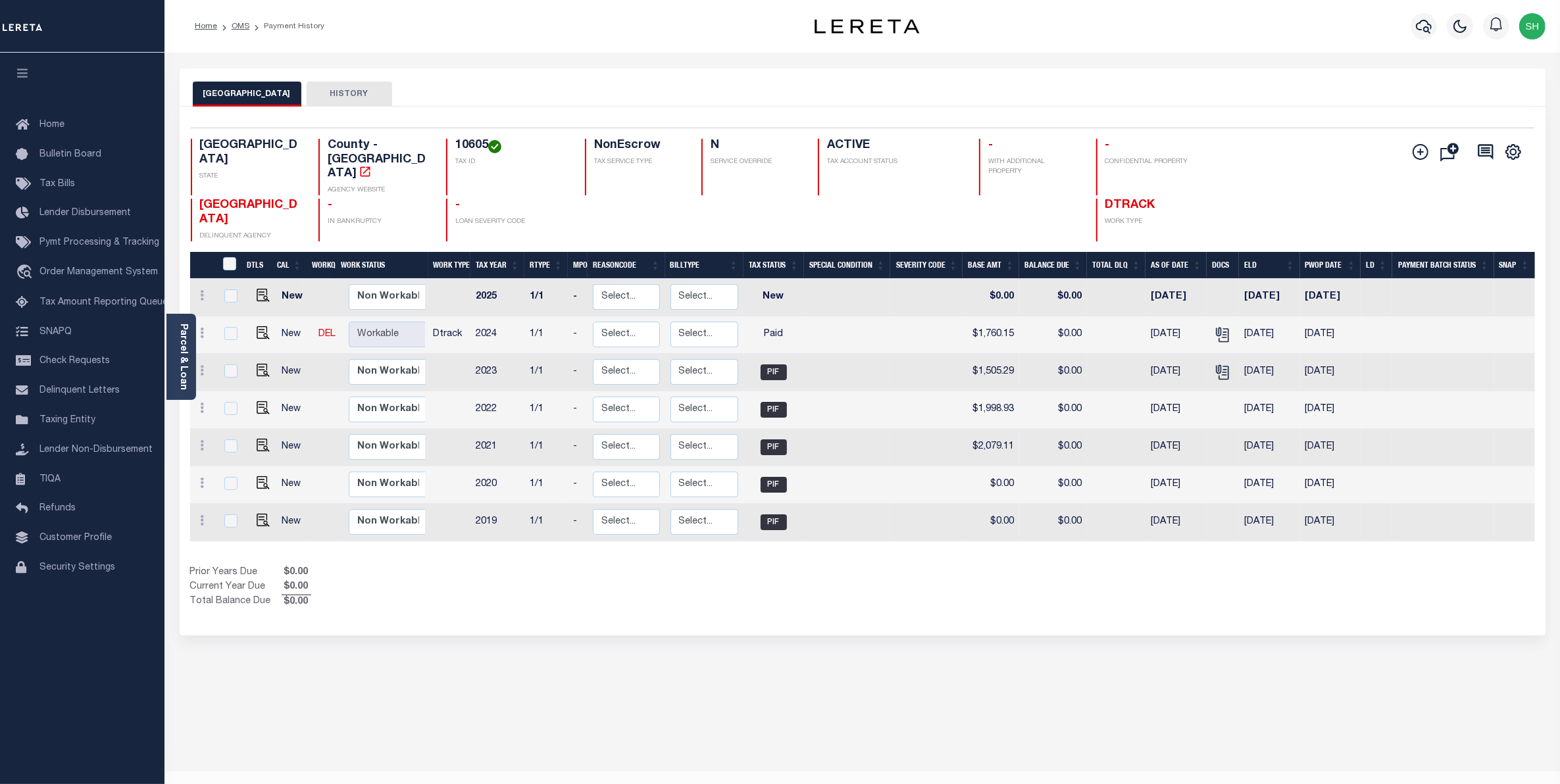
click at [552, 704] on div "KAUFMAN COUNTY HISTORY Selected 7 Results" at bounding box center [862, 440] width 1385 height 742
click at [732, 687] on div "KAUFMAN COUNTY HISTORY Selected 7 Results" at bounding box center [862, 440] width 1385 height 742
click at [728, 738] on div "KAUFMAN COUNTY HISTORY Selected 7 Results" at bounding box center [862, 440] width 1385 height 742
click at [103, 271] on span "Order Management System" at bounding box center [99, 272] width 118 height 10
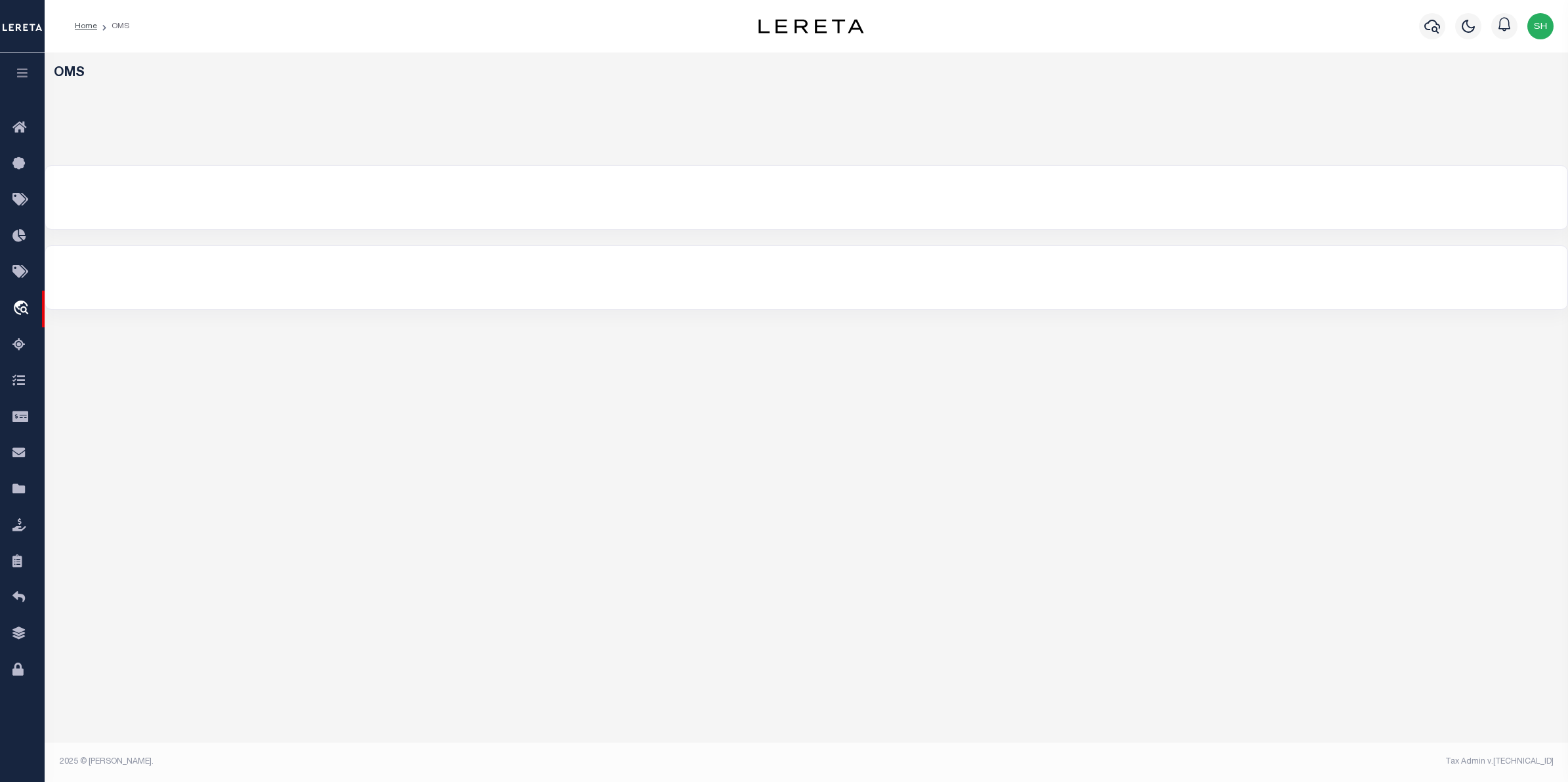
select select "200"
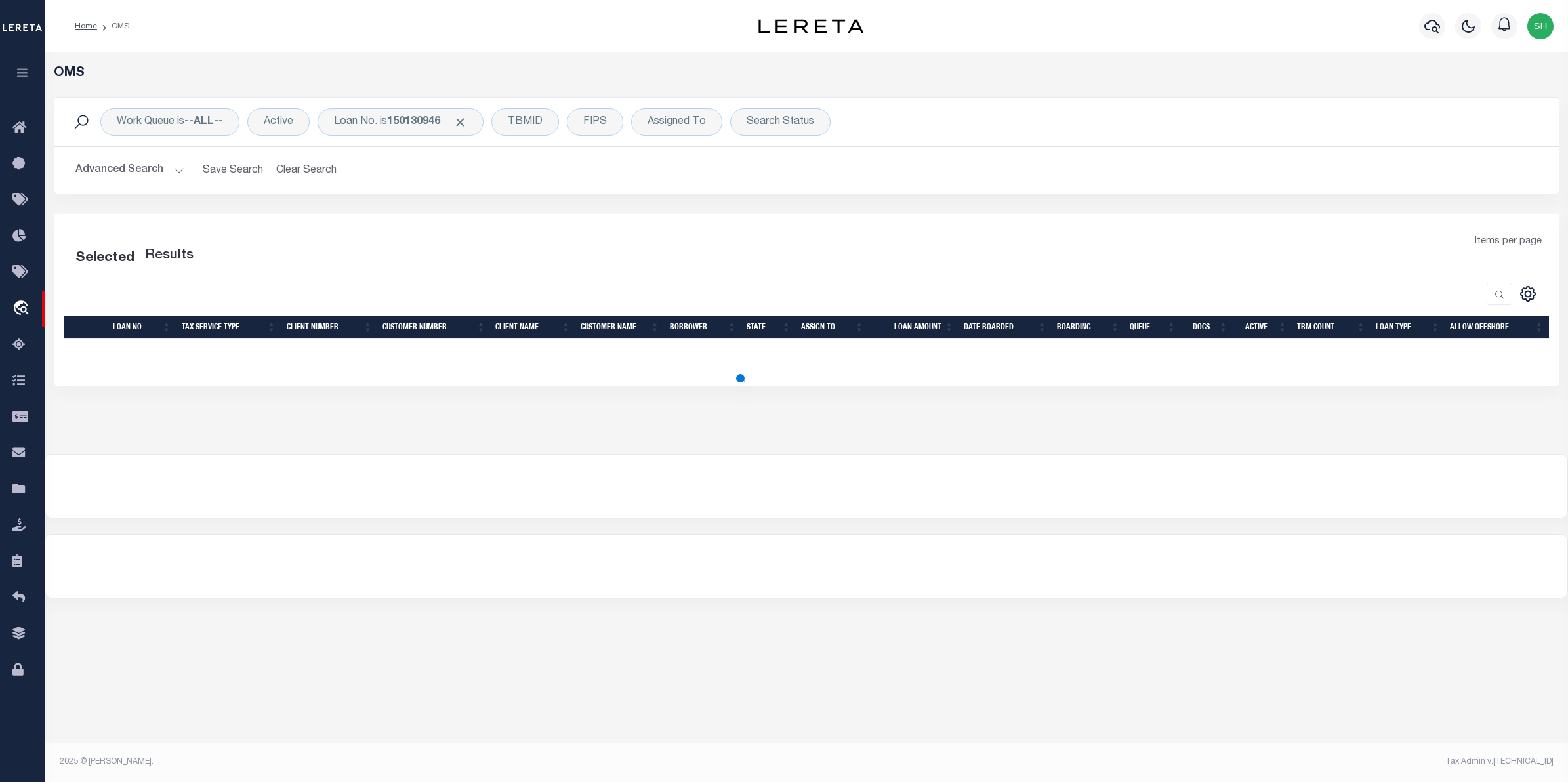
select select "200"
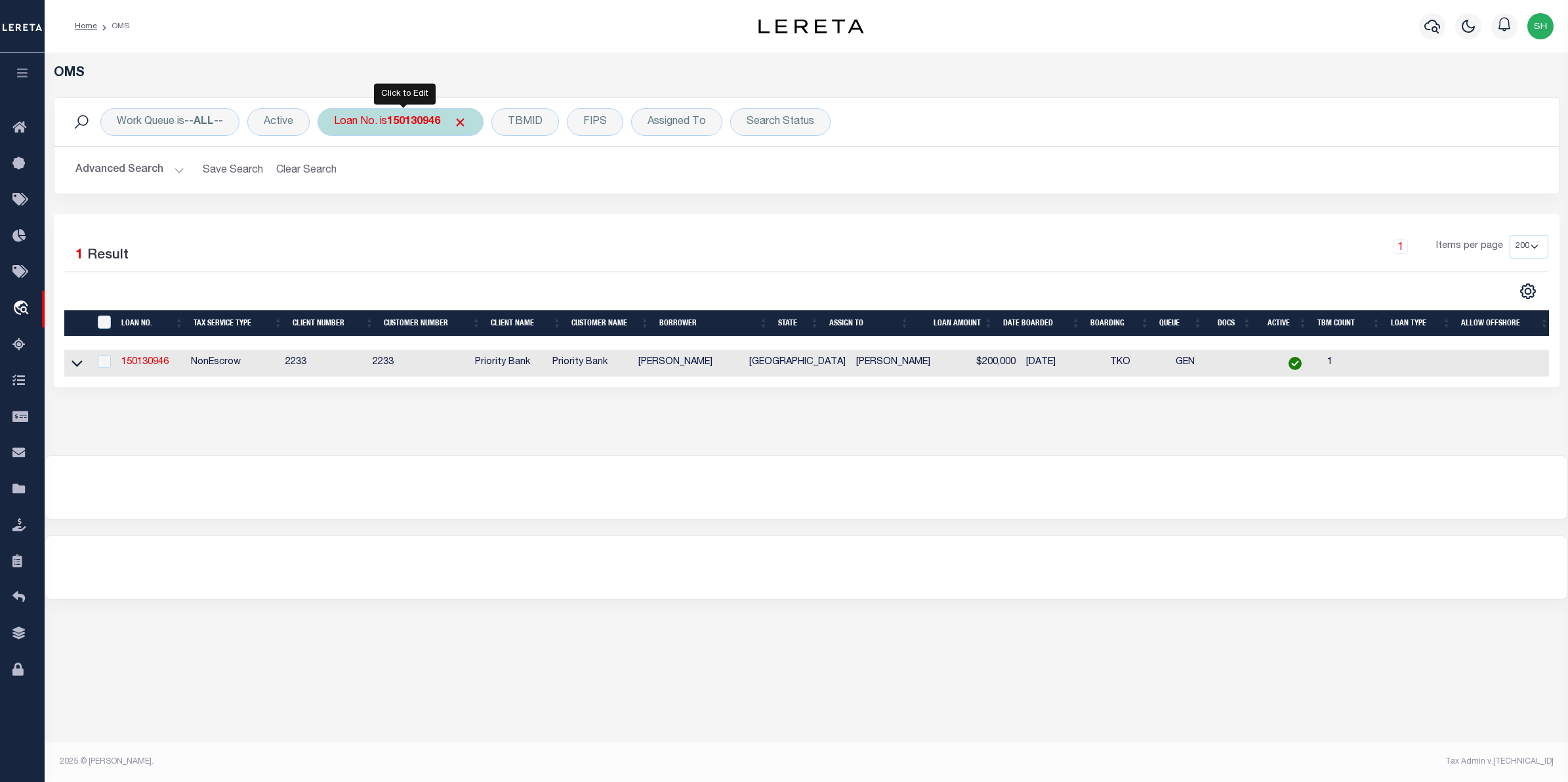
click at [428, 122] on b "150130946" at bounding box center [413, 122] width 53 height 11
type input "111201"
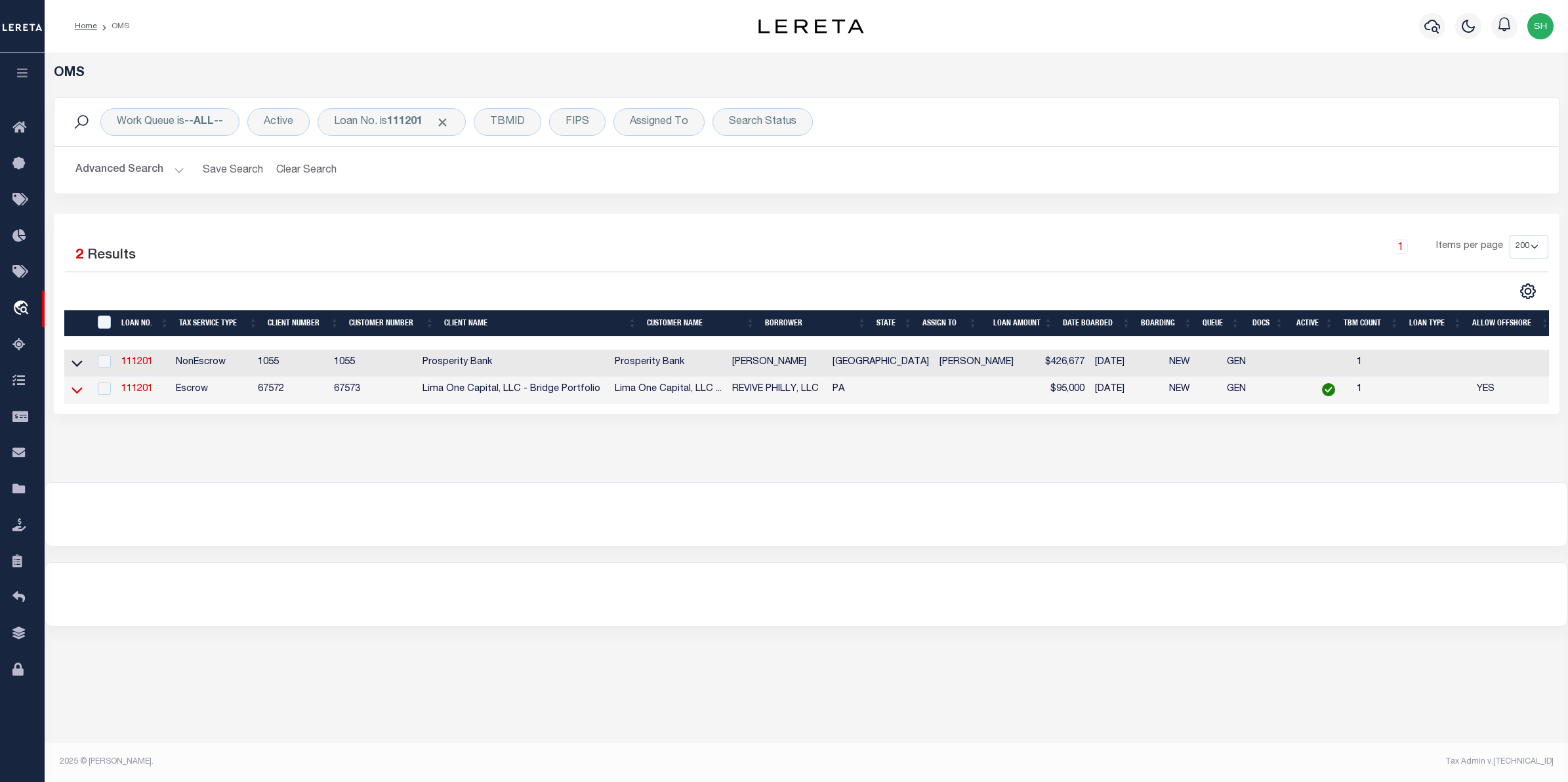
click at [80, 391] on icon at bounding box center [77, 390] width 12 height 14
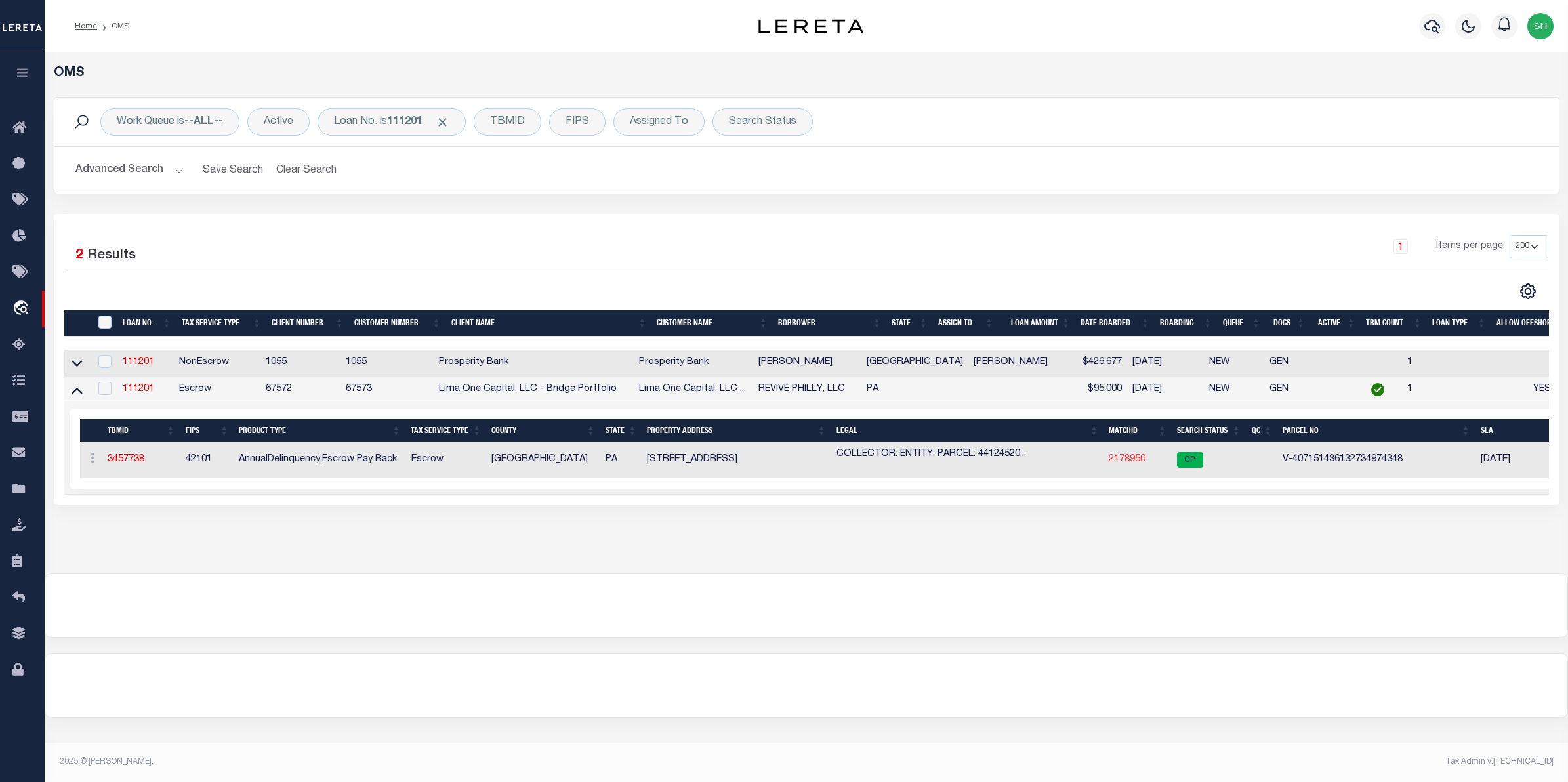
click at [1135, 464] on link "2178950" at bounding box center [1127, 459] width 37 height 10
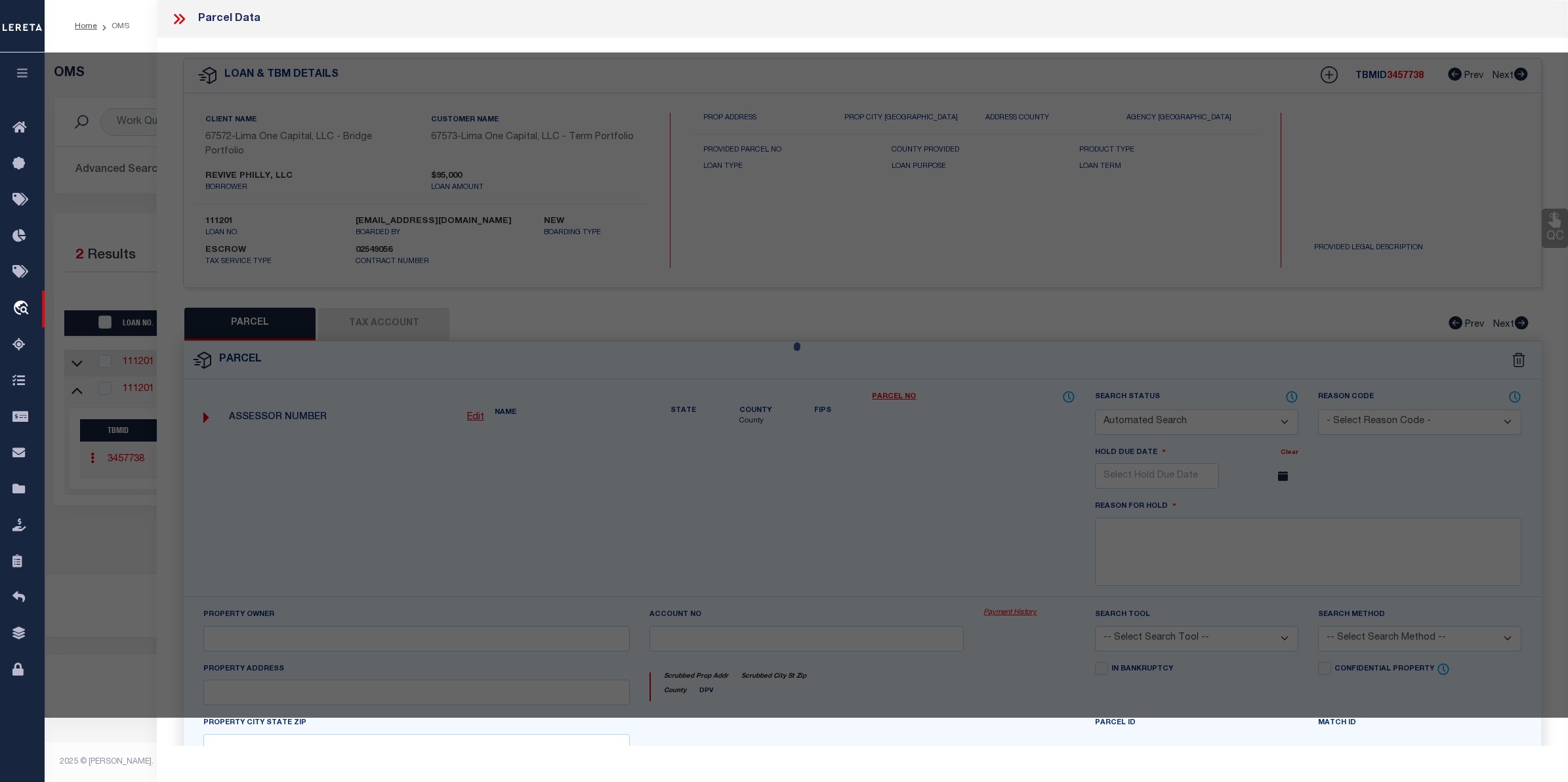
checkbox input "false"
select select "CP"
select select "AGW"
select select "ADD"
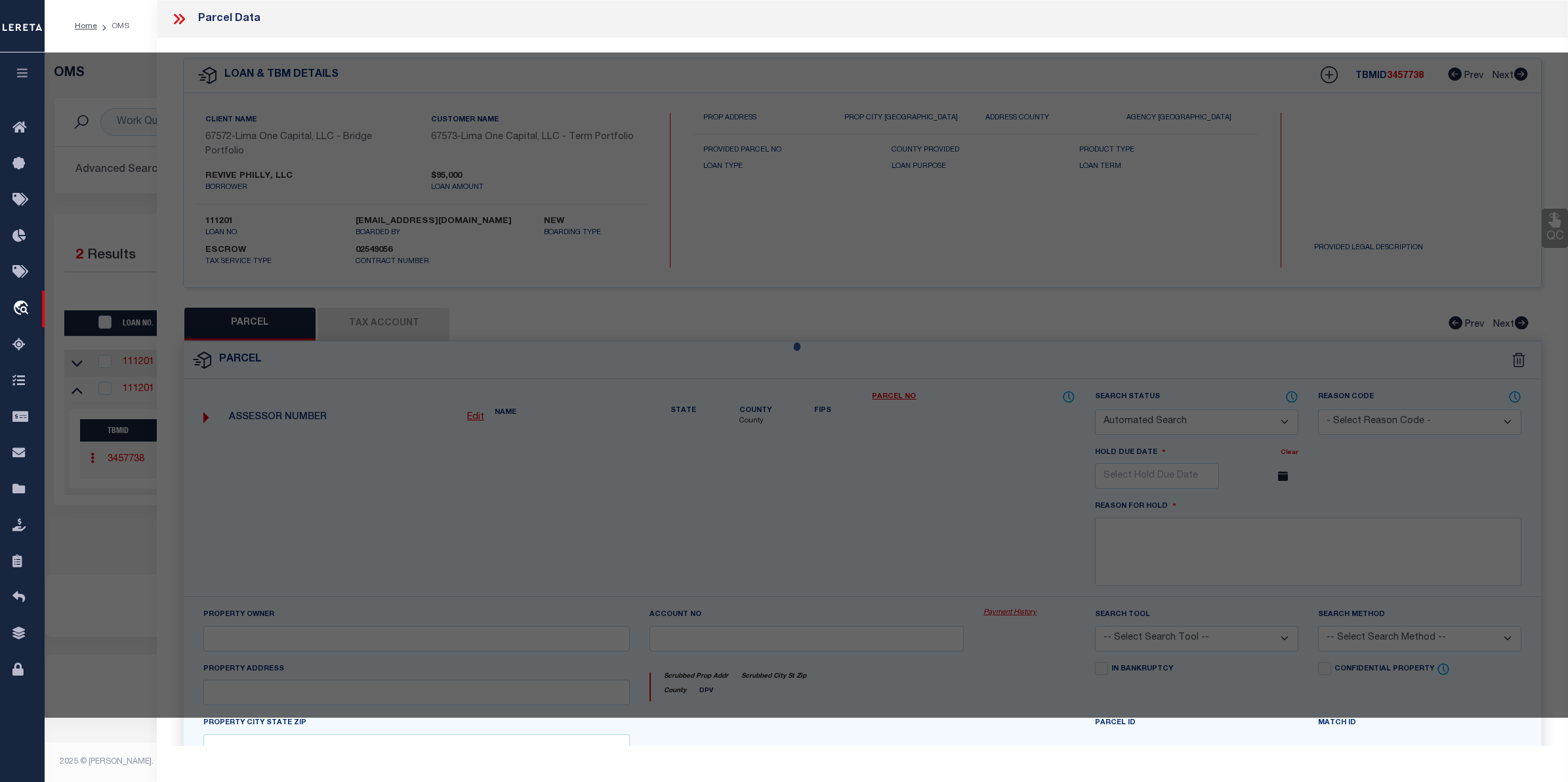
type input "[STREET_ADDRESS]"
checkbox input "false"
type input "[GEOGRAPHIC_DATA] [GEOGRAPHIC_DATA] 19139"
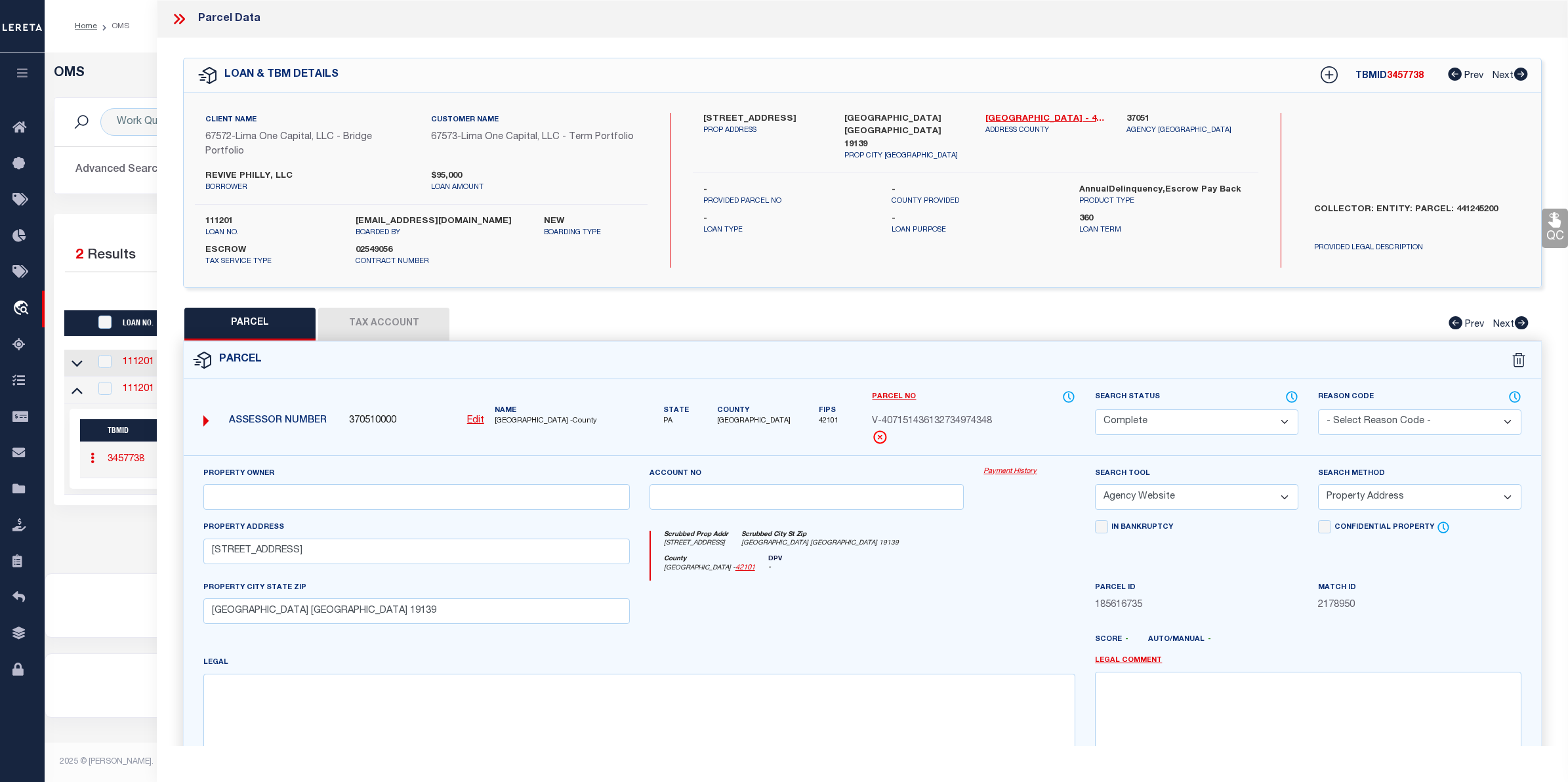
click at [988, 476] on link "Payment History" at bounding box center [1029, 473] width 92 height 12
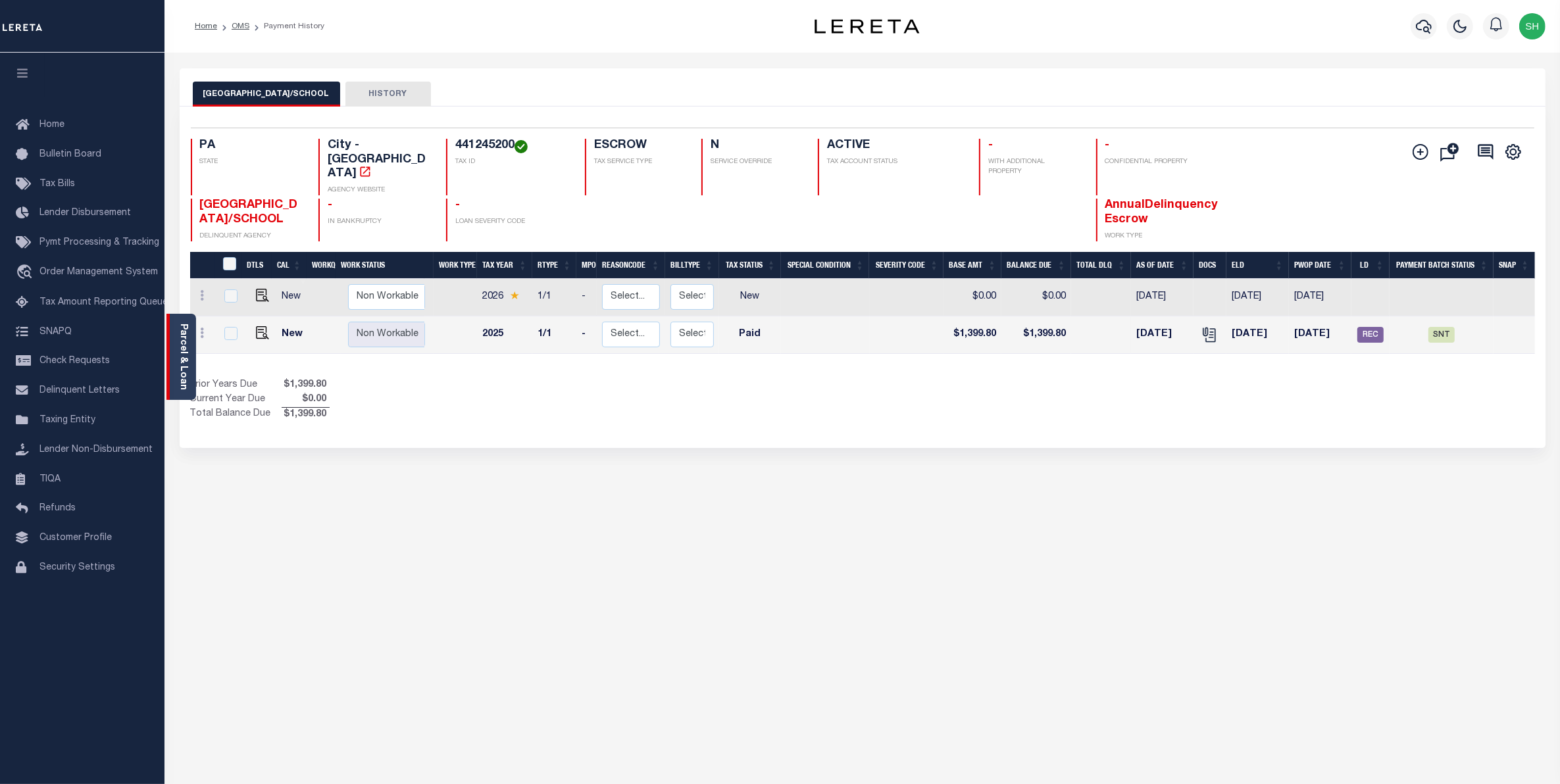
click at [191, 352] on div "Parcel & Loan" at bounding box center [181, 357] width 30 height 86
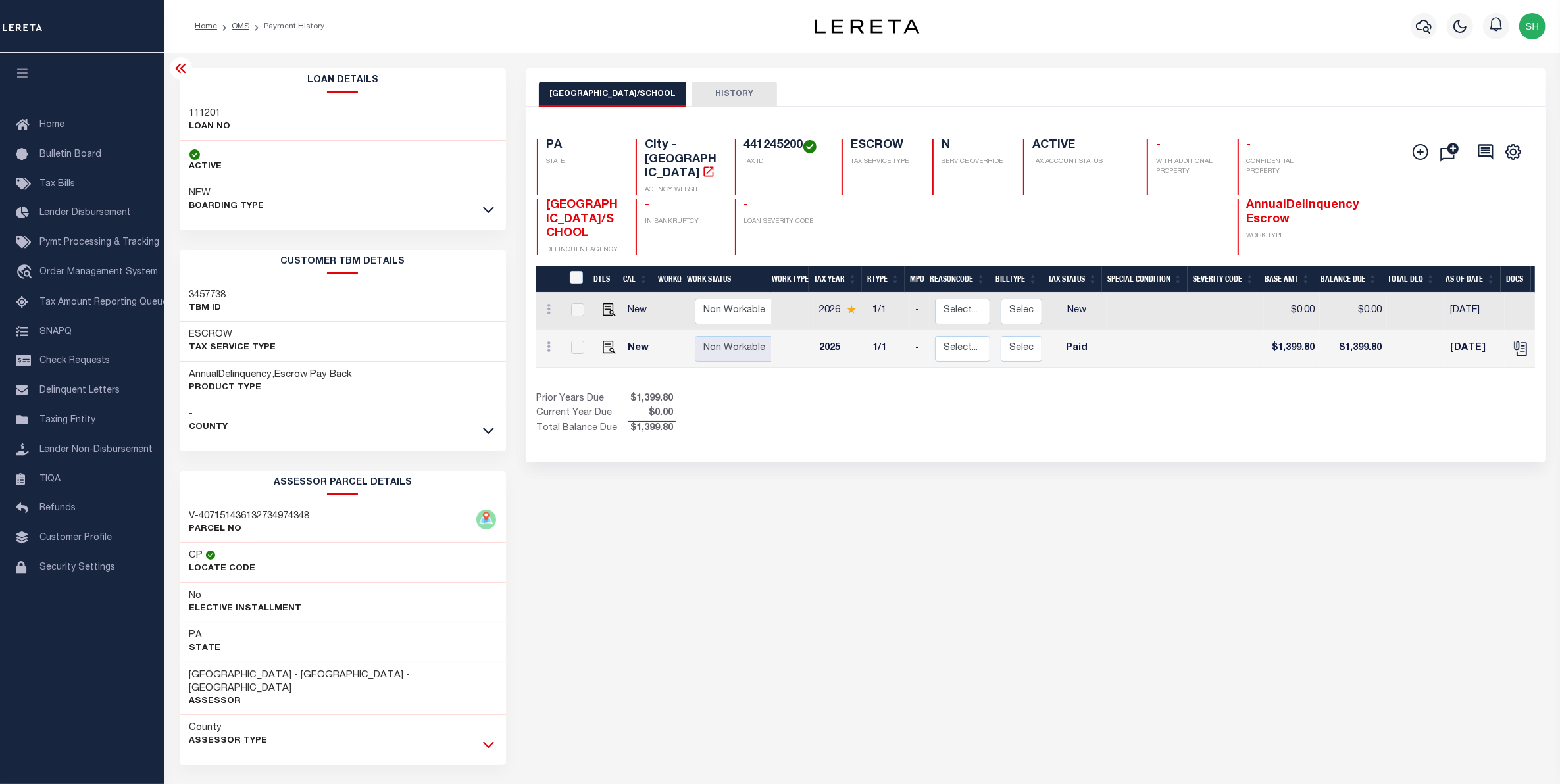
click at [486, 742] on icon at bounding box center [489, 745] width 12 height 7
